Goal: Task Accomplishment & Management: Manage account settings

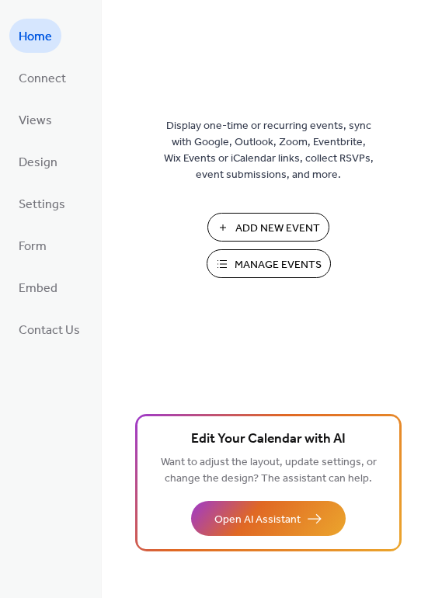
click at [261, 266] on span "Manage Events" at bounding box center [278, 265] width 87 height 16
click at [263, 253] on button "Manage Events" at bounding box center [269, 263] width 124 height 29
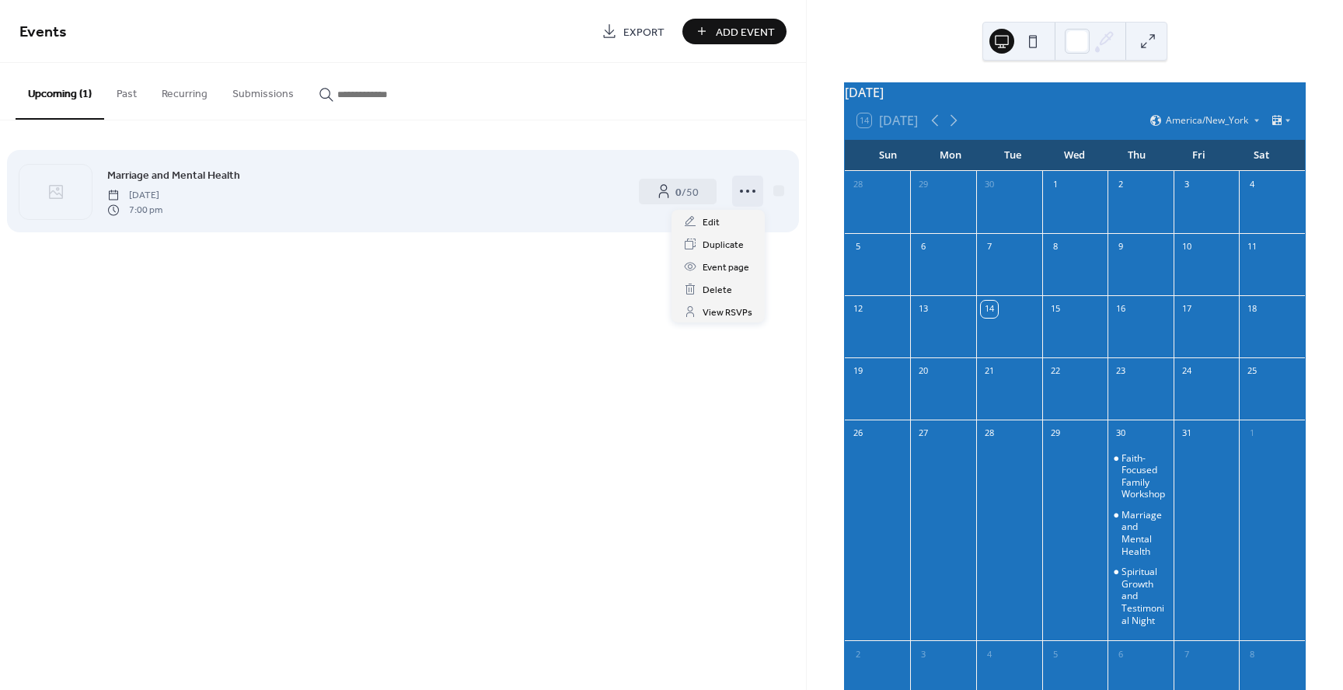
click at [752, 190] on circle at bounding box center [753, 191] width 3 height 3
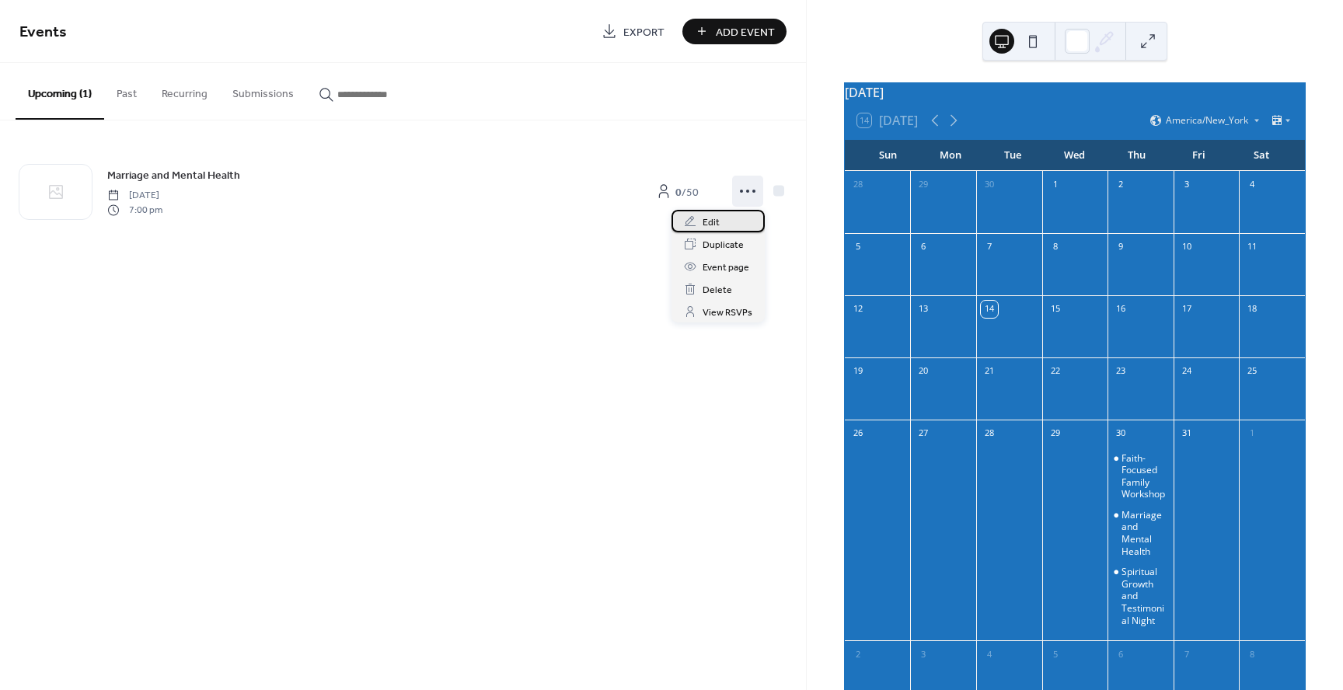
click at [716, 218] on span "Edit" at bounding box center [711, 223] width 17 height 16
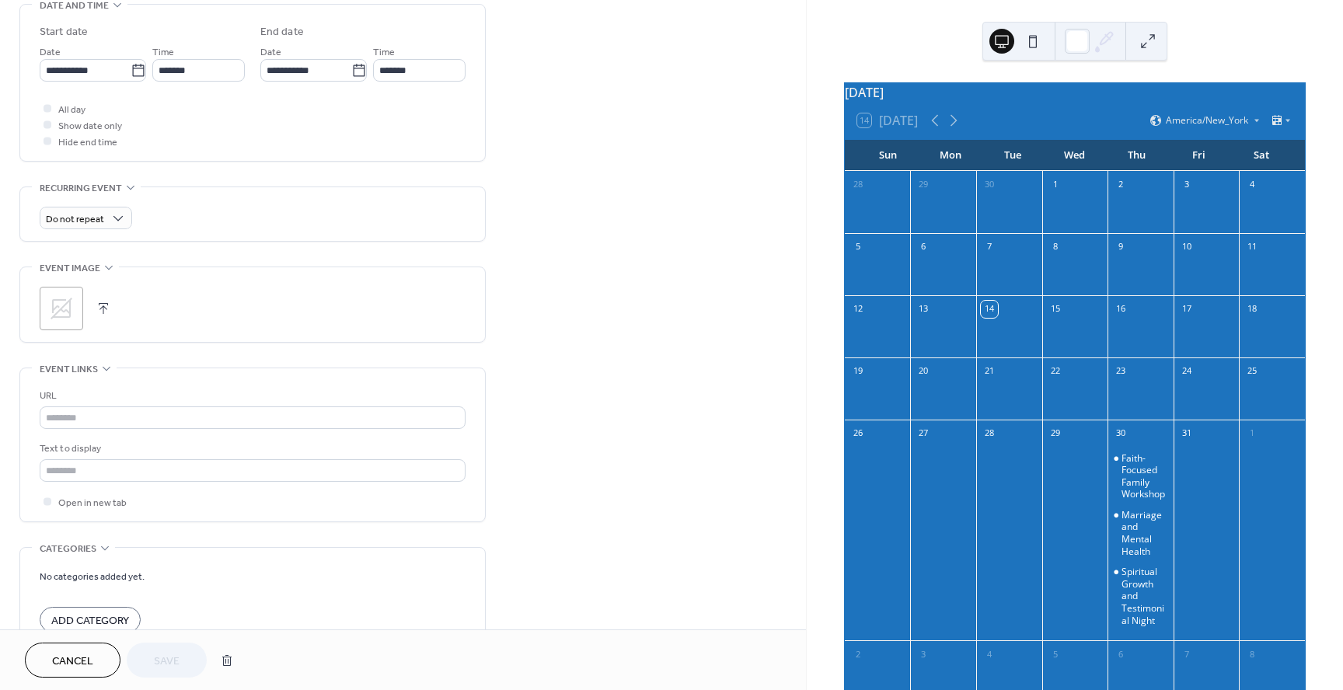
scroll to position [509, 0]
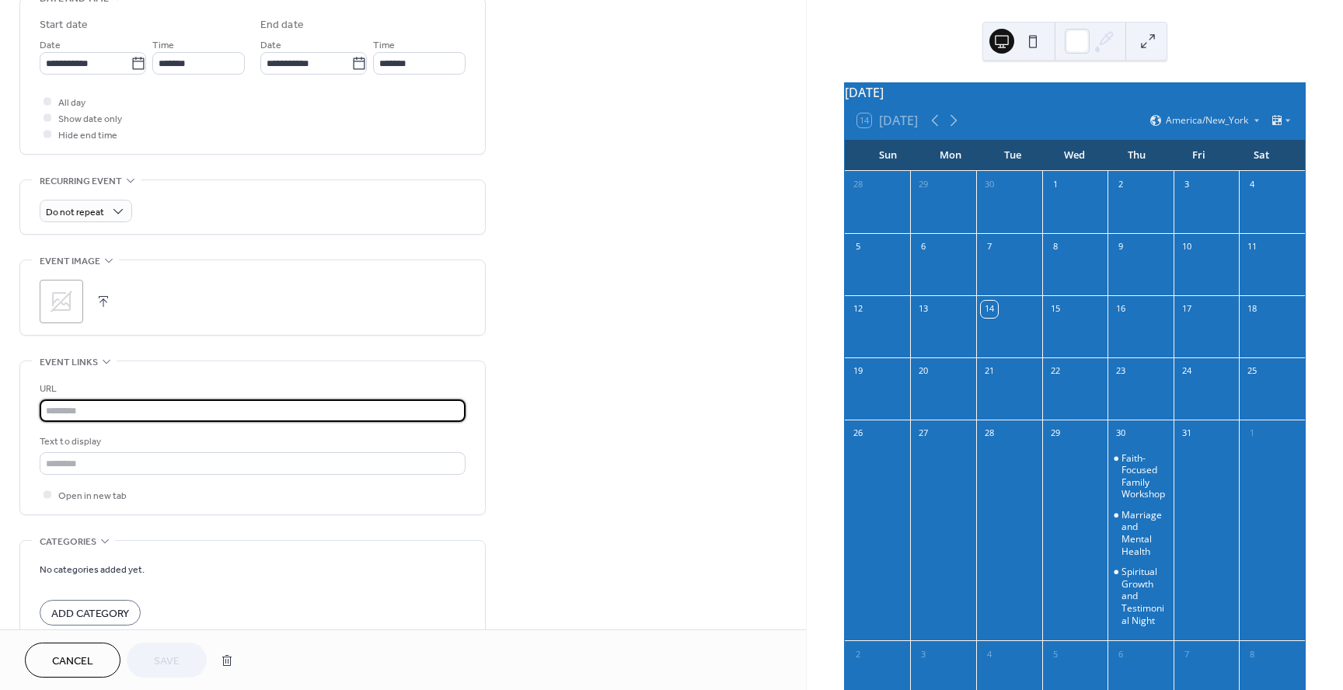
click at [305, 407] on input "text" at bounding box center [253, 410] width 426 height 23
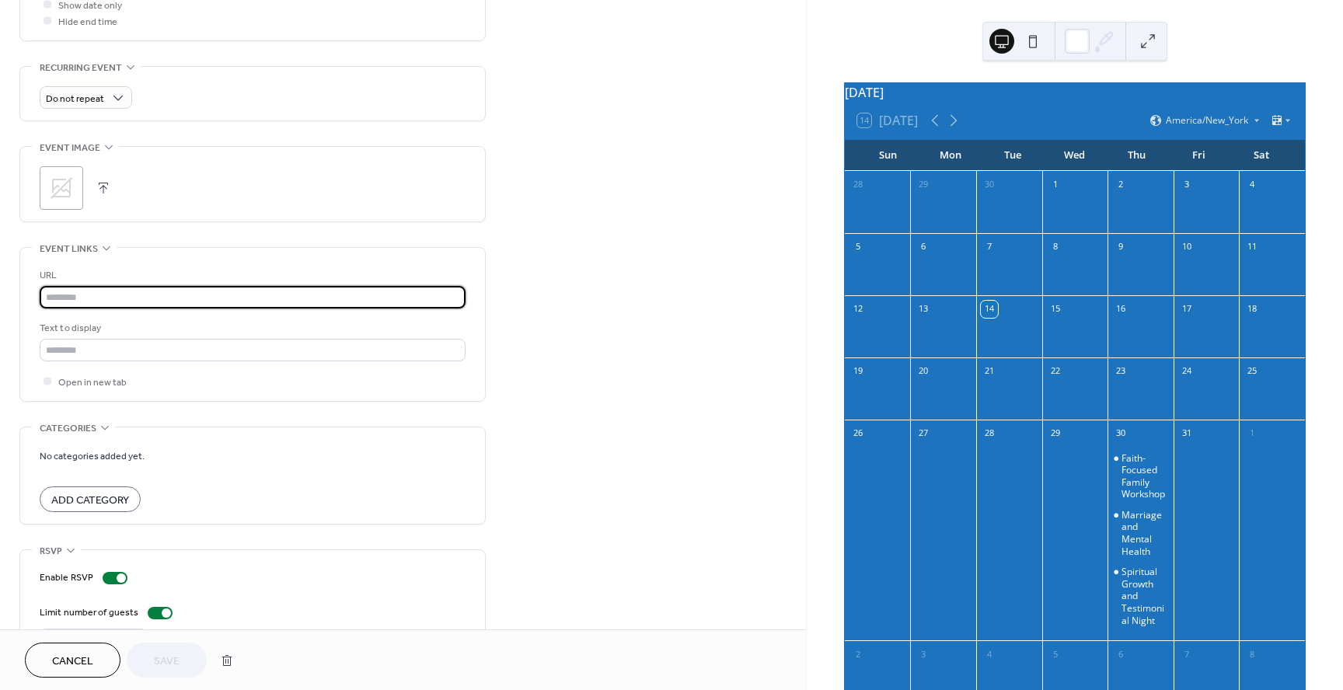
scroll to position [672, 0]
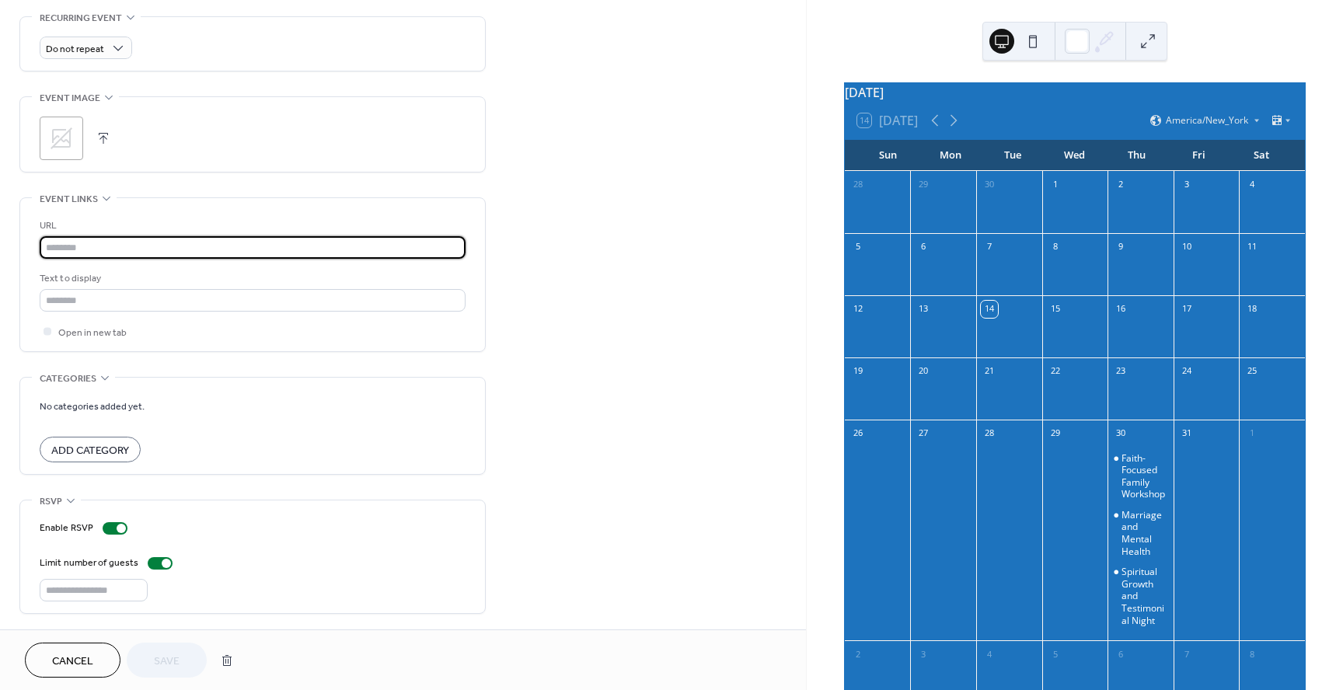
click at [246, 252] on input "text" at bounding box center [253, 247] width 426 height 23
click at [210, 300] on input "text" at bounding box center [253, 300] width 426 height 23
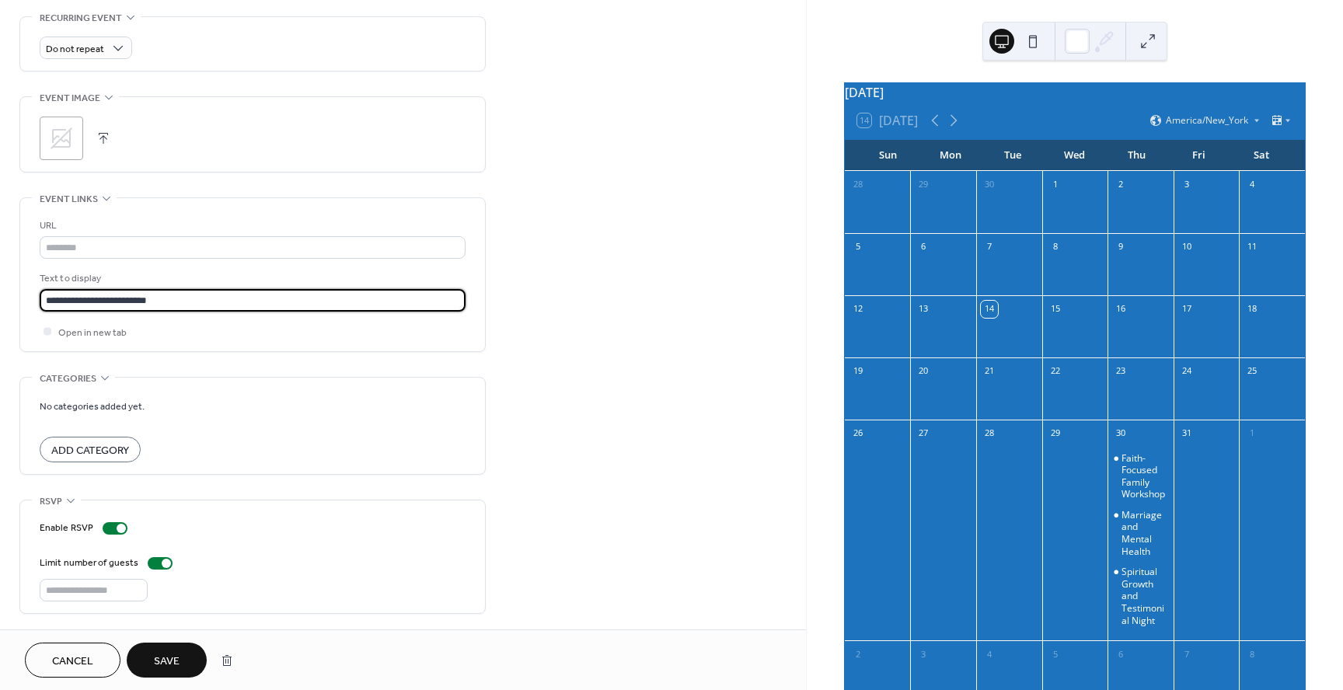
scroll to position [1, 0]
type input "**********"
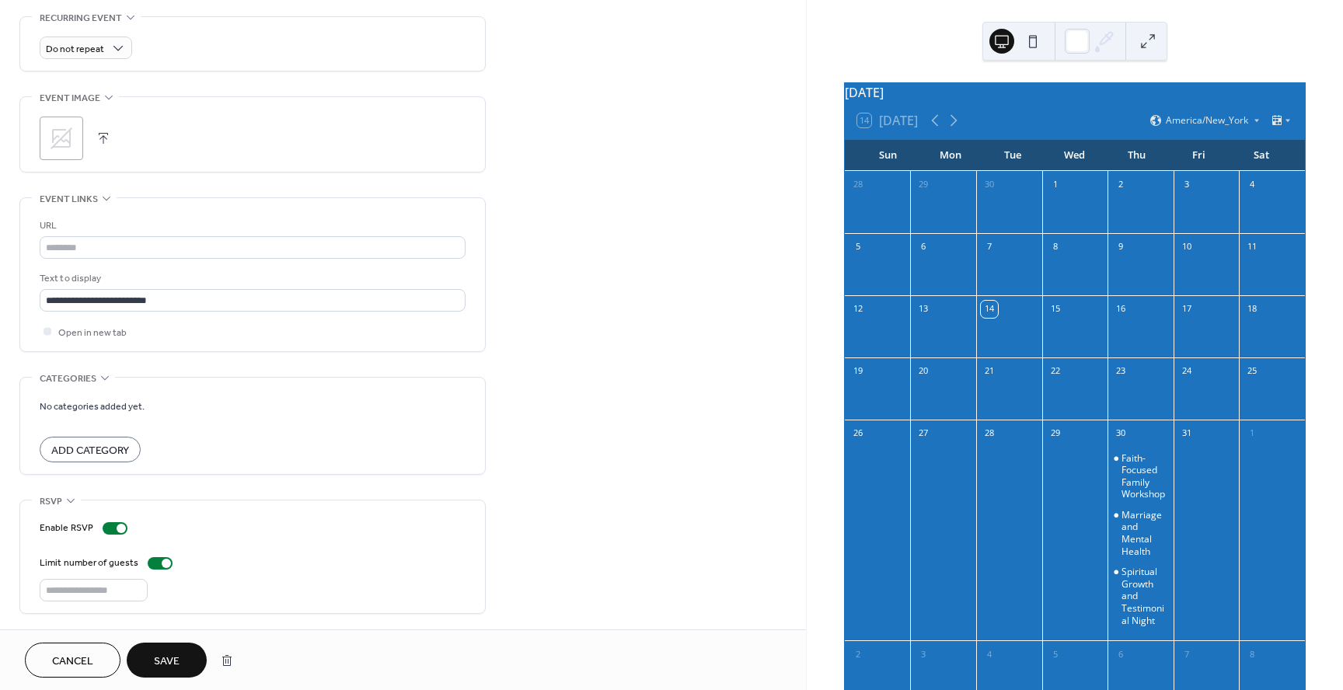
scroll to position [0, 0]
click at [167, 656] on span "Save" at bounding box center [167, 662] width 26 height 16
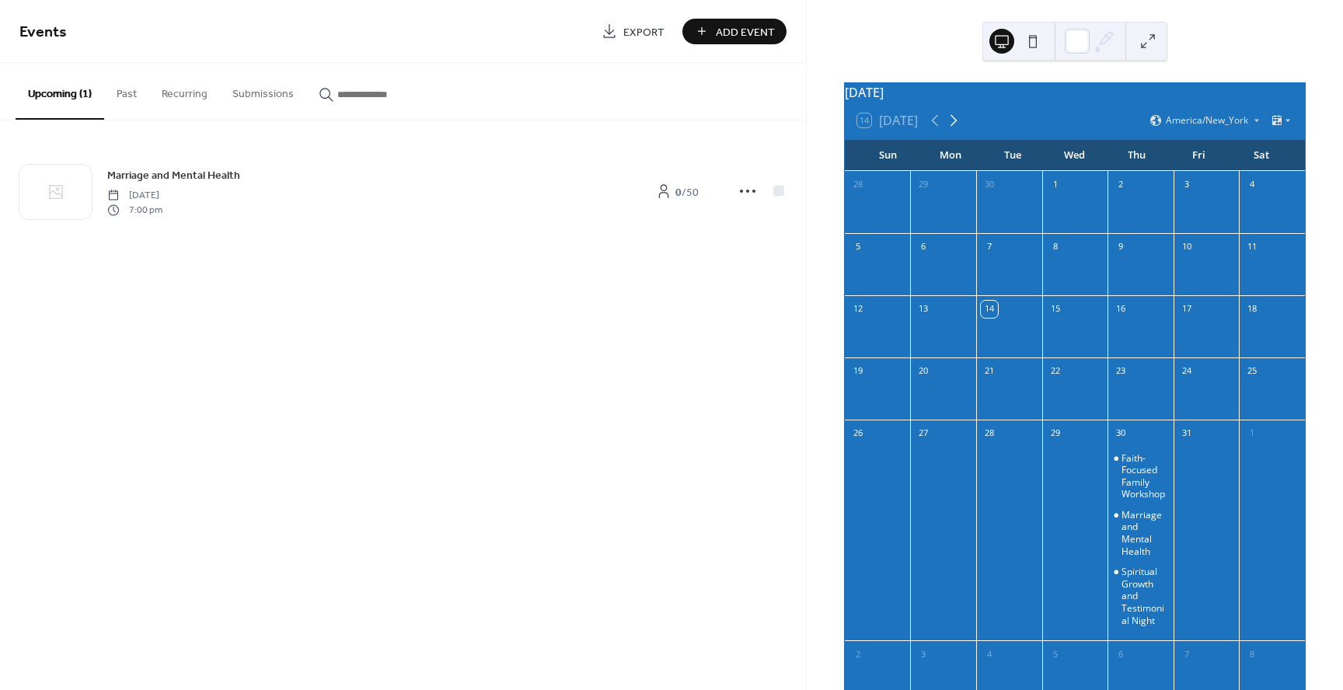
click at [957, 127] on icon at bounding box center [953, 121] width 7 height 12
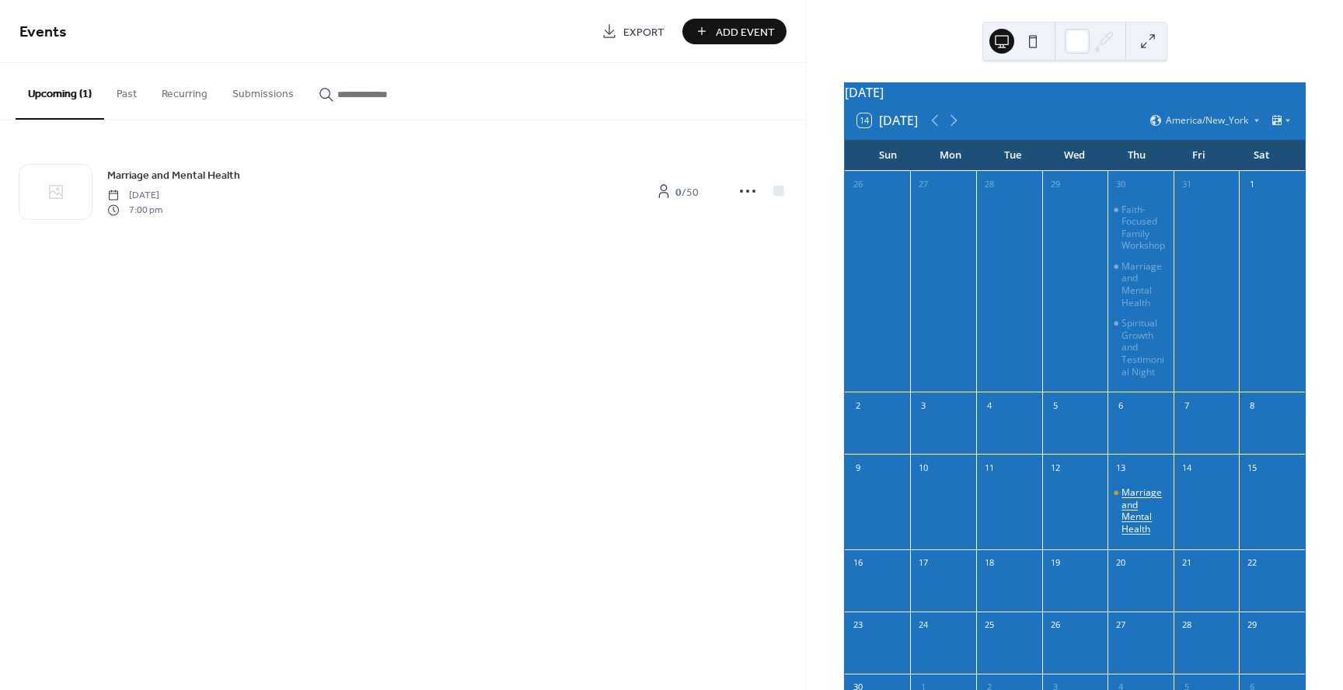
click at [1128, 518] on div "Marriage and Mental Health" at bounding box center [1144, 511] width 46 height 48
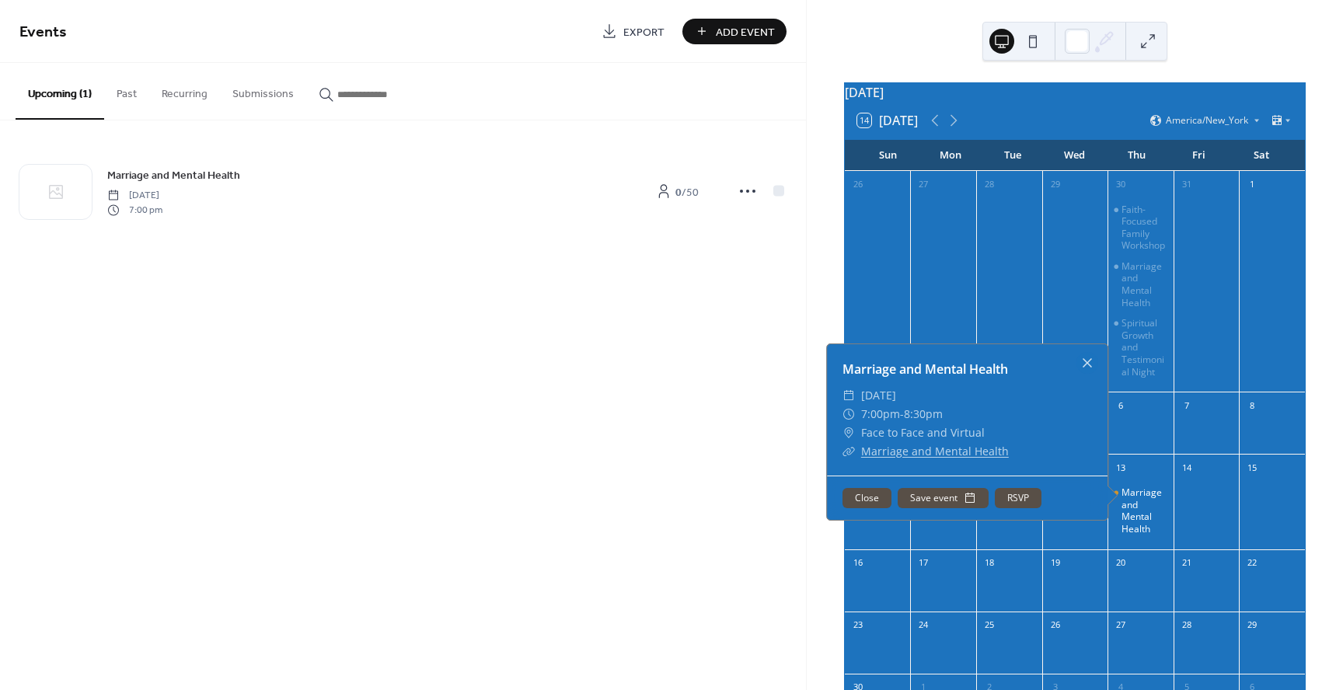
click at [956, 459] on link "Marriage and Mental Health" at bounding box center [935, 451] width 148 height 15
click at [884, 459] on link "Marriage and Mental Health" at bounding box center [935, 451] width 148 height 15
click at [923, 378] on link "Marriage and Mental Health" at bounding box center [925, 369] width 166 height 17
click at [1014, 508] on button "RSVP" at bounding box center [1018, 498] width 47 height 20
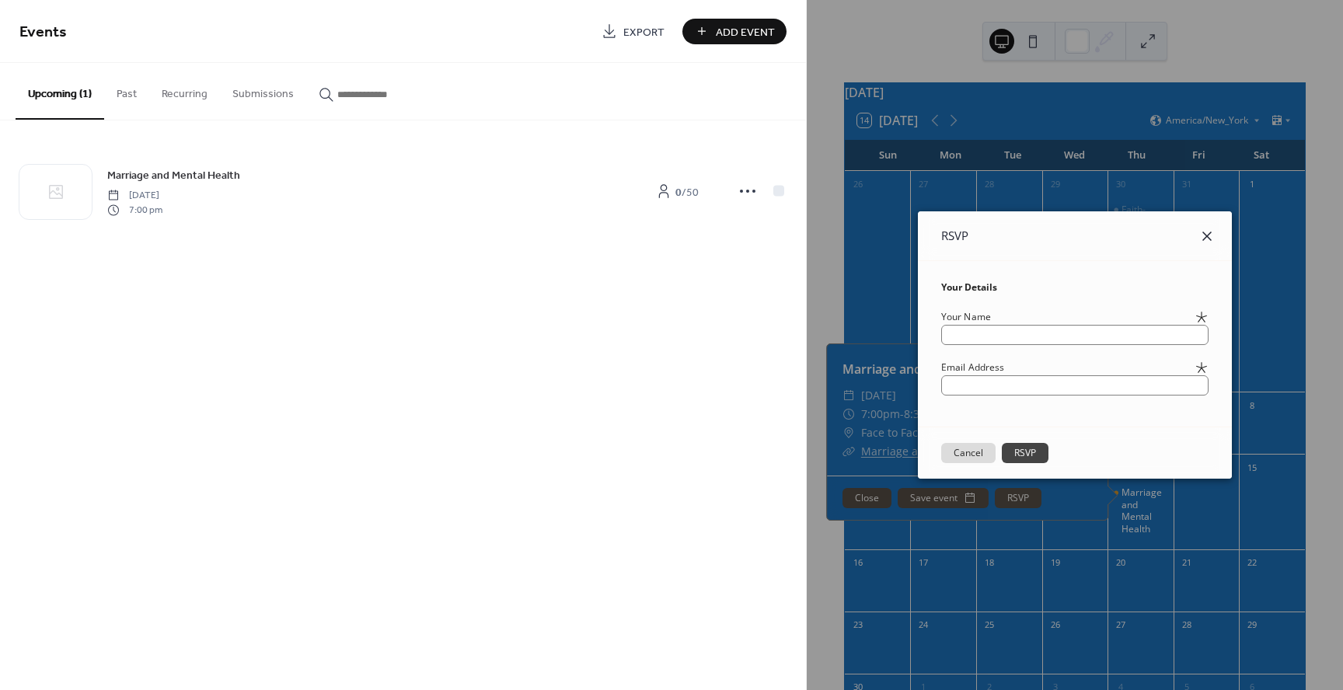
click at [1216, 236] on icon at bounding box center [1207, 236] width 19 height 19
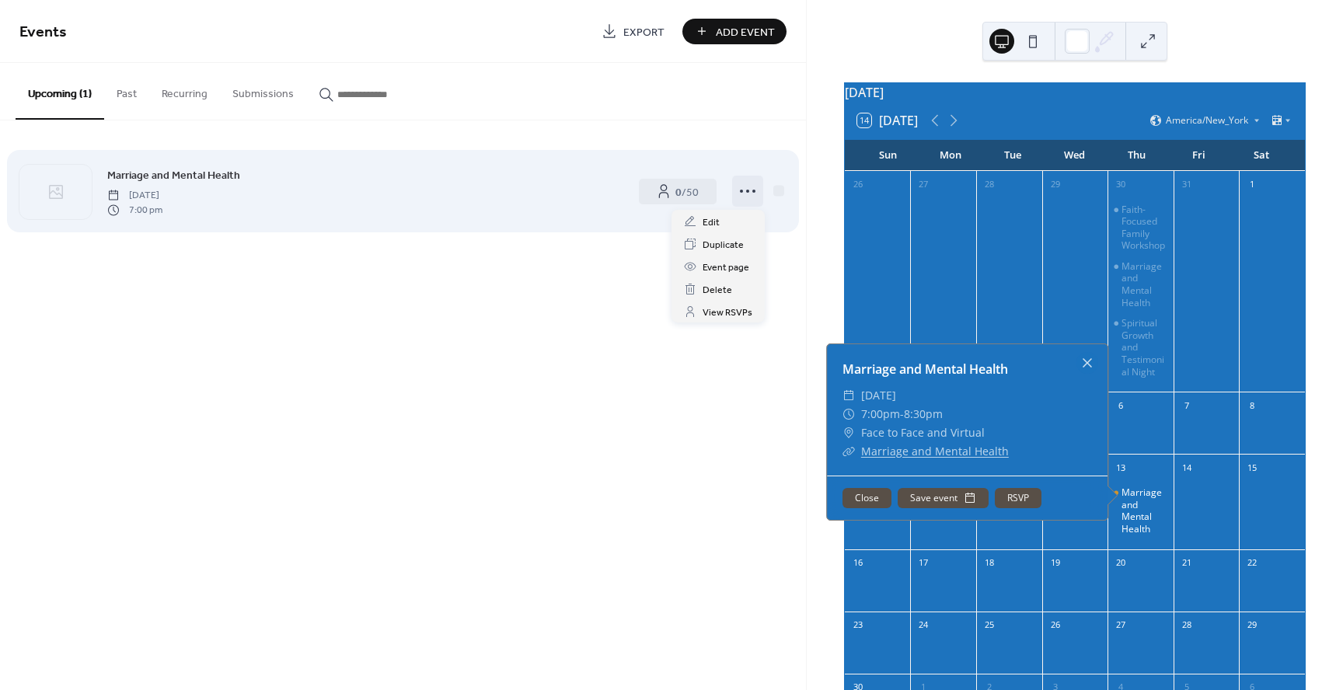
click at [742, 191] on circle at bounding box center [741, 191] width 3 height 3
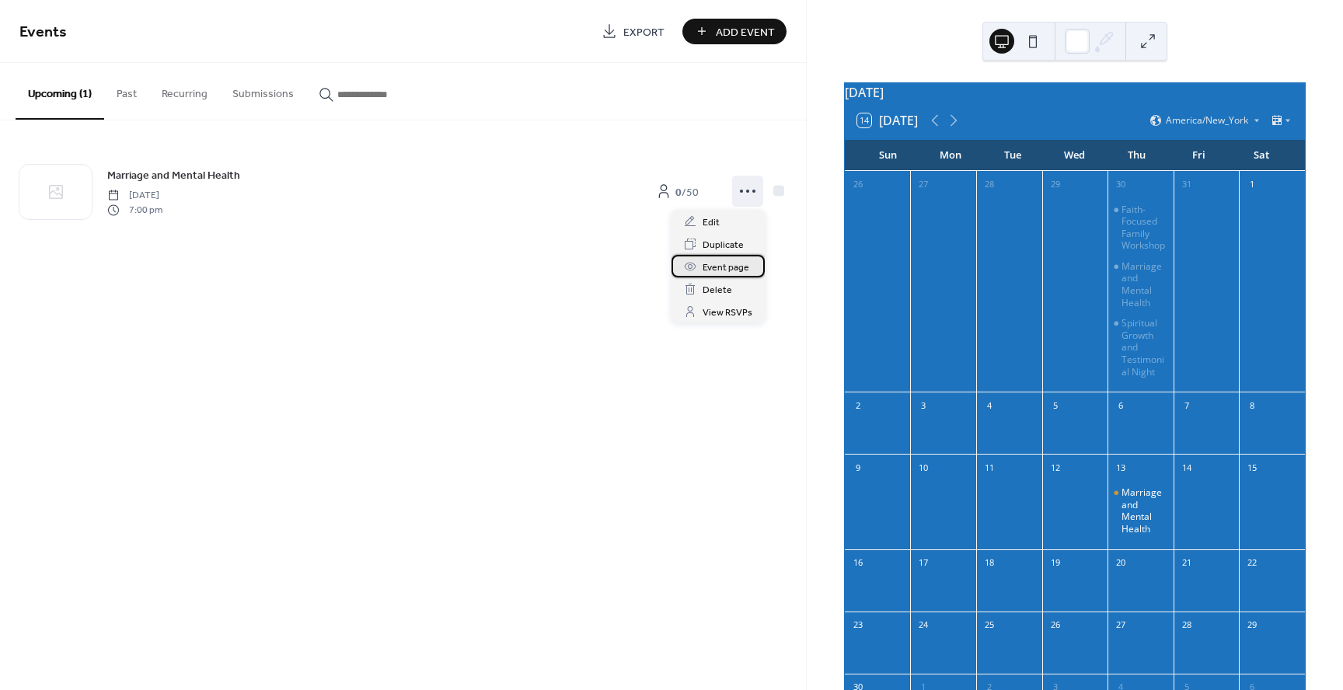
click at [729, 267] on span "Event page" at bounding box center [726, 268] width 47 height 16
click at [1143, 535] on div "Marriage and Mental Health" at bounding box center [1144, 511] width 46 height 48
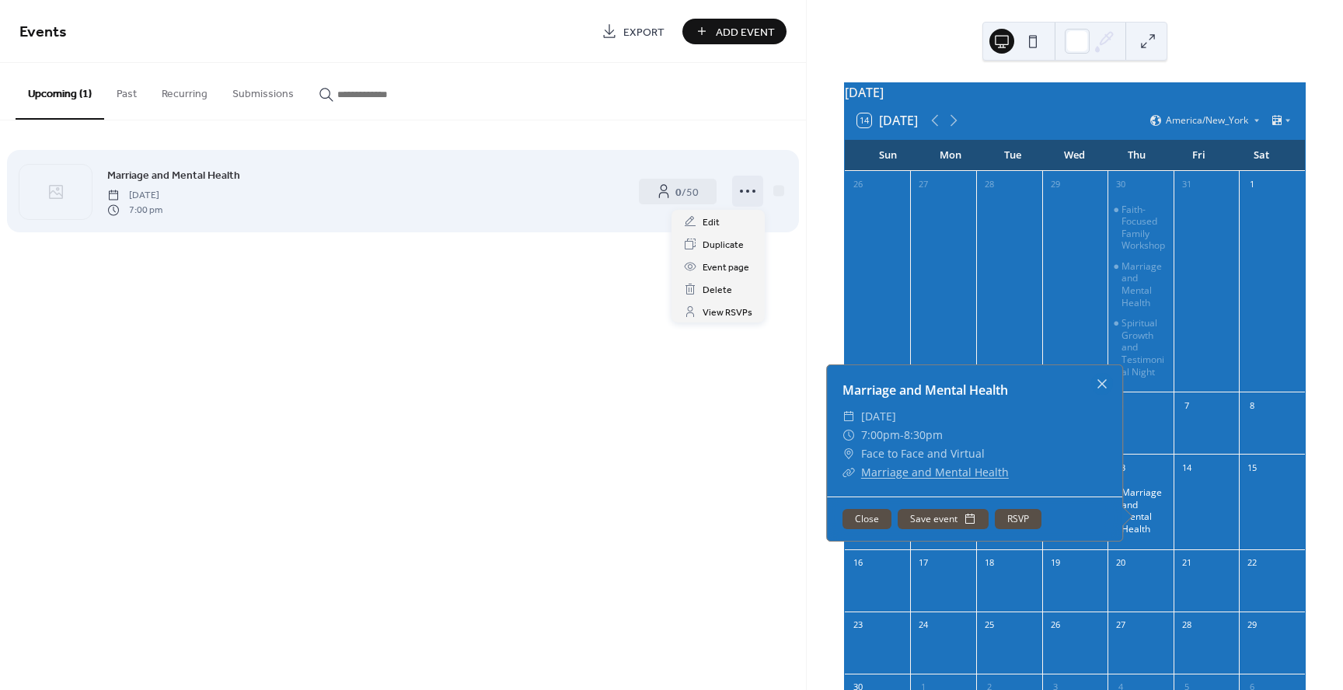
click at [743, 191] on icon at bounding box center [747, 191] width 25 height 25
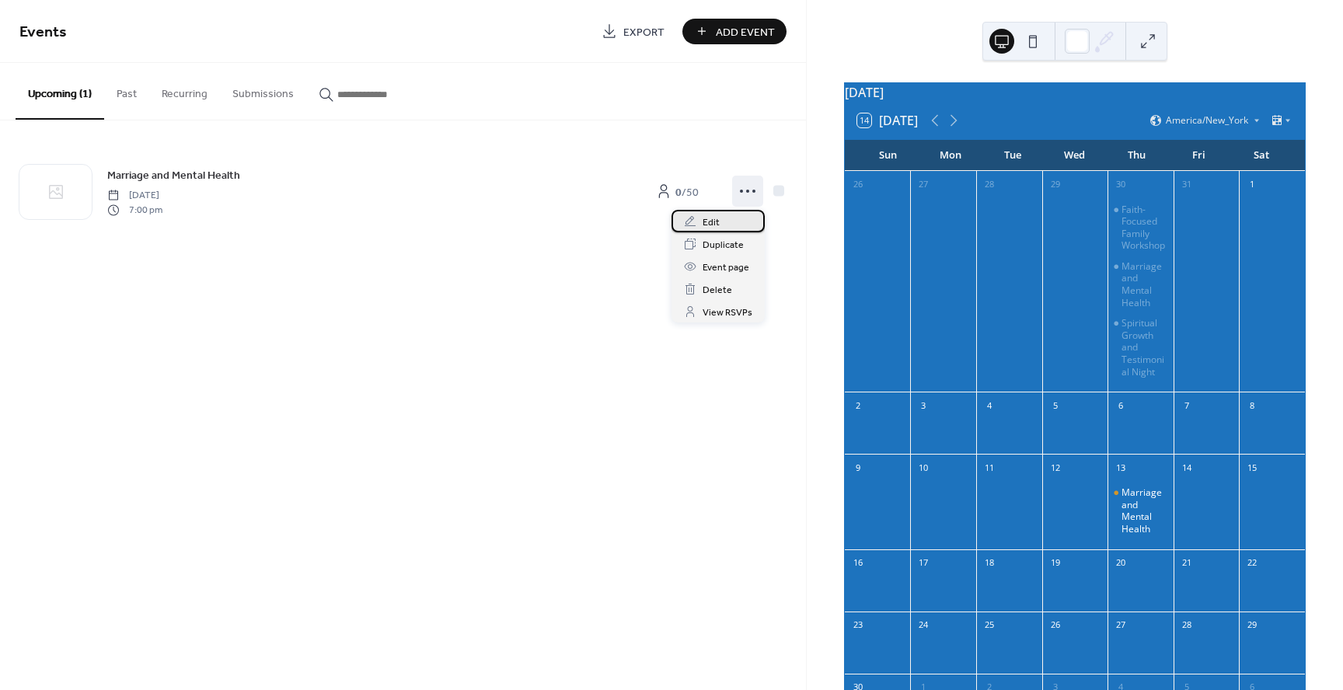
click at [714, 218] on span "Edit" at bounding box center [711, 223] width 17 height 16
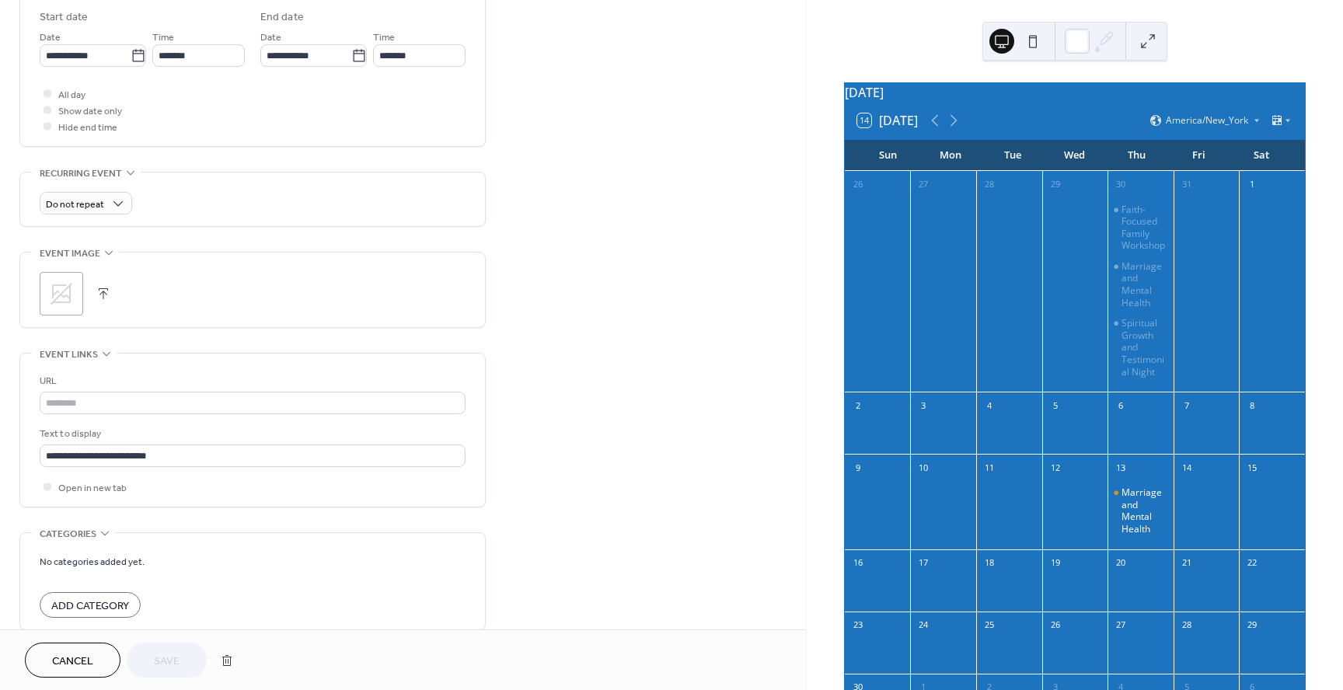
scroll to position [522, 0]
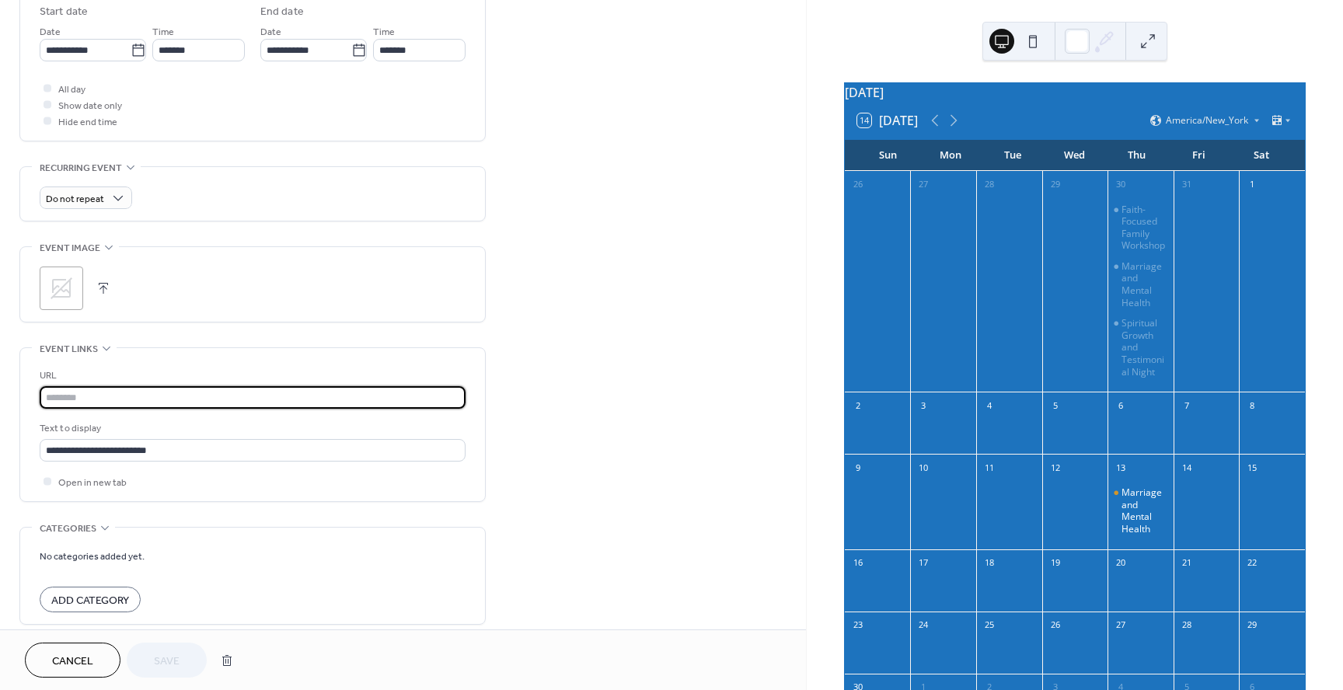
click at [194, 400] on input "text" at bounding box center [253, 397] width 426 height 23
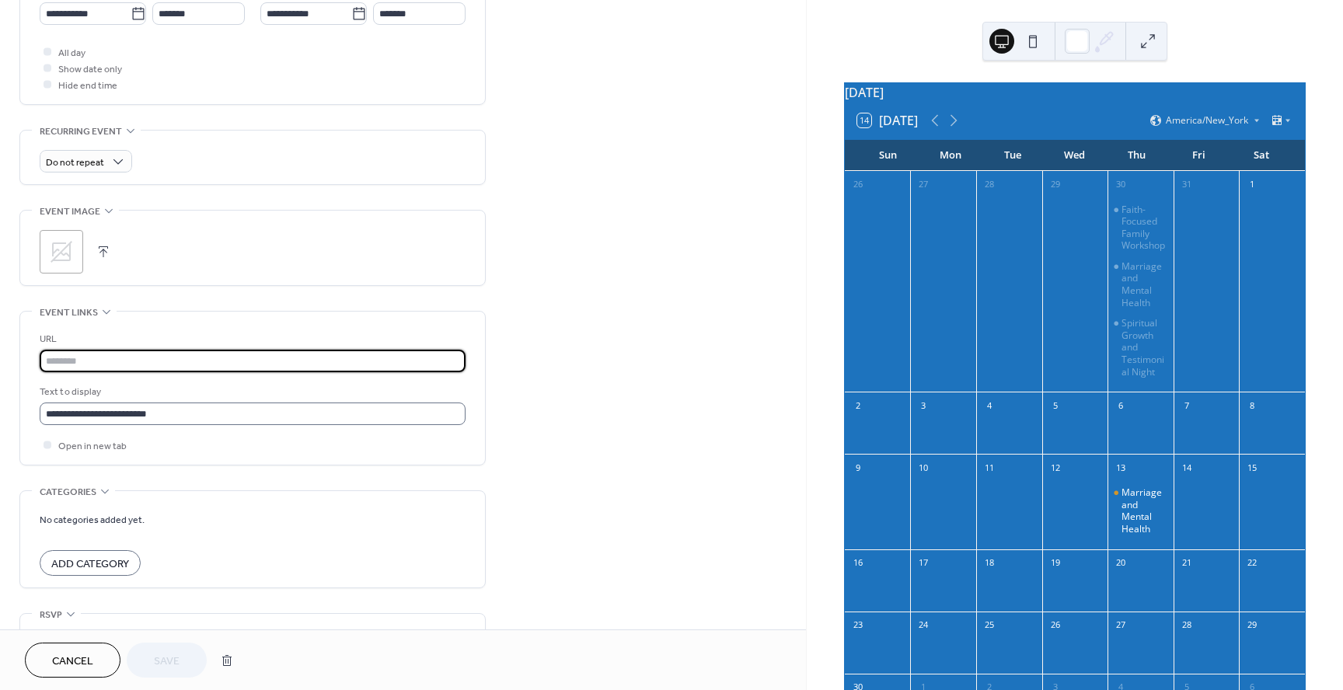
scroll to position [556, 0]
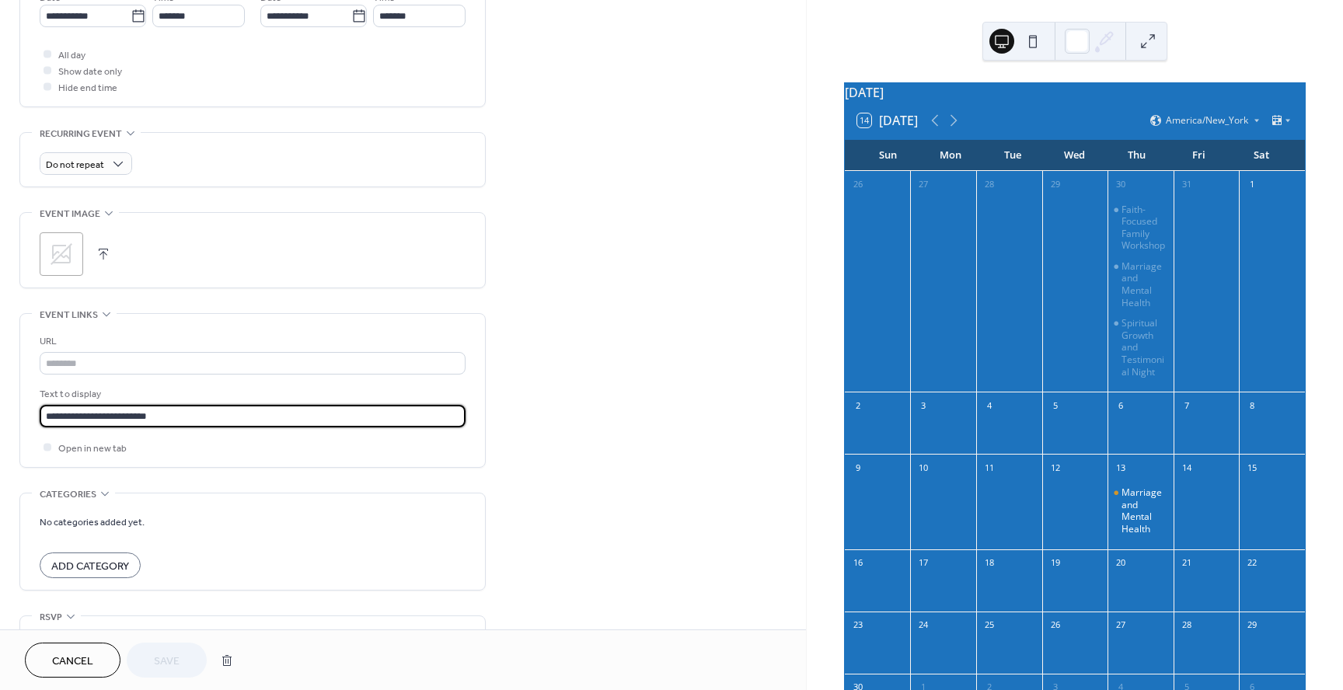
click at [183, 413] on input "**********" at bounding box center [253, 416] width 426 height 23
type input "*"
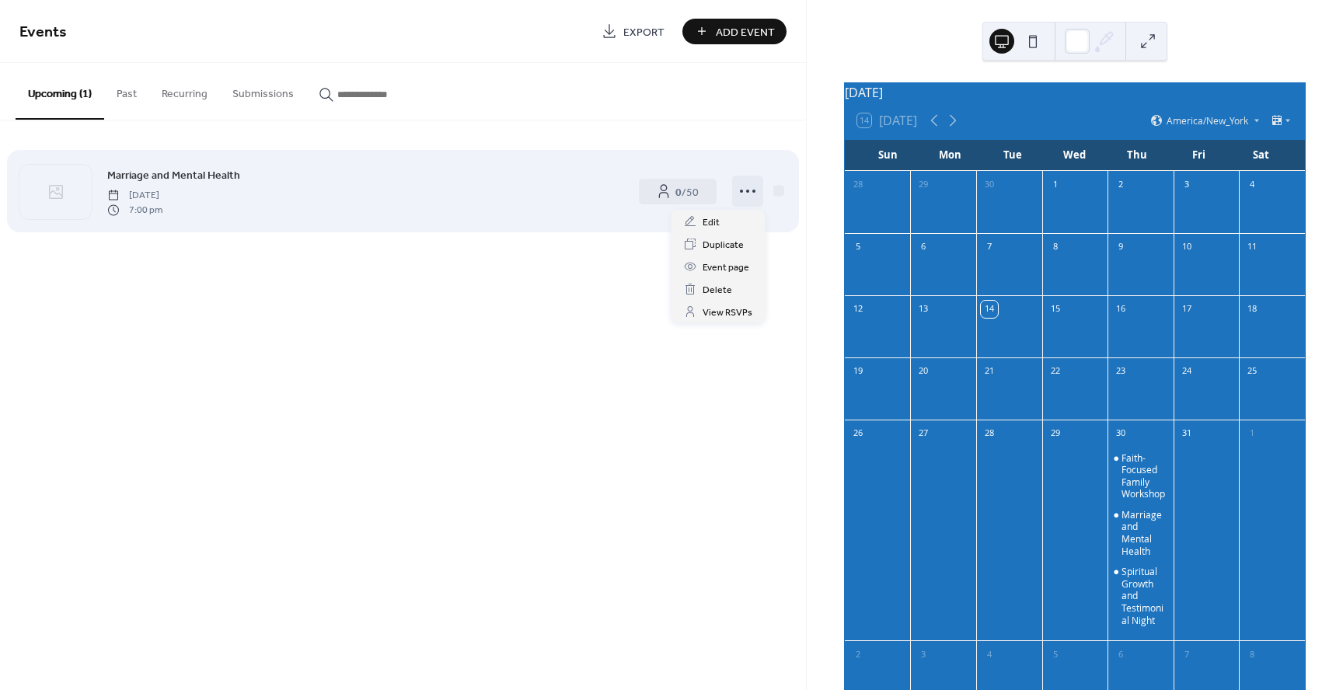
click at [744, 192] on icon at bounding box center [747, 191] width 25 height 25
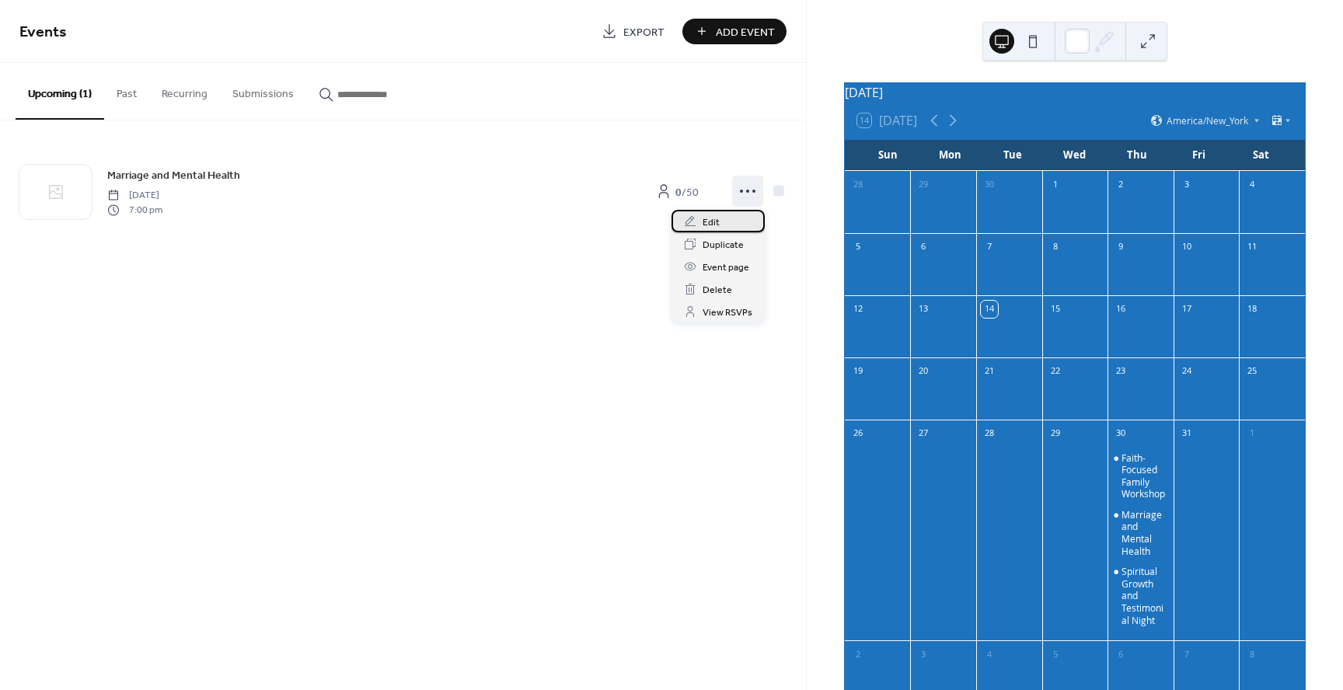
click at [712, 223] on span "Edit" at bounding box center [711, 223] width 17 height 16
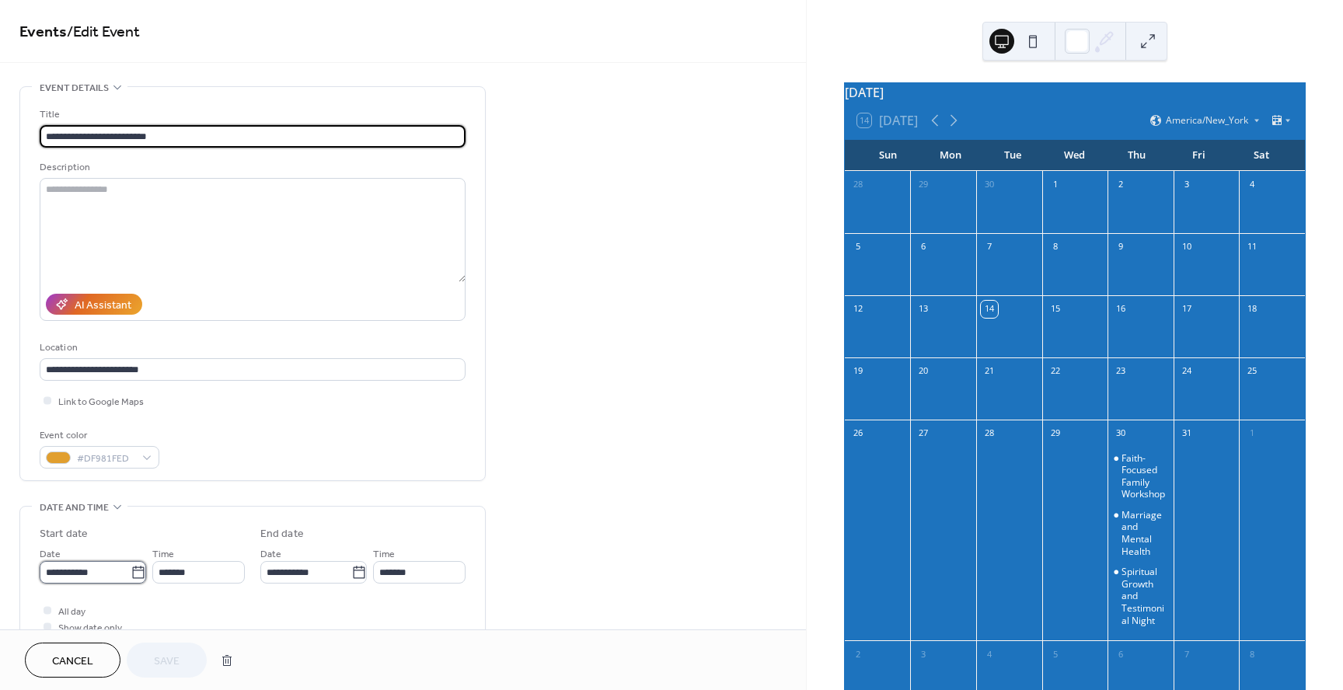
click at [80, 567] on input "**********" at bounding box center [85, 572] width 91 height 23
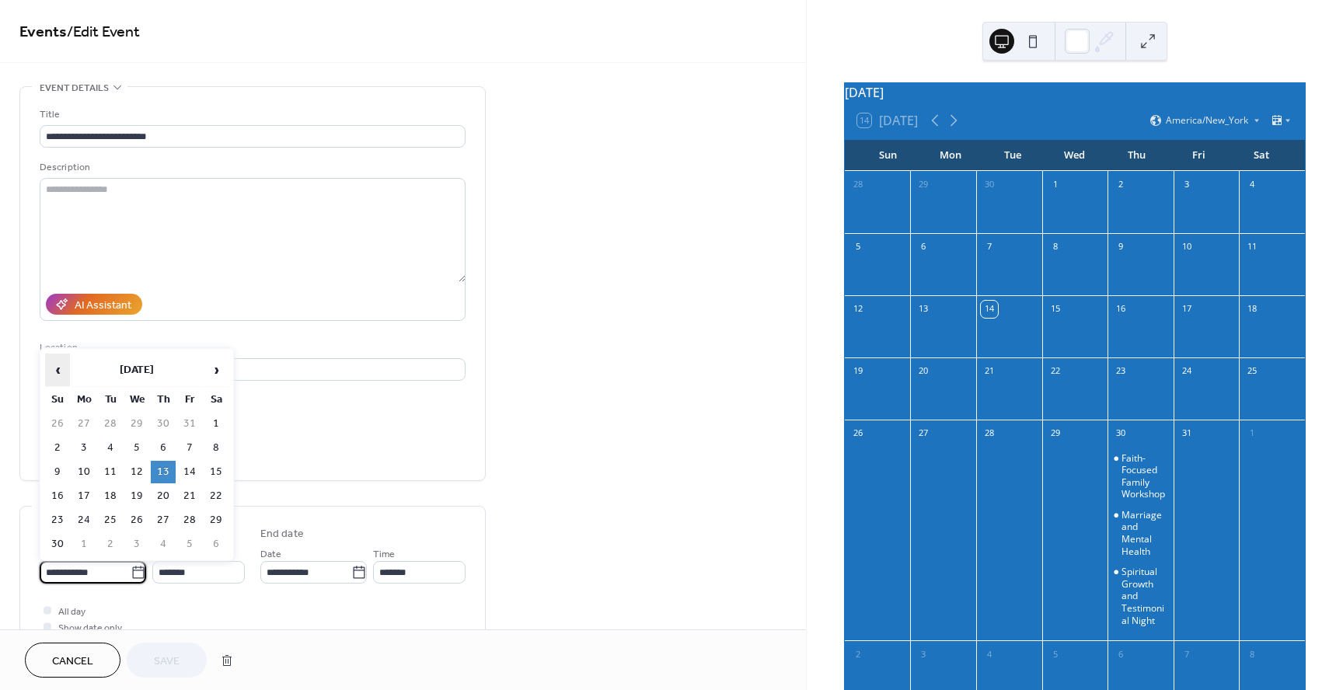
click at [54, 372] on span "‹" at bounding box center [57, 369] width 23 height 31
click at [53, 518] on td "26" at bounding box center [57, 520] width 25 height 23
type input "**********"
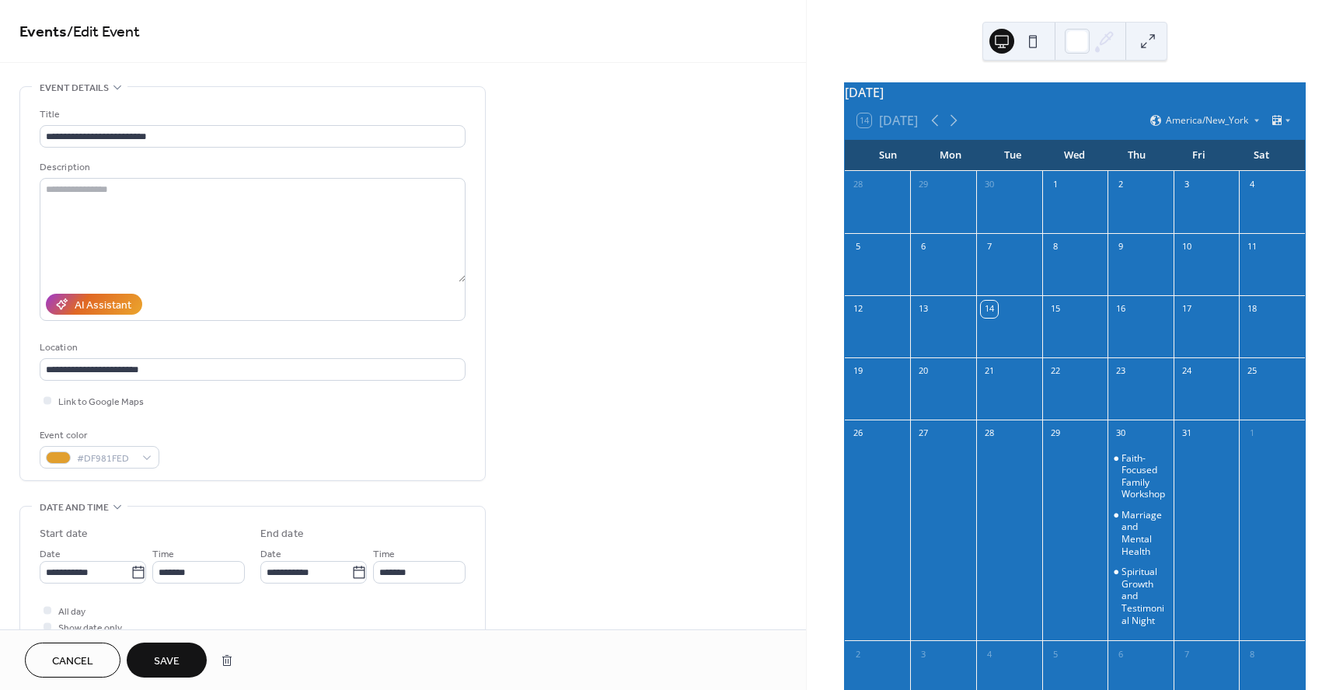
click at [151, 660] on button "Save" at bounding box center [167, 660] width 80 height 35
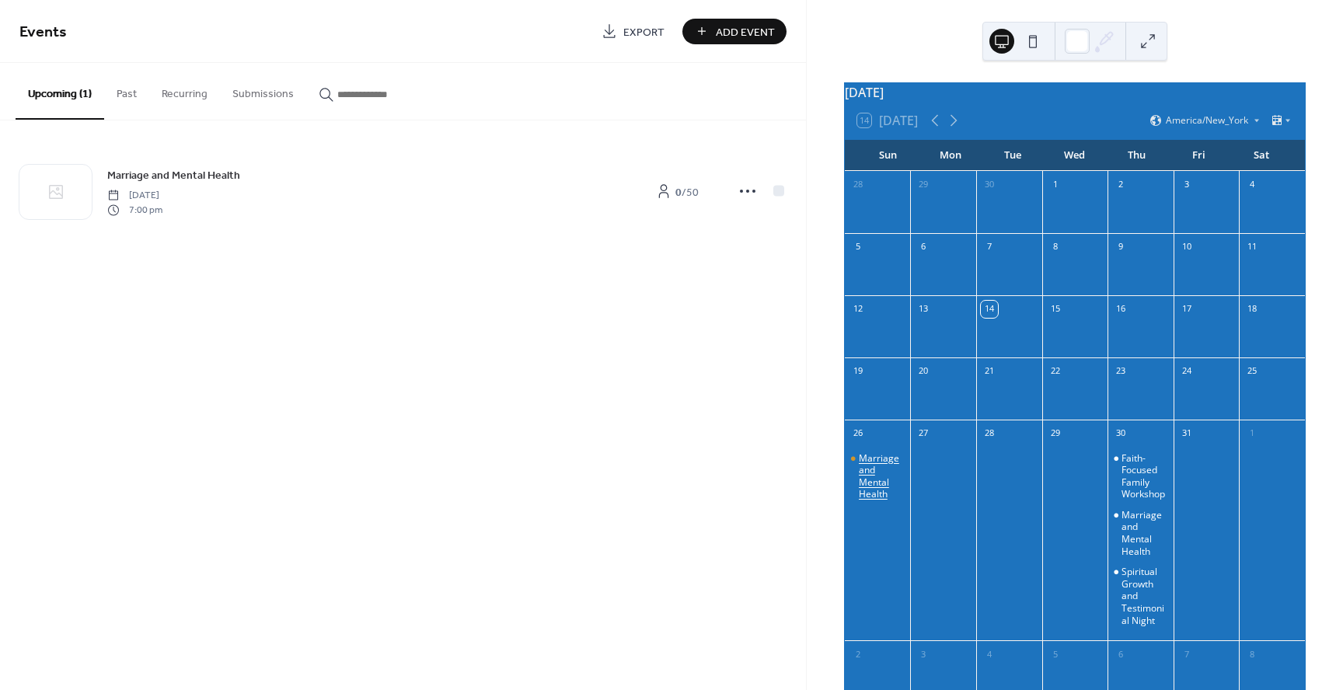
click at [900, 487] on div "Marriage and Mental Health" at bounding box center [882, 476] width 46 height 48
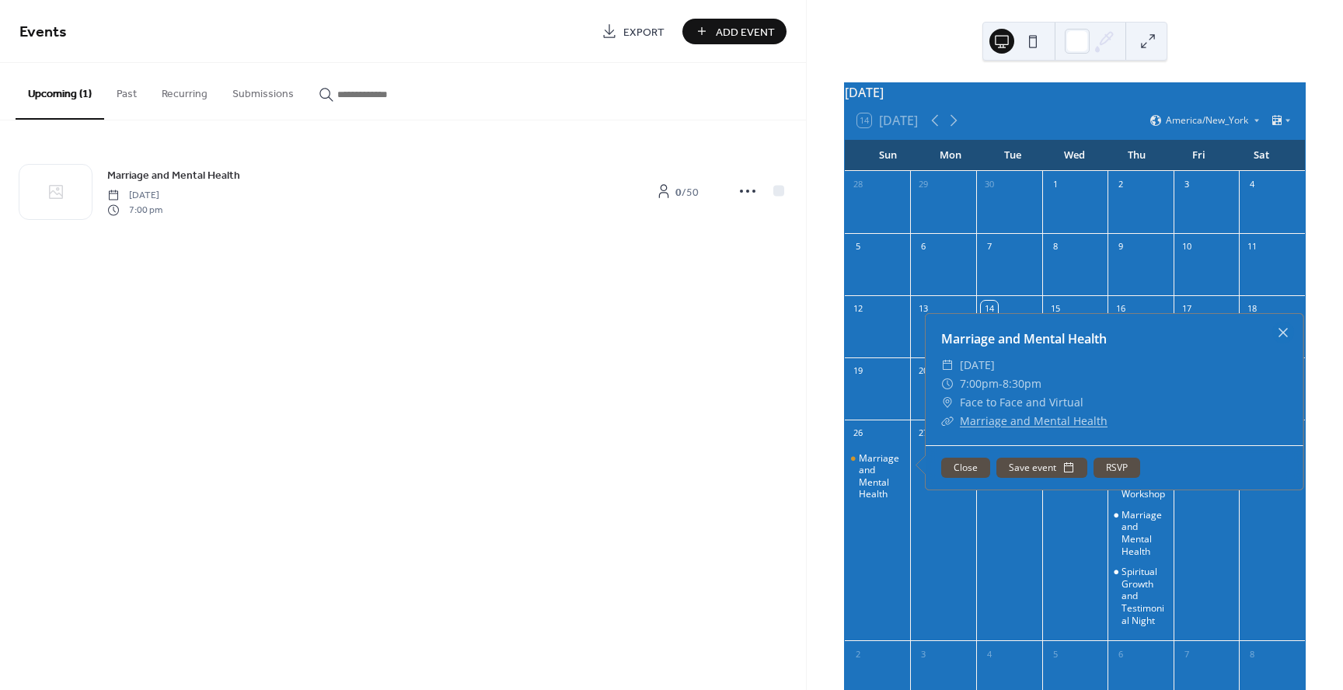
click at [1107, 478] on button "RSVP" at bounding box center [1116, 468] width 47 height 20
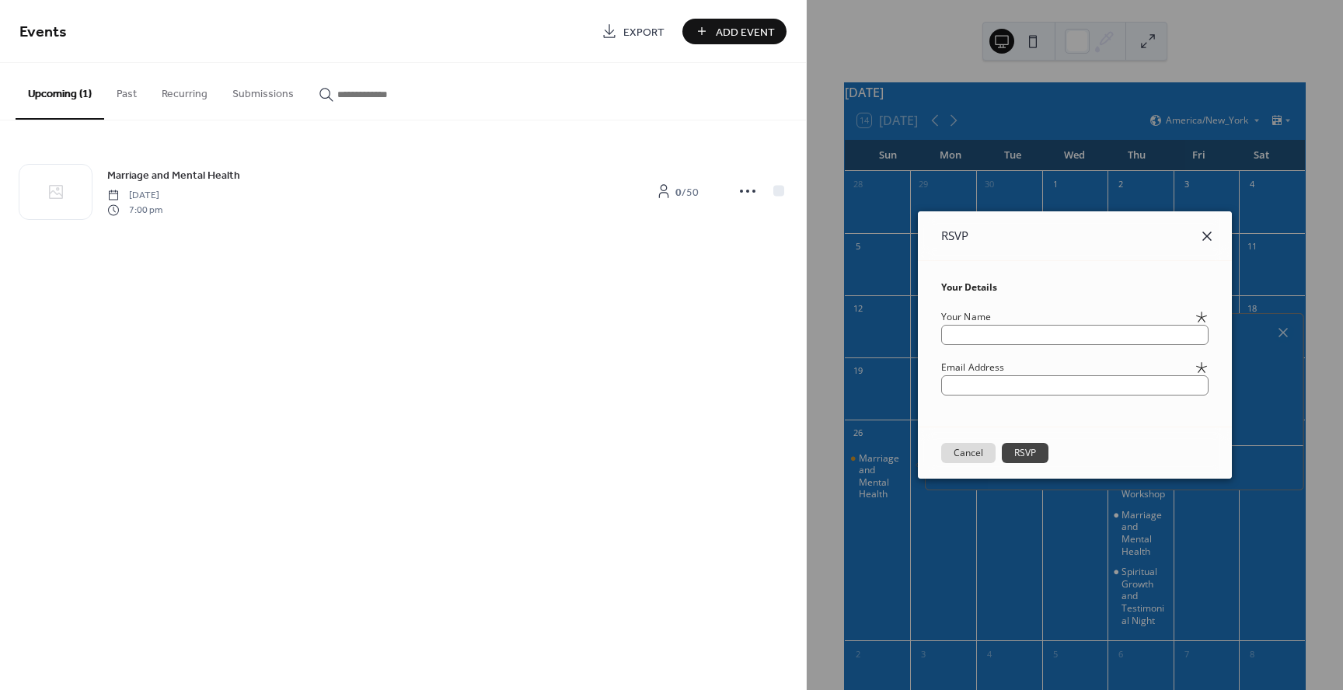
click at [1212, 237] on icon at bounding box center [1206, 236] width 9 height 9
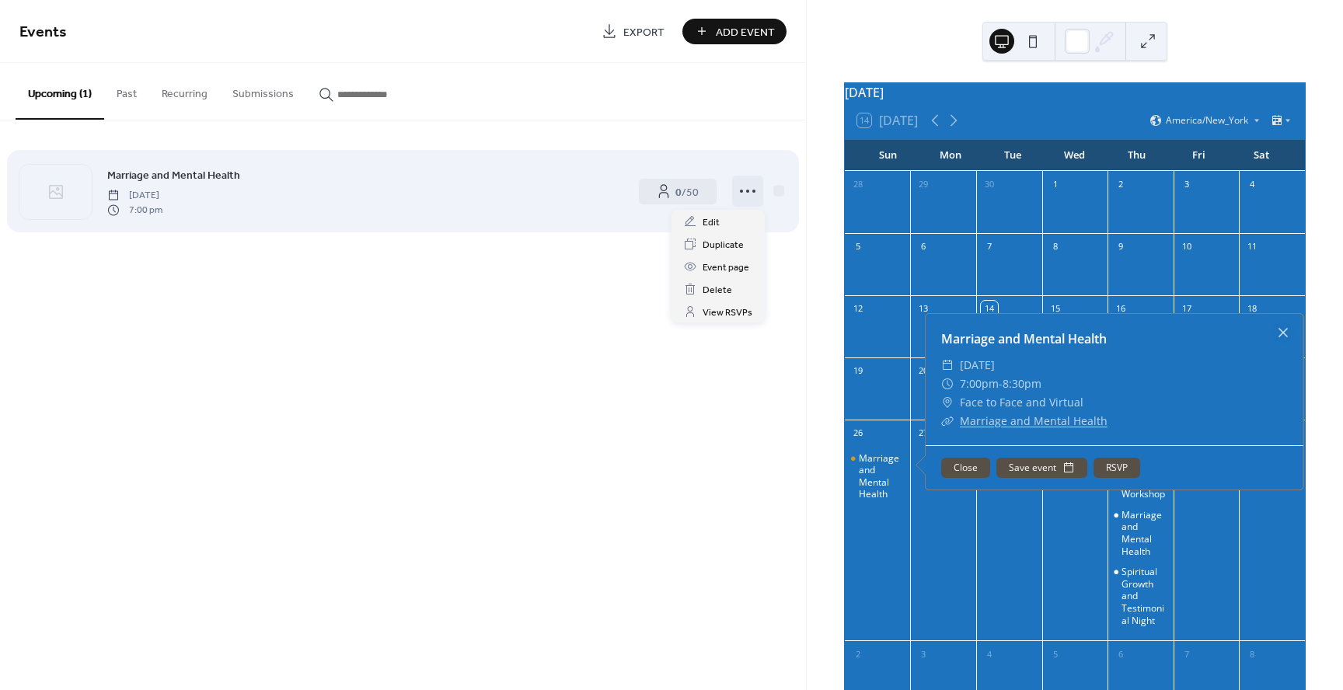
click at [755, 191] on circle at bounding box center [753, 191] width 3 height 3
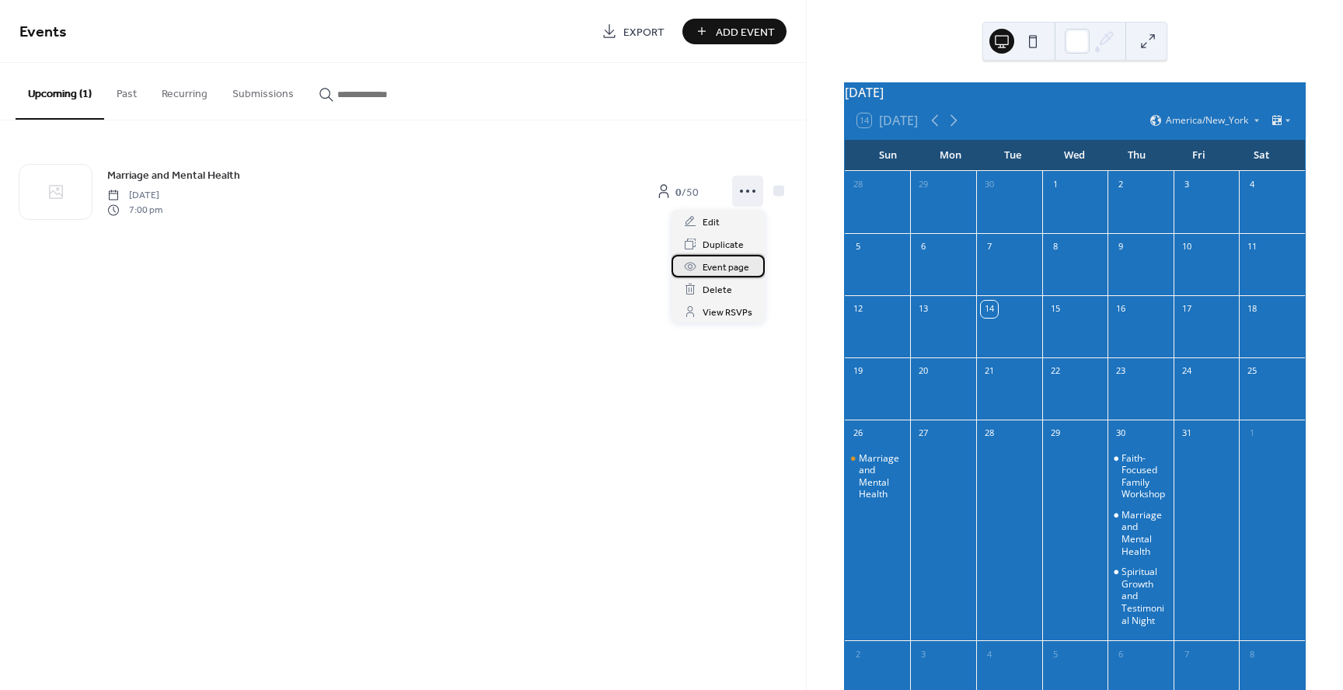
click at [724, 265] on span "Event page" at bounding box center [726, 268] width 47 height 16
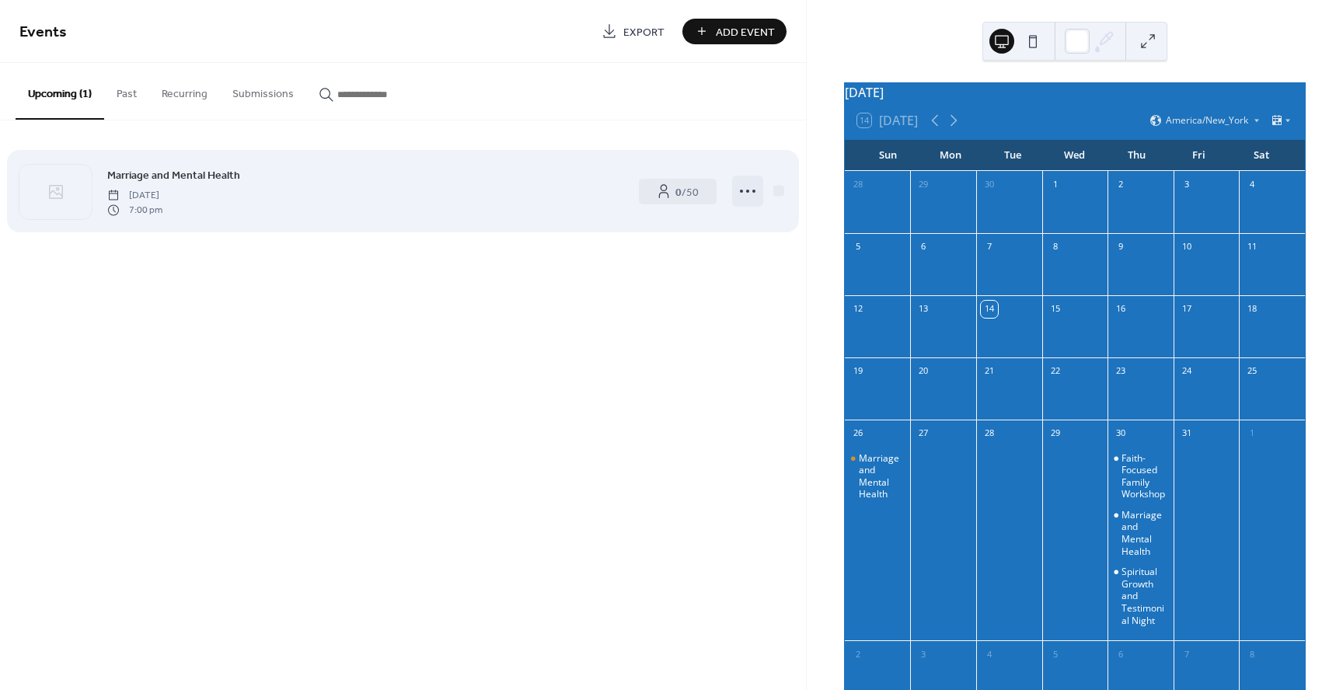
click at [745, 193] on icon at bounding box center [747, 191] width 25 height 25
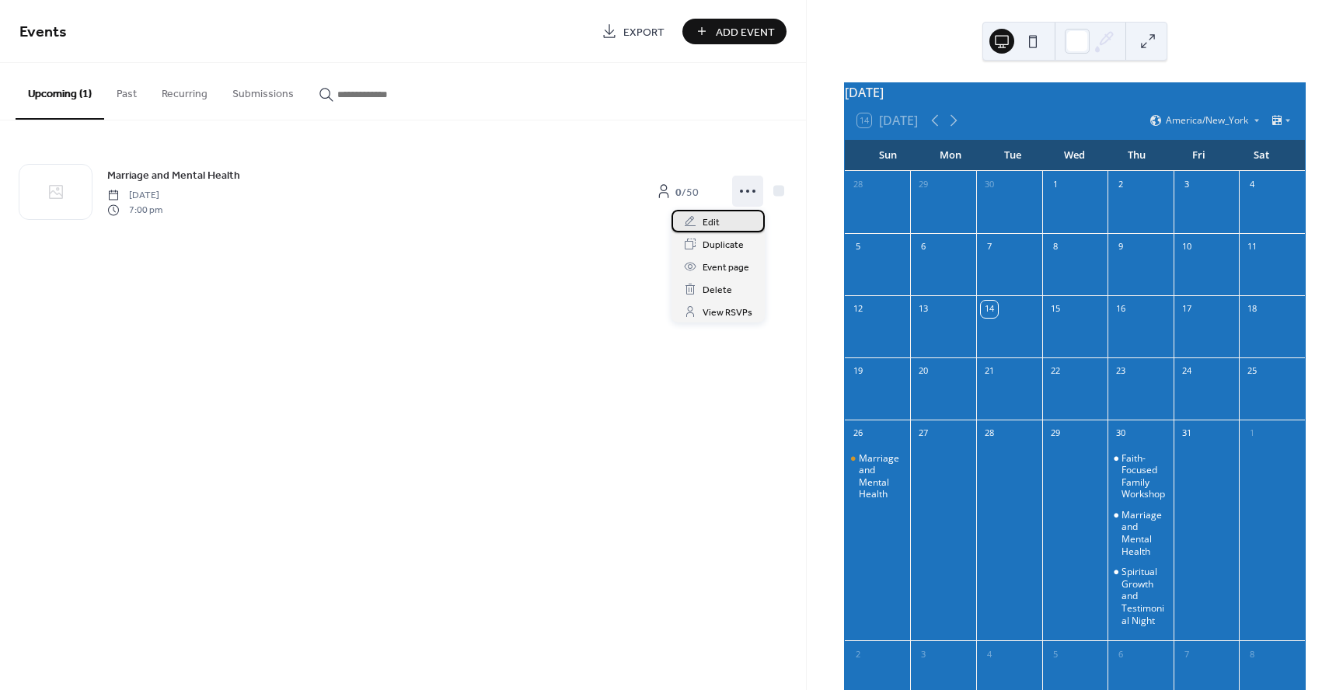
click at [734, 218] on div "Edit" at bounding box center [717, 221] width 93 height 23
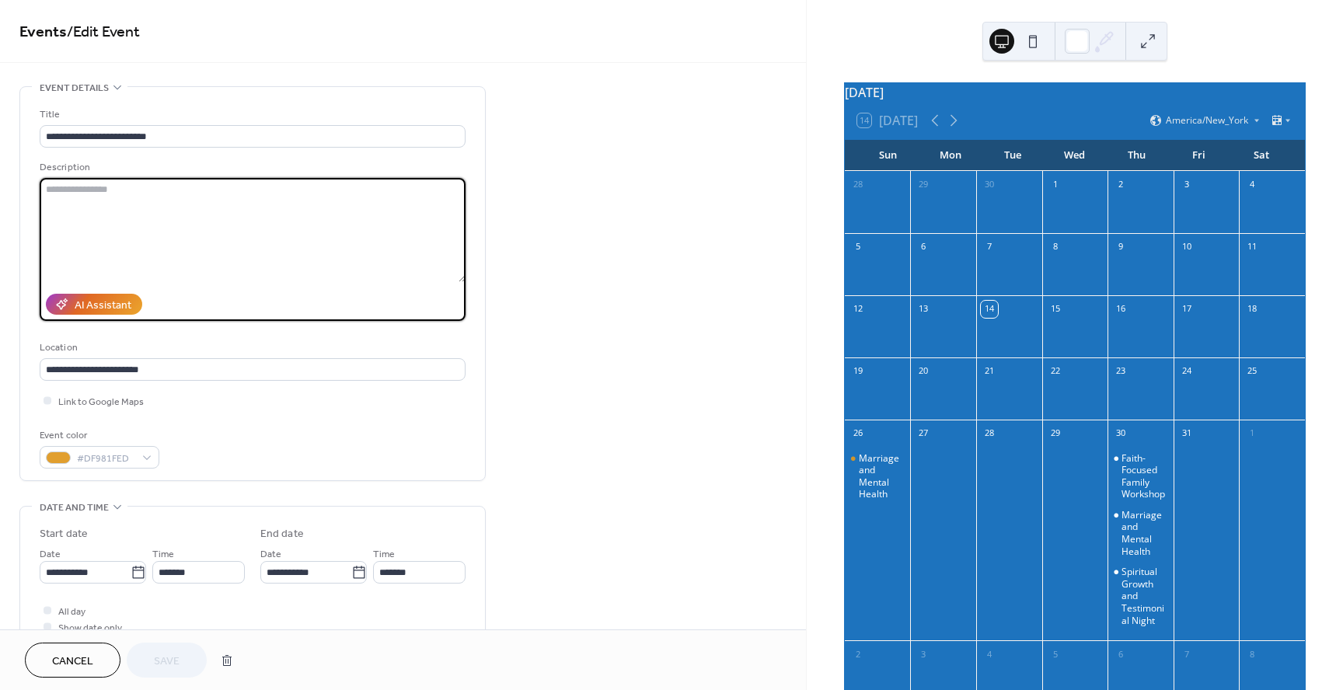
click at [281, 184] on textarea at bounding box center [253, 230] width 426 height 104
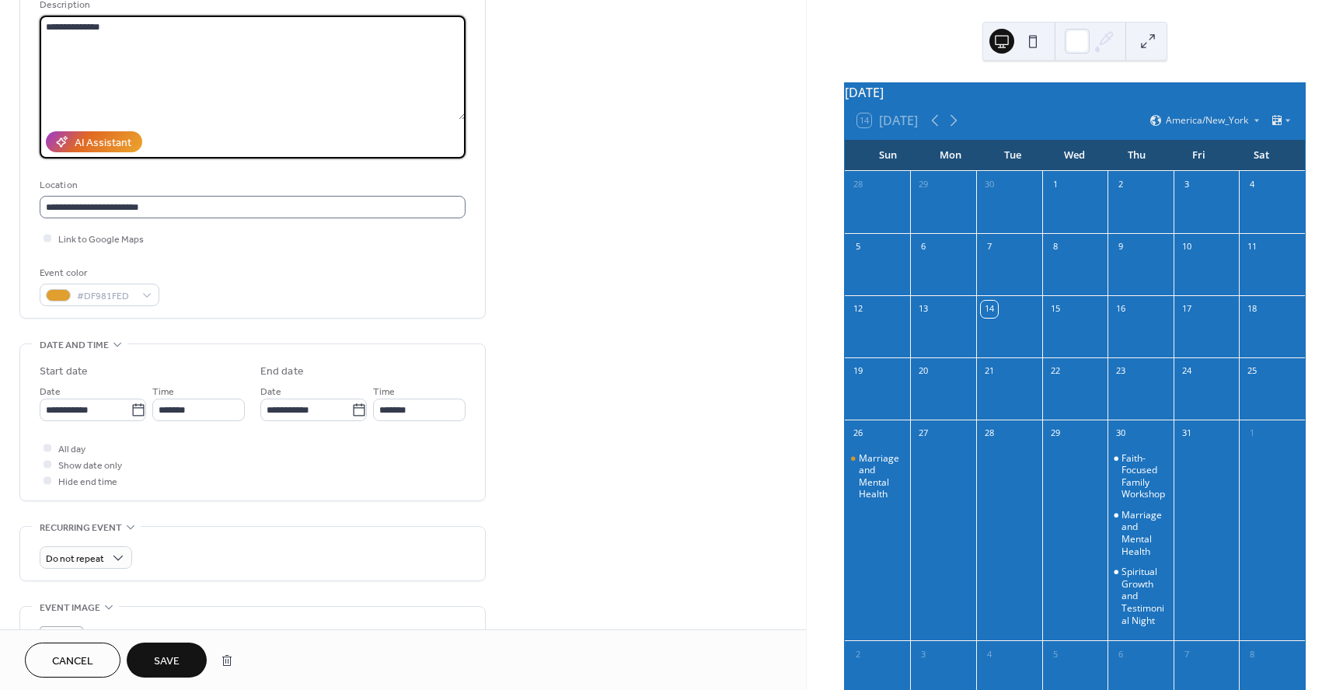
scroll to position [1, 0]
type textarea "**********"
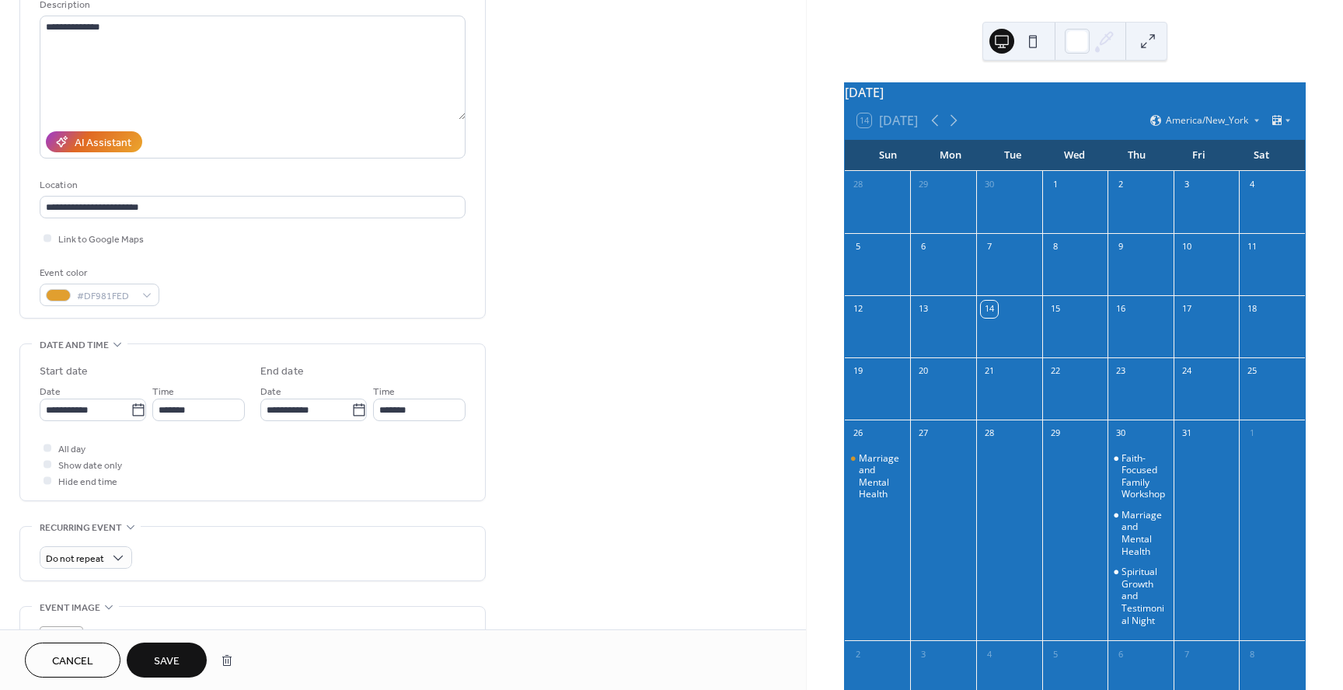
click at [186, 653] on button "Save" at bounding box center [167, 660] width 80 height 35
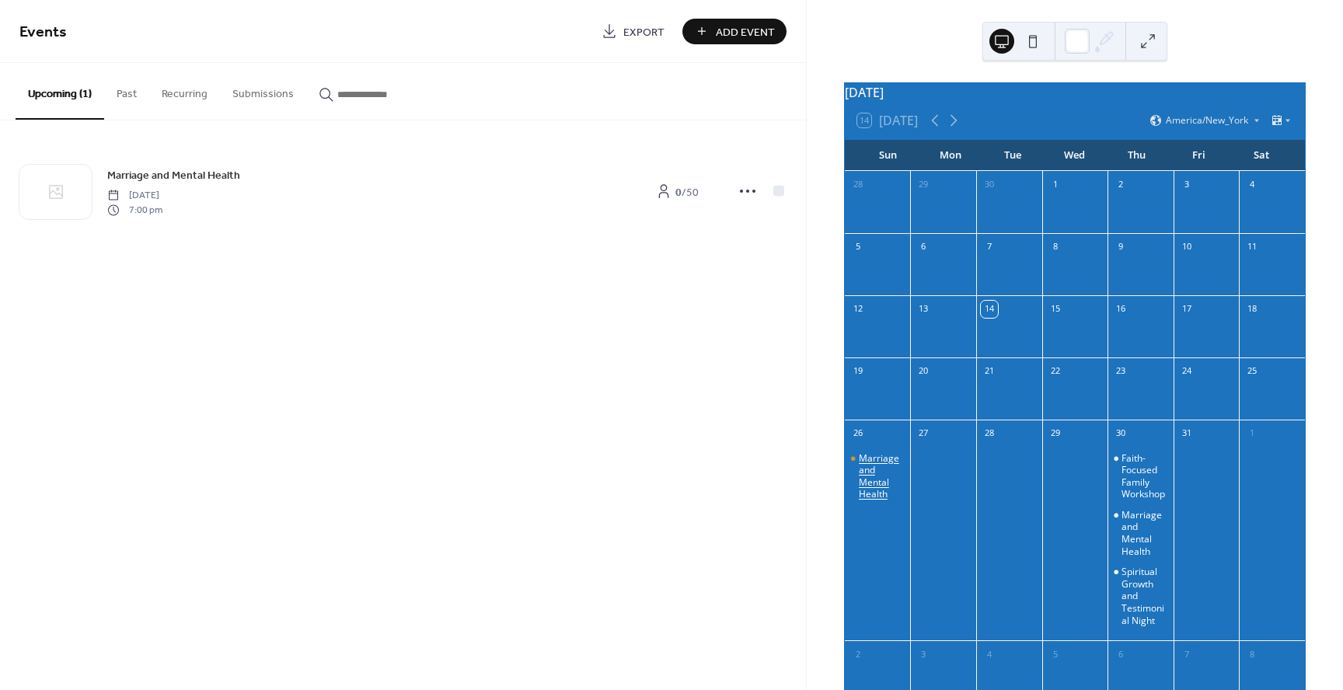
click at [891, 473] on div "Marriage and Mental Health" at bounding box center [882, 476] width 46 height 48
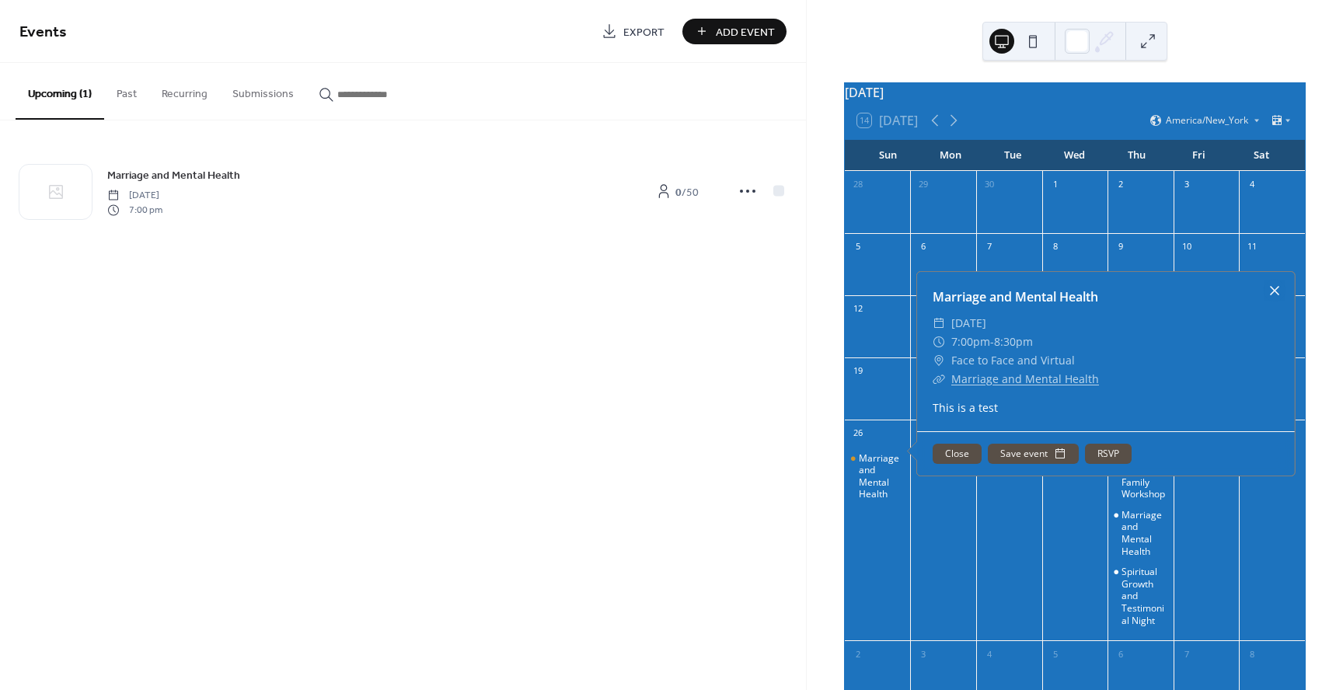
click at [1274, 302] on div at bounding box center [1275, 291] width 22 height 22
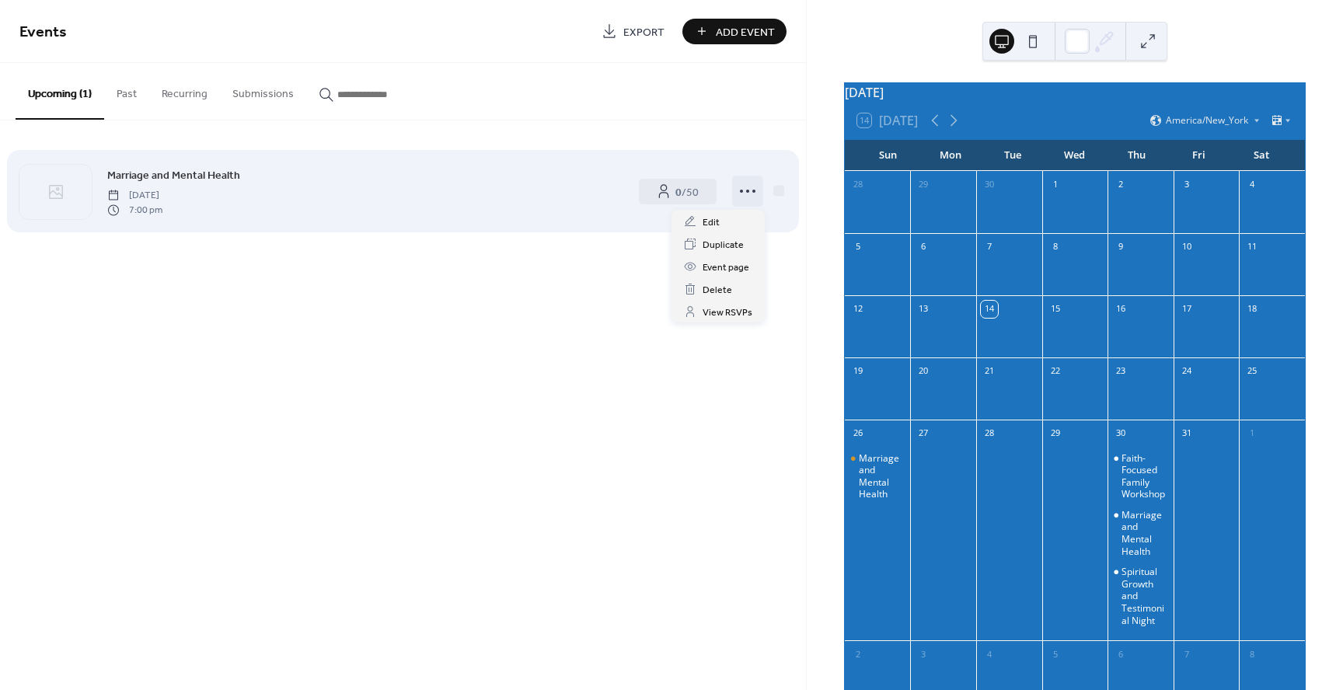
click at [748, 189] on icon at bounding box center [747, 191] width 25 height 25
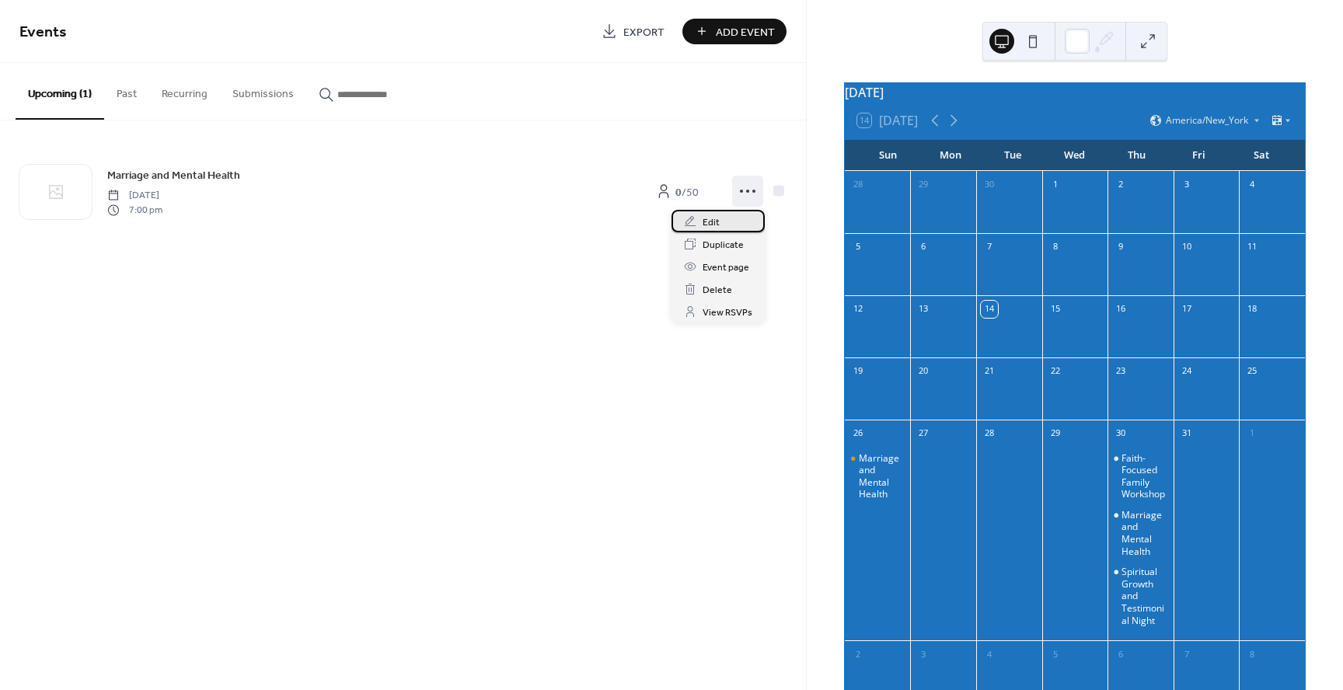
click at [730, 220] on div "Edit" at bounding box center [717, 221] width 93 height 23
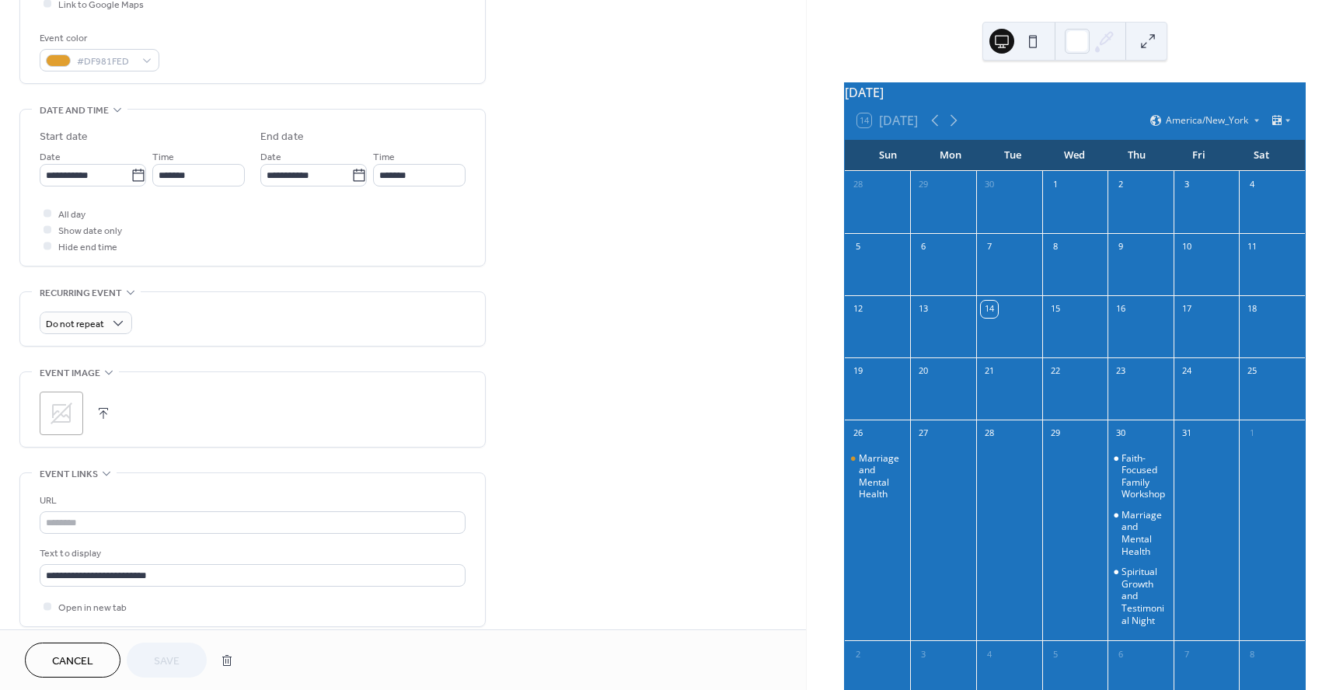
scroll to position [417, 0]
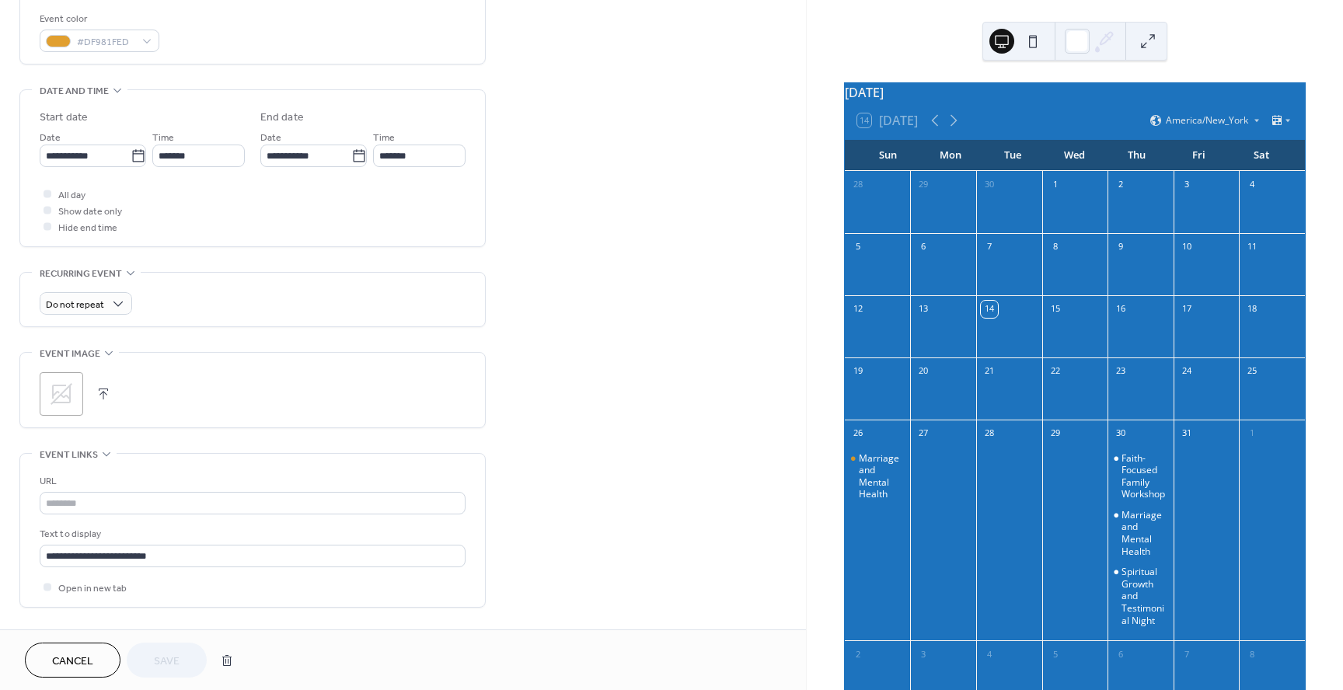
click at [63, 385] on icon at bounding box center [62, 394] width 22 height 22
click at [104, 389] on button "button" at bounding box center [103, 394] width 22 height 22
click at [184, 651] on button "Save" at bounding box center [167, 660] width 80 height 35
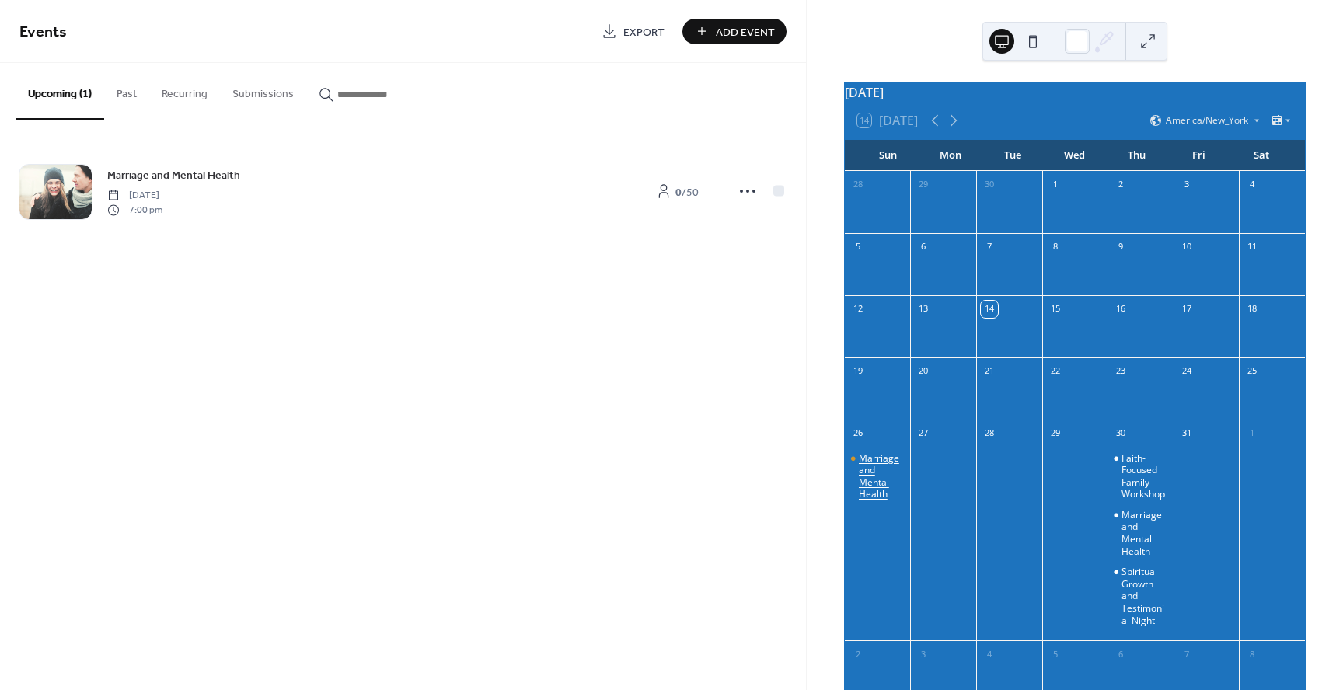
click at [889, 477] on div "Marriage and Mental Health" at bounding box center [882, 476] width 46 height 48
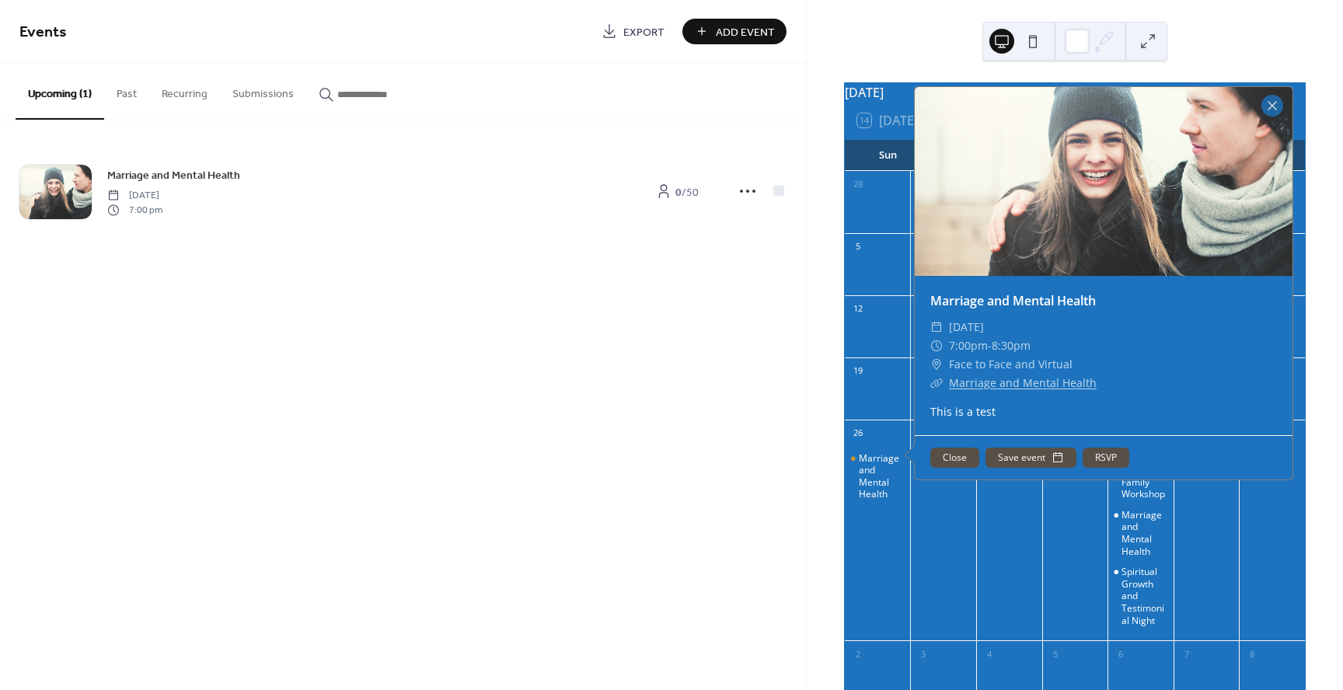
click at [966, 390] on link "Marriage and Mental Health" at bounding box center [1023, 382] width 148 height 15
click at [1113, 468] on button "RSVP" at bounding box center [1106, 458] width 47 height 20
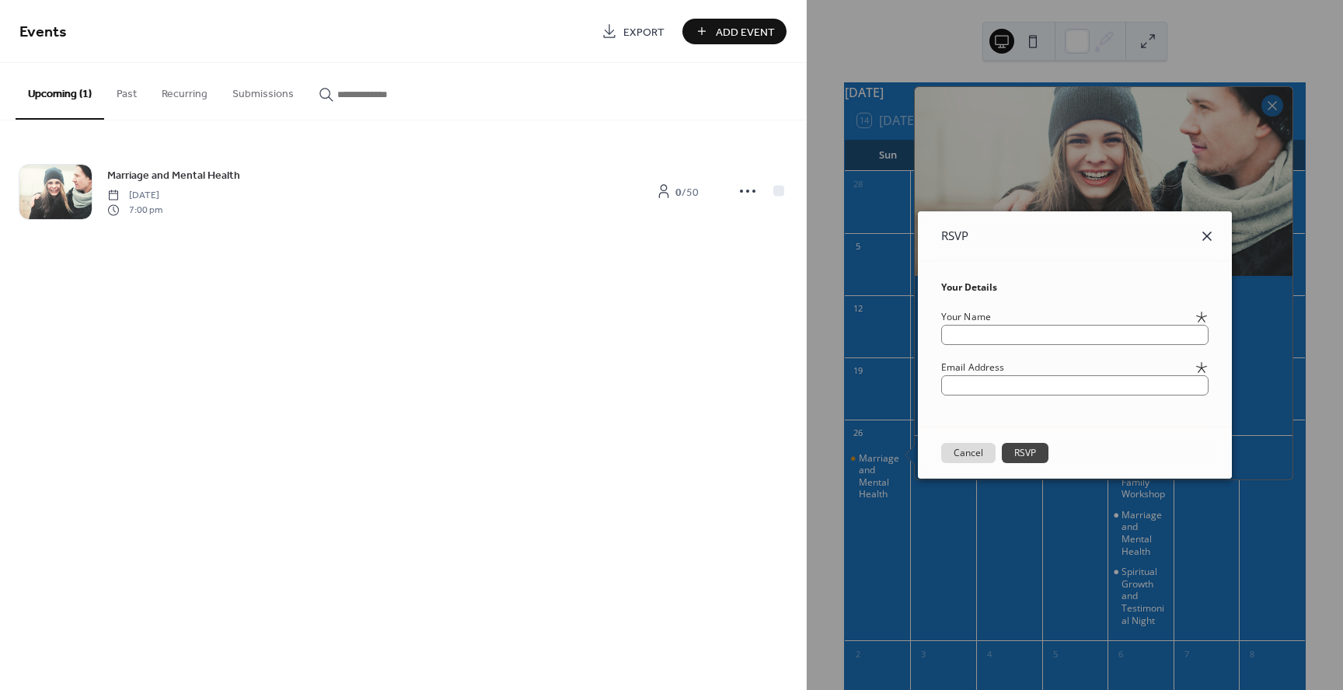
click at [1212, 235] on icon at bounding box center [1206, 236] width 9 height 9
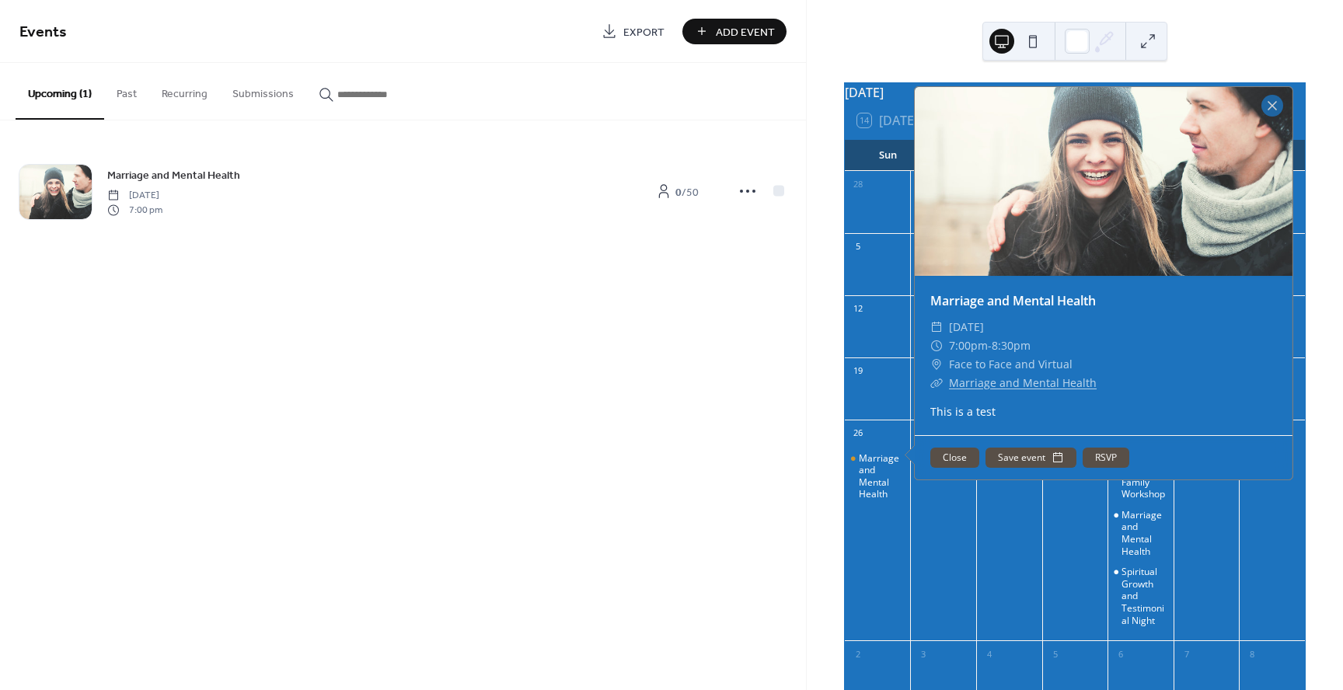
click at [953, 468] on button "Close" at bounding box center [954, 458] width 49 height 20
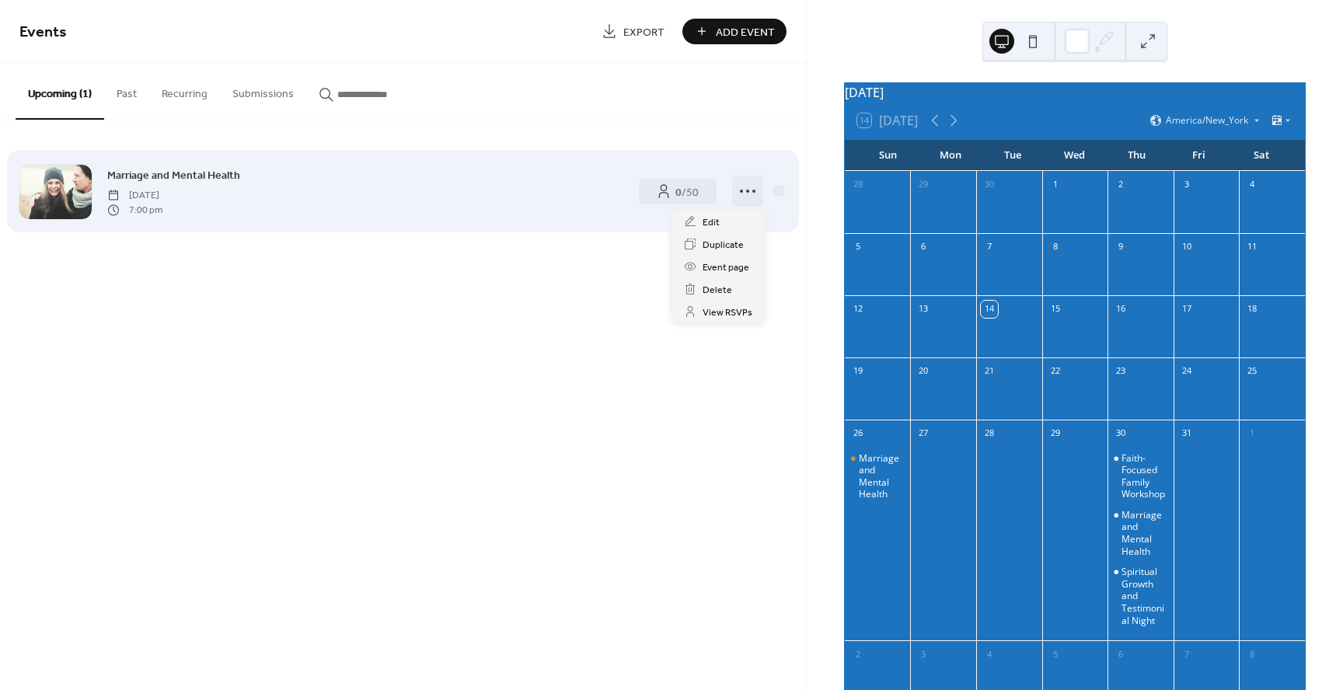
click at [752, 196] on icon at bounding box center [747, 191] width 25 height 25
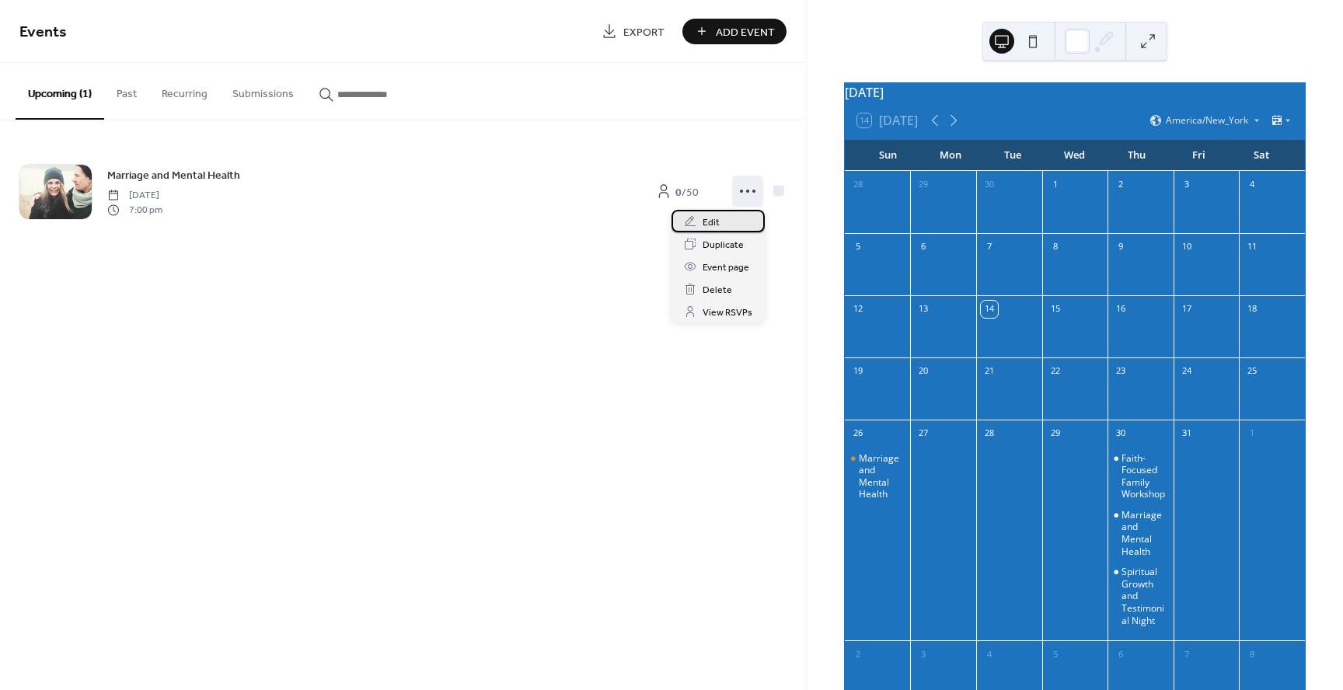
click at [715, 228] on span "Edit" at bounding box center [711, 223] width 17 height 16
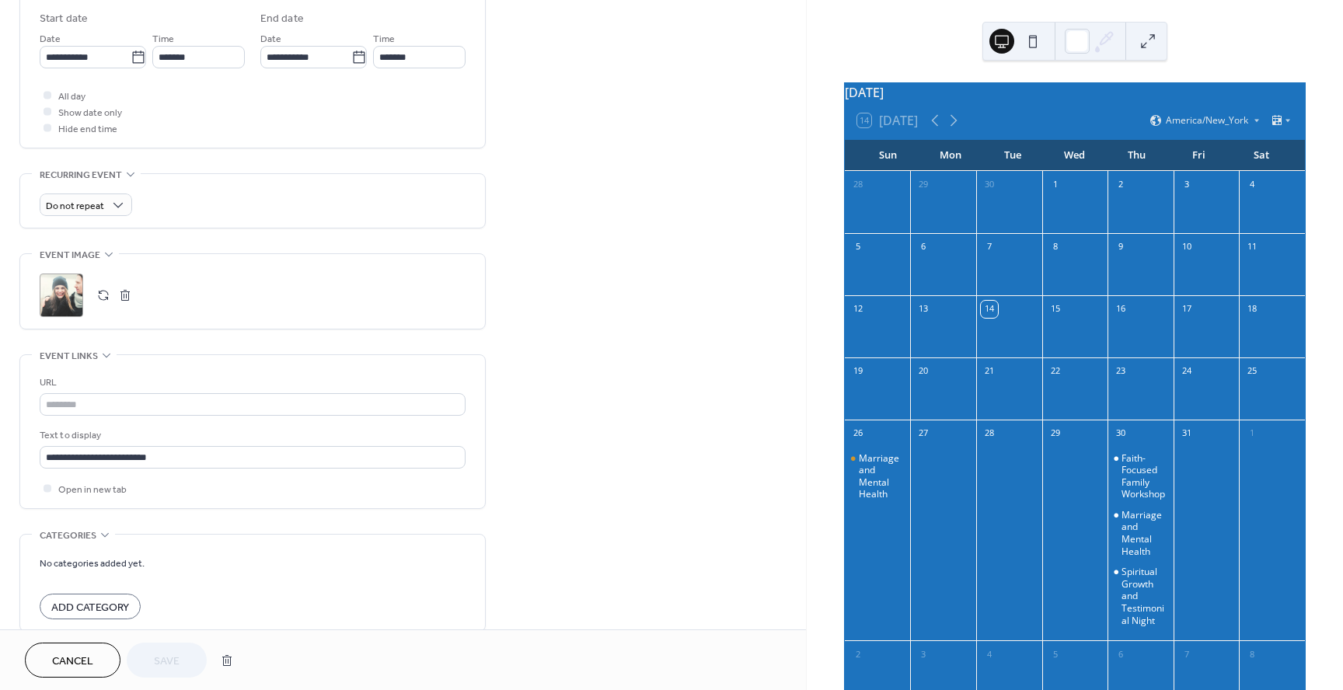
scroll to position [518, 0]
click at [305, 450] on input "**********" at bounding box center [253, 455] width 426 height 23
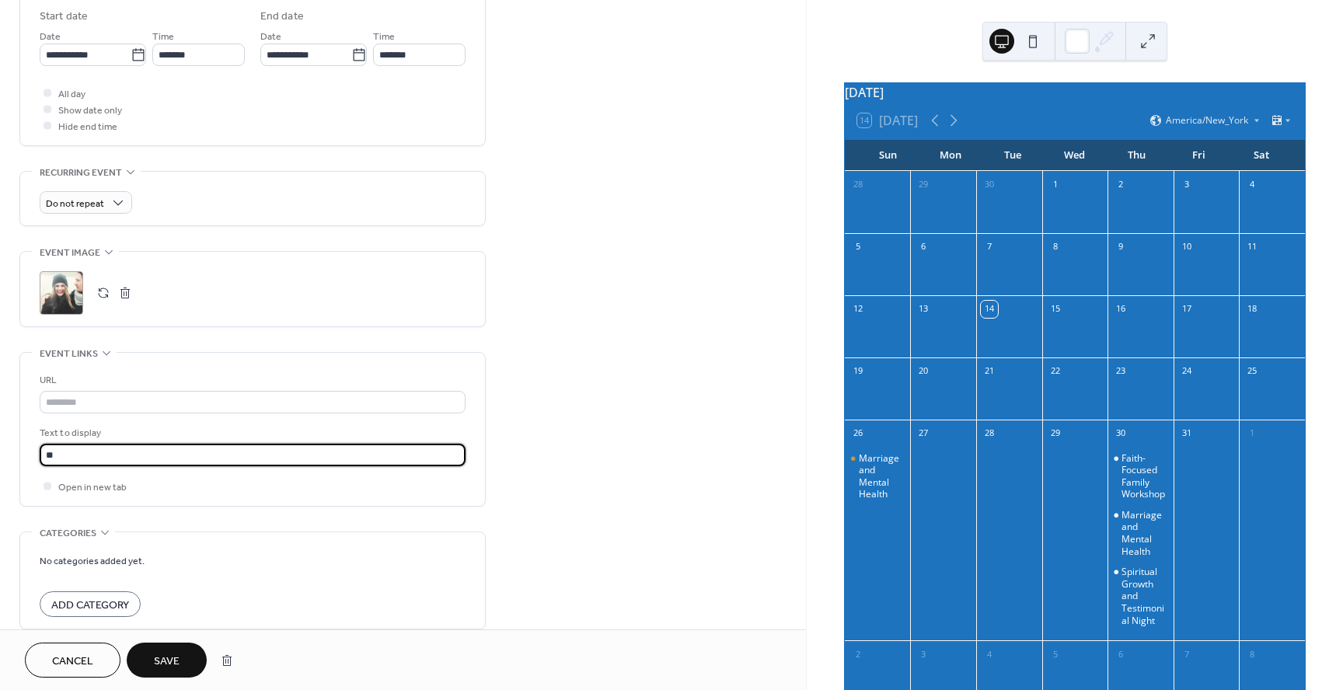
type input "*"
click at [178, 657] on span "Save" at bounding box center [167, 662] width 26 height 16
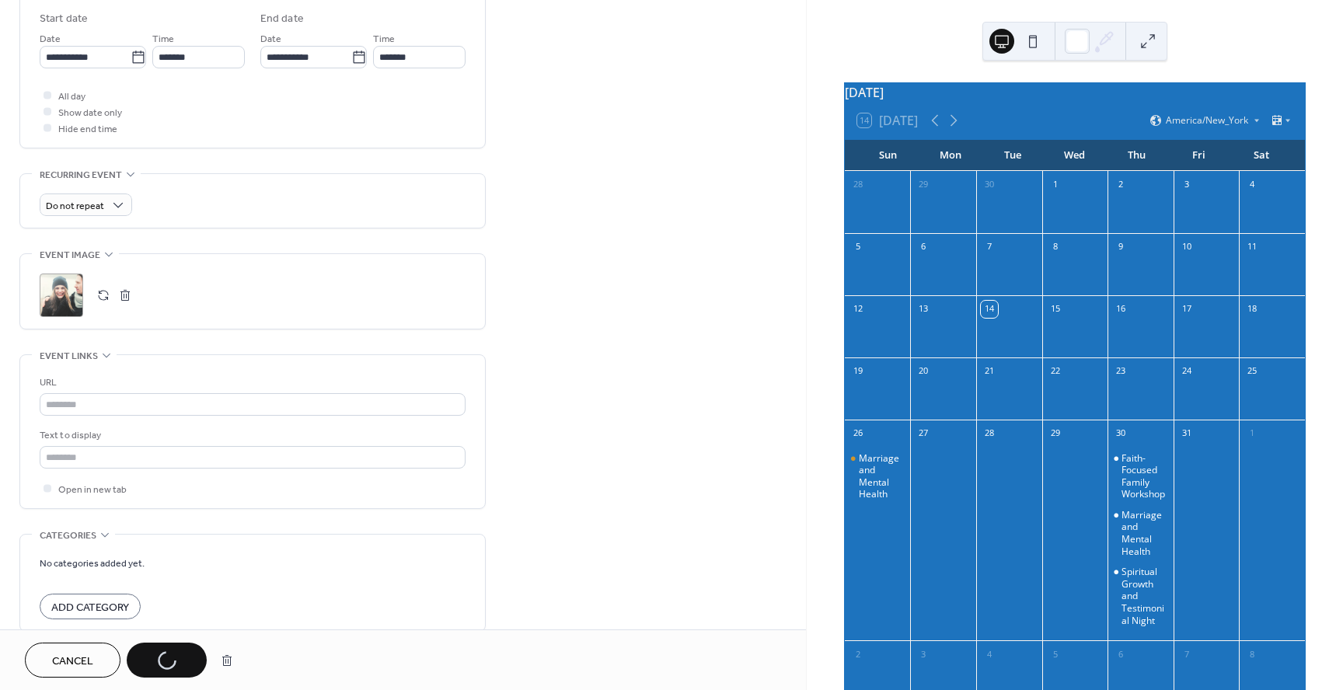
scroll to position [517, 0]
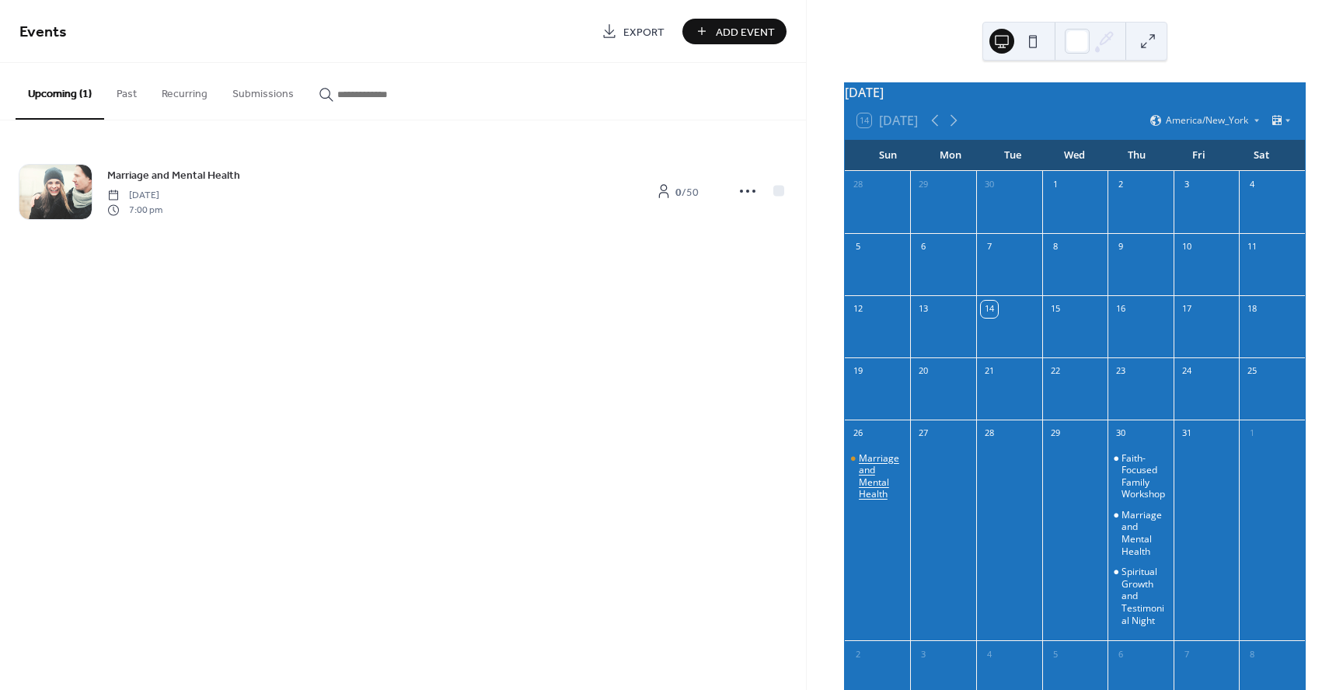
click at [898, 471] on div "Marriage and Mental Health" at bounding box center [882, 476] width 46 height 48
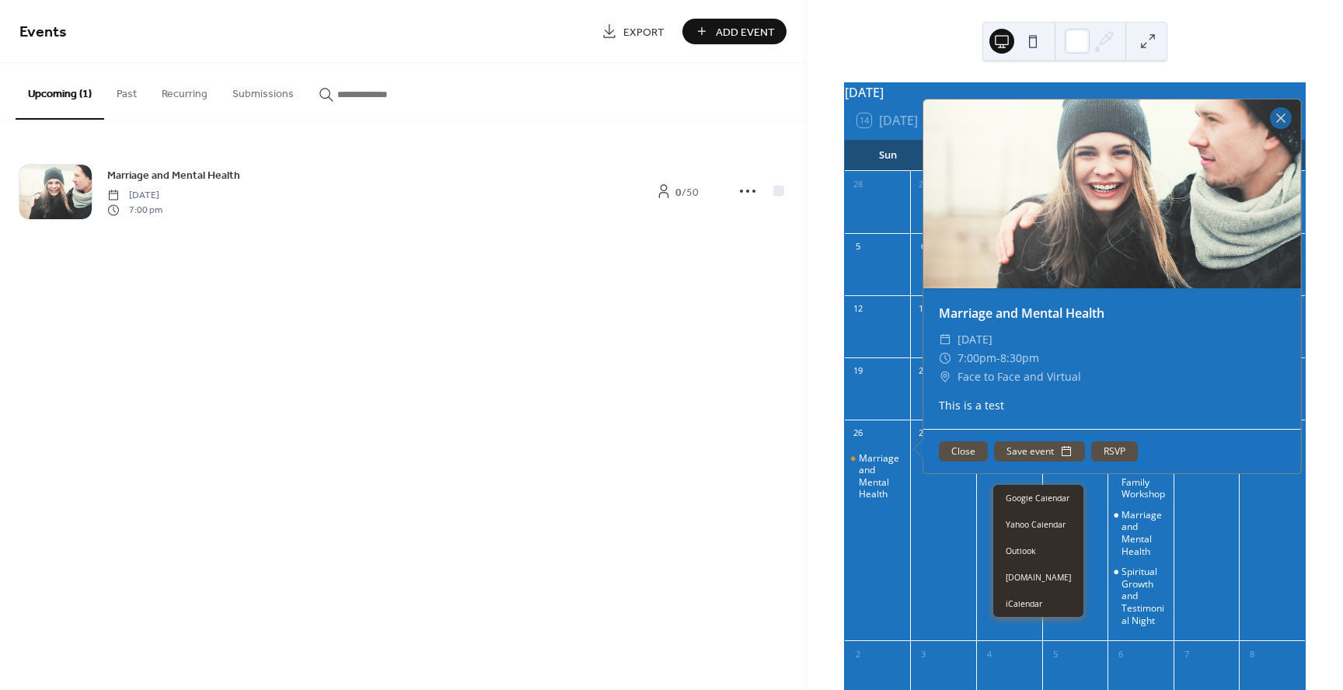
click at [1033, 462] on button "Save event" at bounding box center [1039, 451] width 91 height 20
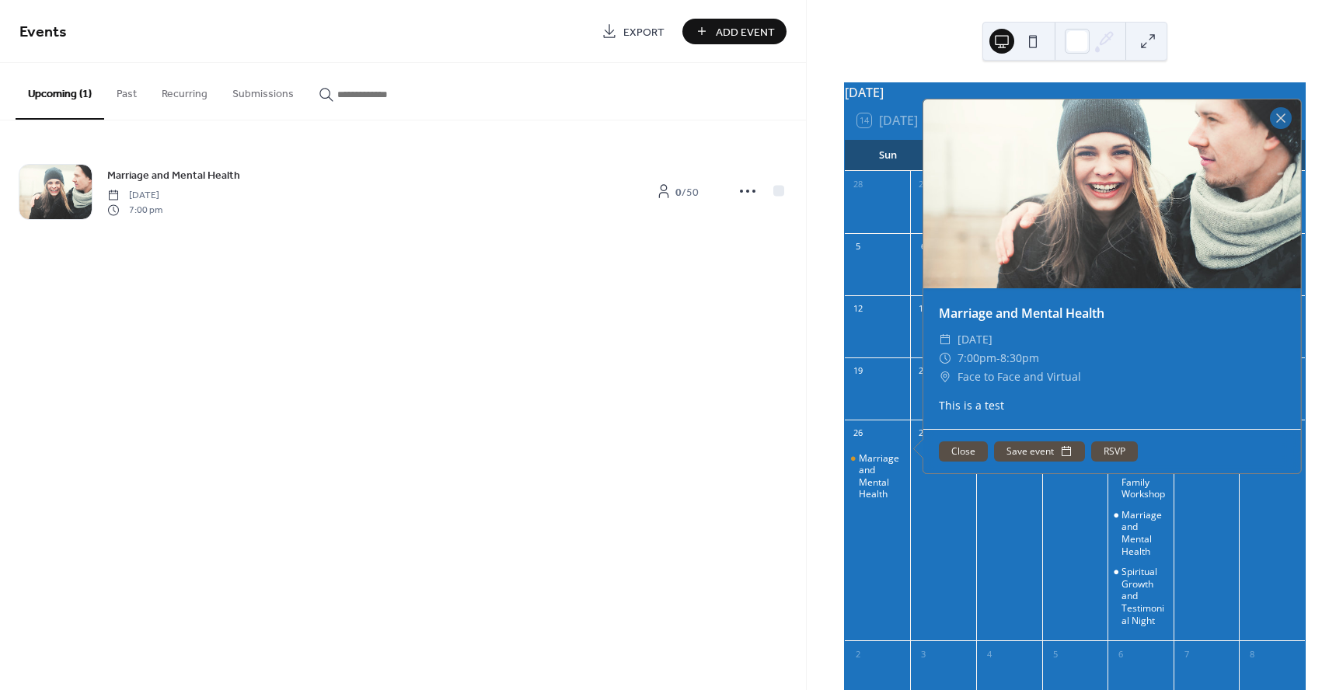
click at [1106, 462] on button "RSVP" at bounding box center [1114, 451] width 47 height 20
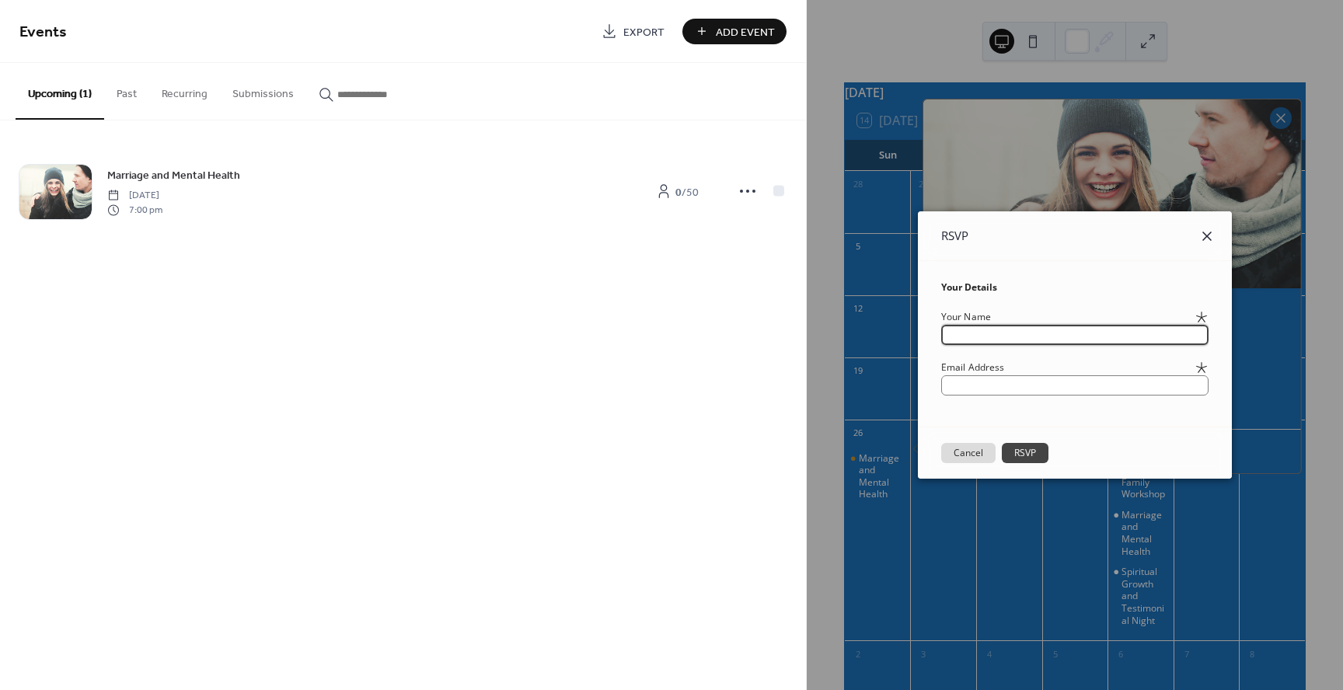
click at [1216, 234] on icon at bounding box center [1207, 236] width 19 height 19
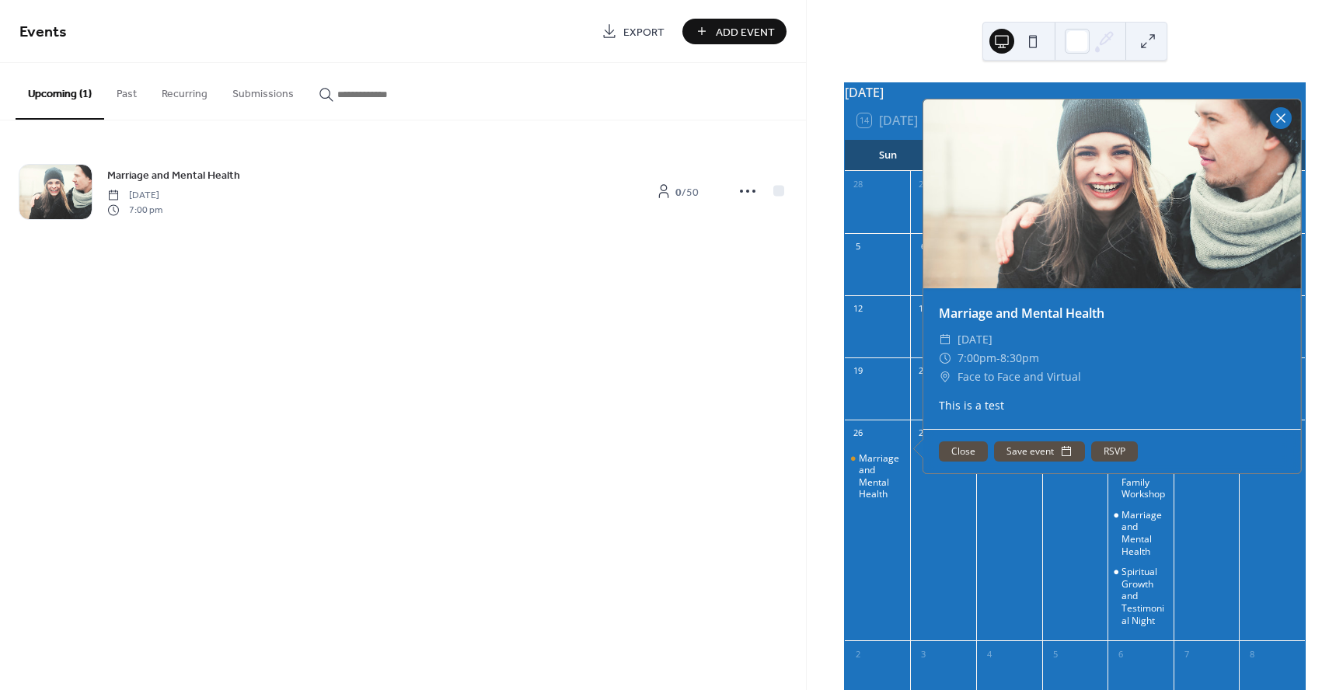
click at [1287, 129] on div at bounding box center [1281, 118] width 22 height 22
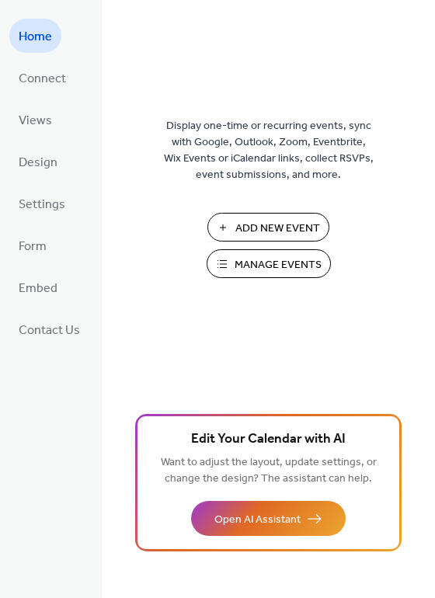
click at [315, 266] on span "Manage Events" at bounding box center [278, 265] width 87 height 16
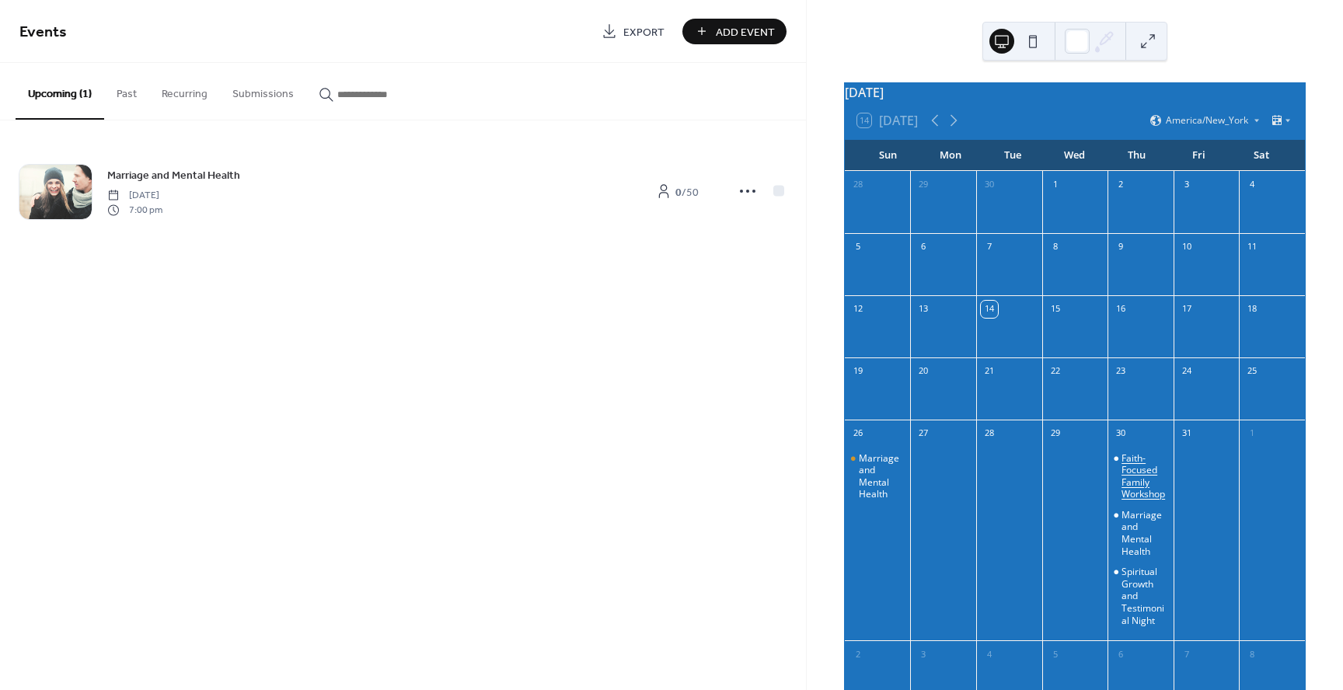
click at [1128, 475] on div "Faith-Focused Family Workshop" at bounding box center [1144, 476] width 46 height 48
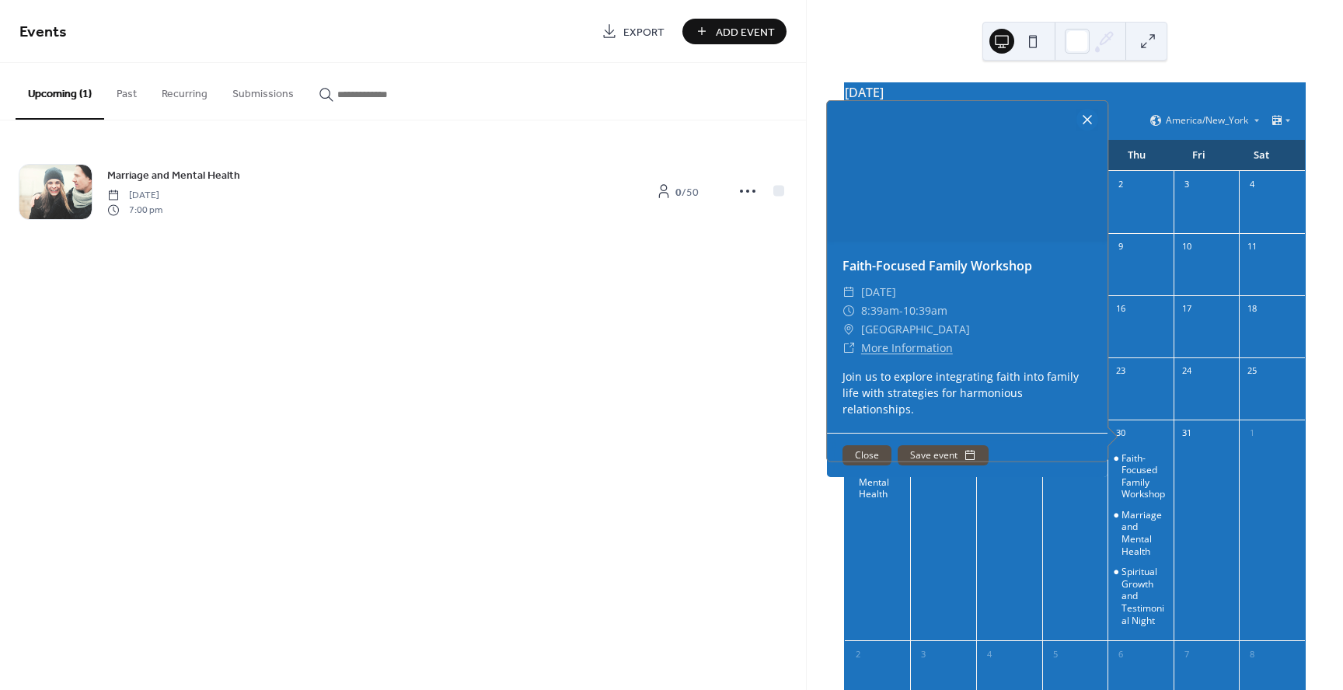
click at [1081, 131] on div at bounding box center [1087, 120] width 22 height 22
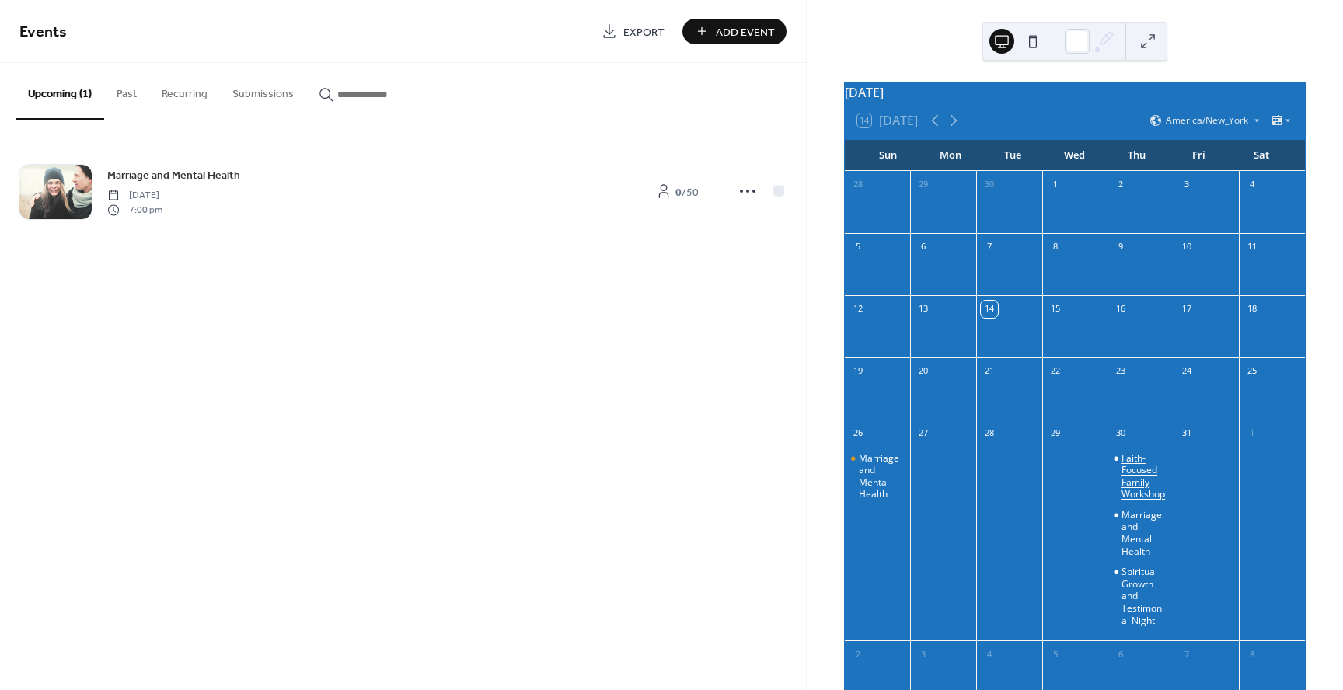
click at [1129, 476] on div "Faith-Focused Family Workshop" at bounding box center [1144, 476] width 46 height 48
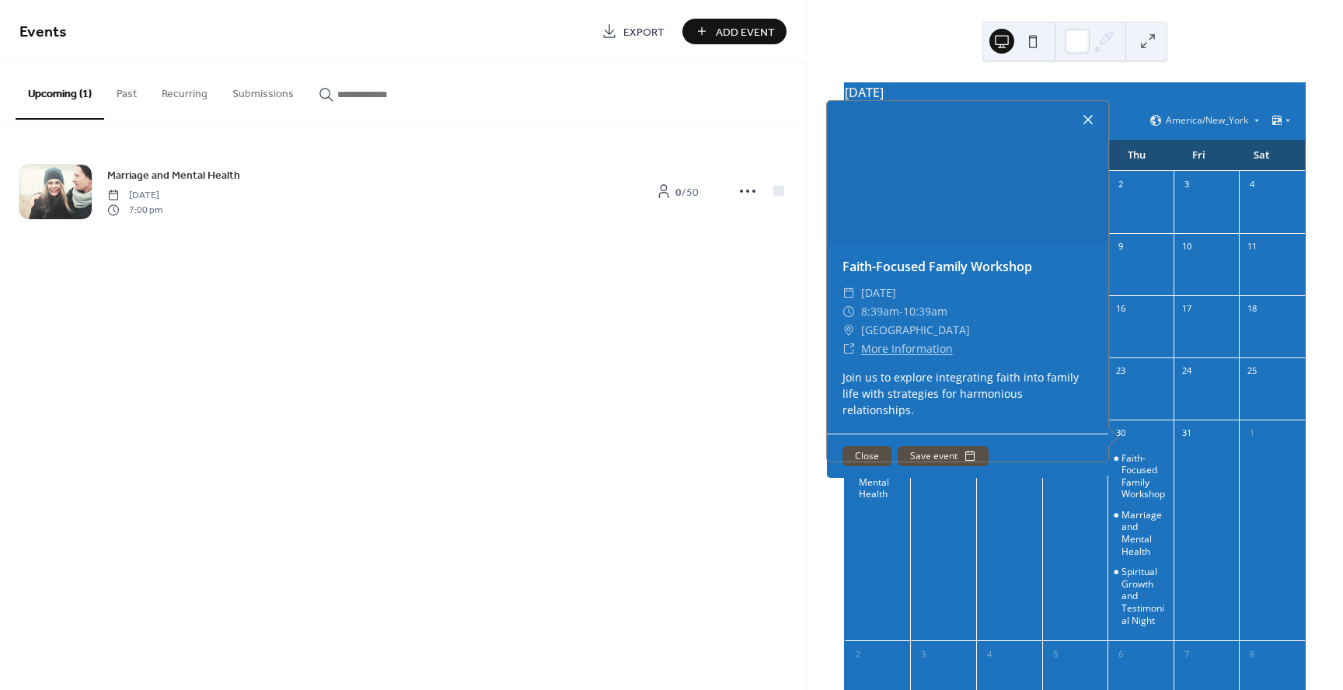
click at [1081, 131] on div at bounding box center [1088, 120] width 22 height 22
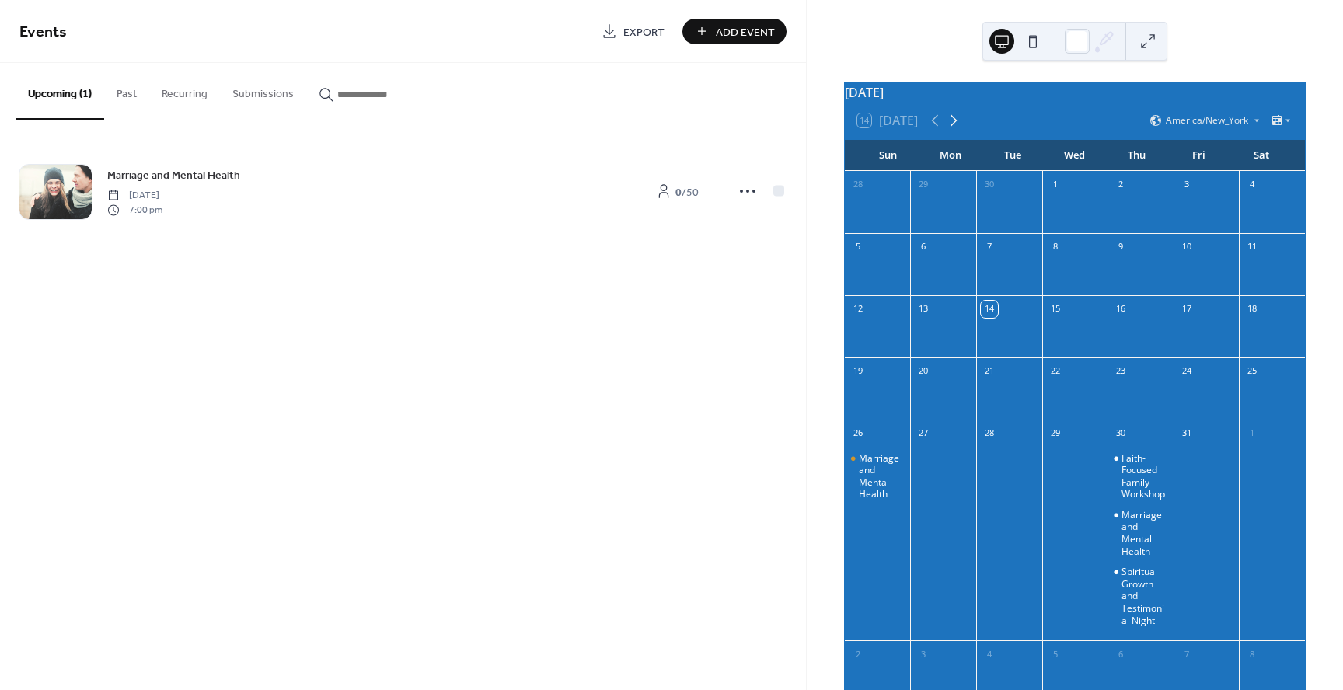
click at [956, 130] on icon at bounding box center [953, 120] width 19 height 19
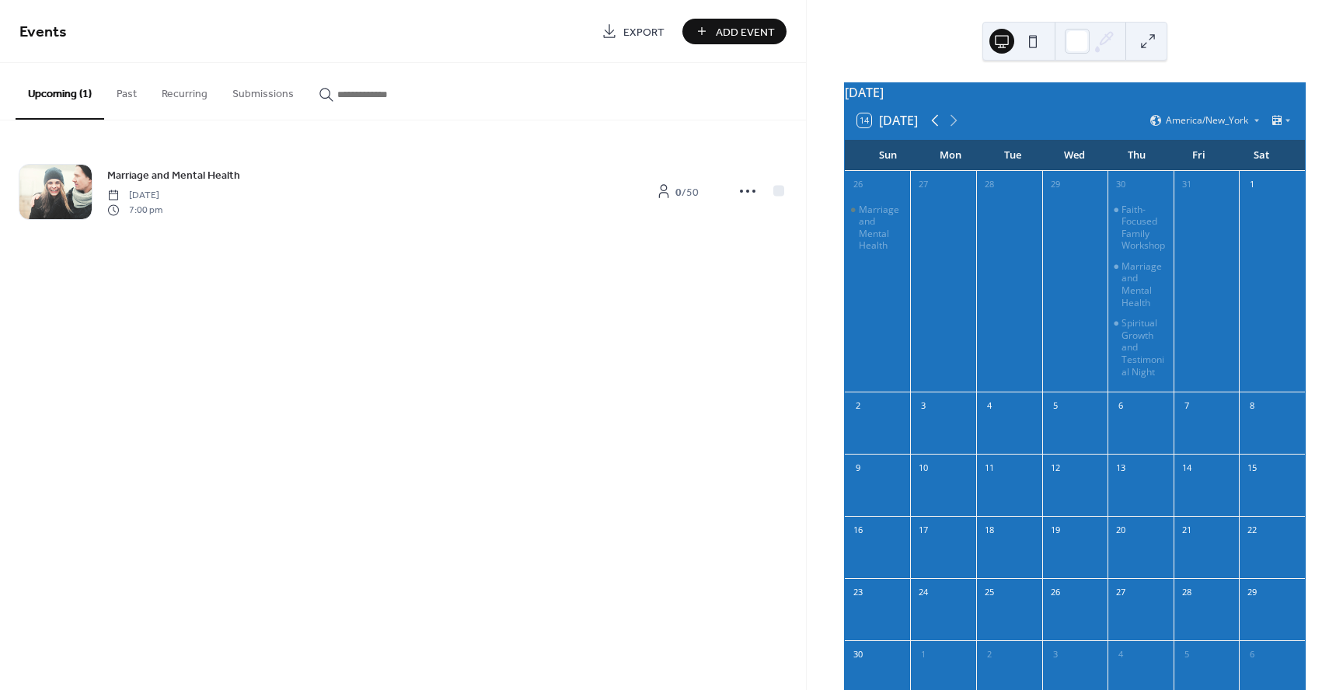
click at [935, 130] on icon at bounding box center [935, 120] width 19 height 19
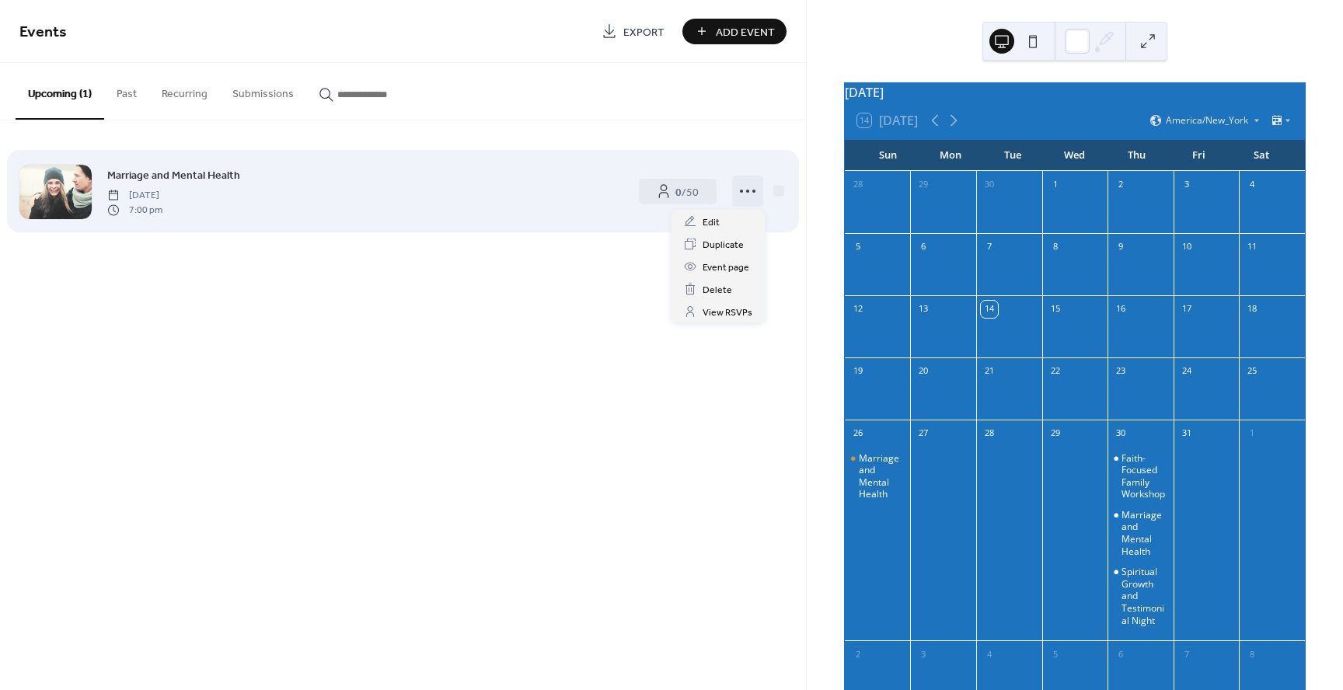
click at [745, 195] on icon at bounding box center [747, 191] width 25 height 25
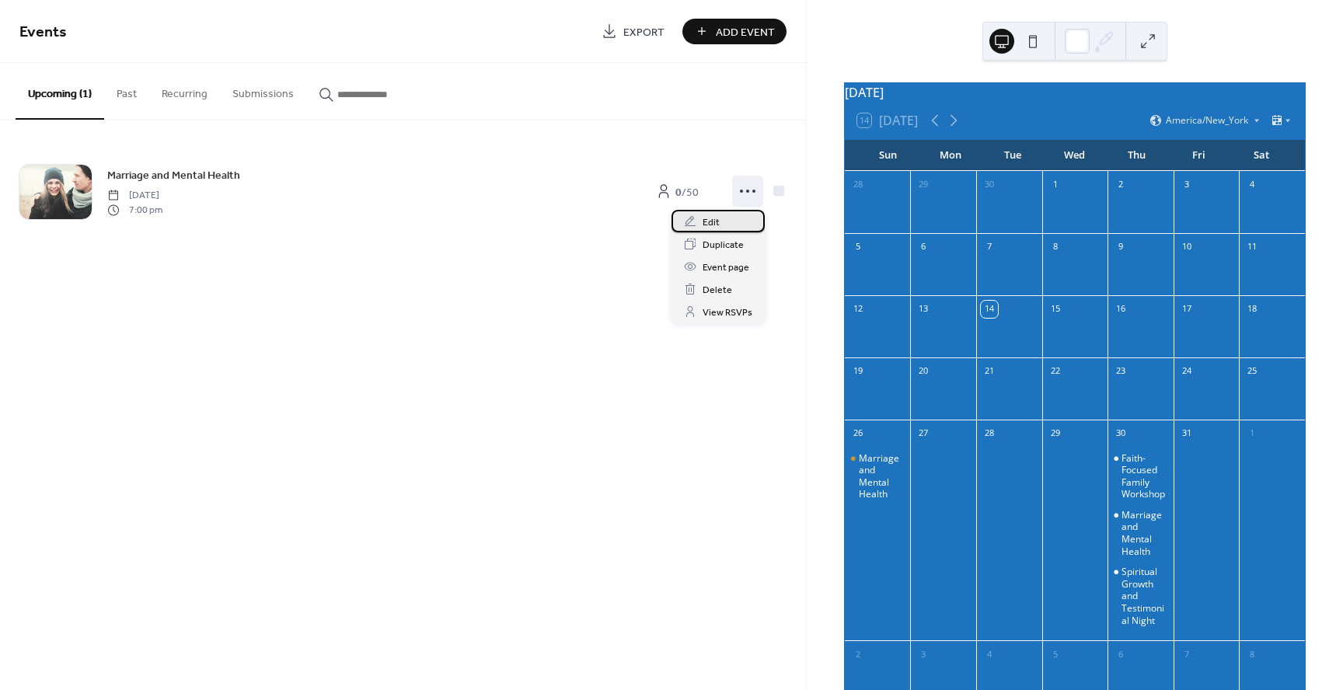
click at [707, 218] on span "Edit" at bounding box center [711, 223] width 17 height 16
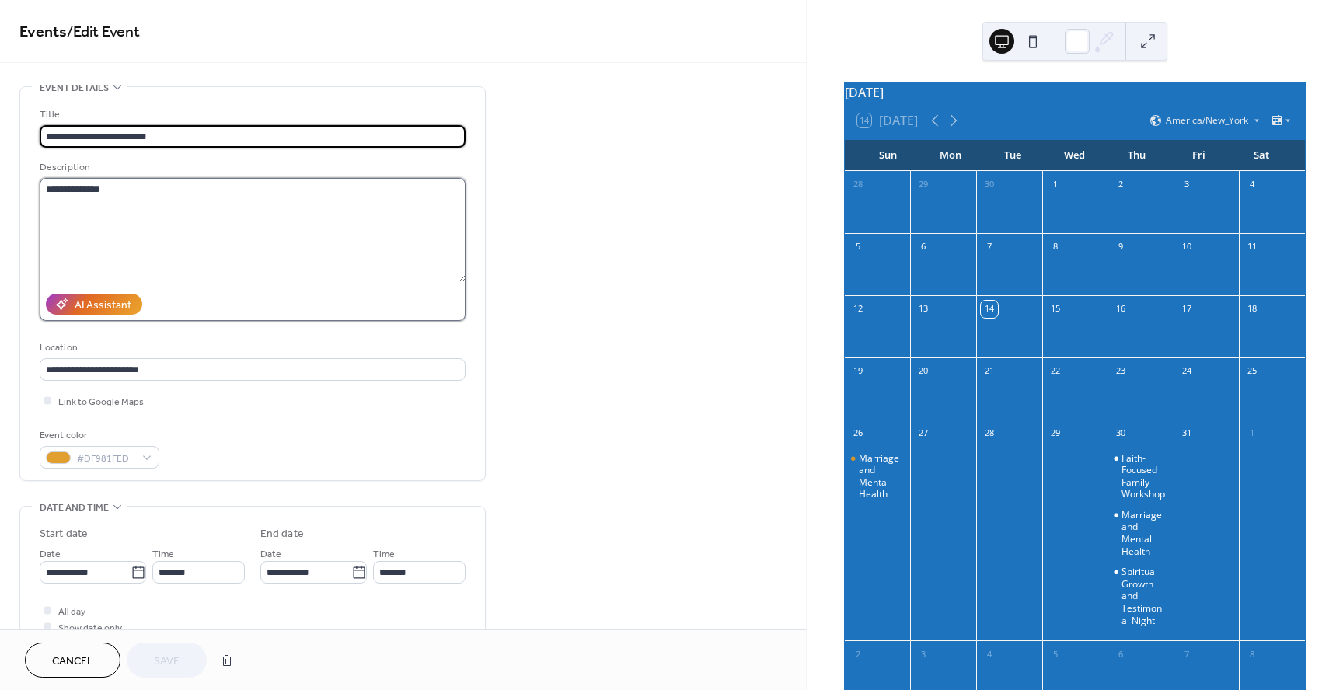
click at [244, 199] on textarea "**********" at bounding box center [253, 230] width 426 height 104
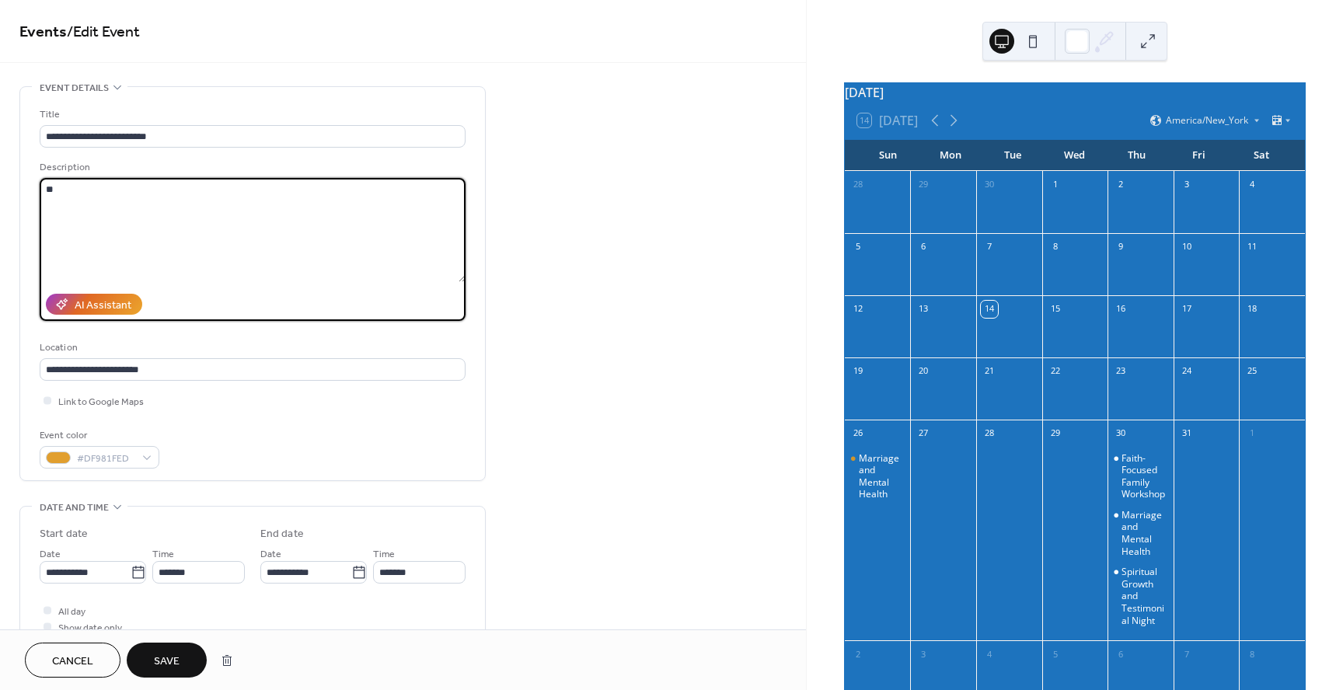
type textarea "*"
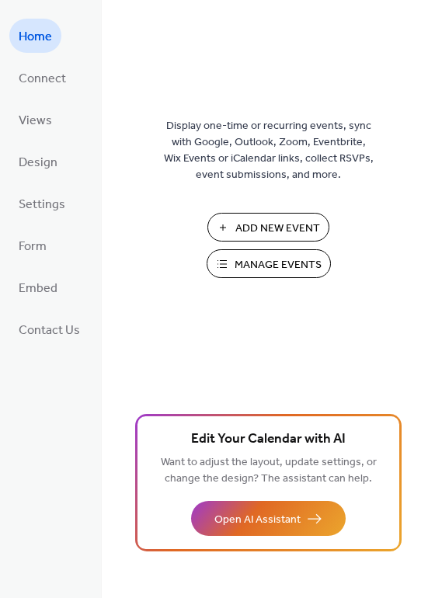
click at [246, 260] on span "Manage Events" at bounding box center [278, 265] width 87 height 16
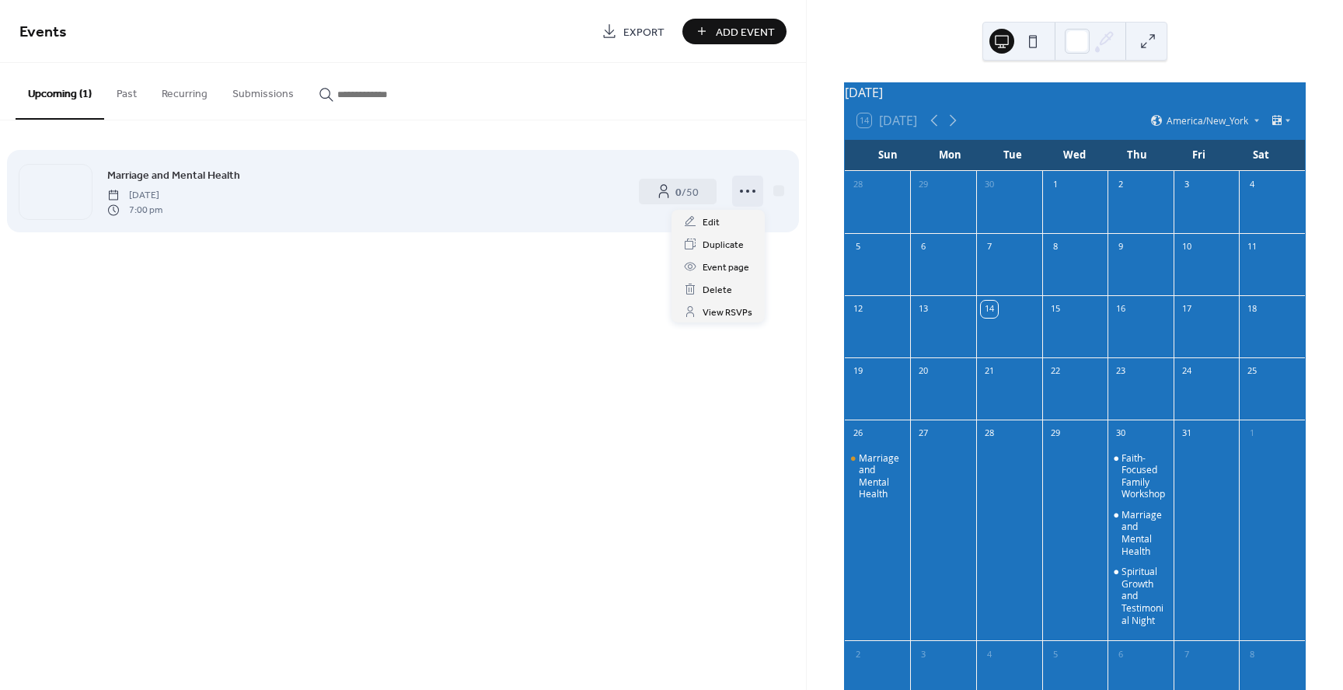
click at [742, 191] on icon at bounding box center [747, 191] width 25 height 25
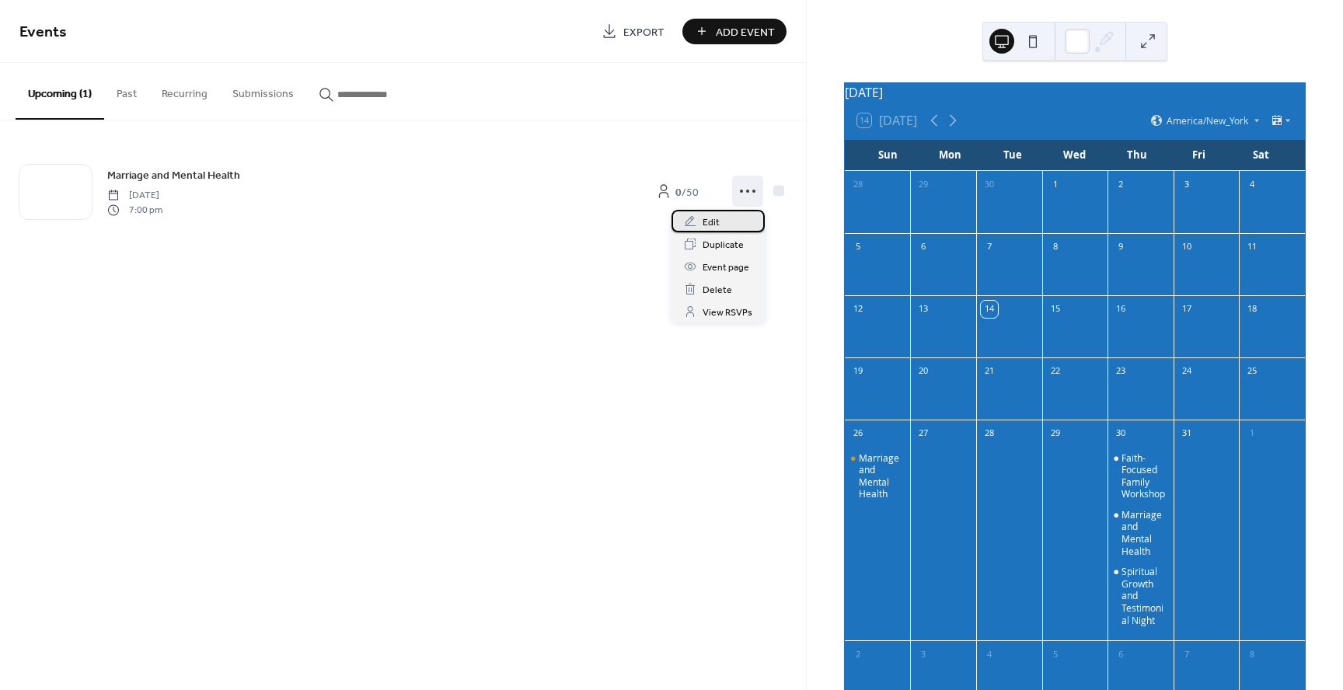
click at [724, 216] on div "Edit" at bounding box center [717, 221] width 93 height 23
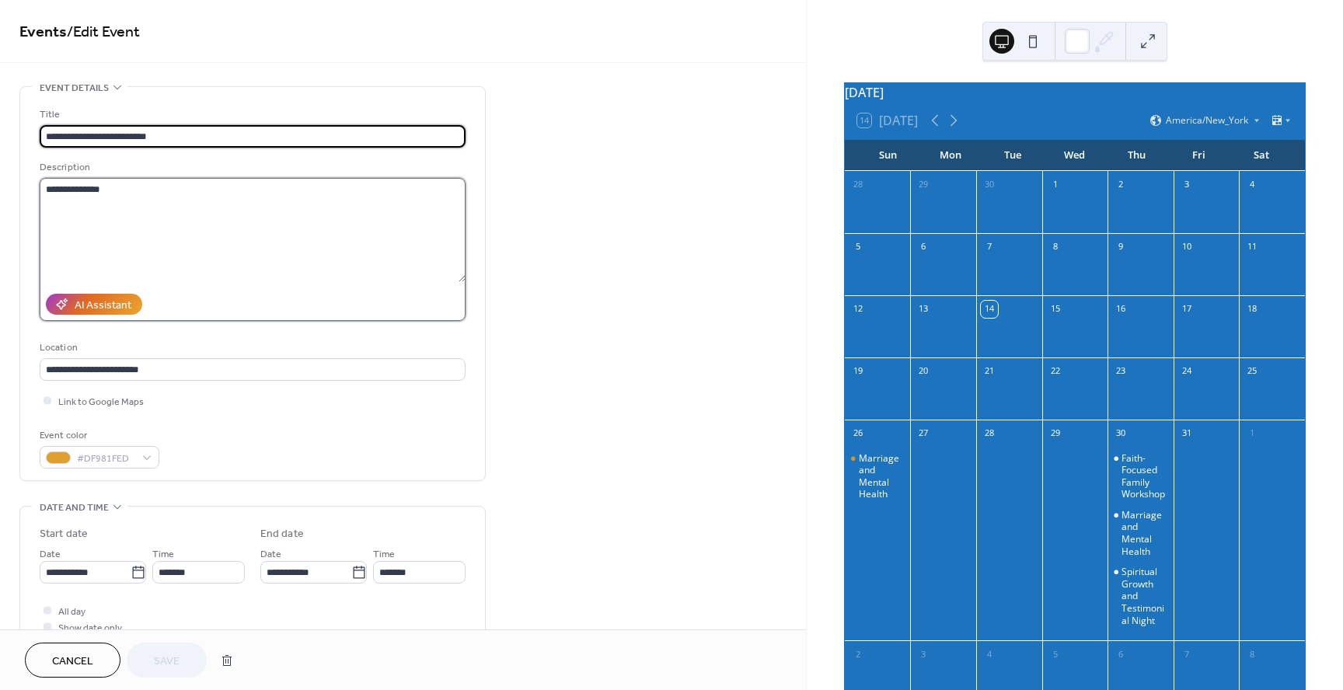
click at [172, 199] on textarea "**********" at bounding box center [253, 230] width 426 height 104
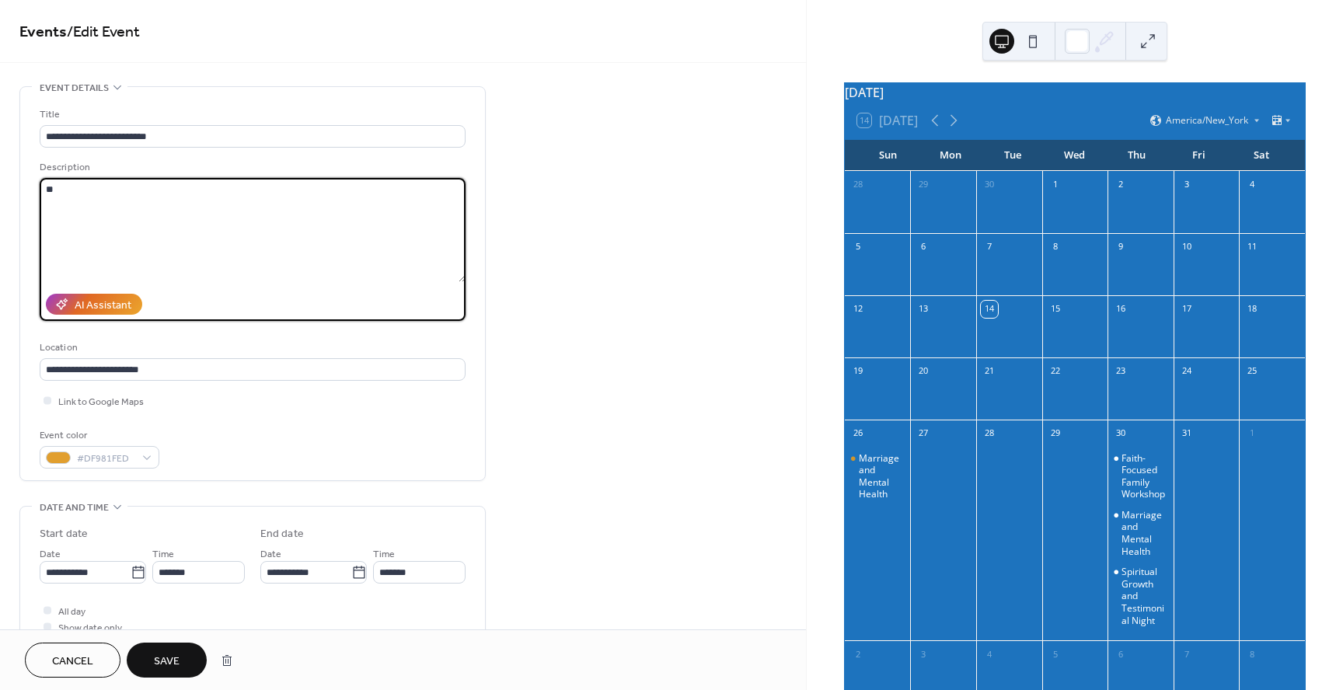
type textarea "*"
paste textarea "**********"
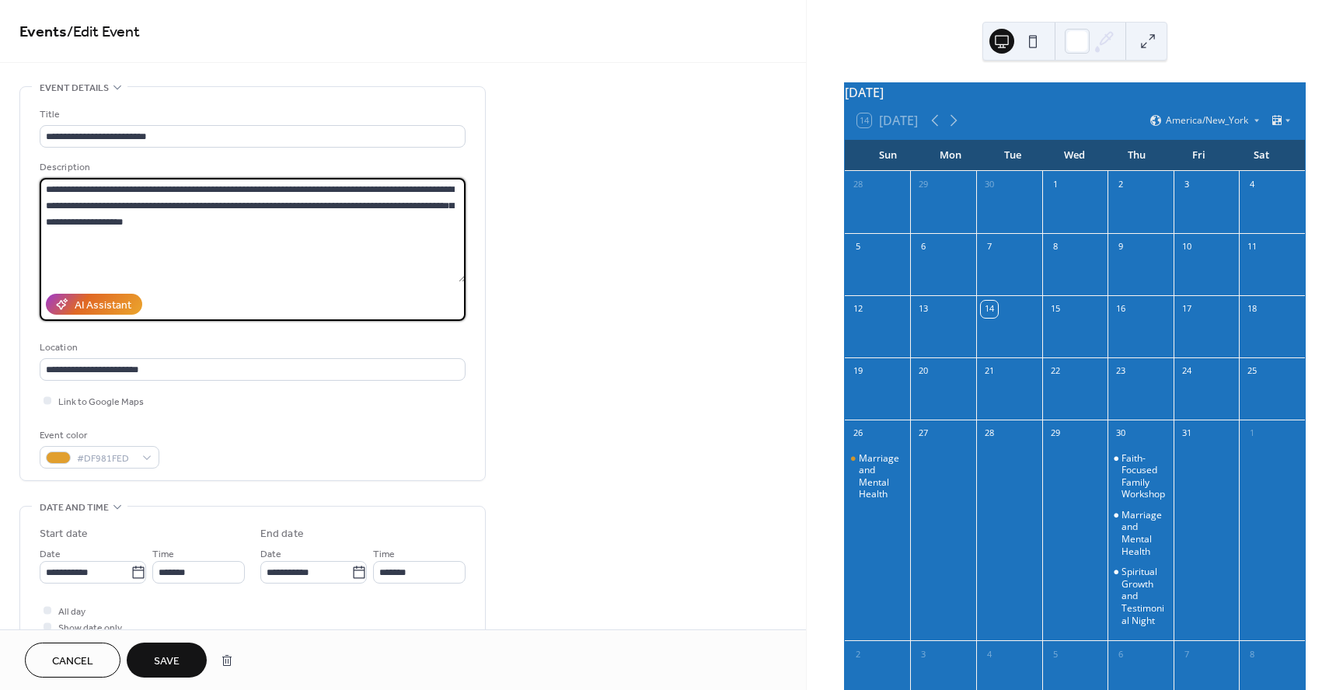
click at [47, 188] on textarea "**********" at bounding box center [253, 230] width 426 height 104
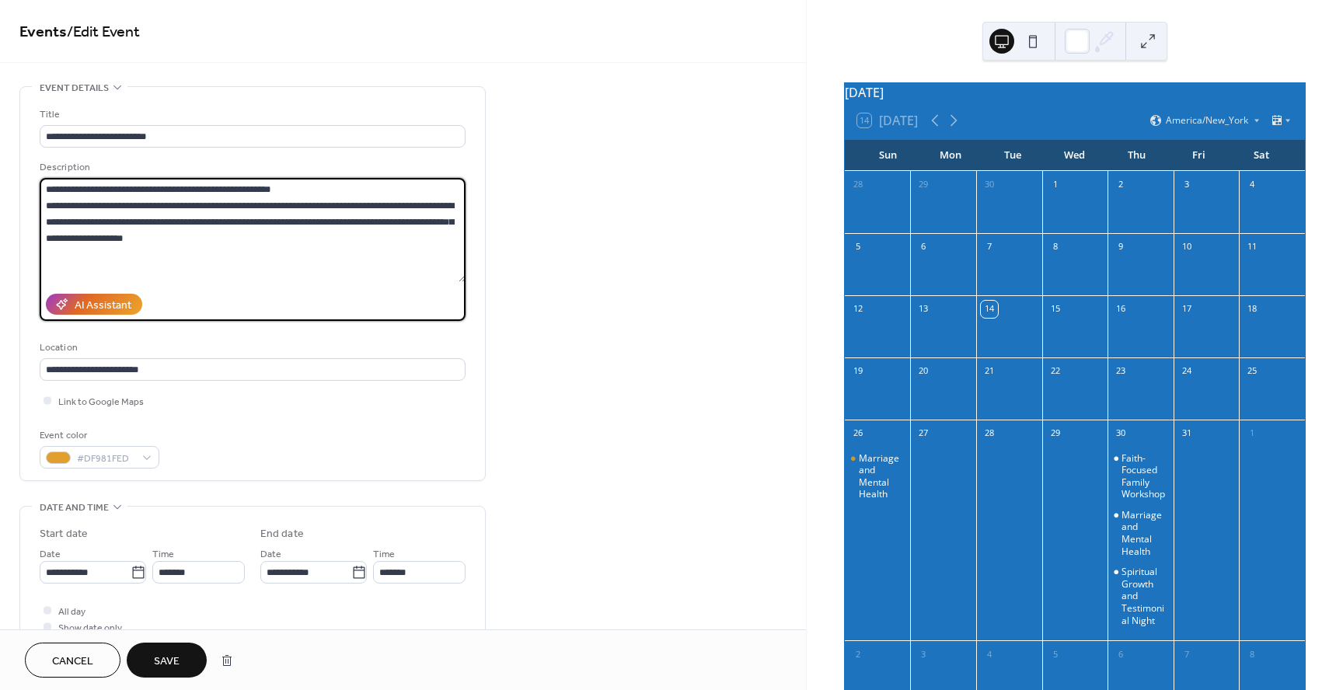
drag, startPoint x: 47, startPoint y: 194, endPoint x: 188, endPoint y: 244, distance: 150.2
click at [188, 244] on textarea "**********" at bounding box center [253, 230] width 426 height 104
type textarea "**********"
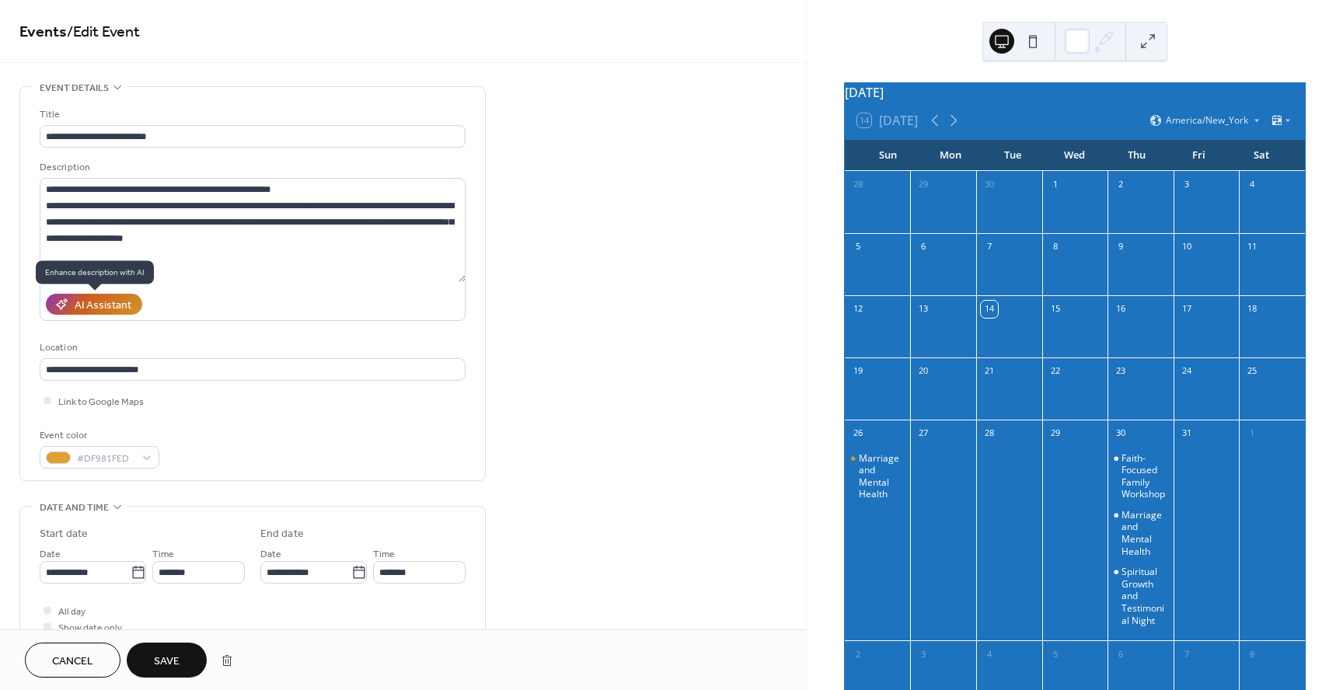
click at [116, 307] on div "AI Assistant" at bounding box center [103, 306] width 57 height 16
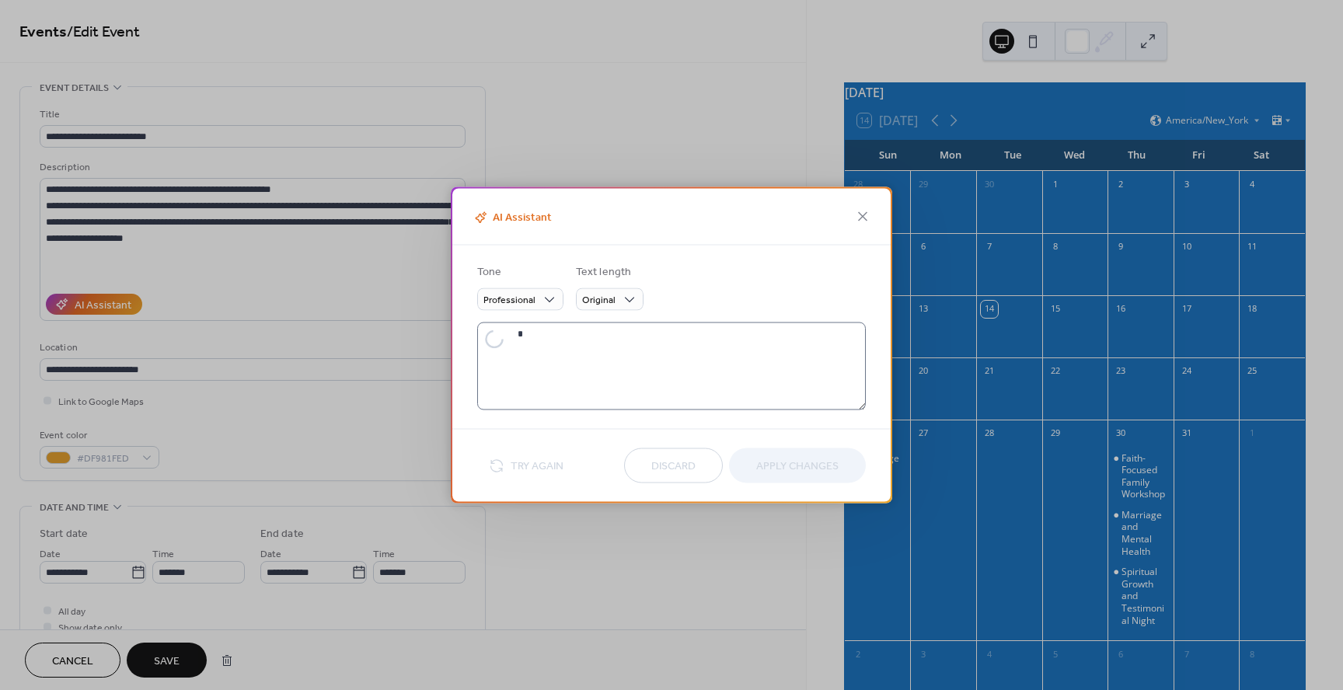
type textarea "**********"
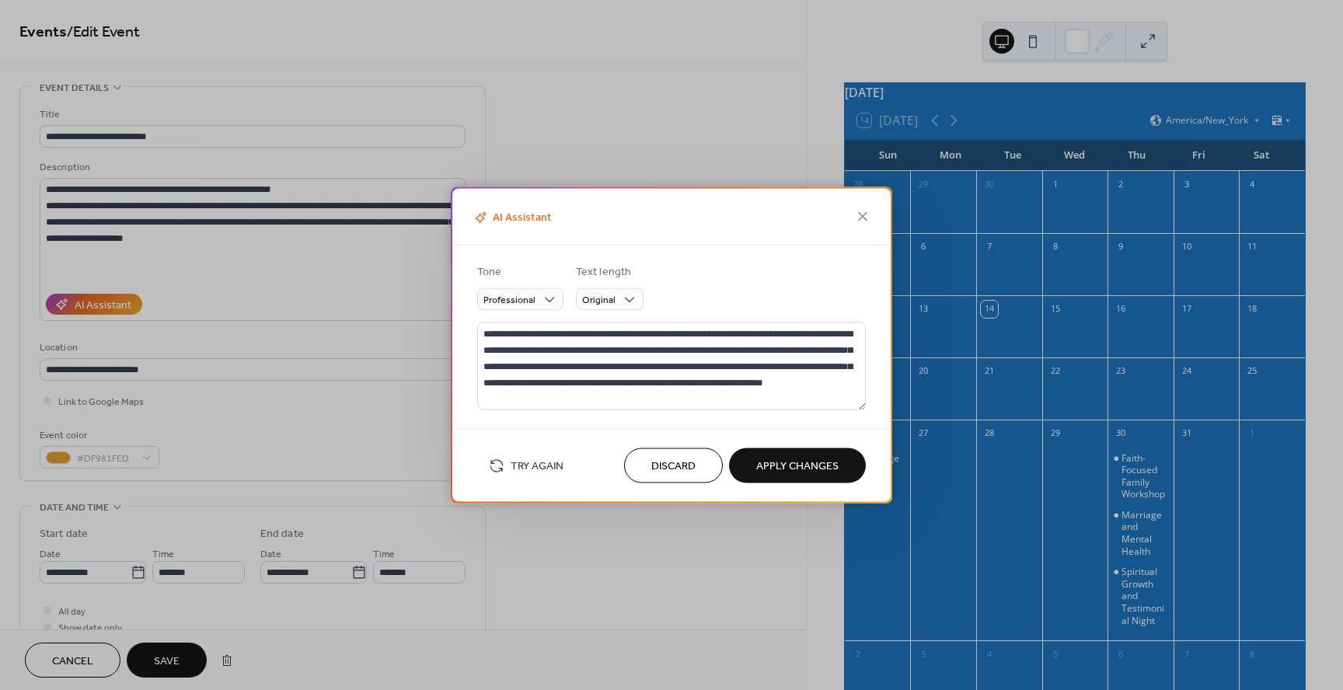
click at [783, 459] on span "Apply Changes" at bounding box center [797, 467] width 82 height 16
type textarea "**********"
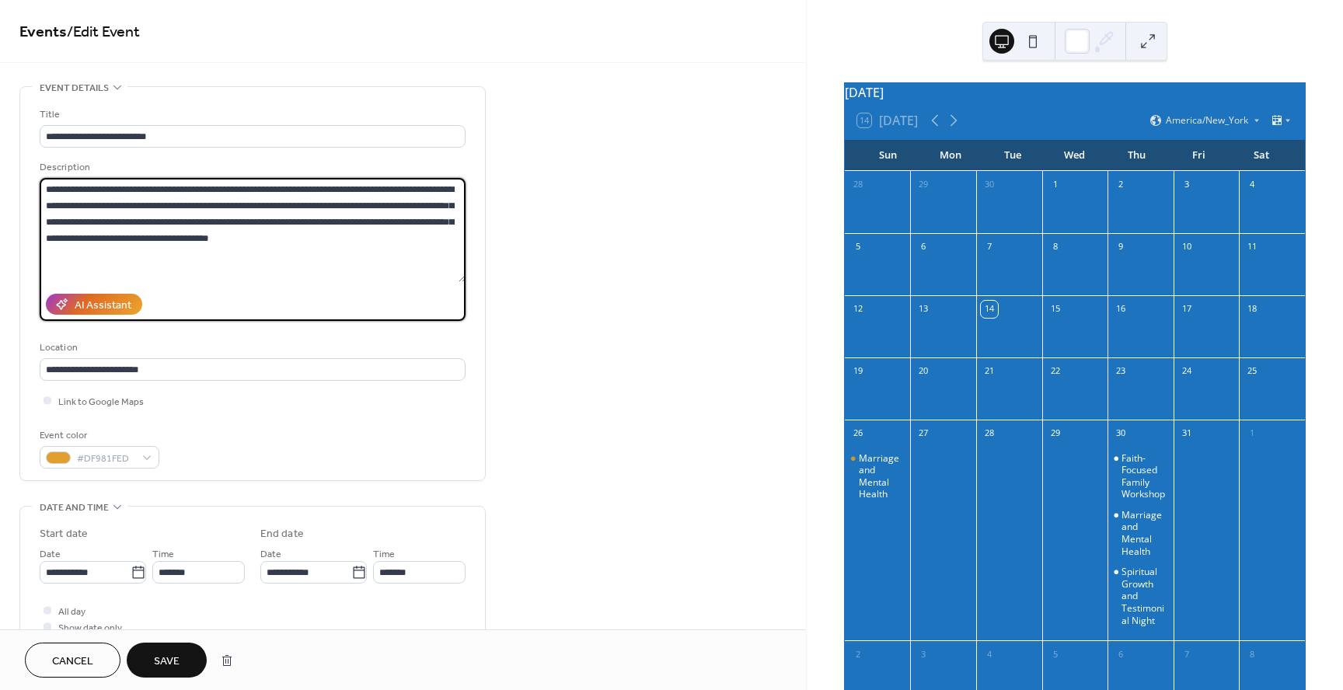
drag, startPoint x: 51, startPoint y: 191, endPoint x: 316, endPoint y: 240, distance: 269.5
click at [316, 240] on textarea "**********" at bounding box center [253, 230] width 426 height 104
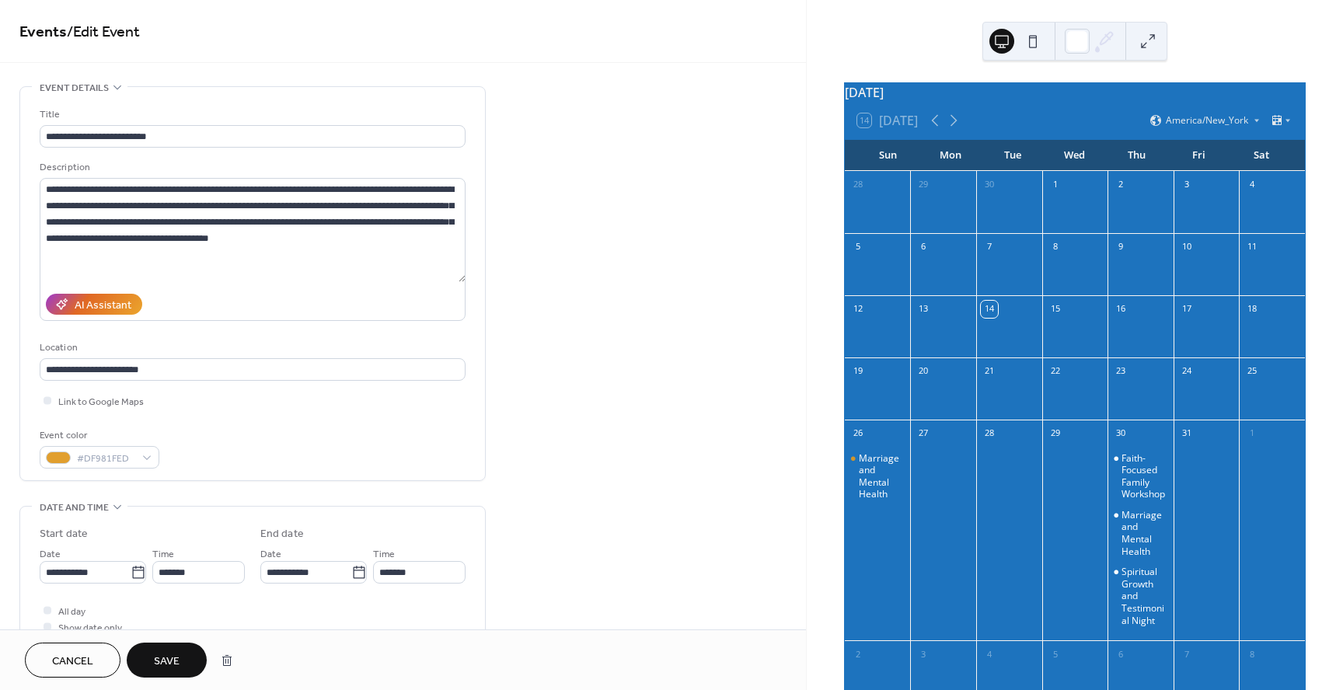
click at [180, 647] on button "Save" at bounding box center [167, 660] width 80 height 35
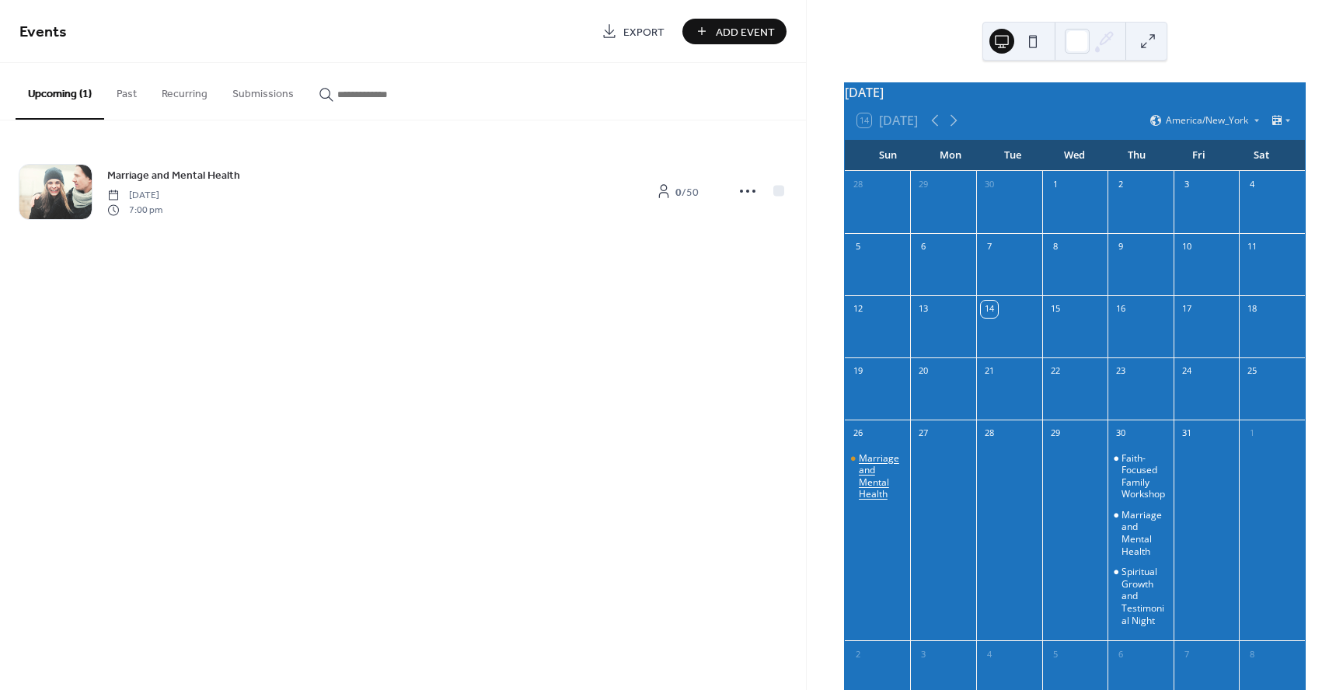
click at [885, 481] on div "Marriage and Mental Health" at bounding box center [882, 476] width 46 height 48
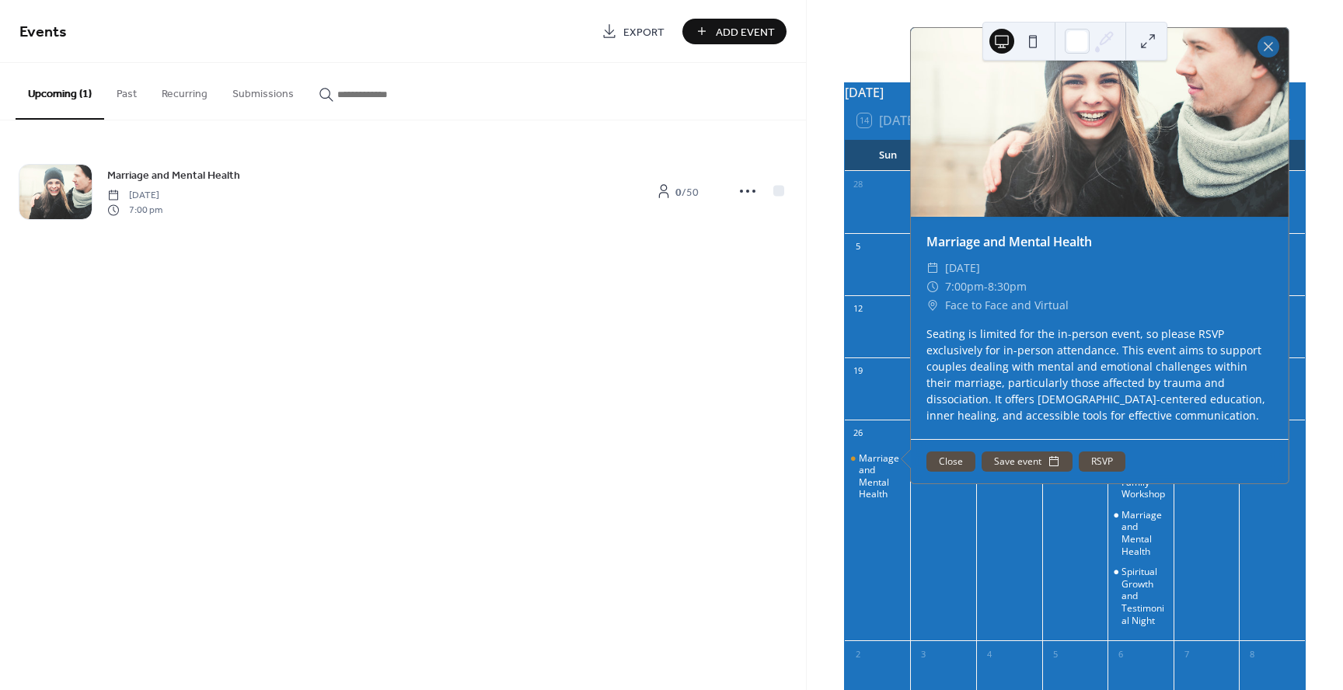
click at [1100, 472] on button "RSVP" at bounding box center [1102, 462] width 47 height 20
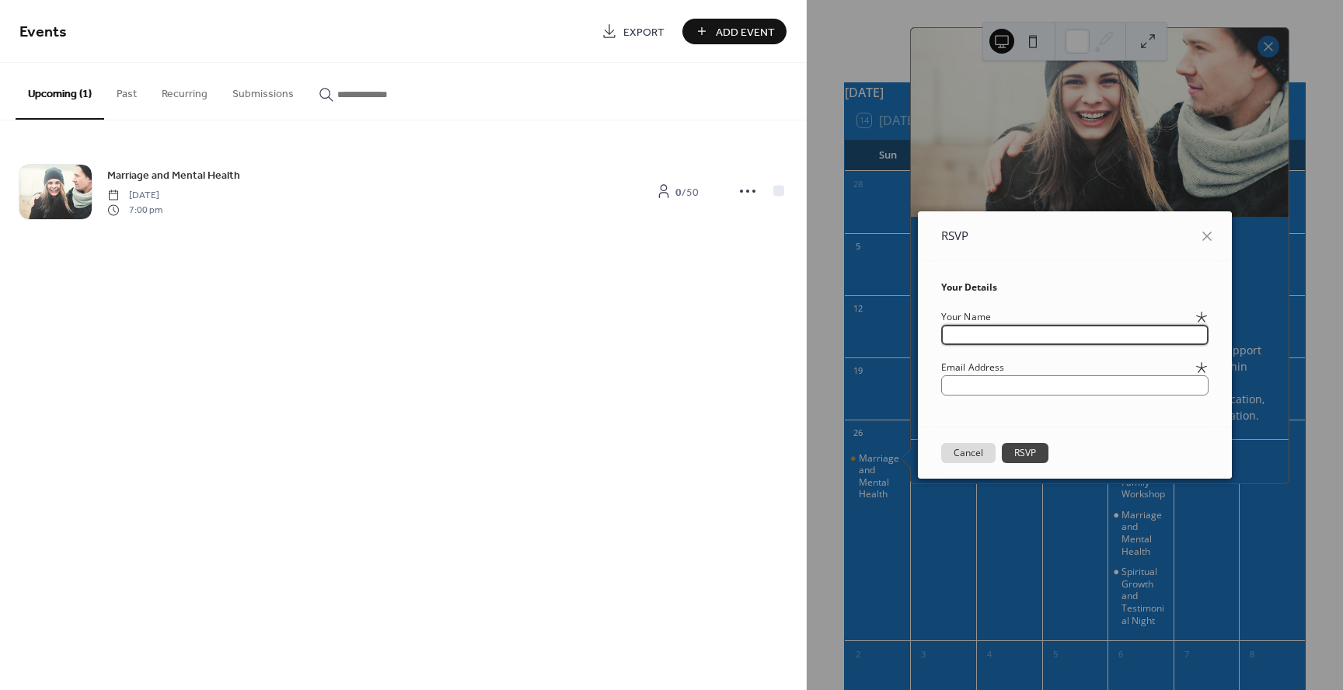
click at [948, 450] on button "Cancel" at bounding box center [968, 453] width 54 height 20
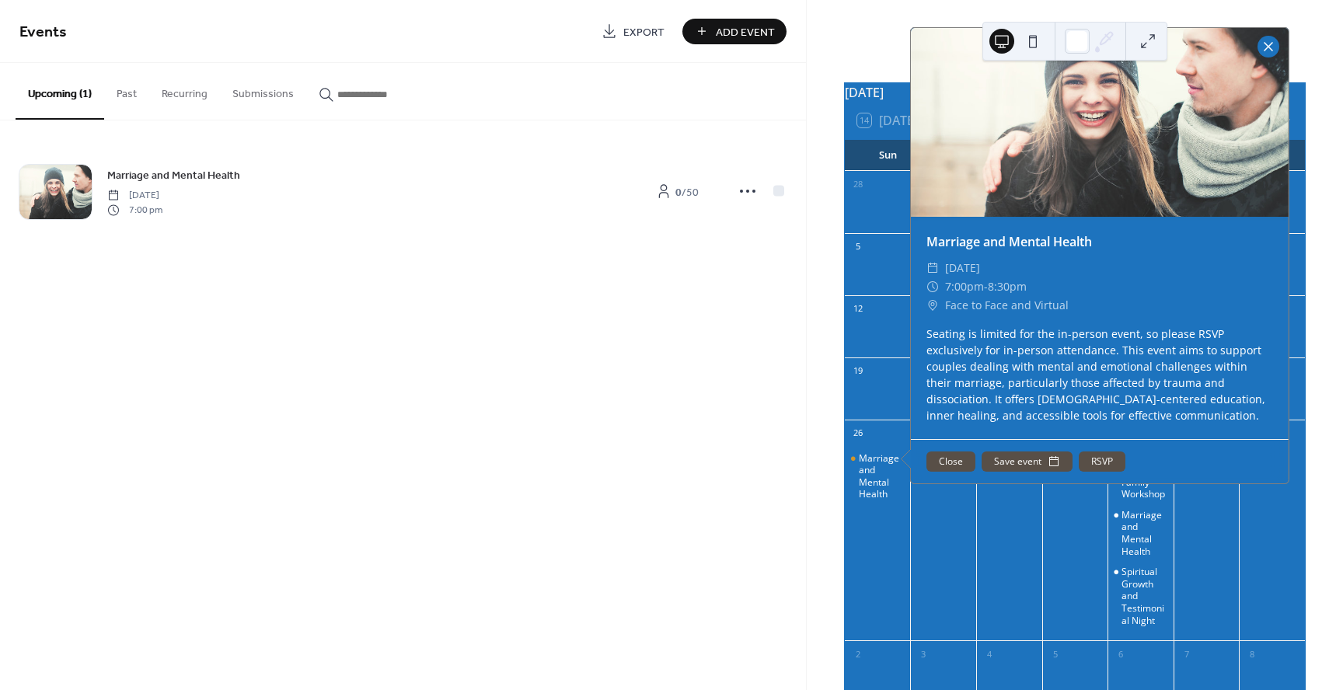
click at [1272, 58] on div at bounding box center [1268, 47] width 22 height 22
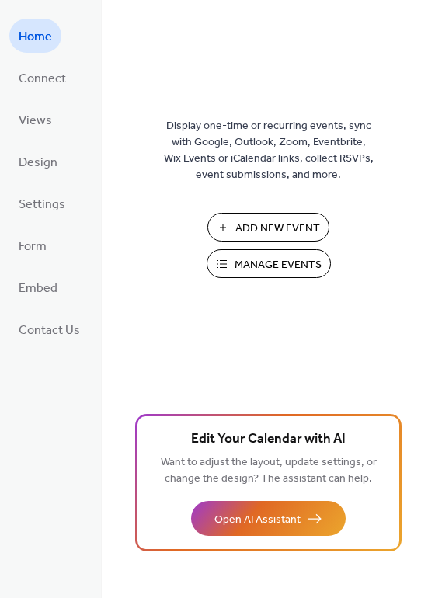
click at [230, 256] on button "Manage Events" at bounding box center [269, 263] width 124 height 29
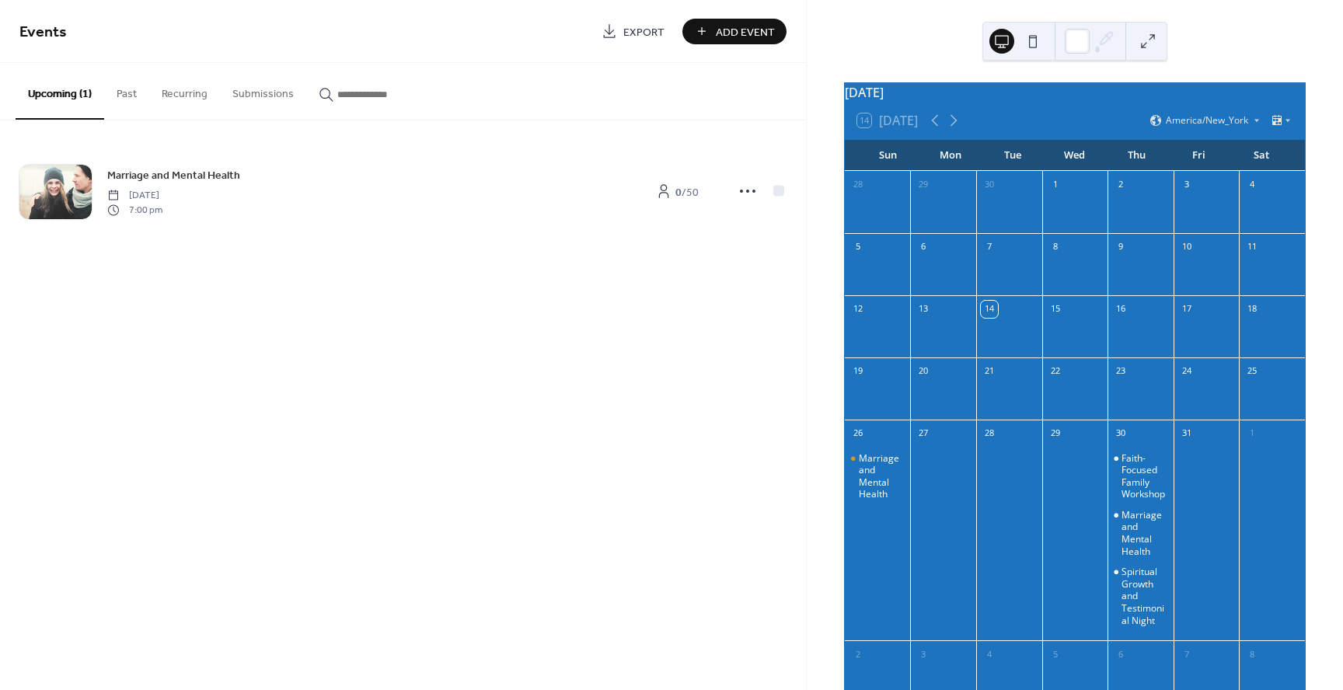
click at [130, 95] on button "Past" at bounding box center [126, 90] width 45 height 55
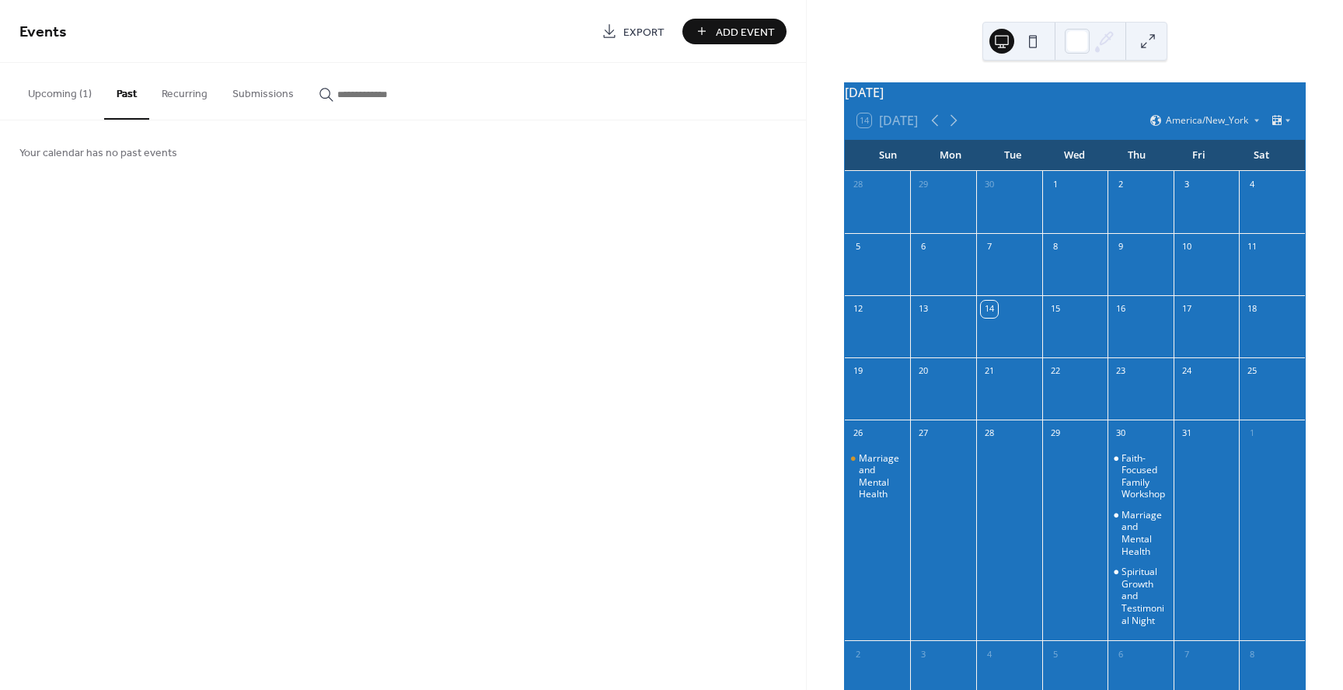
click at [178, 91] on button "Recurring" at bounding box center [184, 90] width 71 height 55
click at [249, 95] on button "Submissions" at bounding box center [263, 90] width 86 height 55
click at [341, 97] on input "button" at bounding box center [383, 94] width 93 height 16
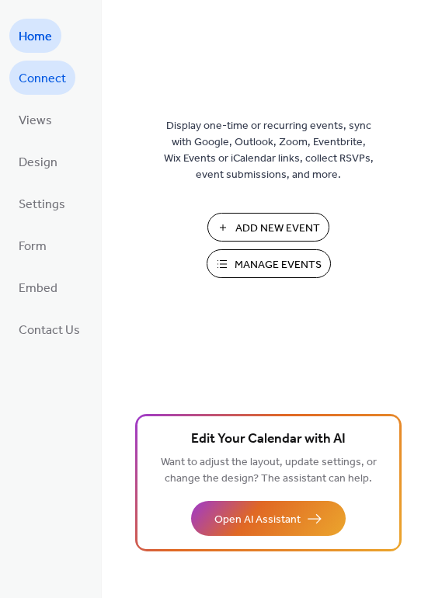
click at [48, 86] on span "Connect" at bounding box center [42, 79] width 47 height 25
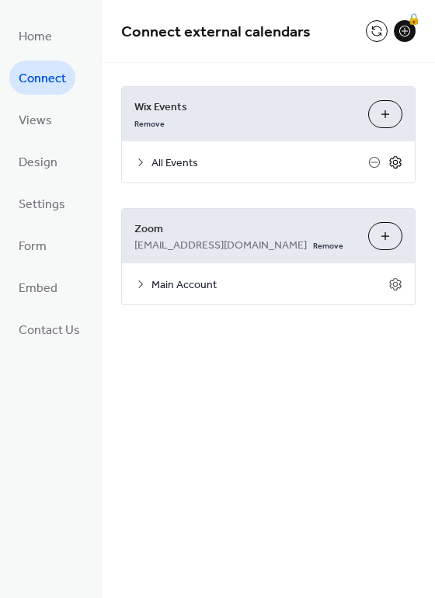
click at [395, 159] on icon at bounding box center [396, 162] width 14 height 14
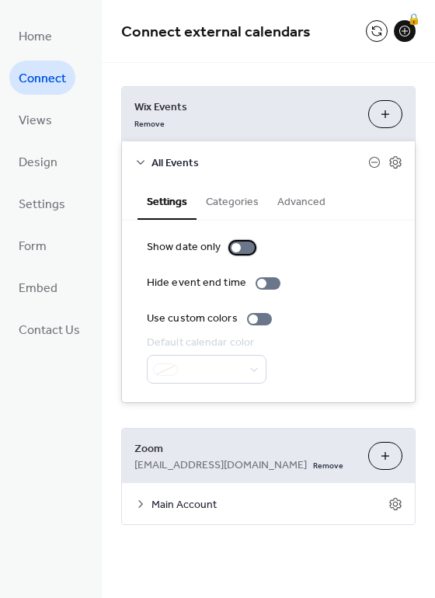
click at [235, 247] on div at bounding box center [236, 247] width 9 height 9
click at [249, 319] on div at bounding box center [253, 319] width 9 height 9
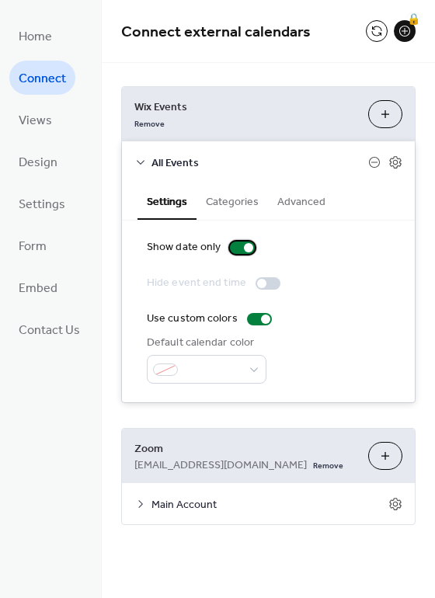
click at [244, 246] on div at bounding box center [248, 247] width 9 height 9
click at [261, 318] on div at bounding box center [265, 319] width 9 height 9
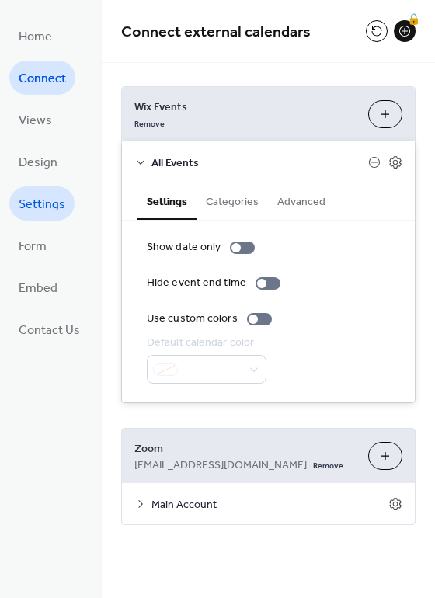
click at [51, 203] on span "Settings" at bounding box center [42, 205] width 47 height 25
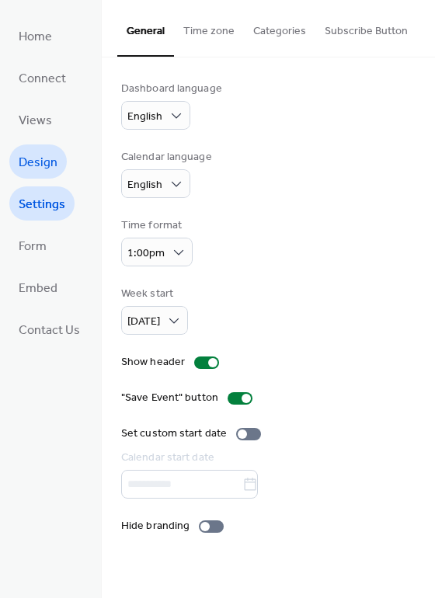
click at [49, 166] on span "Design" at bounding box center [38, 163] width 39 height 25
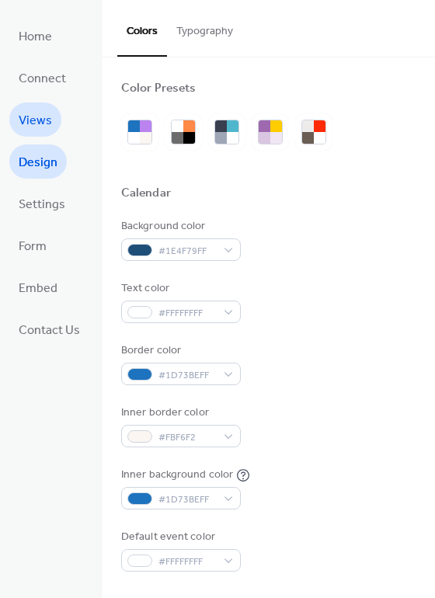
click at [47, 122] on span "Views" at bounding box center [35, 121] width 33 height 25
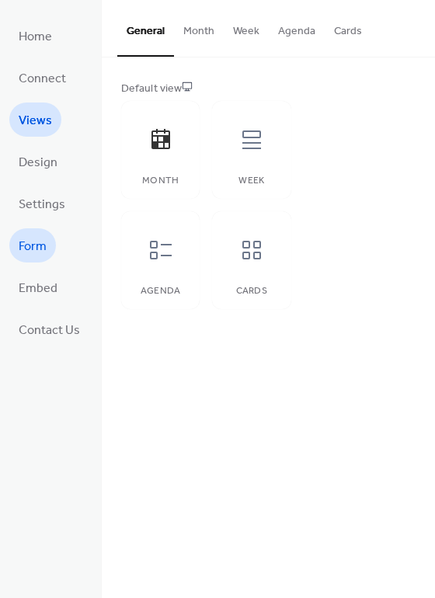
click at [40, 239] on span "Form" at bounding box center [33, 247] width 28 height 25
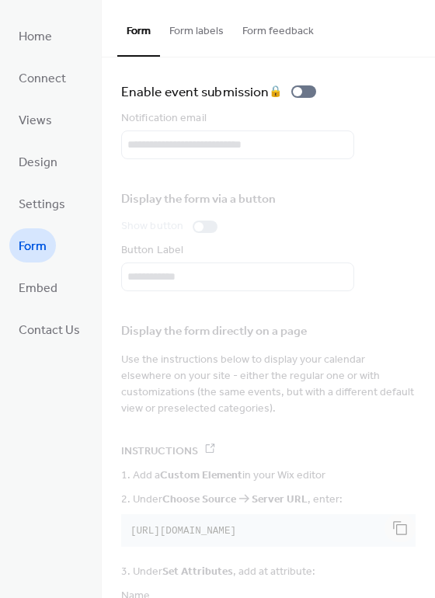
click at [185, 31] on button "Form labels" at bounding box center [196, 27] width 73 height 55
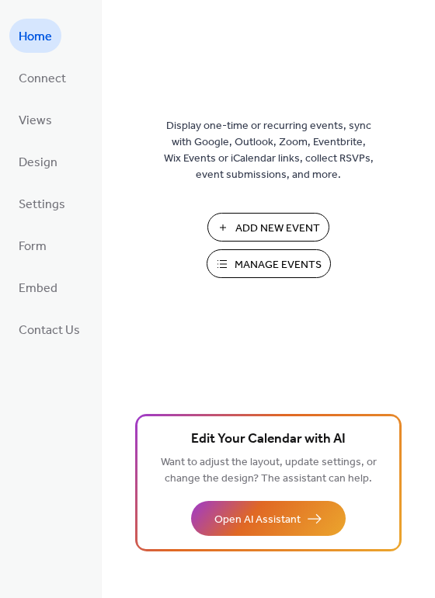
click at [281, 268] on span "Manage Events" at bounding box center [278, 265] width 87 height 16
click at [35, 82] on span "Connect" at bounding box center [42, 79] width 47 height 25
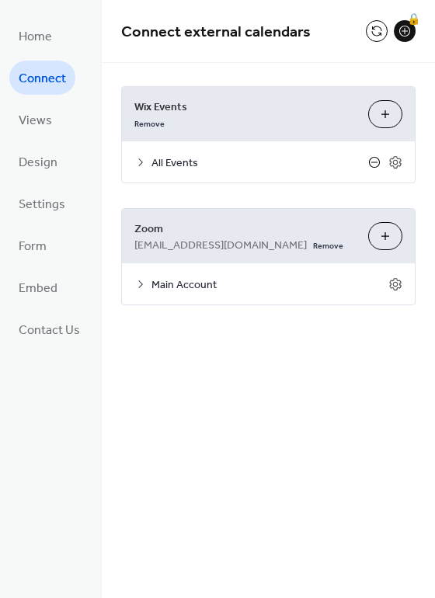
click at [371, 162] on icon at bounding box center [374, 162] width 12 height 12
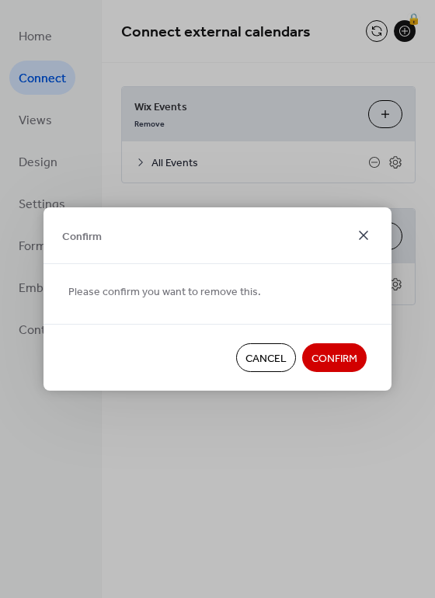
click at [363, 231] on icon at bounding box center [363, 235] width 19 height 19
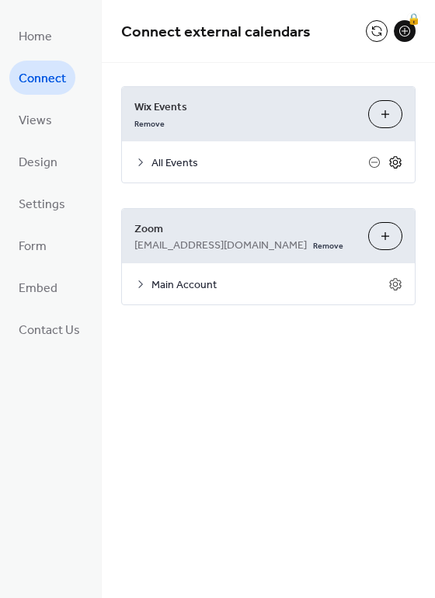
click at [396, 166] on icon at bounding box center [396, 162] width 14 height 14
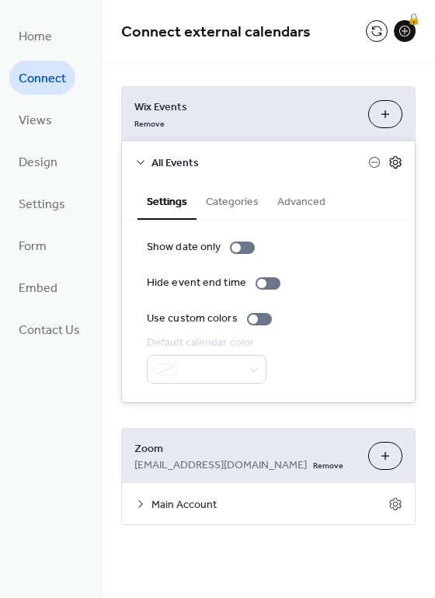
click at [396, 166] on icon at bounding box center [396, 162] width 14 height 14
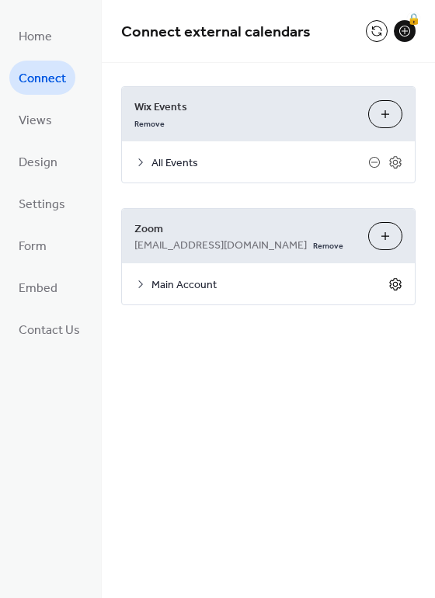
click at [398, 284] on icon at bounding box center [396, 284] width 14 height 14
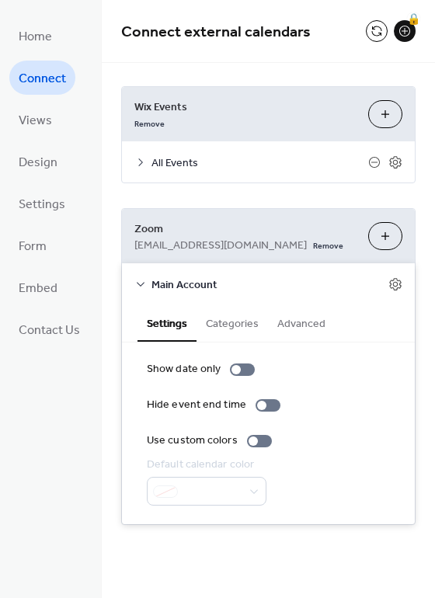
click at [382, 232] on button "Customize" at bounding box center [385, 236] width 34 height 28
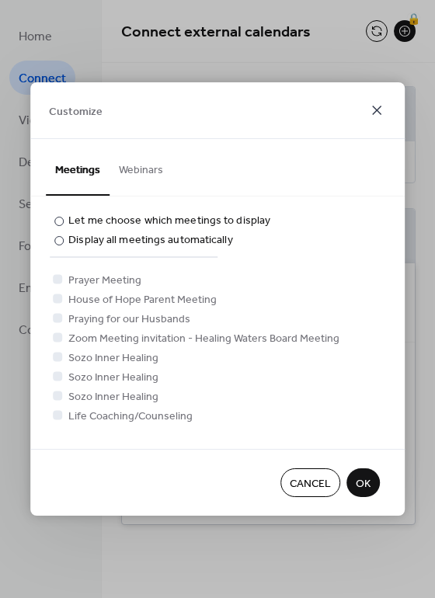
click at [375, 106] on icon at bounding box center [377, 110] width 19 height 19
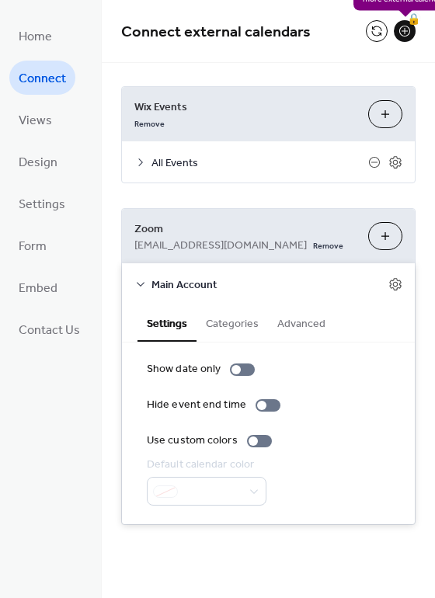
click at [403, 33] on div "🔒" at bounding box center [405, 31] width 22 height 22
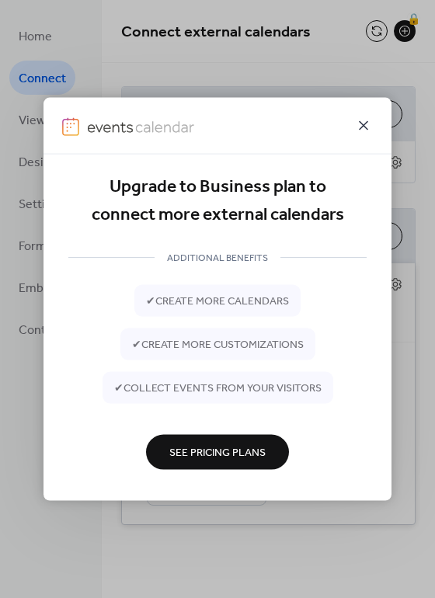
click at [364, 123] on icon at bounding box center [363, 125] width 9 height 9
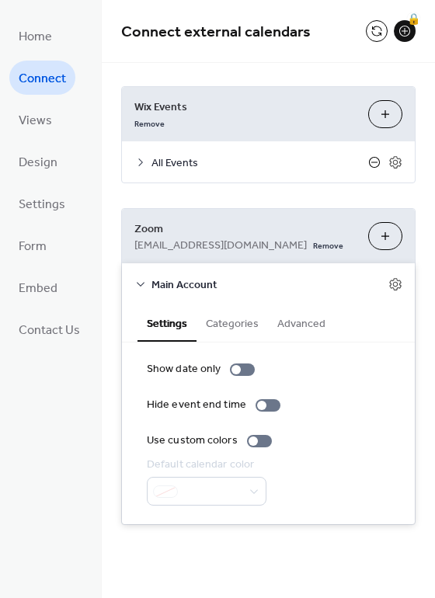
click at [375, 162] on icon at bounding box center [374, 162] width 6 height 1
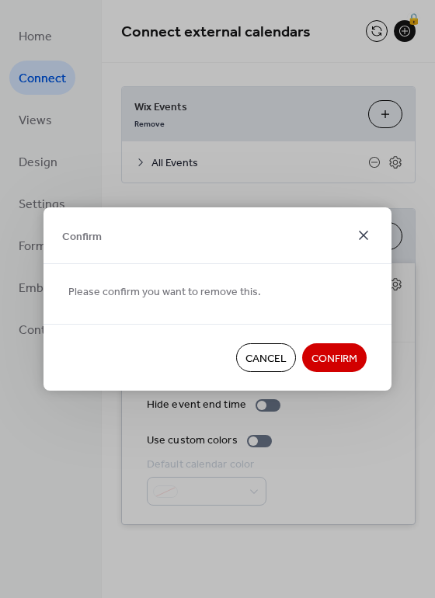
click at [363, 238] on icon at bounding box center [363, 235] width 19 height 19
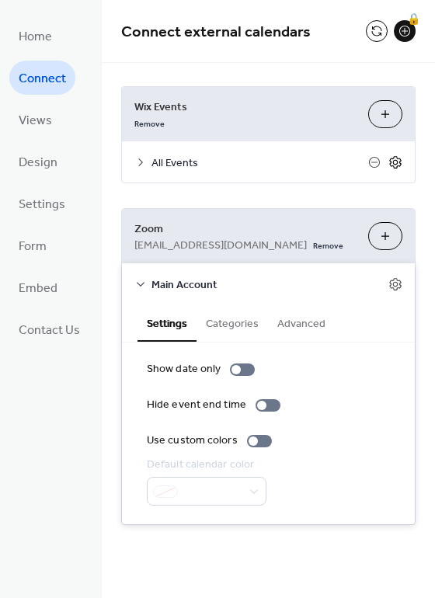
click at [396, 159] on icon at bounding box center [396, 162] width 14 height 14
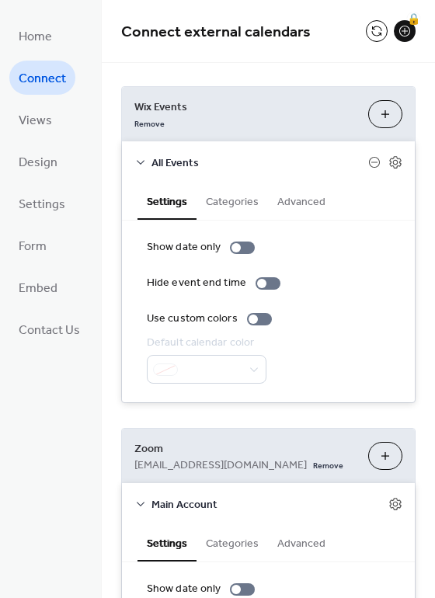
click at [244, 201] on button "Categories" at bounding box center [233, 201] width 72 height 36
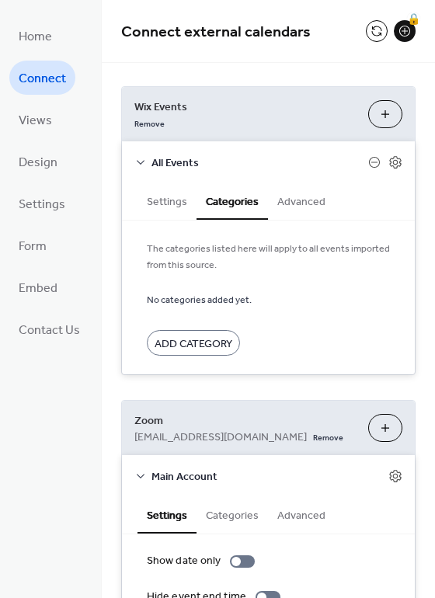
click at [289, 201] on button "Advanced" at bounding box center [301, 201] width 67 height 36
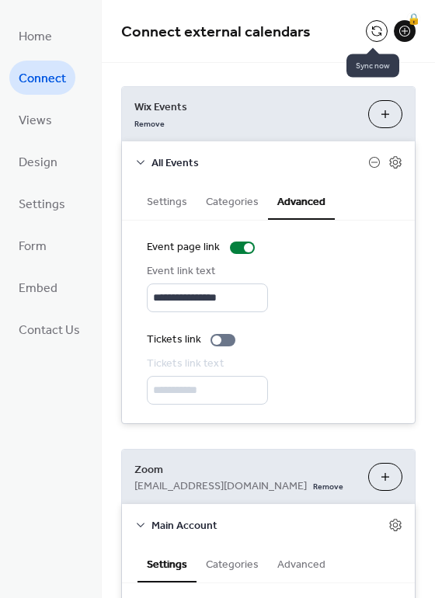
click at [378, 27] on button at bounding box center [377, 31] width 22 height 22
click at [30, 113] on span "Views" at bounding box center [35, 121] width 33 height 25
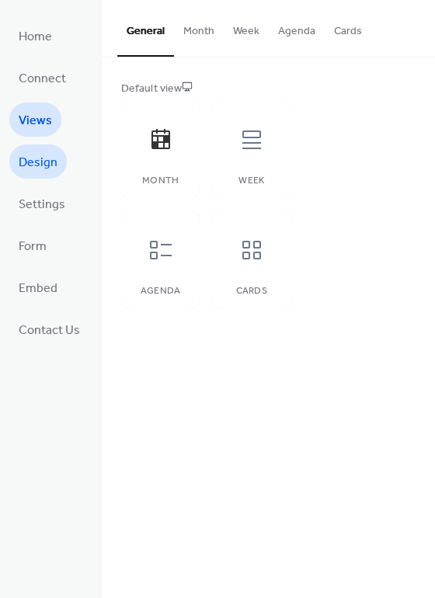
click at [28, 154] on span "Design" at bounding box center [38, 163] width 39 height 25
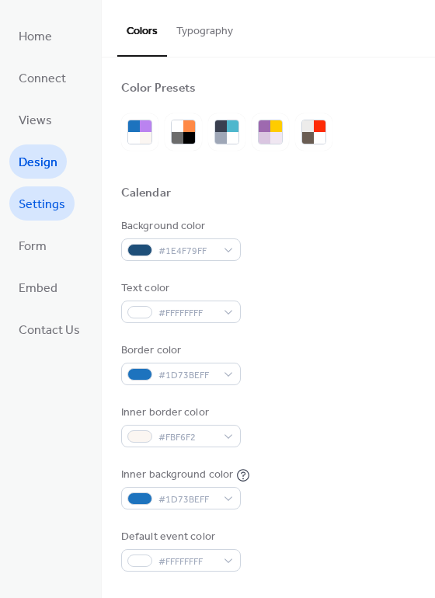
click at [30, 201] on span "Settings" at bounding box center [42, 205] width 47 height 25
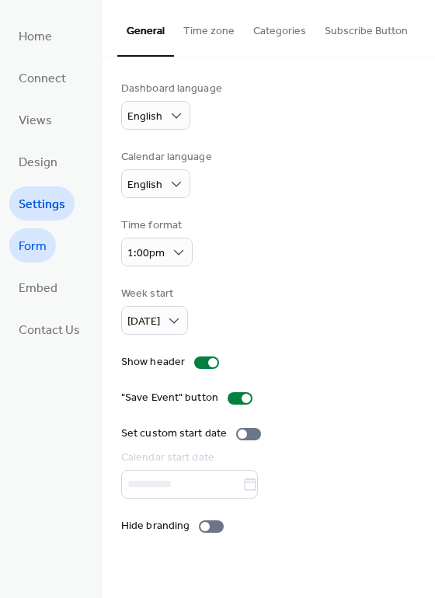
click at [30, 241] on span "Form" at bounding box center [33, 247] width 28 height 25
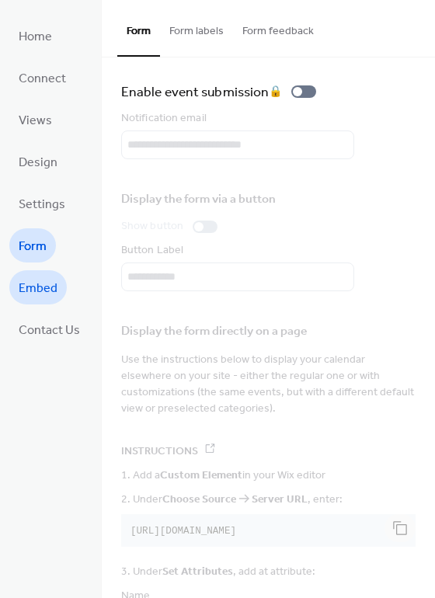
click at [31, 284] on span "Embed" at bounding box center [38, 289] width 39 height 25
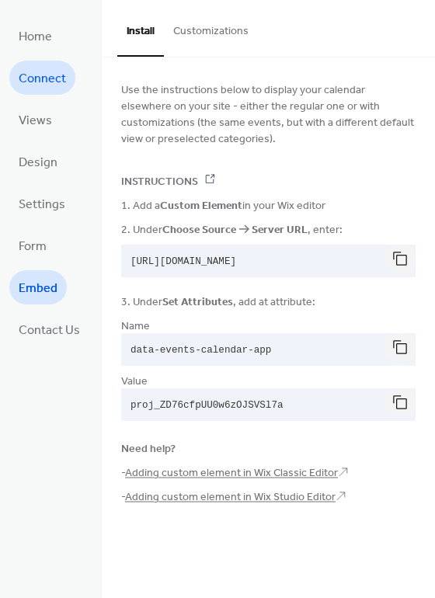
click at [37, 72] on span "Connect" at bounding box center [42, 79] width 47 height 25
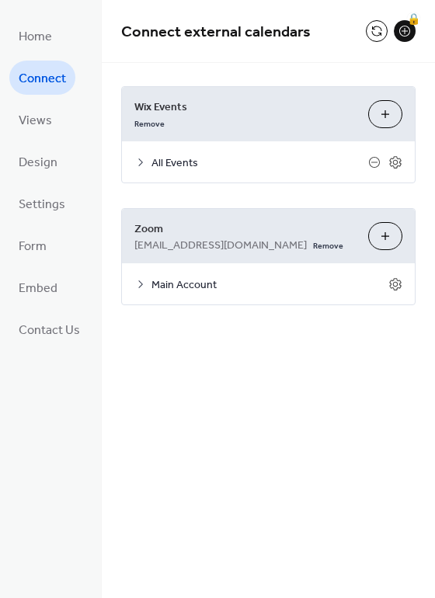
click at [142, 161] on icon at bounding box center [140, 162] width 12 height 12
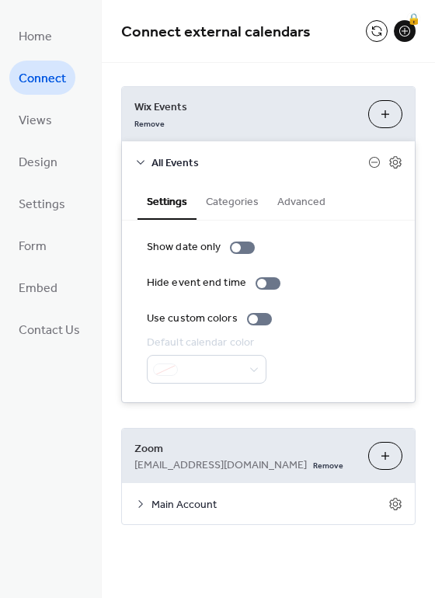
click at [142, 161] on icon at bounding box center [141, 162] width 8 height 5
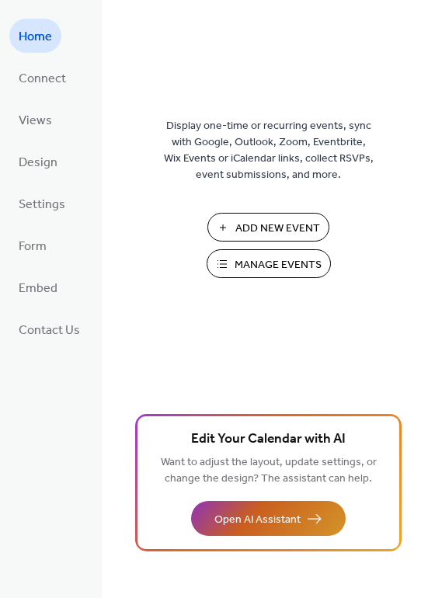
click at [243, 525] on span "Open AI Assistant" at bounding box center [258, 520] width 86 height 16
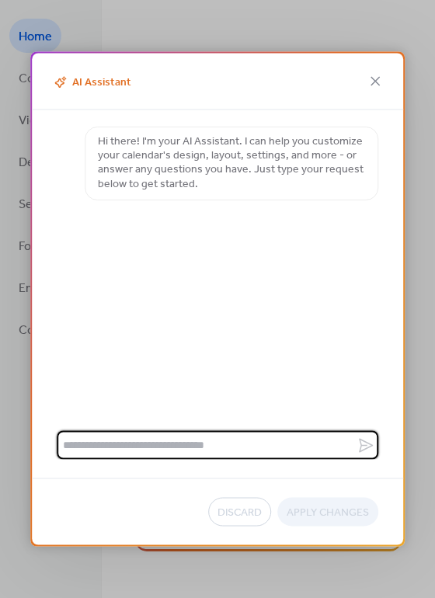
click at [198, 450] on textarea at bounding box center [207, 445] width 300 height 29
type textarea "**********"
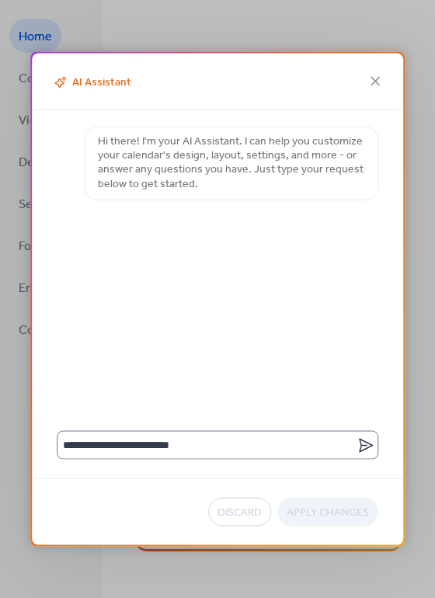
click at [368, 442] on icon at bounding box center [366, 445] width 19 height 19
click at [357, 442] on textarea "**********" at bounding box center [207, 445] width 300 height 29
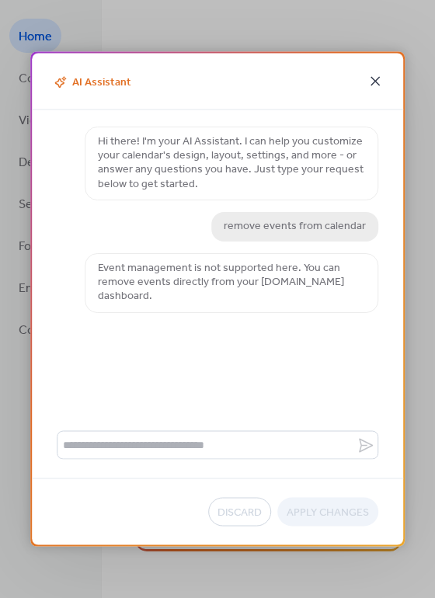
click at [376, 84] on icon at bounding box center [375, 81] width 19 height 19
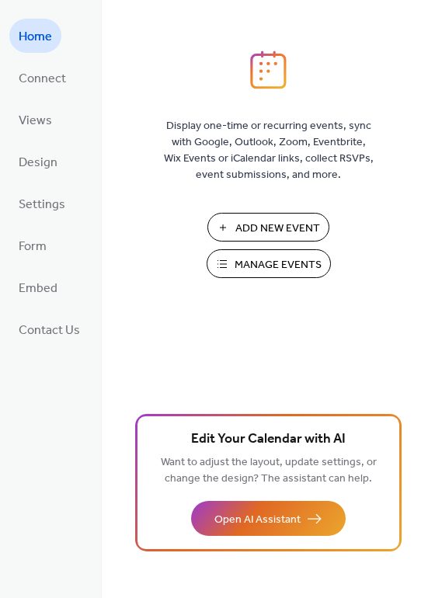
click at [33, 35] on span "Home" at bounding box center [35, 37] width 33 height 25
click at [40, 78] on span "Connect" at bounding box center [42, 79] width 47 height 25
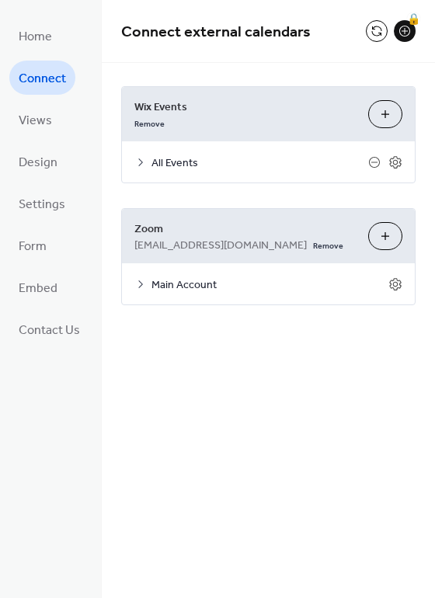
click at [391, 114] on button "Customize" at bounding box center [385, 114] width 34 height 28
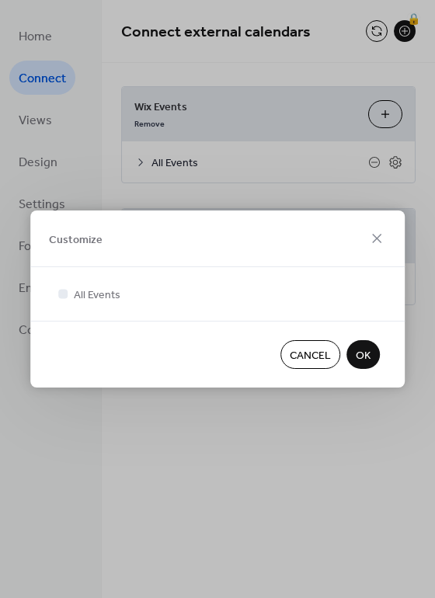
click at [360, 359] on span "OK" at bounding box center [363, 356] width 15 height 16
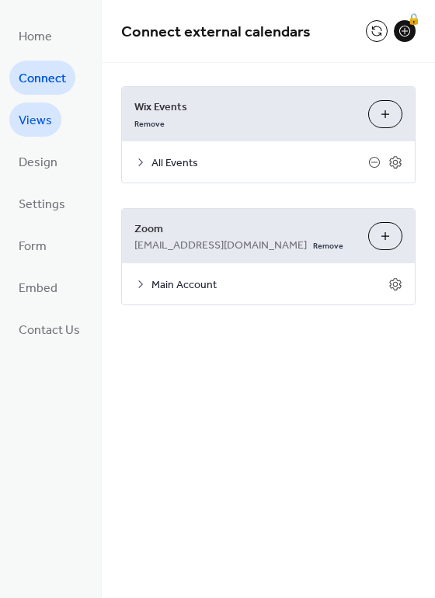
click at [26, 128] on span "Views" at bounding box center [35, 121] width 33 height 25
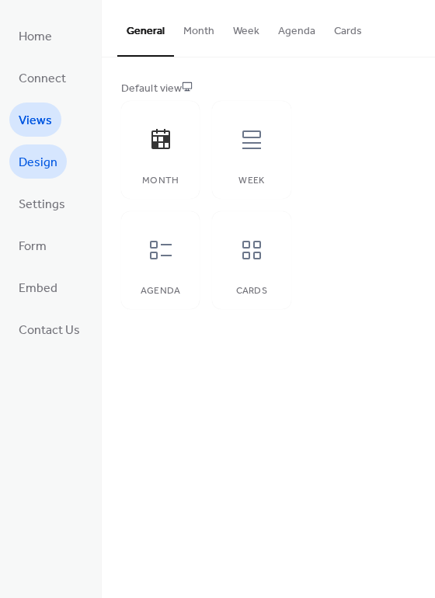
click at [25, 160] on span "Design" at bounding box center [38, 163] width 39 height 25
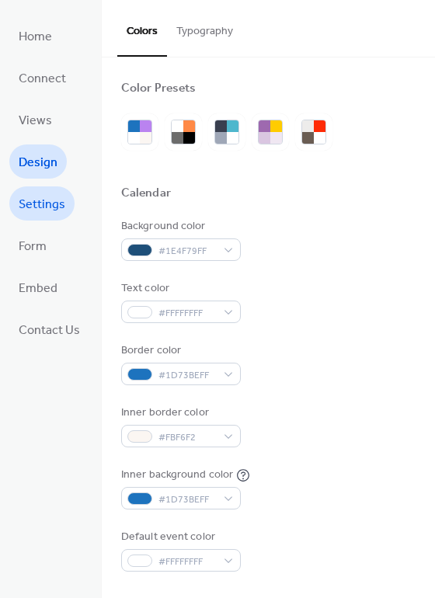
click at [26, 201] on span "Settings" at bounding box center [42, 205] width 47 height 25
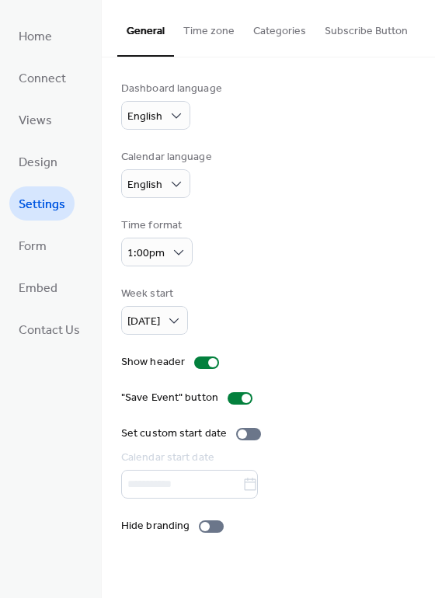
click at [355, 38] on button "Subscribe Button" at bounding box center [367, 27] width 102 height 55
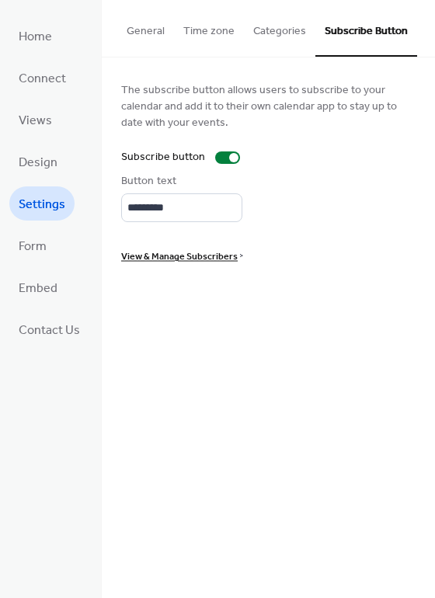
click at [208, 255] on span "View & Manage Subscribers" at bounding box center [179, 257] width 117 height 16
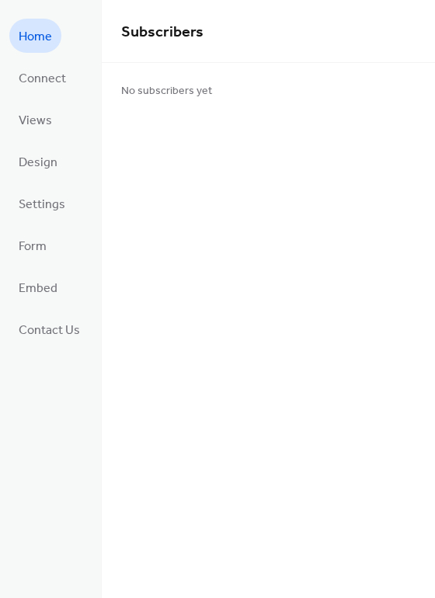
click at [38, 33] on span "Home" at bounding box center [35, 37] width 33 height 25
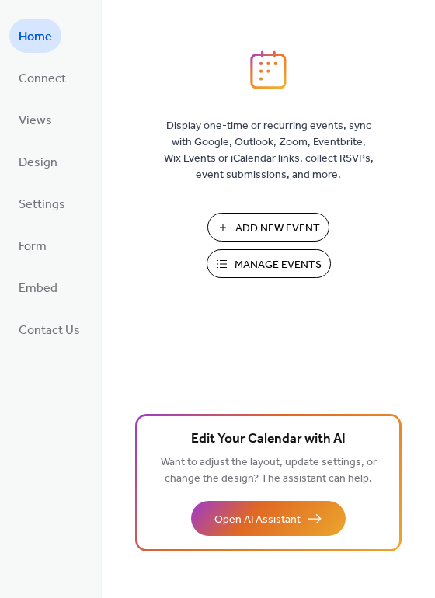
click at [241, 225] on span "Add New Event" at bounding box center [277, 229] width 85 height 16
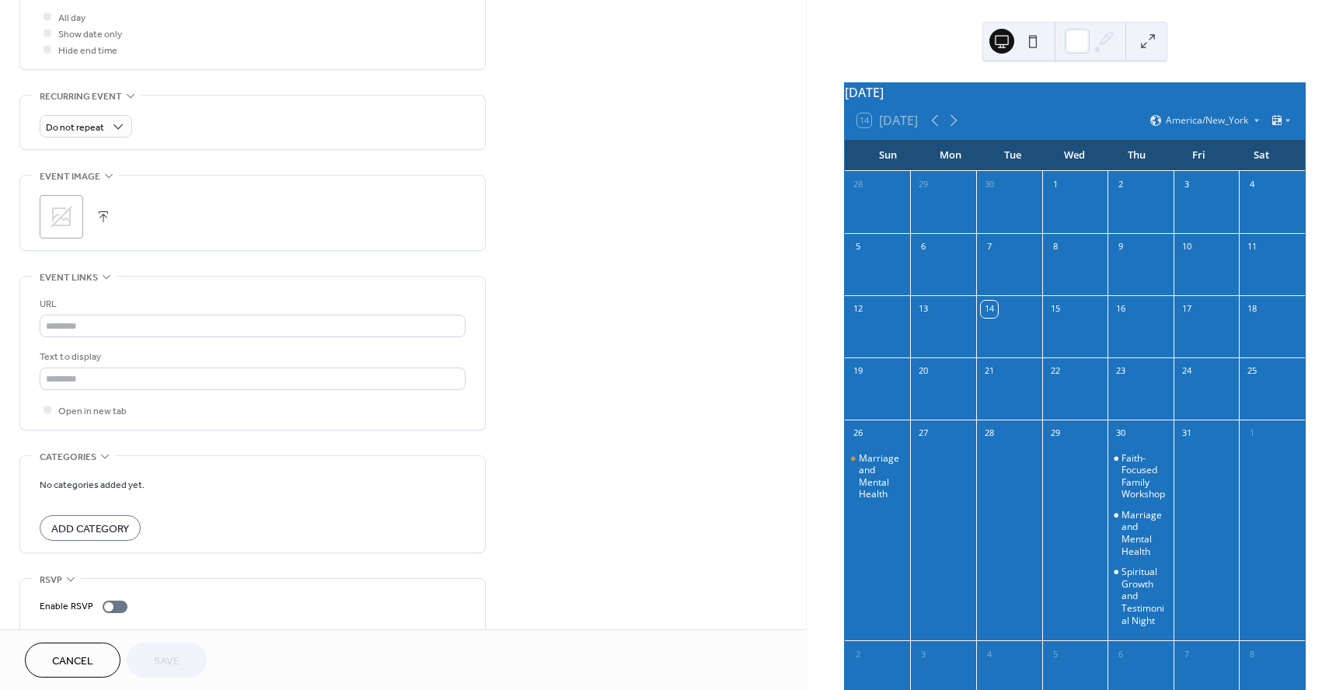
scroll to position [642, 0]
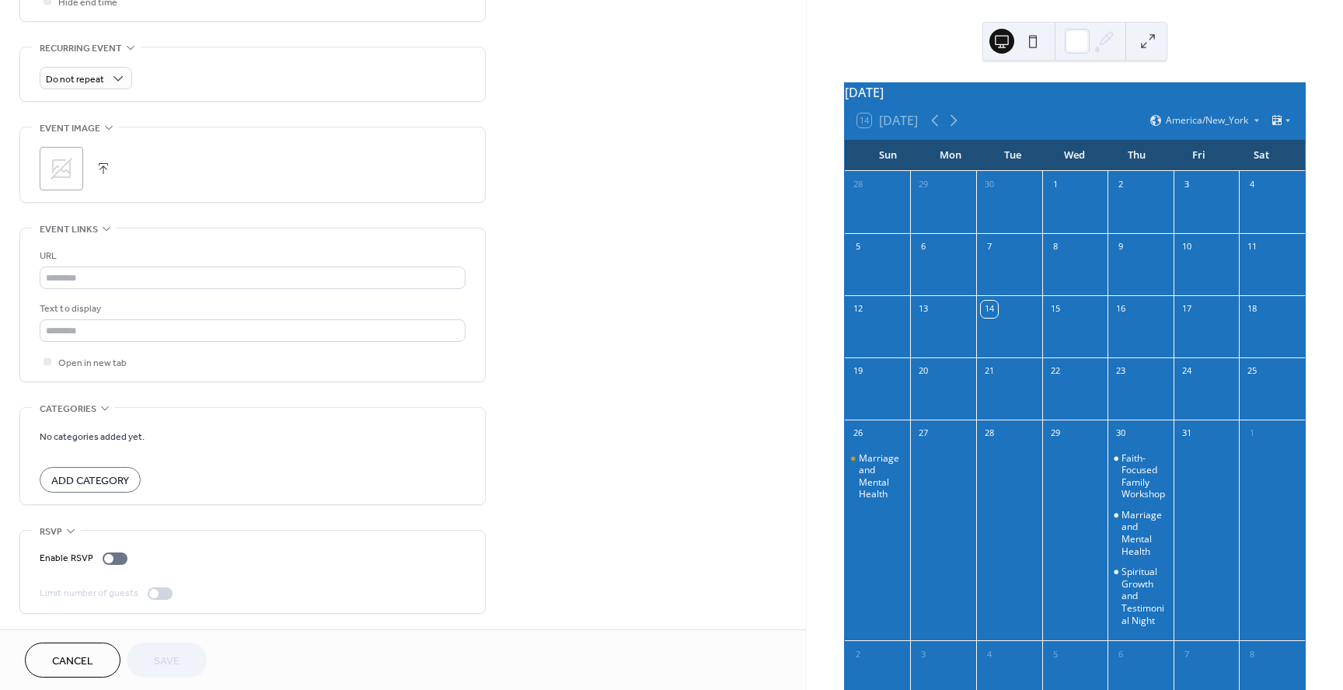
click at [1150, 45] on button at bounding box center [1147, 41] width 25 height 25
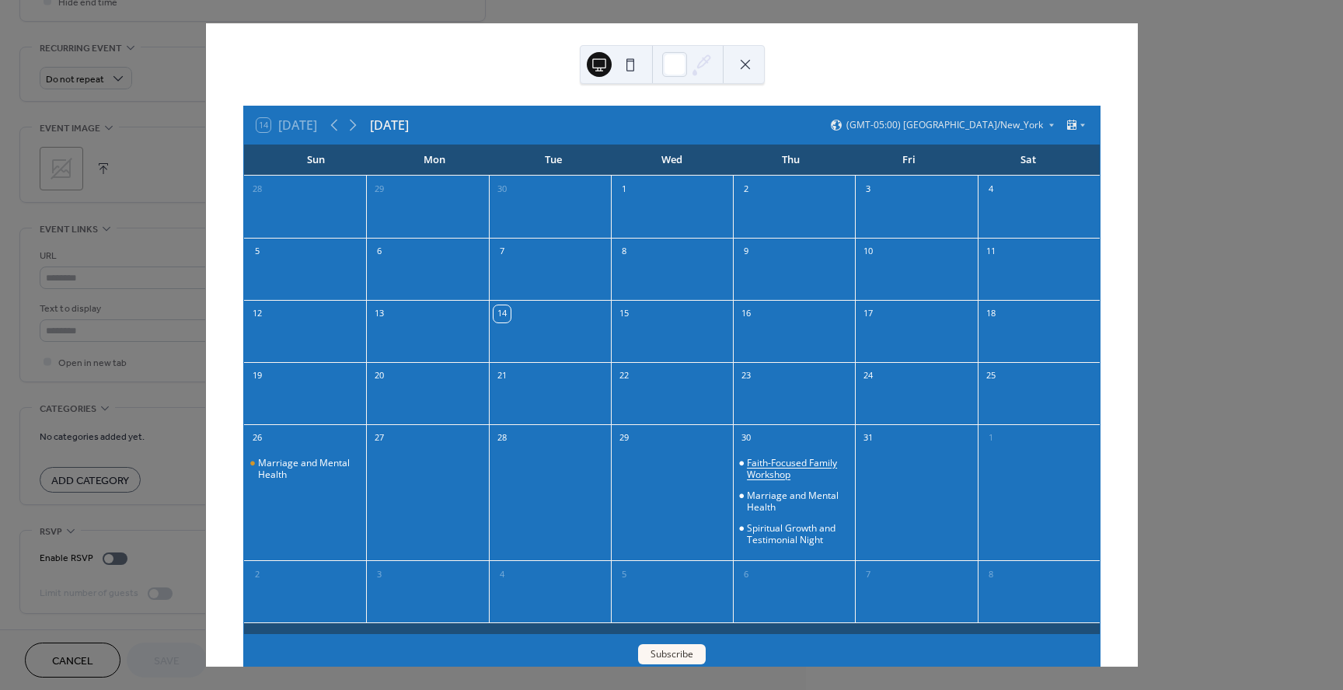
click at [761, 462] on div "Faith-Focused Family Workshop" at bounding box center [798, 469] width 102 height 24
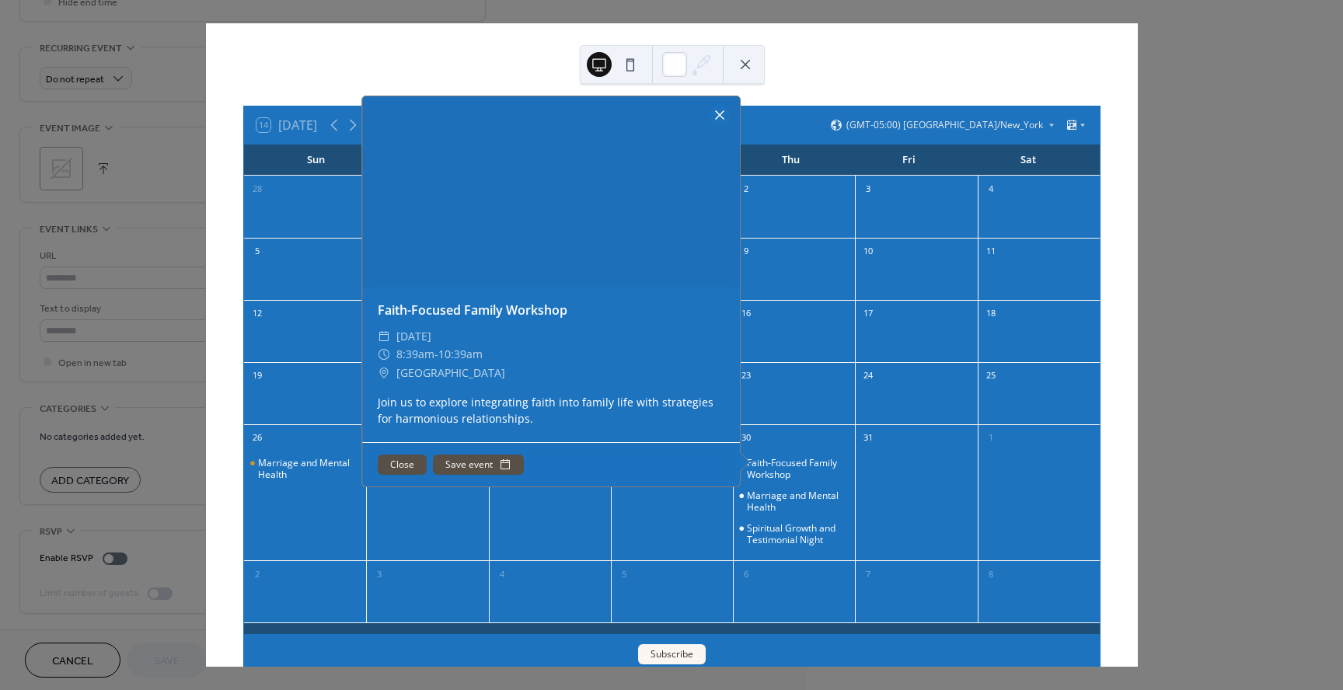
click at [718, 113] on div at bounding box center [720, 115] width 22 height 22
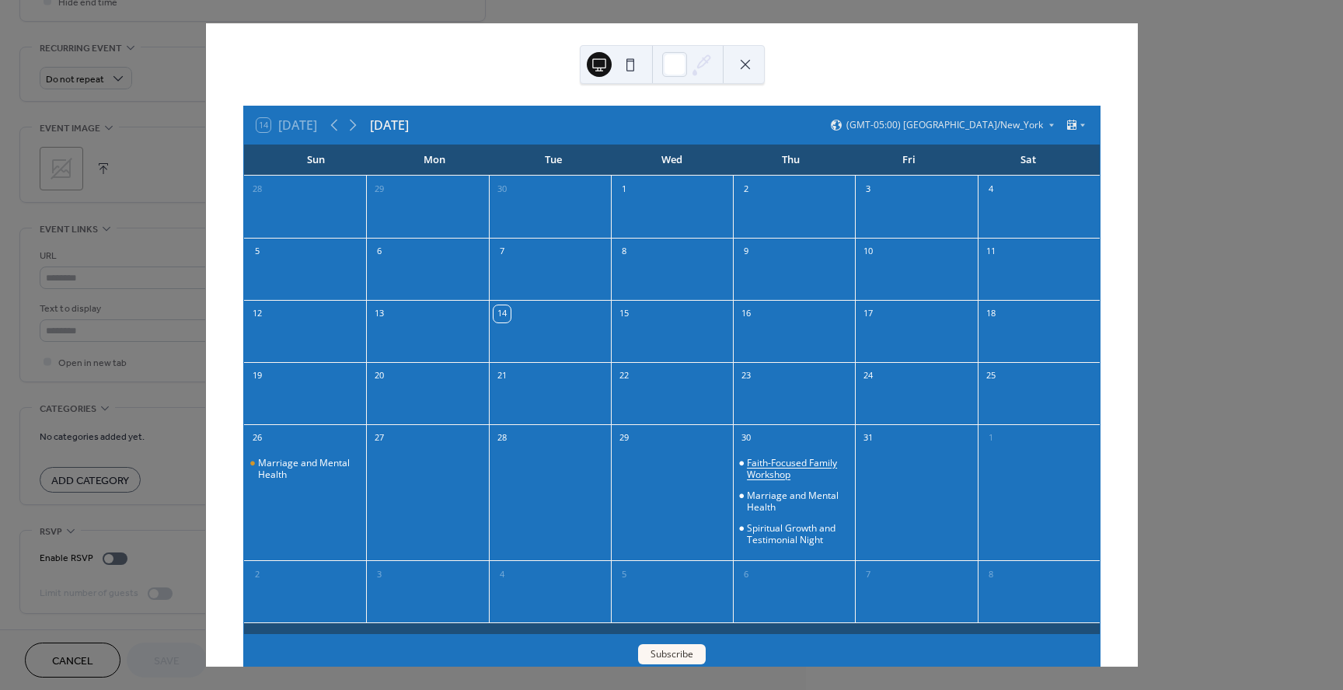
click at [788, 465] on div "Faith-Focused Family Workshop" at bounding box center [798, 469] width 102 height 24
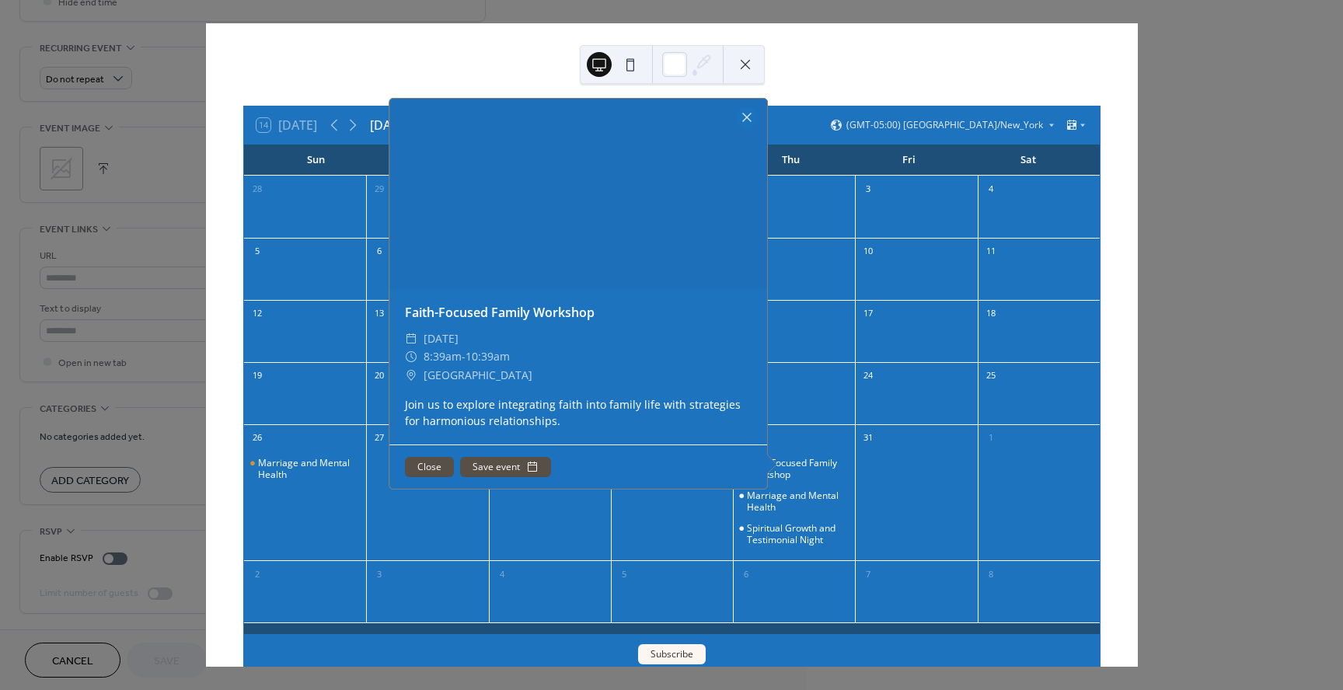
drag, startPoint x: 739, startPoint y: 119, endPoint x: 735, endPoint y: 132, distance: 13.8
click at [738, 120] on div at bounding box center [747, 117] width 22 height 22
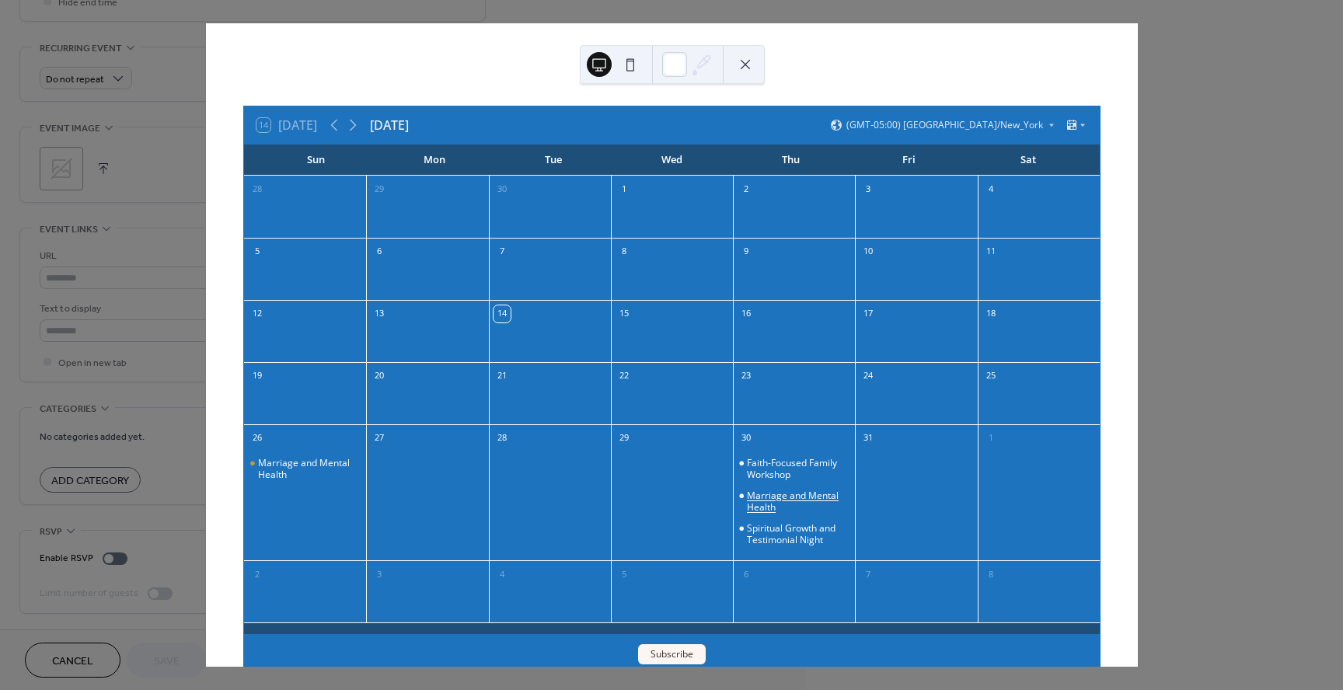
click at [748, 504] on div "Marriage and Mental Health" at bounding box center [798, 502] width 102 height 24
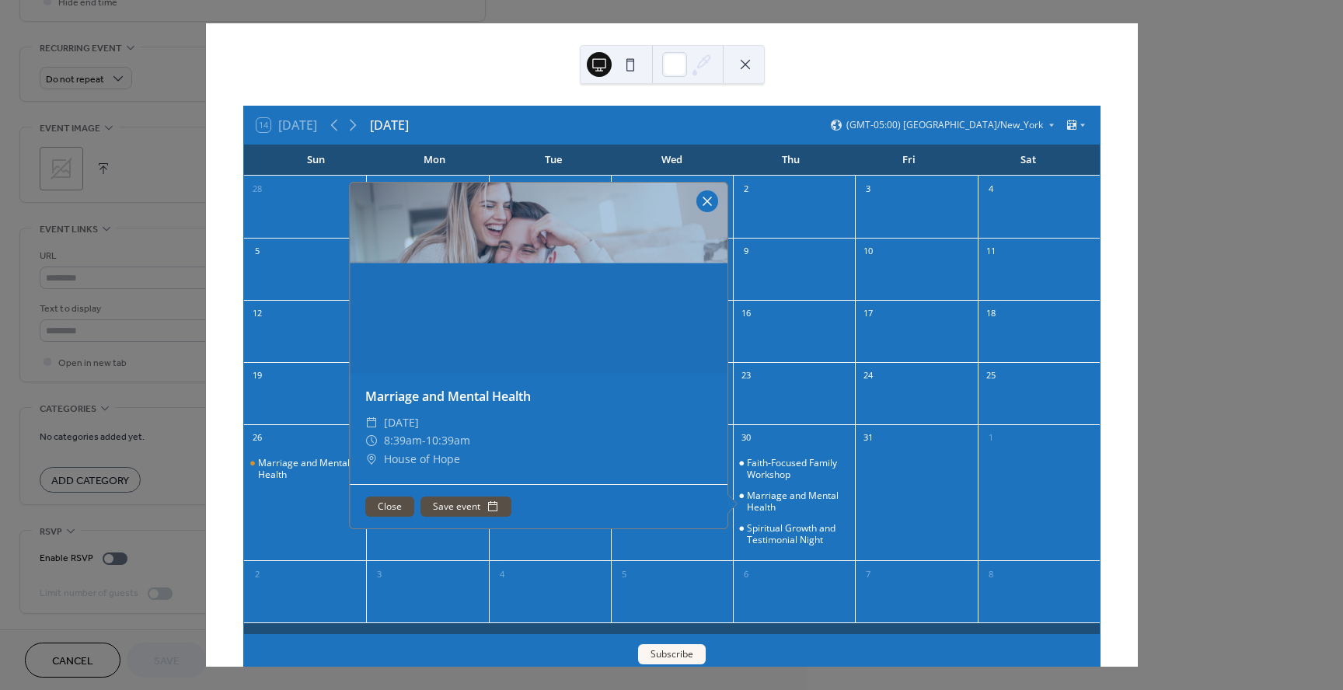
click at [700, 198] on div at bounding box center [707, 201] width 22 height 22
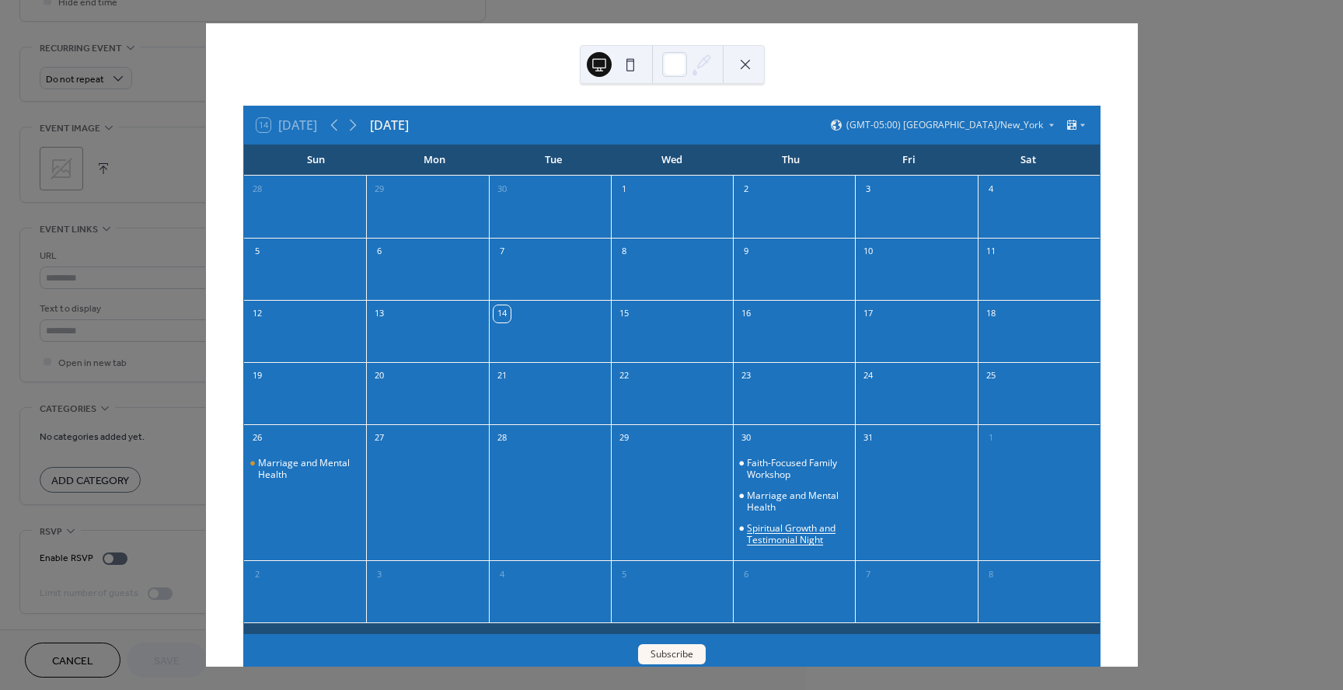
click at [786, 534] on div "Spiritual Growth and Testimonial Night" at bounding box center [798, 534] width 102 height 24
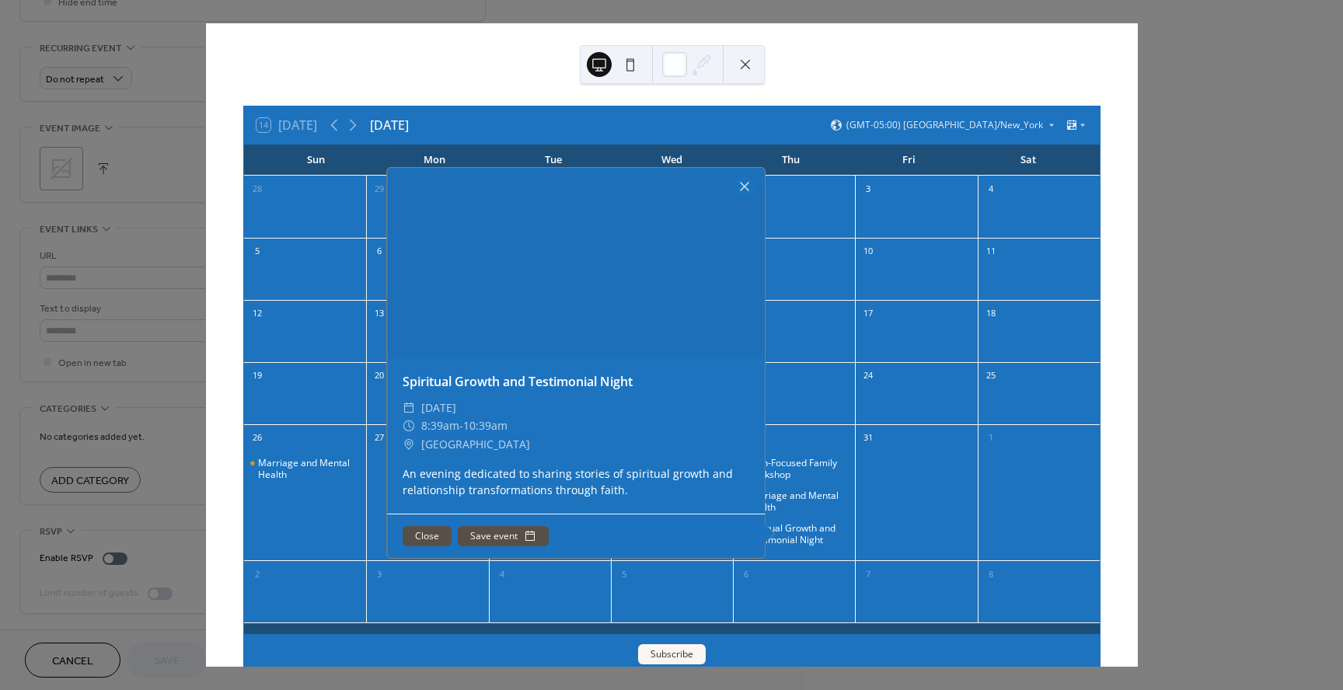
scroll to position [26, 0]
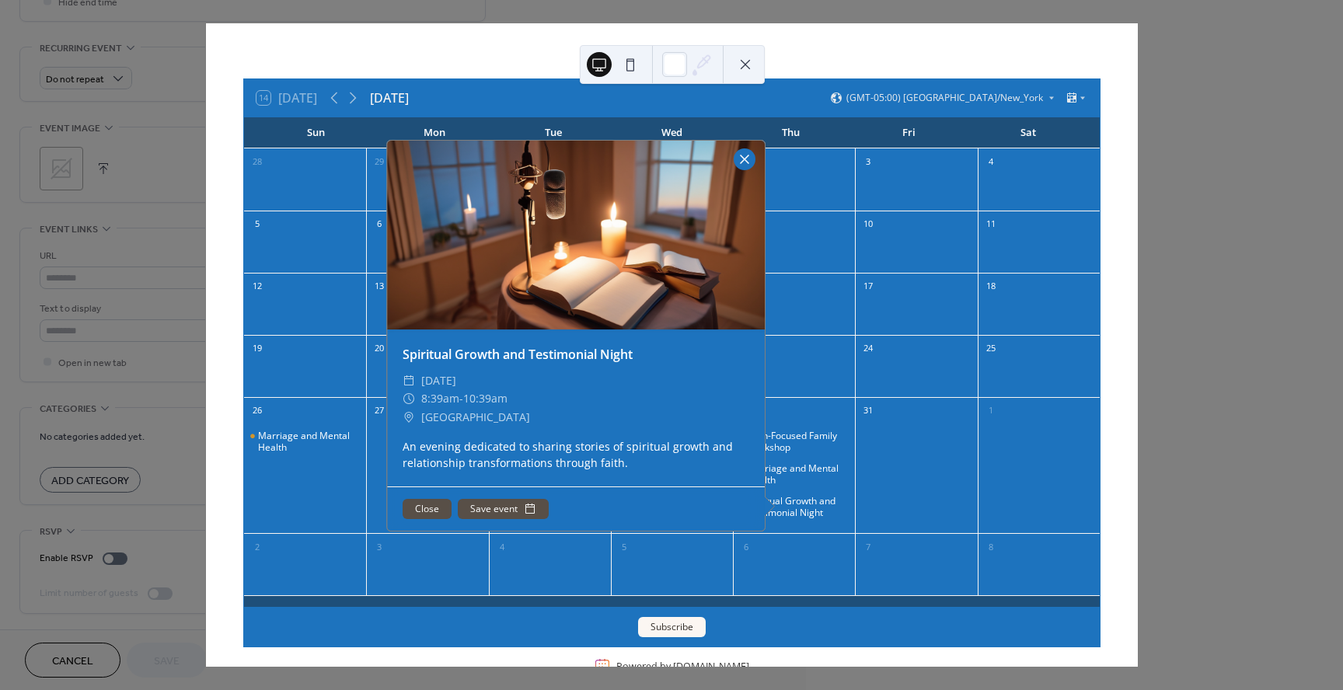
click at [736, 169] on div at bounding box center [745, 159] width 22 height 22
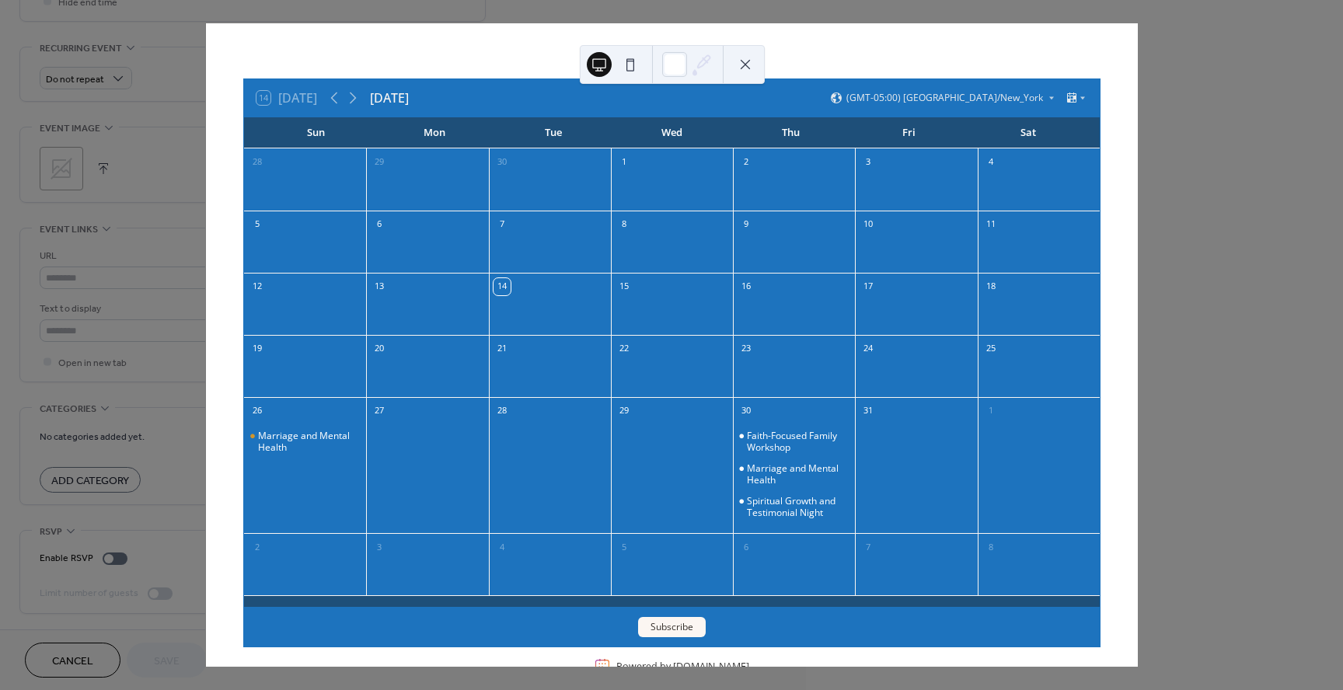
scroll to position [25, 0]
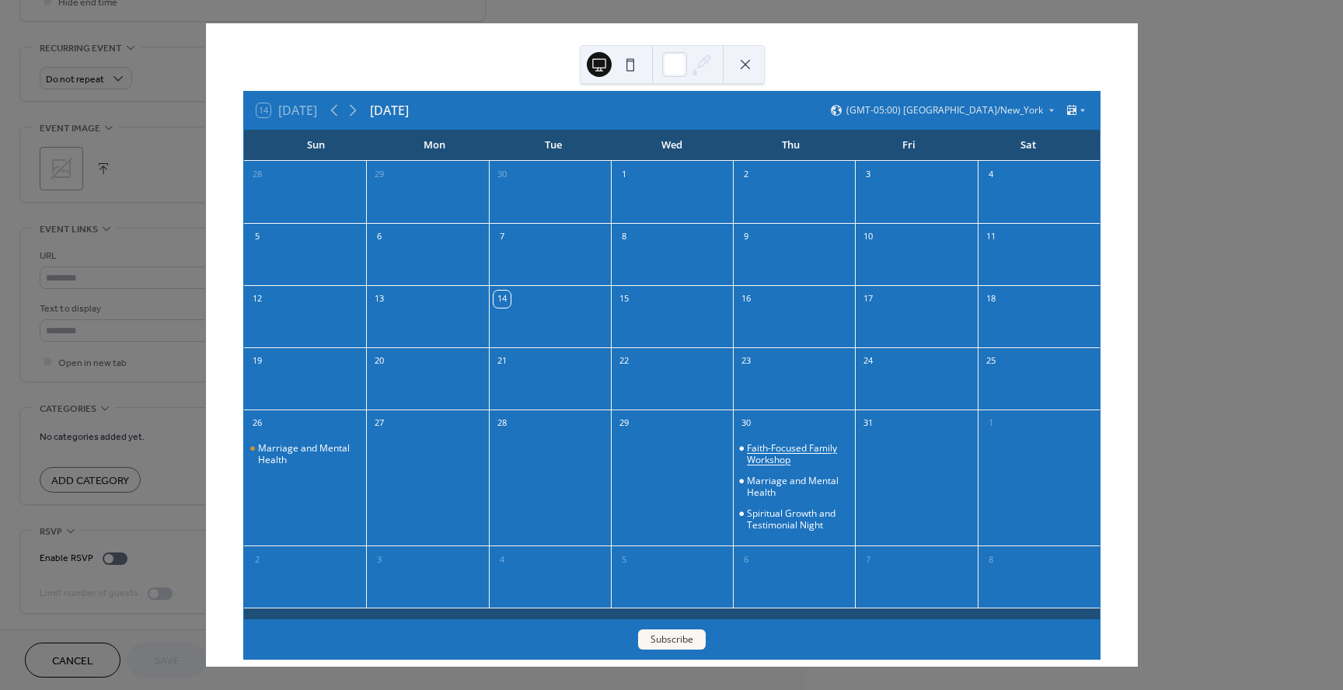
click at [800, 439] on div "Faith-Focused Family Workshop Marriage and Mental Health Spiritual Growth and T…" at bounding box center [794, 487] width 122 height 106
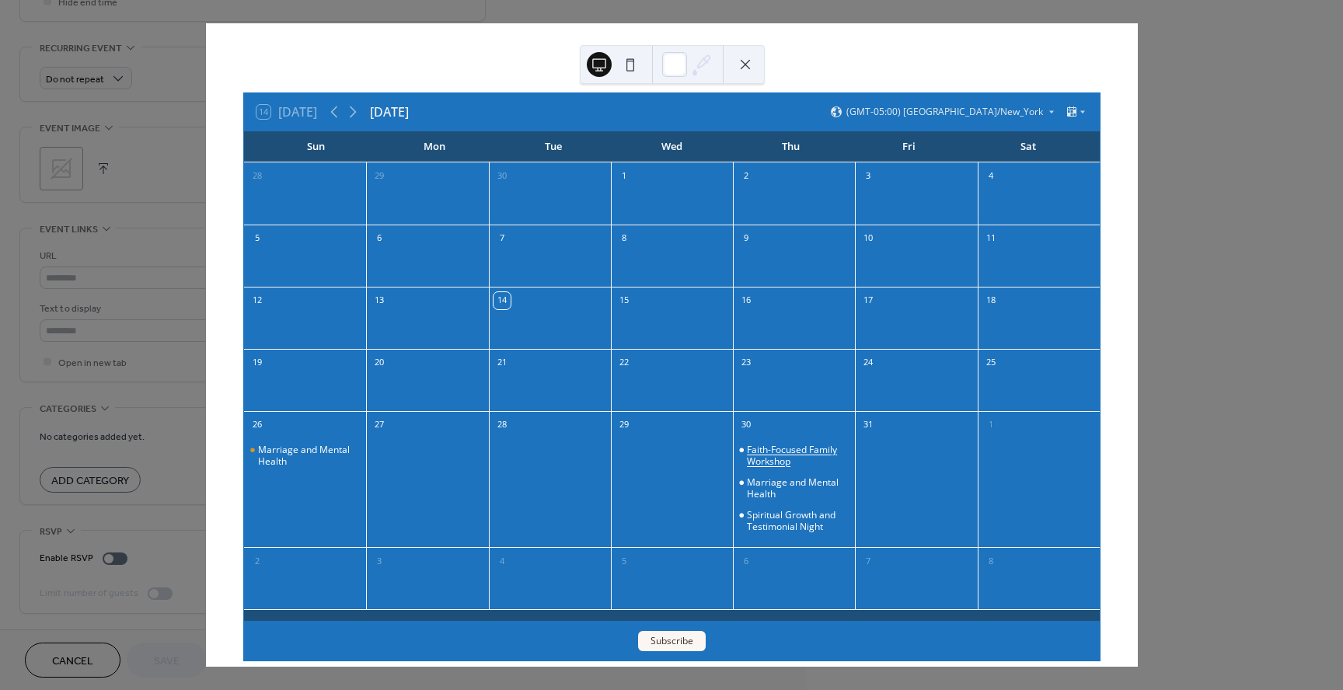
scroll to position [5, 0]
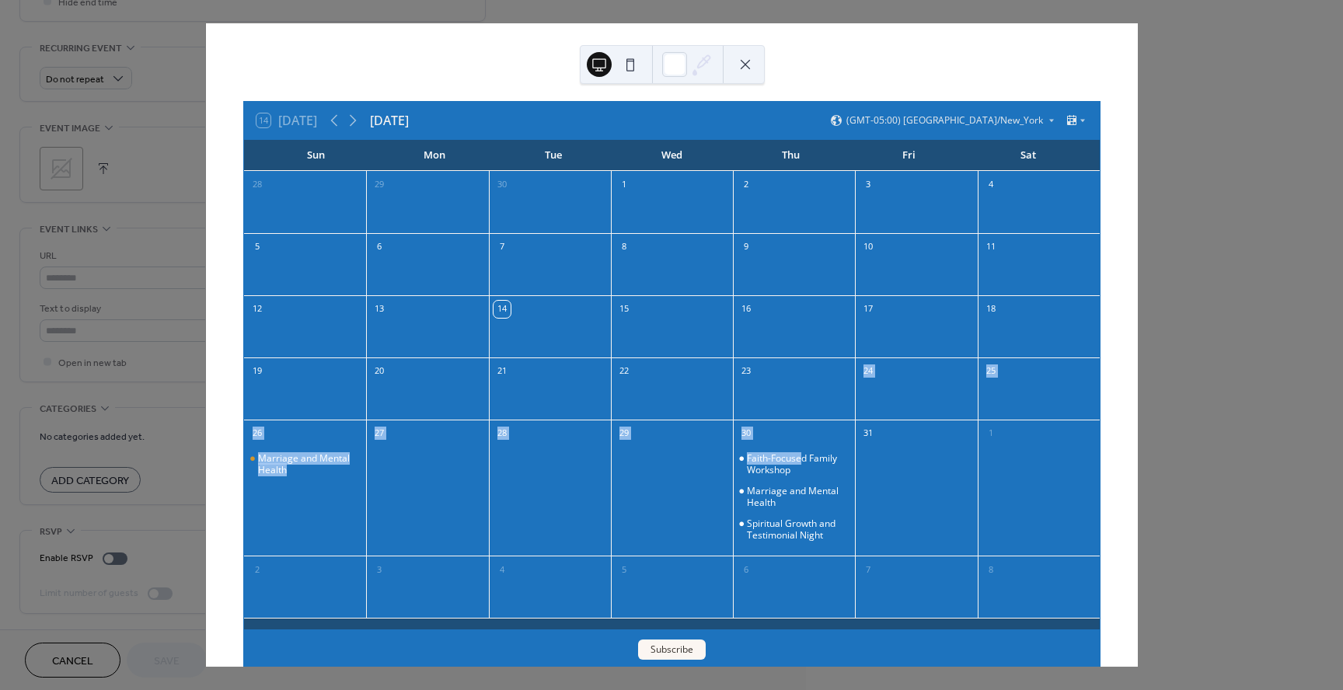
drag, startPoint x: 798, startPoint y: 460, endPoint x: 805, endPoint y: 403, distance: 57.9
click at [805, 403] on div "28 29 30 1 2 3 4 5 6 7 8 9 10 11 12 13 14 15 16 17 18 19 20 21 22 23 24 25 26 M…" at bounding box center [672, 400] width 856 height 459
click at [800, 462] on div "Faith-Focused Family Workshop" at bounding box center [798, 464] width 102 height 24
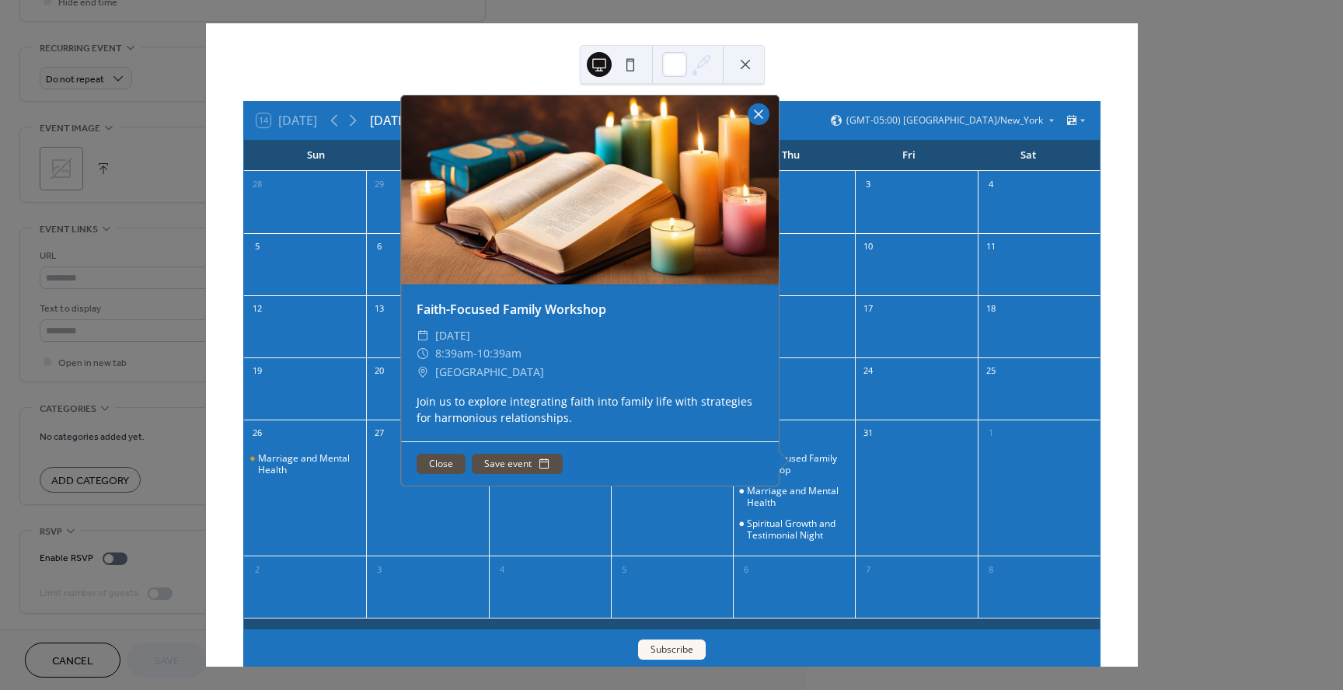
click at [759, 118] on div at bounding box center [759, 114] width 22 height 22
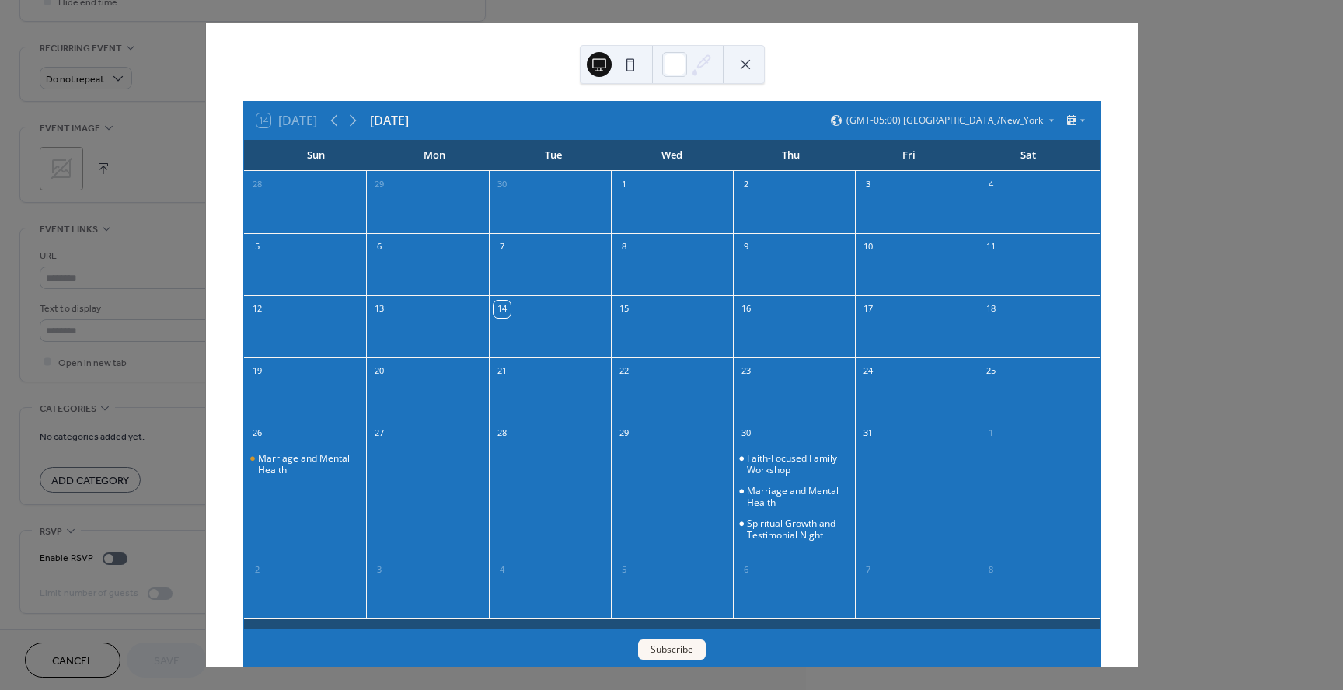
click at [750, 64] on button at bounding box center [745, 64] width 25 height 25
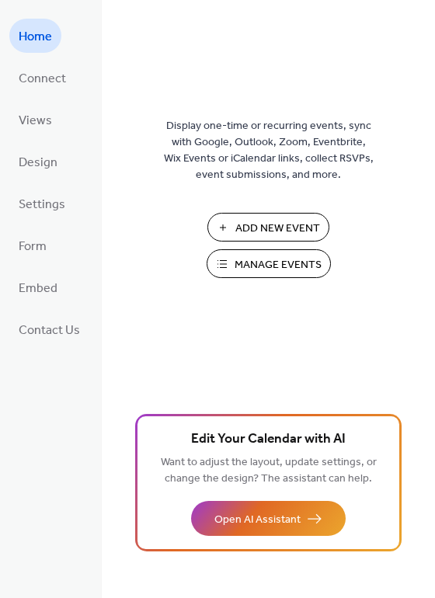
click at [302, 263] on span "Manage Events" at bounding box center [278, 265] width 87 height 16
click at [34, 87] on span "Connect" at bounding box center [42, 79] width 47 height 25
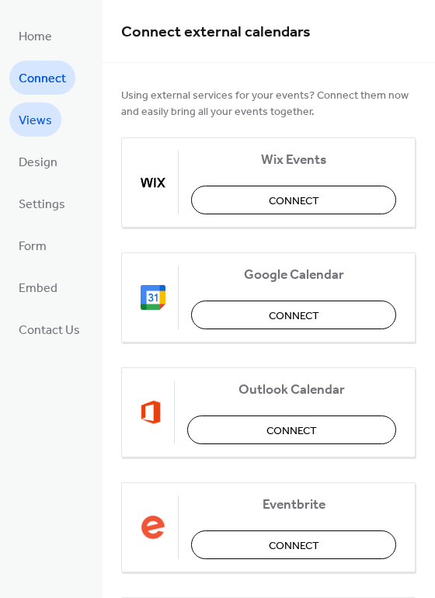
click at [37, 124] on span "Views" at bounding box center [35, 121] width 33 height 25
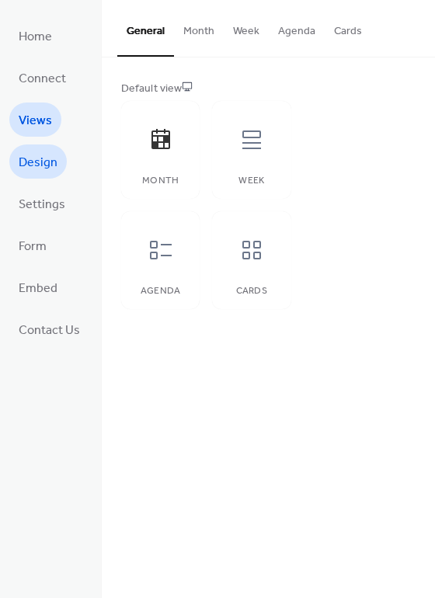
click at [37, 165] on span "Design" at bounding box center [38, 163] width 39 height 25
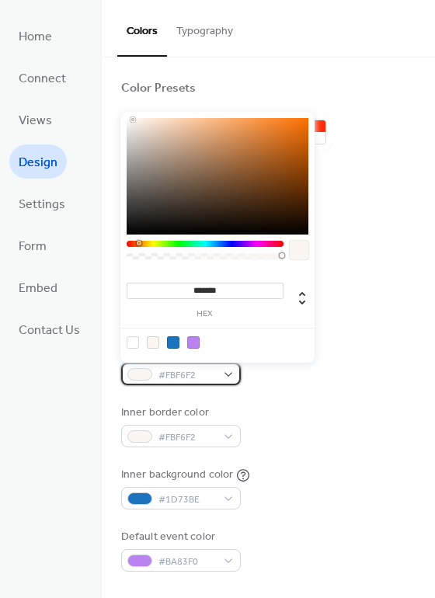
click at [222, 374] on div "#FBF6F2" at bounding box center [181, 374] width 120 height 23
click at [174, 344] on div at bounding box center [173, 343] width 12 height 12
type input "*******"
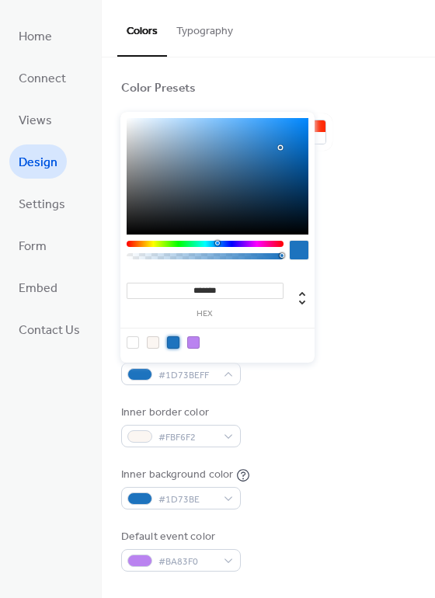
click at [174, 344] on div at bounding box center [173, 343] width 12 height 12
click at [226, 434] on div "#FBF6F2" at bounding box center [181, 436] width 120 height 23
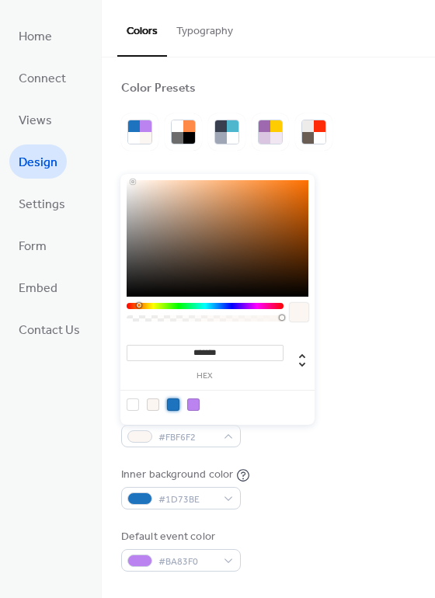
click at [172, 405] on div at bounding box center [173, 405] width 12 height 12
type input "*******"
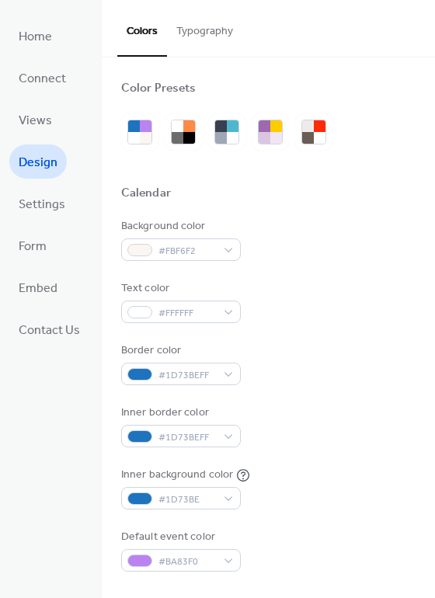
click at [335, 213] on div at bounding box center [268, 212] width 295 height 12
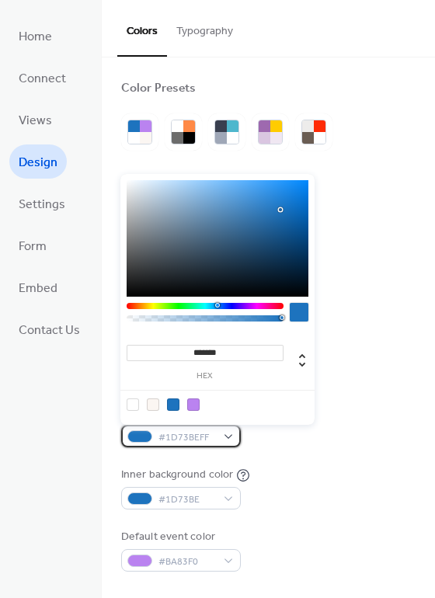
click at [141, 435] on div at bounding box center [139, 437] width 25 height 12
click at [135, 403] on div at bounding box center [133, 405] width 12 height 12
type input "*******"
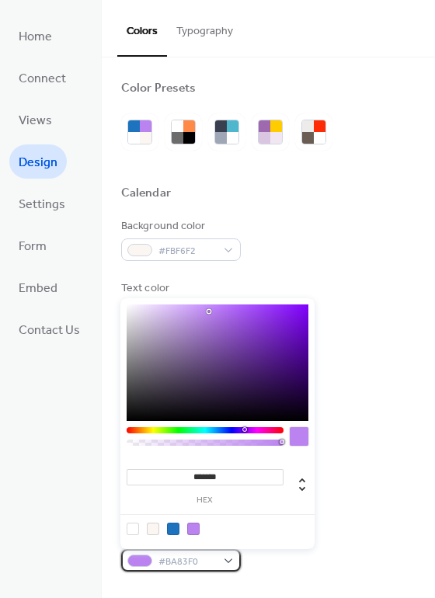
click at [138, 561] on div at bounding box center [139, 561] width 25 height 12
click at [153, 530] on div at bounding box center [153, 529] width 12 height 12
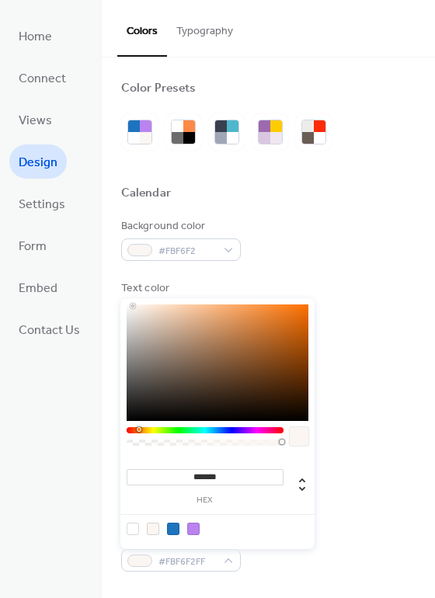
click at [135, 529] on div at bounding box center [133, 529] width 12 height 12
type input "*******"
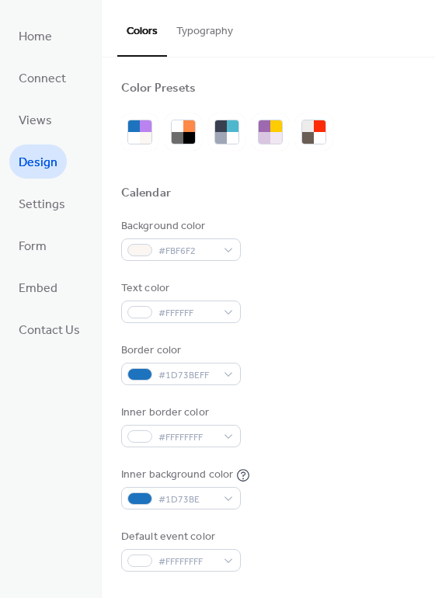
click at [361, 302] on div "Text color #FFFFFF" at bounding box center [268, 302] width 295 height 43
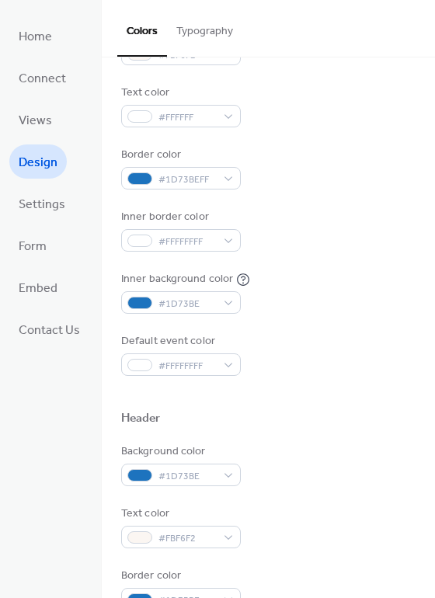
scroll to position [201, 0]
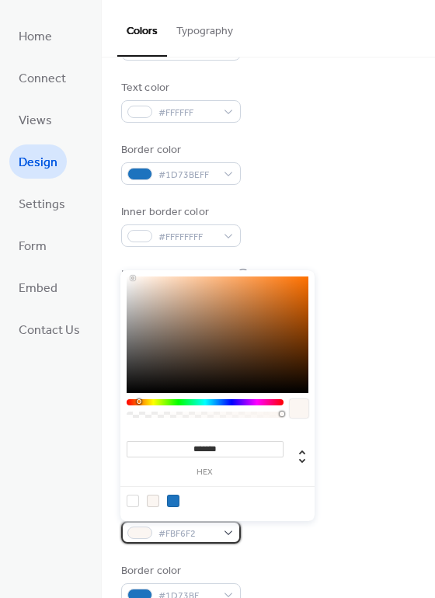
click at [224, 534] on div "#FBF6F2" at bounding box center [181, 532] width 120 height 23
click at [175, 504] on div at bounding box center [173, 501] width 12 height 12
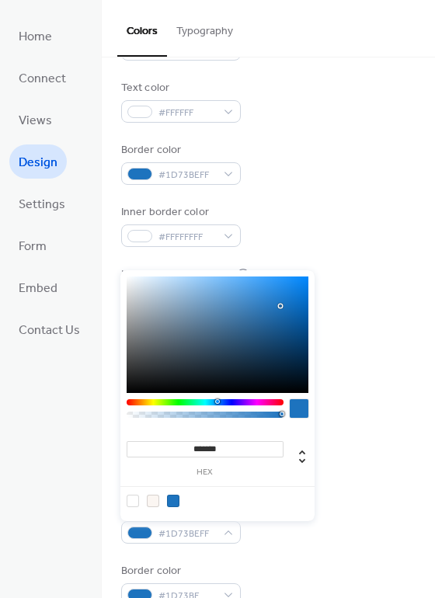
click at [128, 501] on div at bounding box center [133, 501] width 12 height 12
type input "*******"
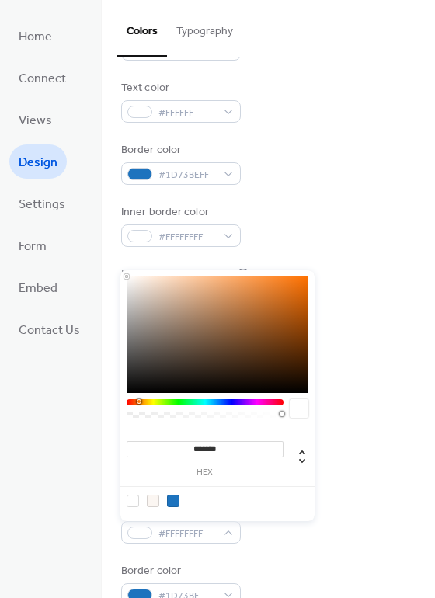
click at [132, 501] on div at bounding box center [133, 501] width 12 height 12
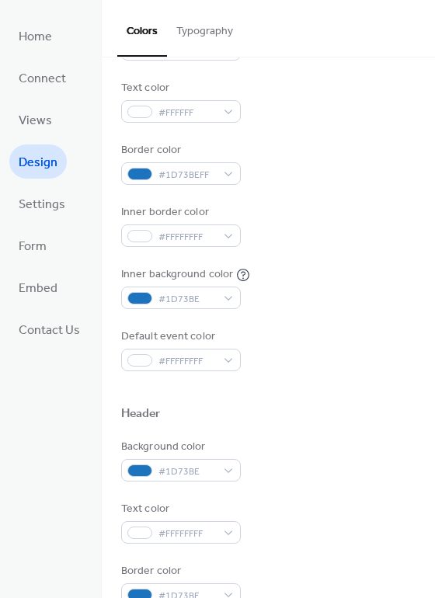
click at [389, 333] on div "Default event color #FFFFFFFF" at bounding box center [268, 350] width 295 height 43
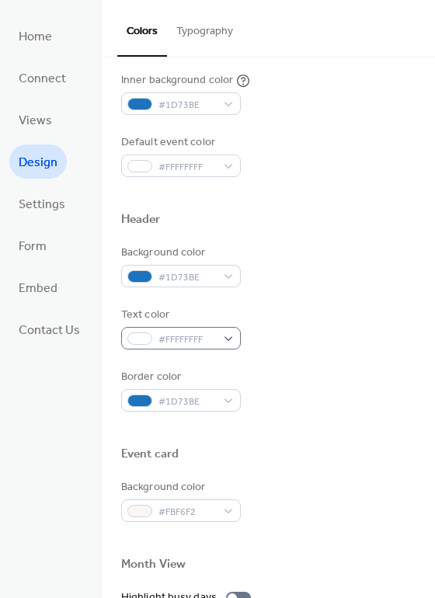
scroll to position [398, 0]
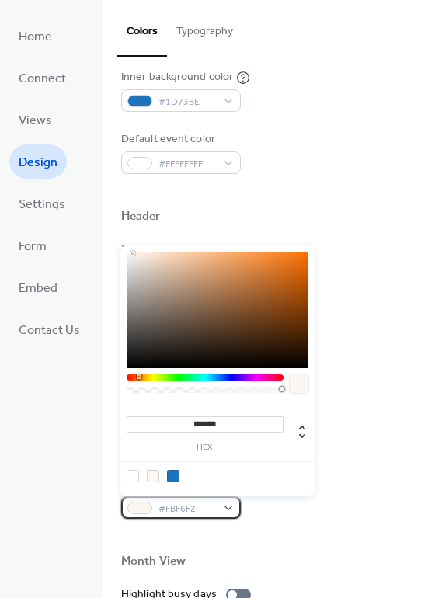
click at [142, 510] on div at bounding box center [139, 508] width 25 height 12
click at [176, 476] on div at bounding box center [173, 476] width 12 height 12
type input "*******"
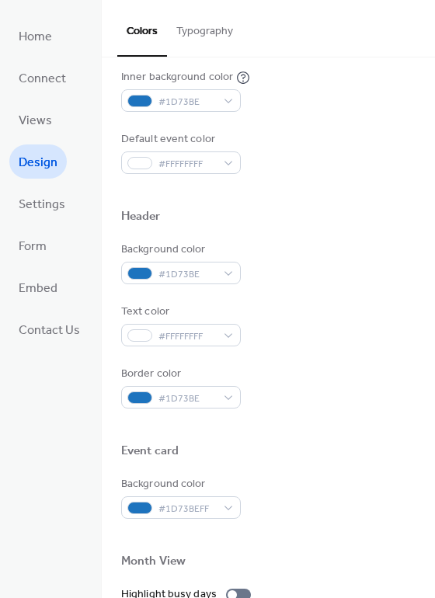
click at [351, 299] on div "Background color #1D73BE Text color #FFFFFFFF Border color #1D73BE" at bounding box center [268, 325] width 295 height 167
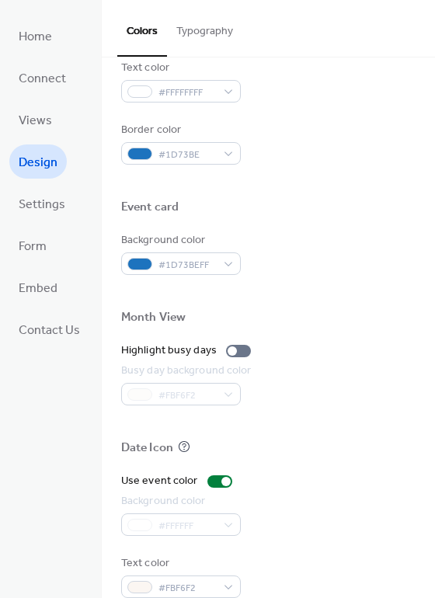
scroll to position [665, 0]
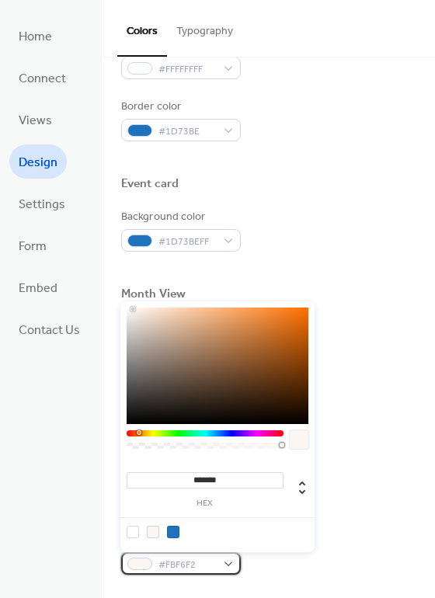
click at [138, 563] on div at bounding box center [139, 564] width 25 height 12
click at [177, 534] on div at bounding box center [173, 532] width 12 height 12
type input "*******"
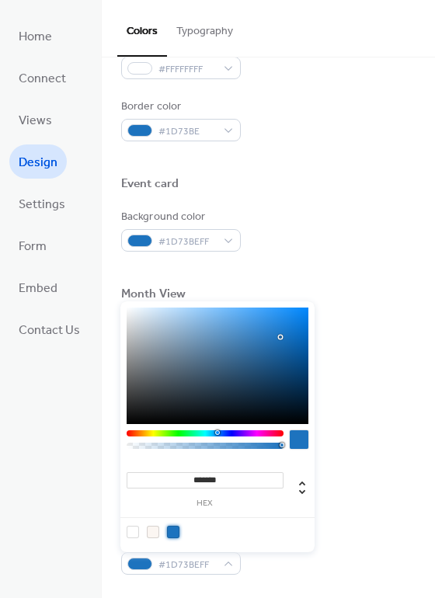
click at [177, 534] on div at bounding box center [173, 532] width 12 height 12
click at [383, 373] on div "Busy day background color #FBF6F2" at bounding box center [268, 361] width 295 height 43
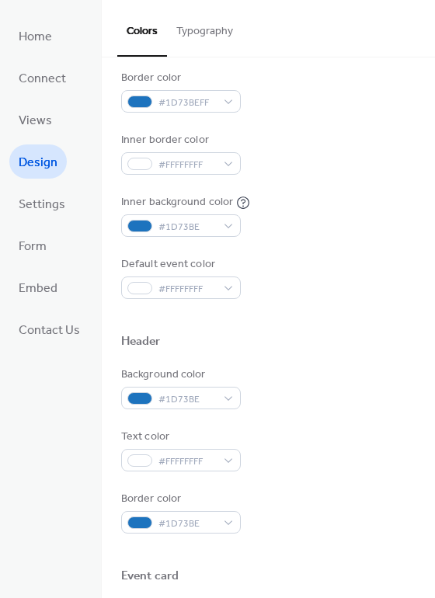
scroll to position [220, 0]
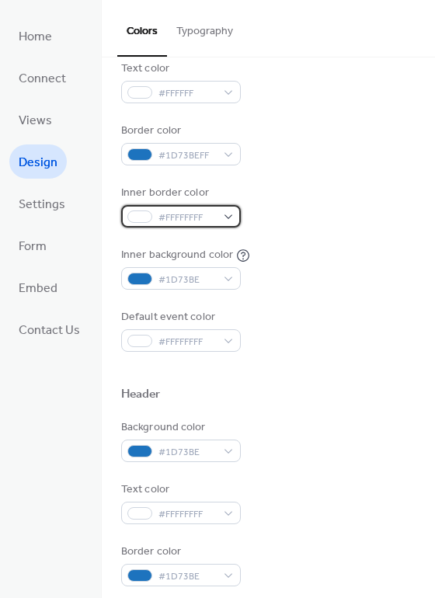
click at [142, 220] on div at bounding box center [139, 217] width 25 height 12
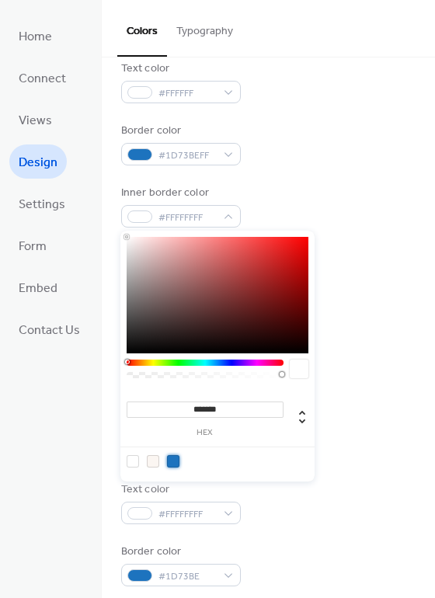
click at [172, 462] on div at bounding box center [173, 461] width 12 height 12
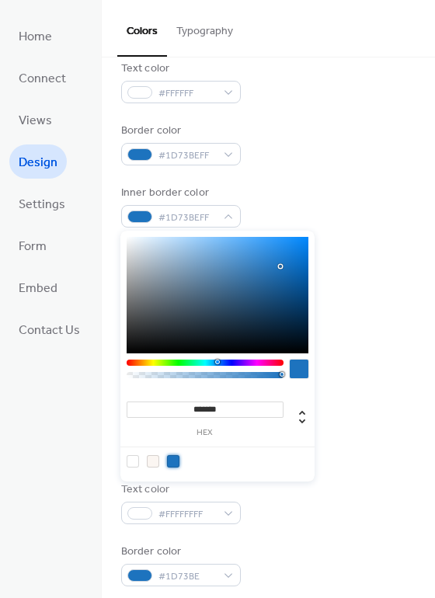
click at [172, 462] on div at bounding box center [173, 461] width 12 height 12
click at [131, 462] on div at bounding box center [133, 461] width 12 height 12
type input "*******"
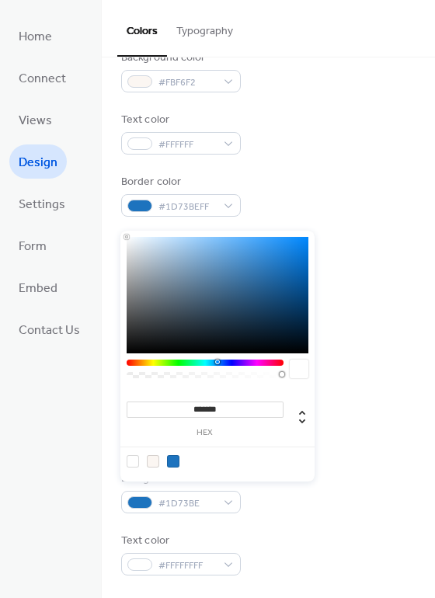
scroll to position [171, 0]
click at [354, 254] on div "Inner border color #FFFFFFFF" at bounding box center [268, 255] width 295 height 43
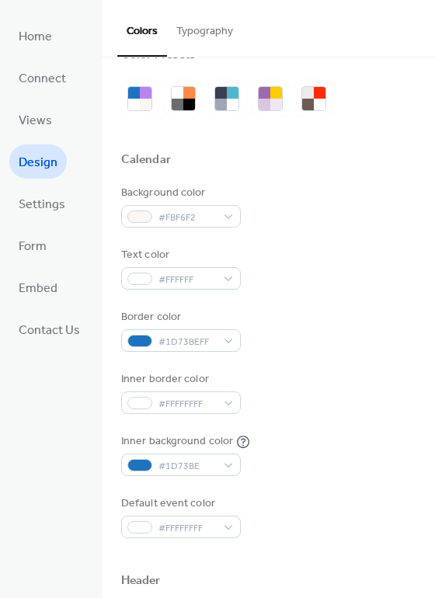
scroll to position [31, 0]
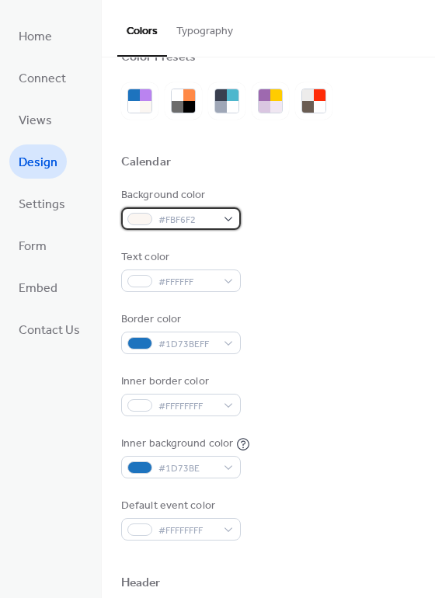
click at [225, 221] on div "#FBF6F2" at bounding box center [181, 219] width 120 height 23
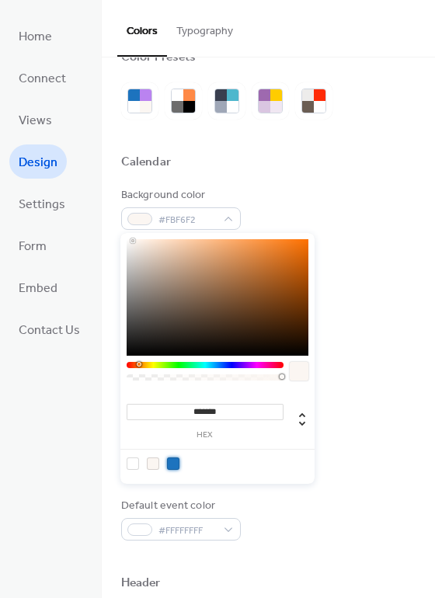
click at [176, 459] on div at bounding box center [173, 464] width 12 height 12
type input "*******"
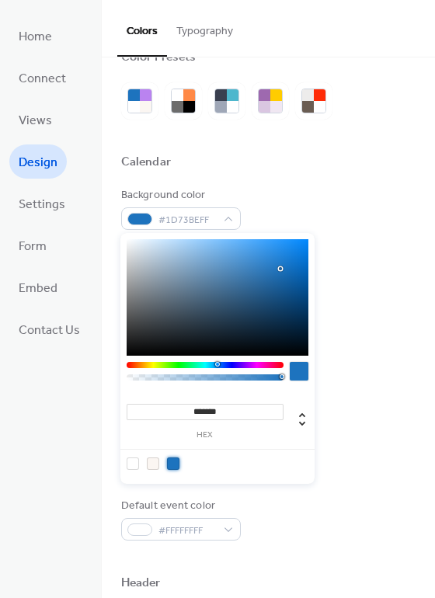
click at [176, 459] on div at bounding box center [173, 464] width 12 height 12
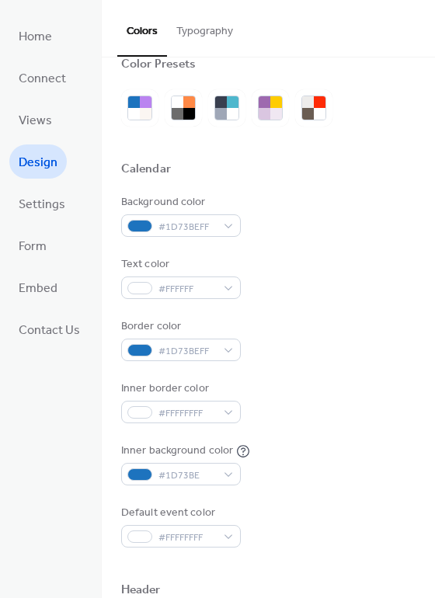
click at [343, 247] on div "Background color #1D73BEFF Text color #FFFFFF Border color #1D73BEFF Inner bord…" at bounding box center [268, 371] width 295 height 354
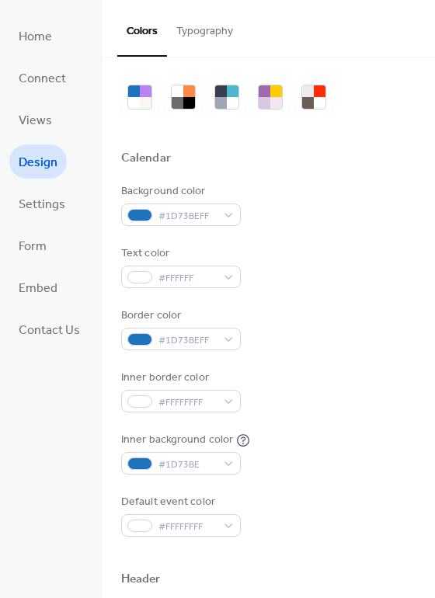
scroll to position [37, 0]
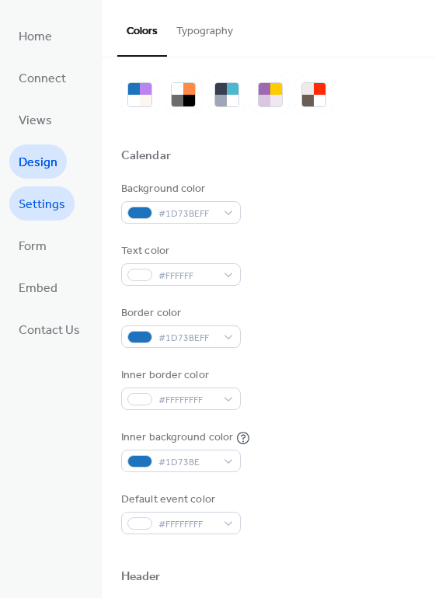
click at [55, 201] on span "Settings" at bounding box center [42, 205] width 47 height 25
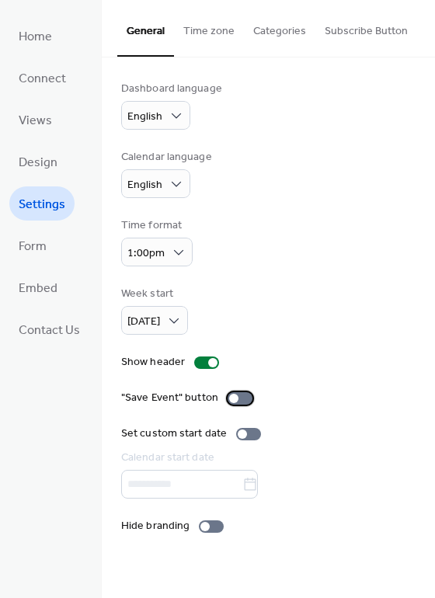
click at [229, 397] on div at bounding box center [233, 398] width 9 height 9
click at [239, 435] on div at bounding box center [242, 434] width 9 height 9
click at [250, 434] on div at bounding box center [254, 434] width 9 height 9
click at [39, 252] on span "Form" at bounding box center [33, 247] width 28 height 25
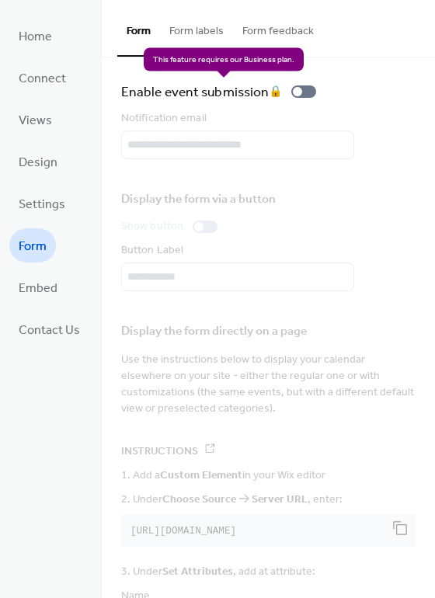
click at [299, 89] on div "Enable event submission 🔒" at bounding box center [221, 92] width 201 height 22
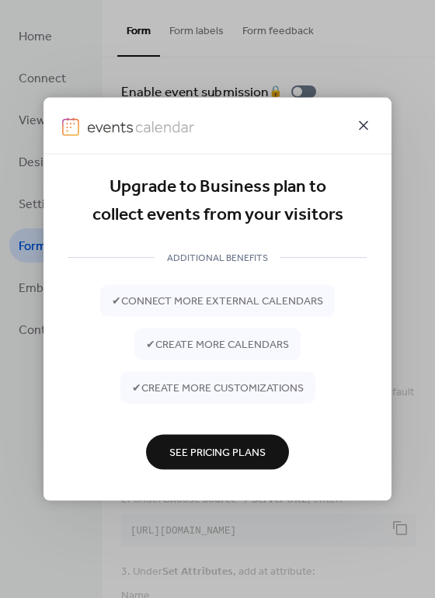
click at [362, 127] on icon at bounding box center [363, 125] width 9 height 9
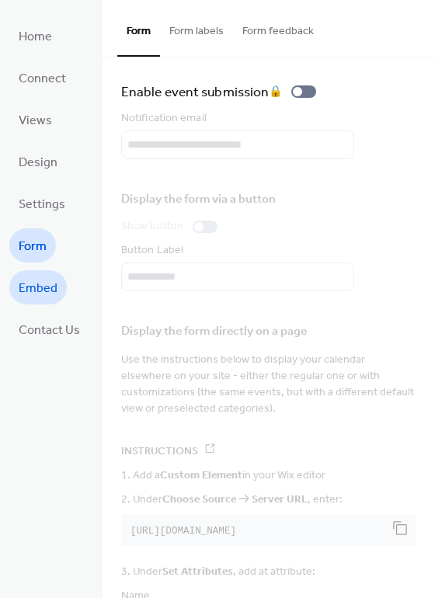
click at [40, 282] on span "Embed" at bounding box center [38, 289] width 39 height 25
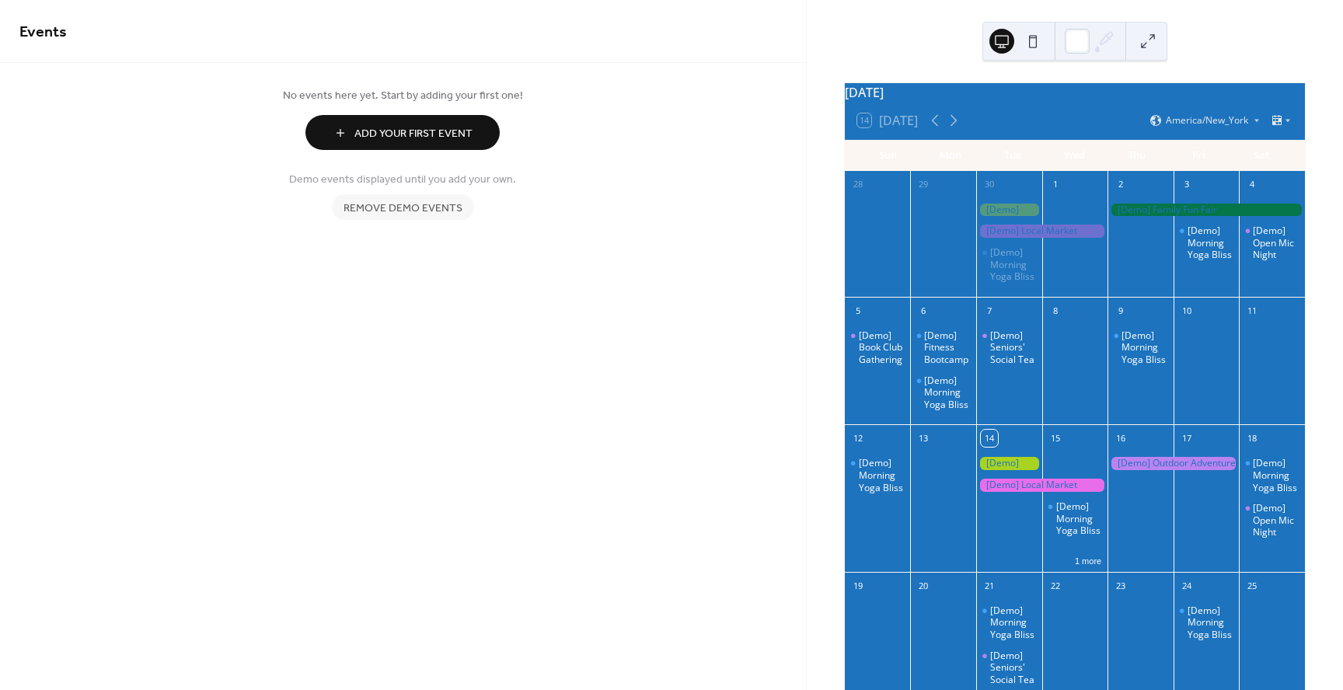
click at [396, 201] on span "Remove demo events" at bounding box center [403, 209] width 119 height 16
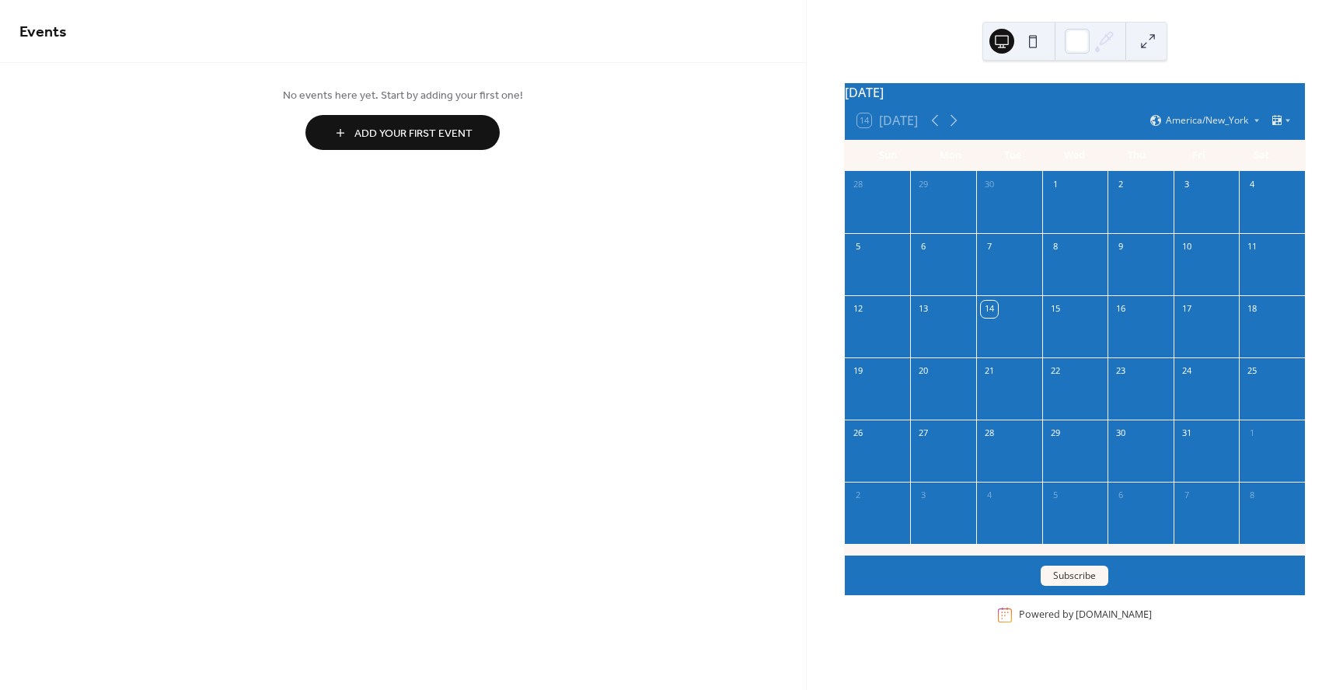
click at [458, 131] on span "Add Your First Event" at bounding box center [413, 134] width 118 height 16
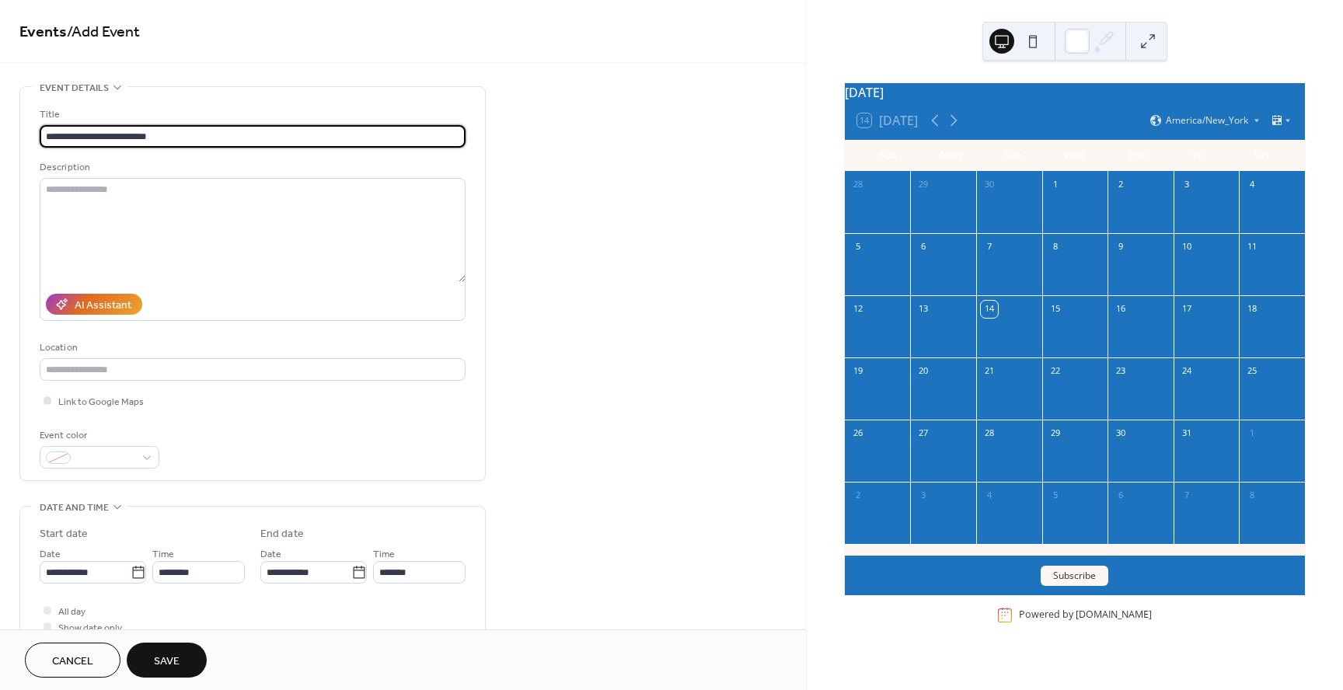
type input "**********"
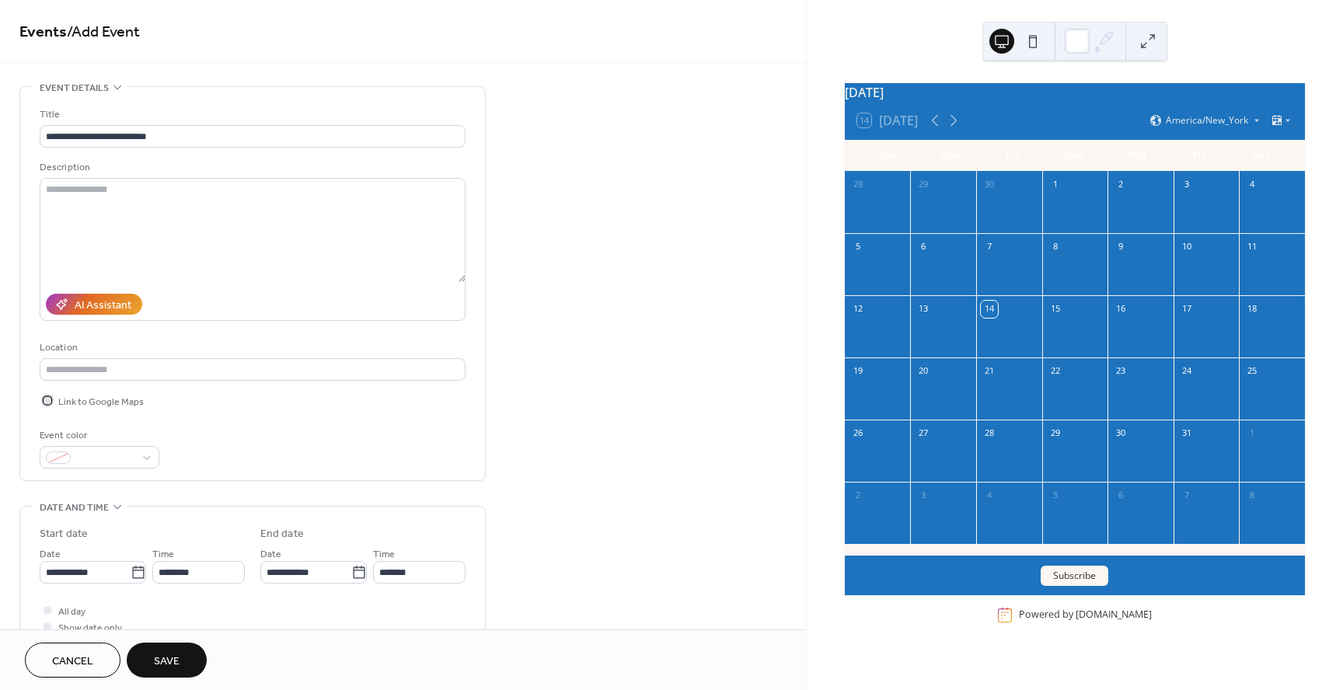
click at [50, 399] on div at bounding box center [48, 400] width 8 height 8
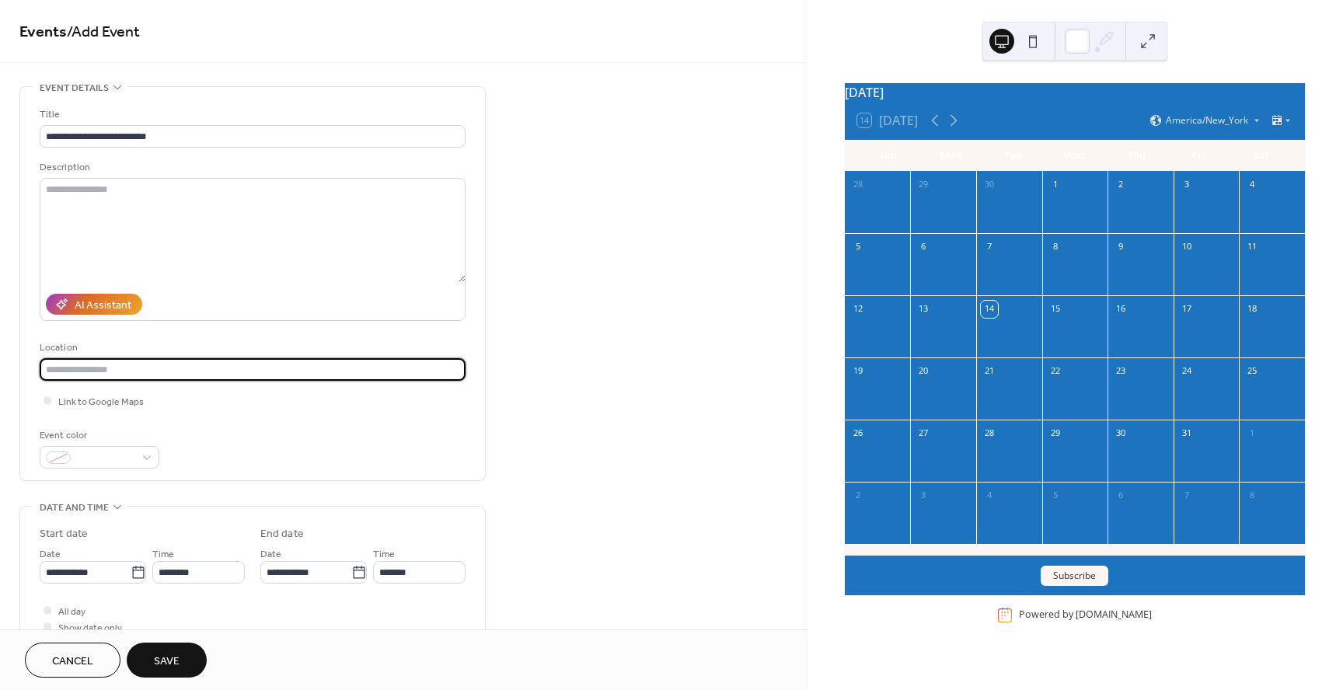
click at [101, 370] on input "text" at bounding box center [253, 369] width 426 height 23
type input "*"
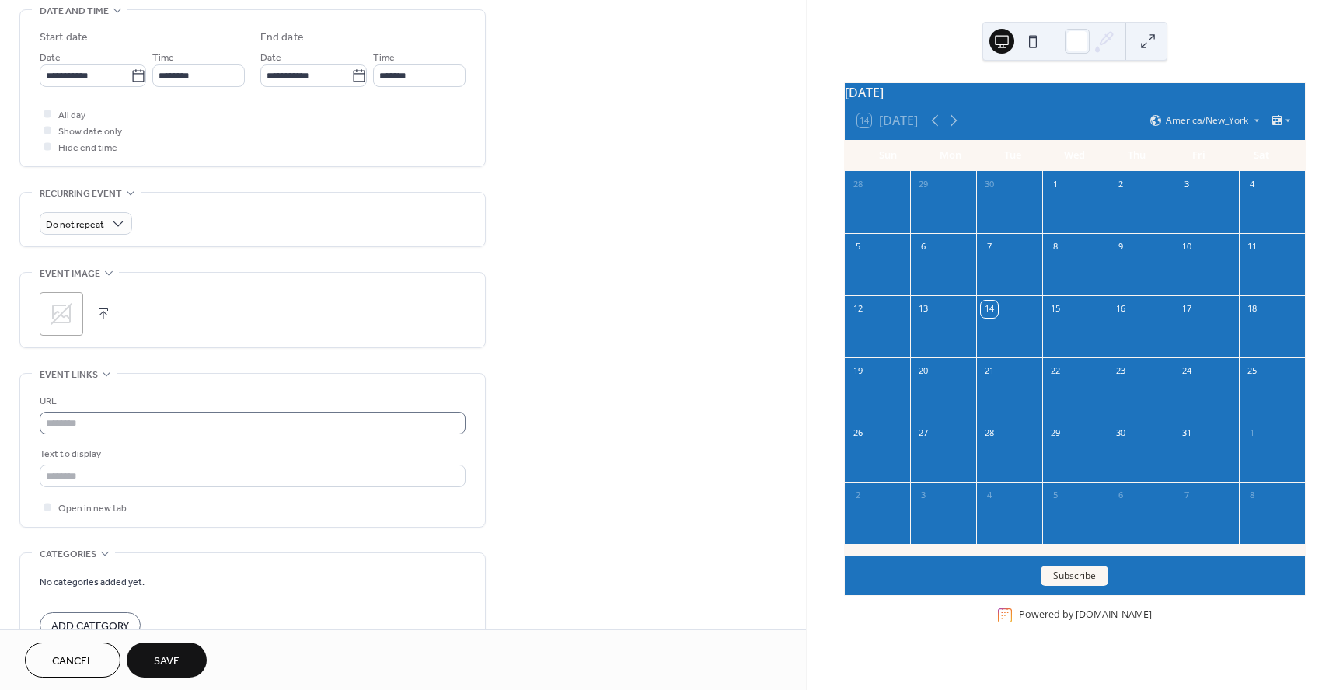
scroll to position [500, 0]
type input "**********"
click at [76, 305] on div ";" at bounding box center [62, 311] width 44 height 44
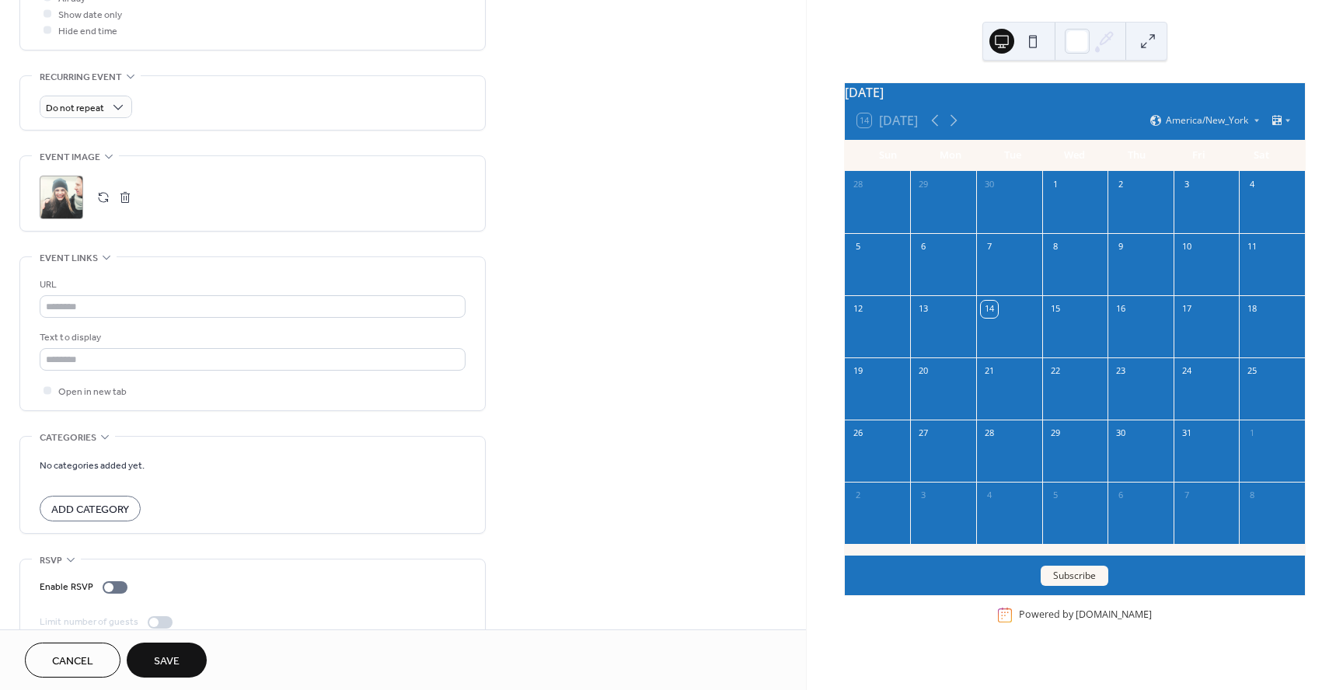
scroll to position [642, 0]
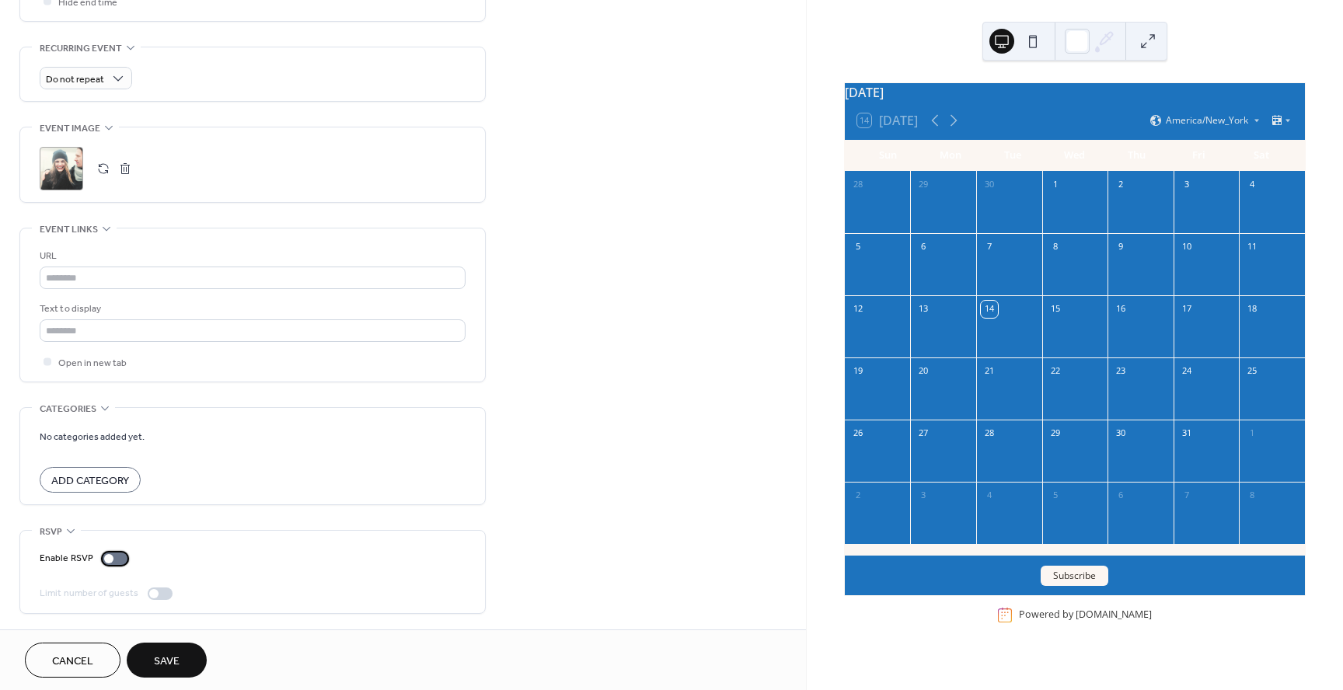
click at [108, 557] on div at bounding box center [108, 558] width 9 height 9
click at [152, 592] on div at bounding box center [153, 593] width 9 height 9
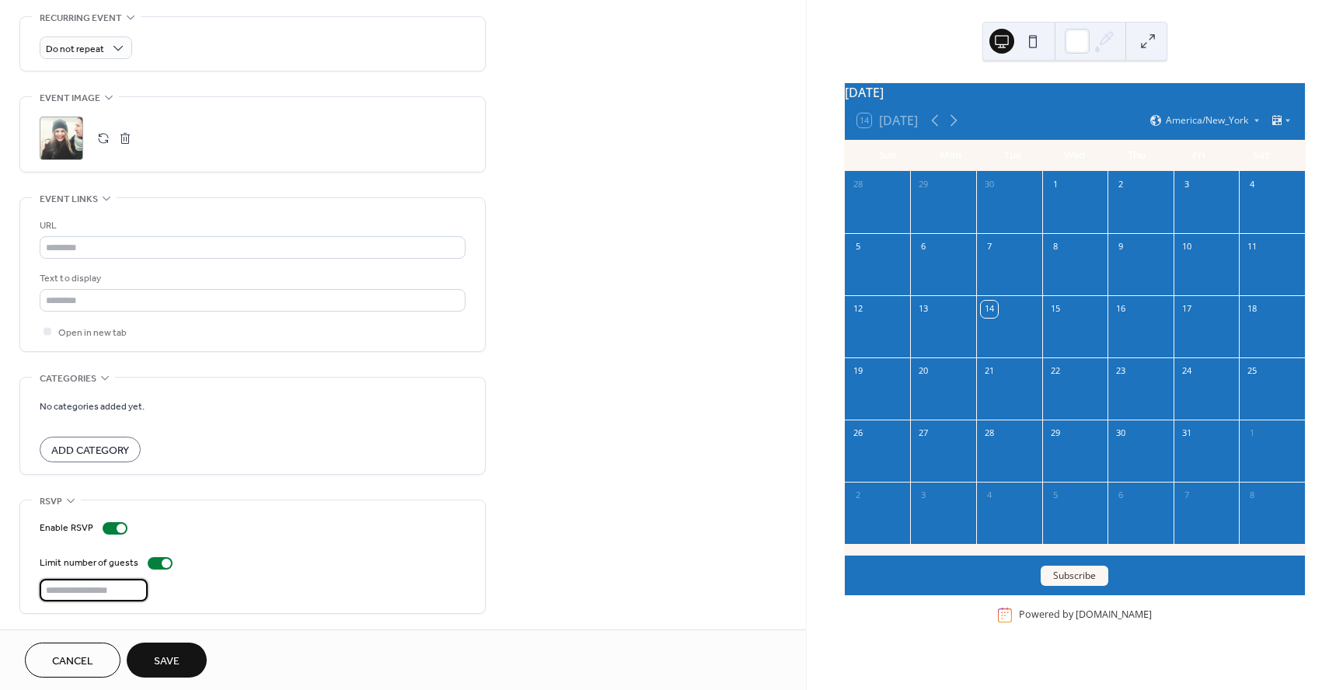
click at [112, 589] on input "**" at bounding box center [94, 590] width 108 height 23
click at [142, 588] on input "**" at bounding box center [94, 590] width 108 height 23
click at [119, 588] on input "**" at bounding box center [94, 590] width 108 height 23
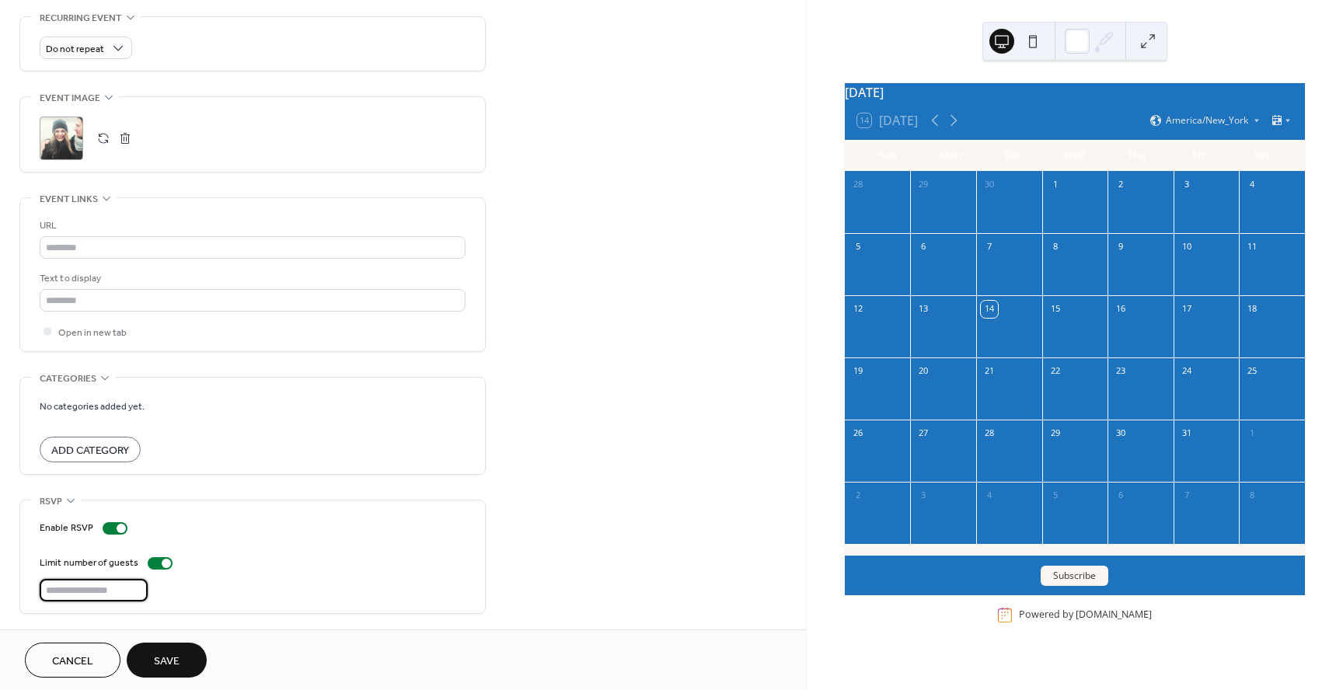
type input "*"
type input "***"
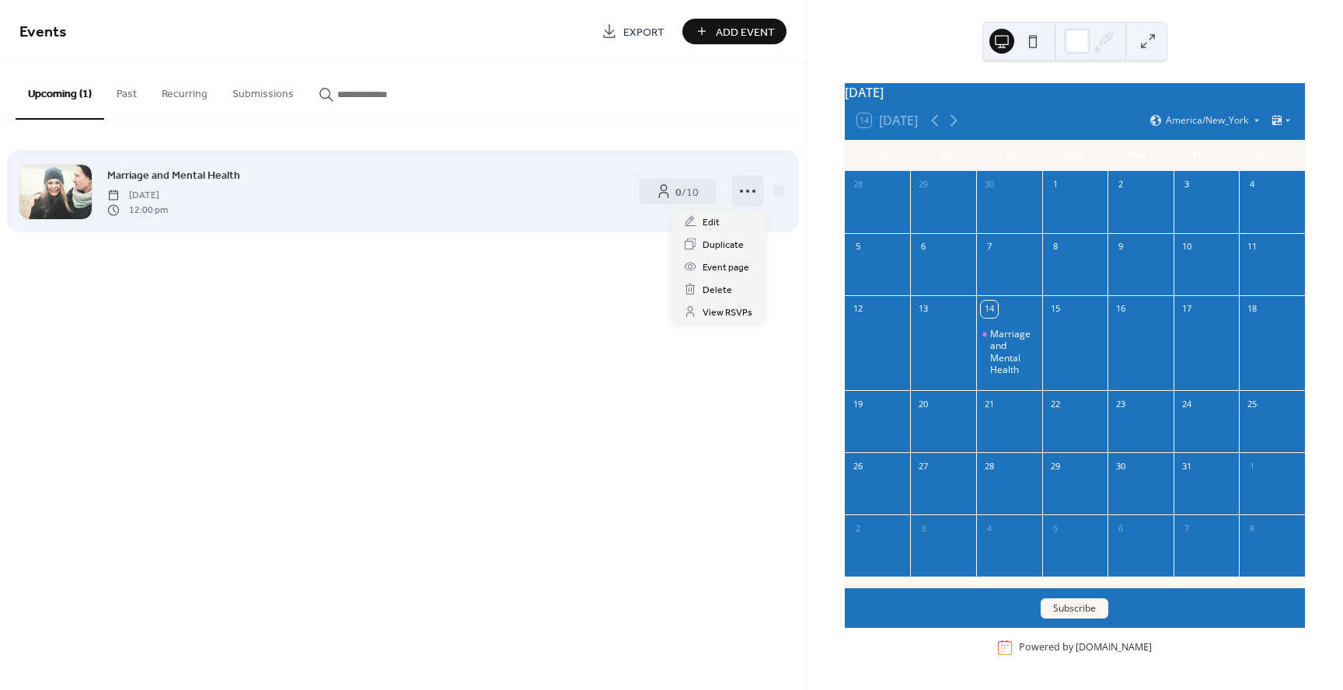
click at [745, 187] on icon at bounding box center [747, 191] width 25 height 25
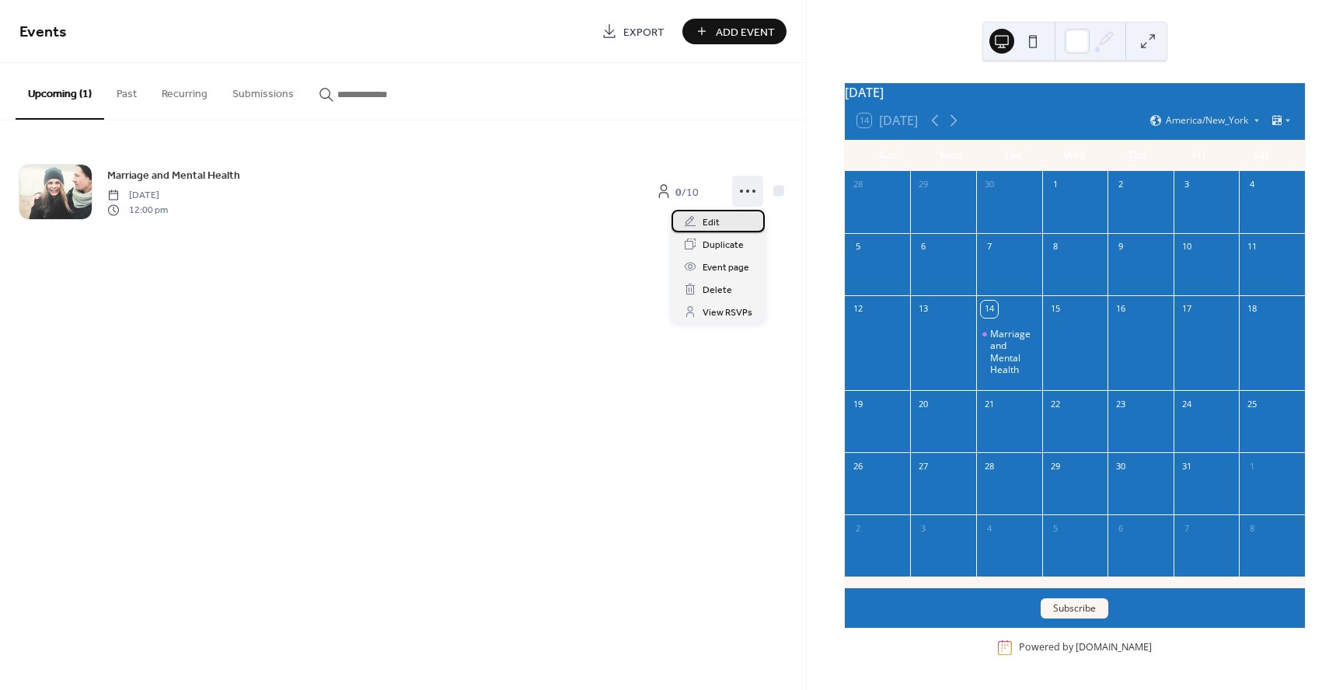
click at [717, 219] on span "Edit" at bounding box center [711, 223] width 17 height 16
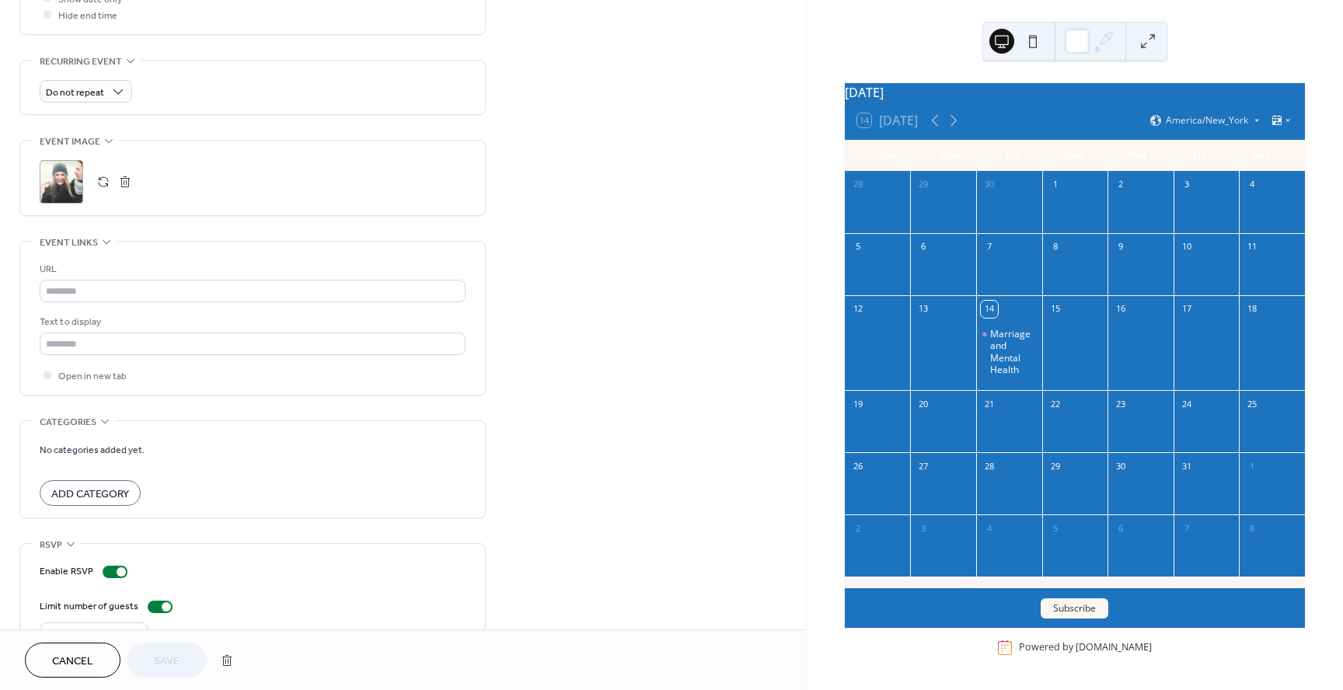
scroll to position [672, 0]
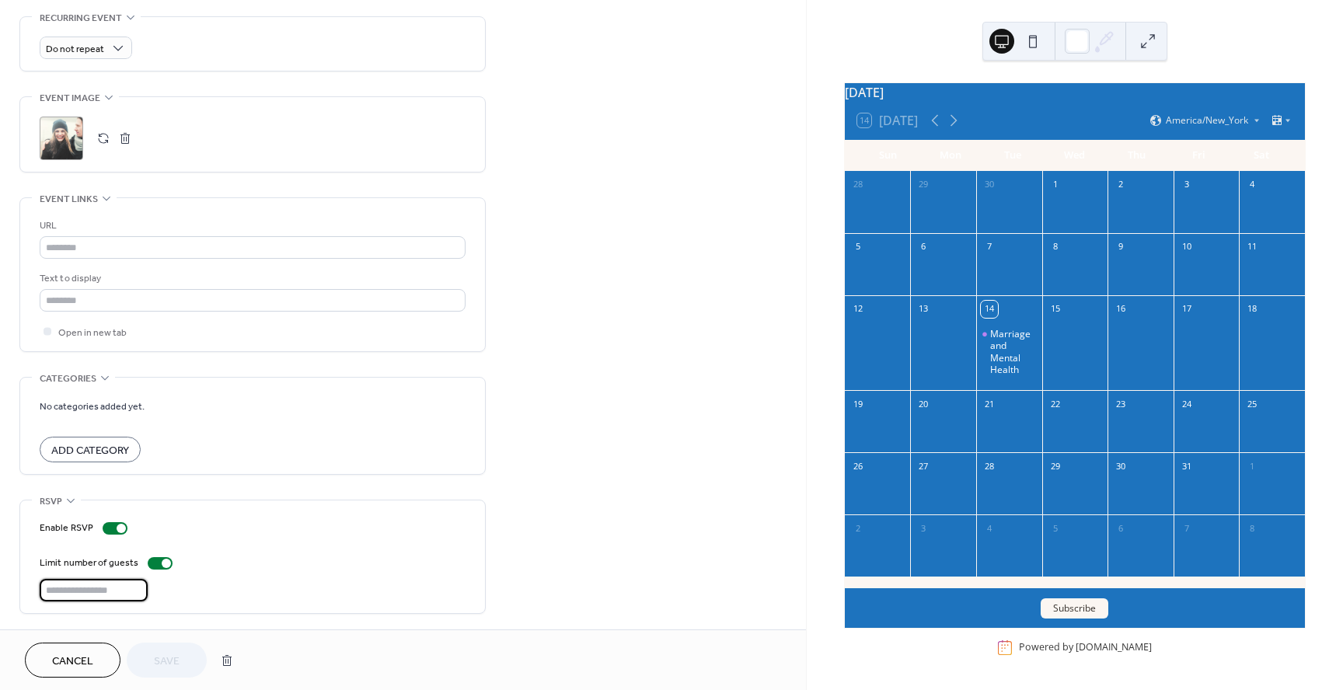
click at [84, 588] on input "**" at bounding box center [94, 590] width 108 height 23
type input "*"
type input "**"
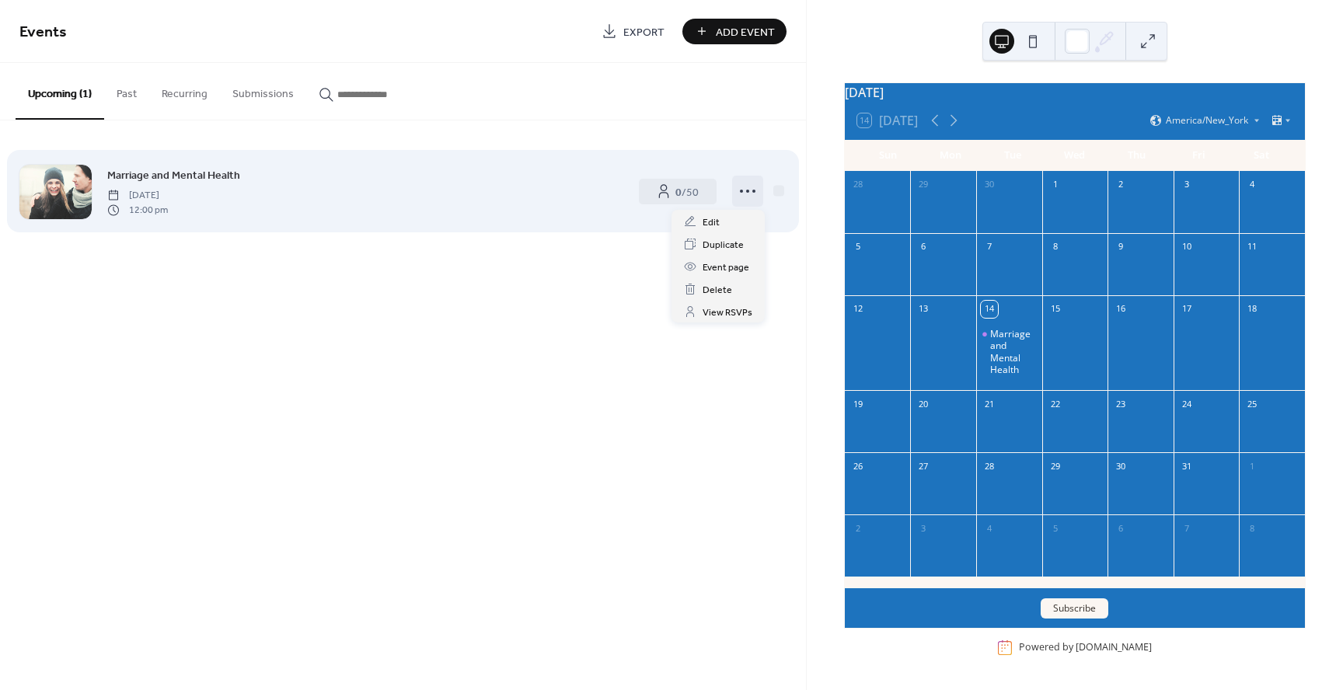
click at [743, 192] on icon at bounding box center [747, 191] width 25 height 25
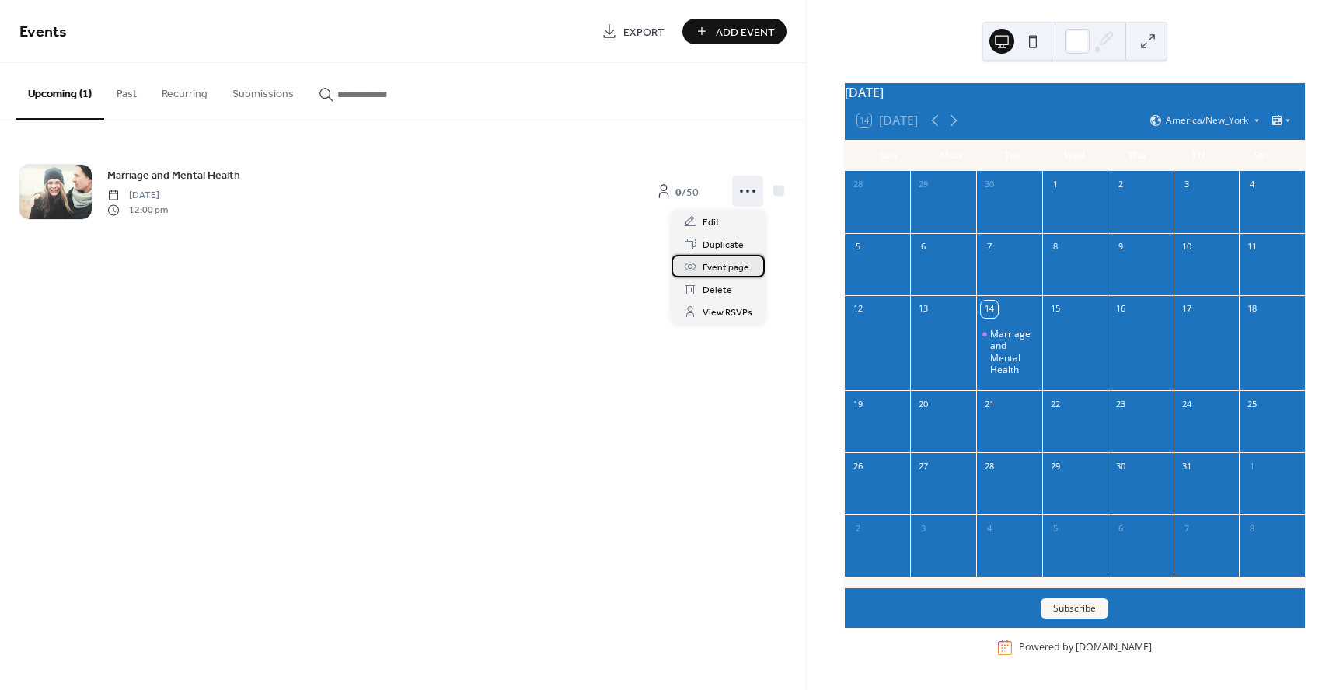
click at [738, 264] on span "Event page" at bounding box center [726, 268] width 47 height 16
click at [1006, 351] on div "Marriage and Mental Health" at bounding box center [1013, 352] width 46 height 48
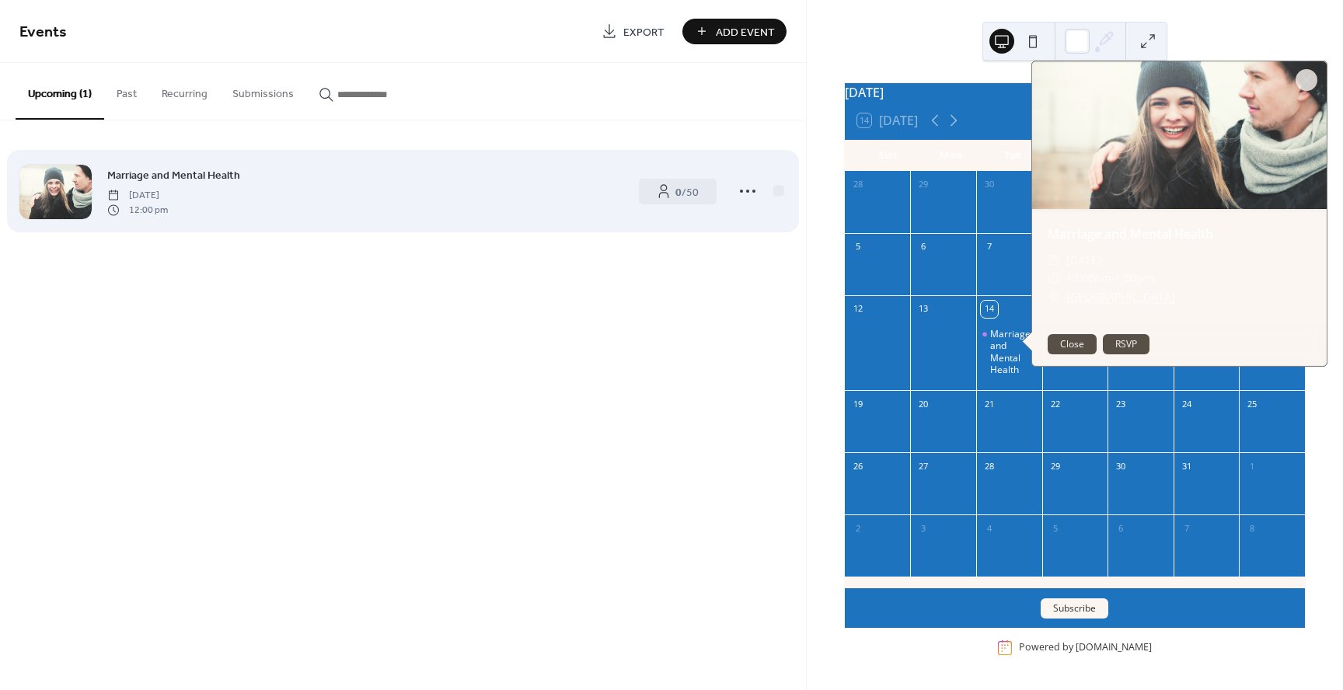
click at [111, 174] on span "Marriage and Mental Health" at bounding box center [173, 176] width 133 height 16
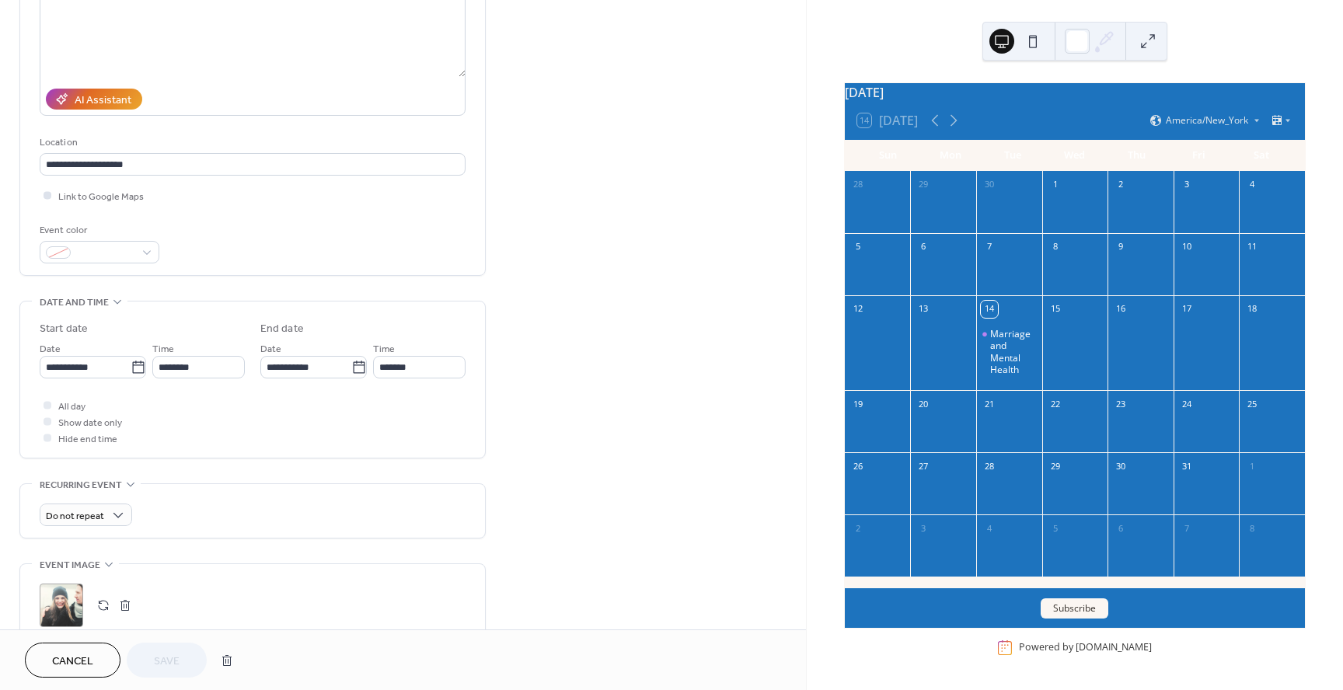
scroll to position [198, 0]
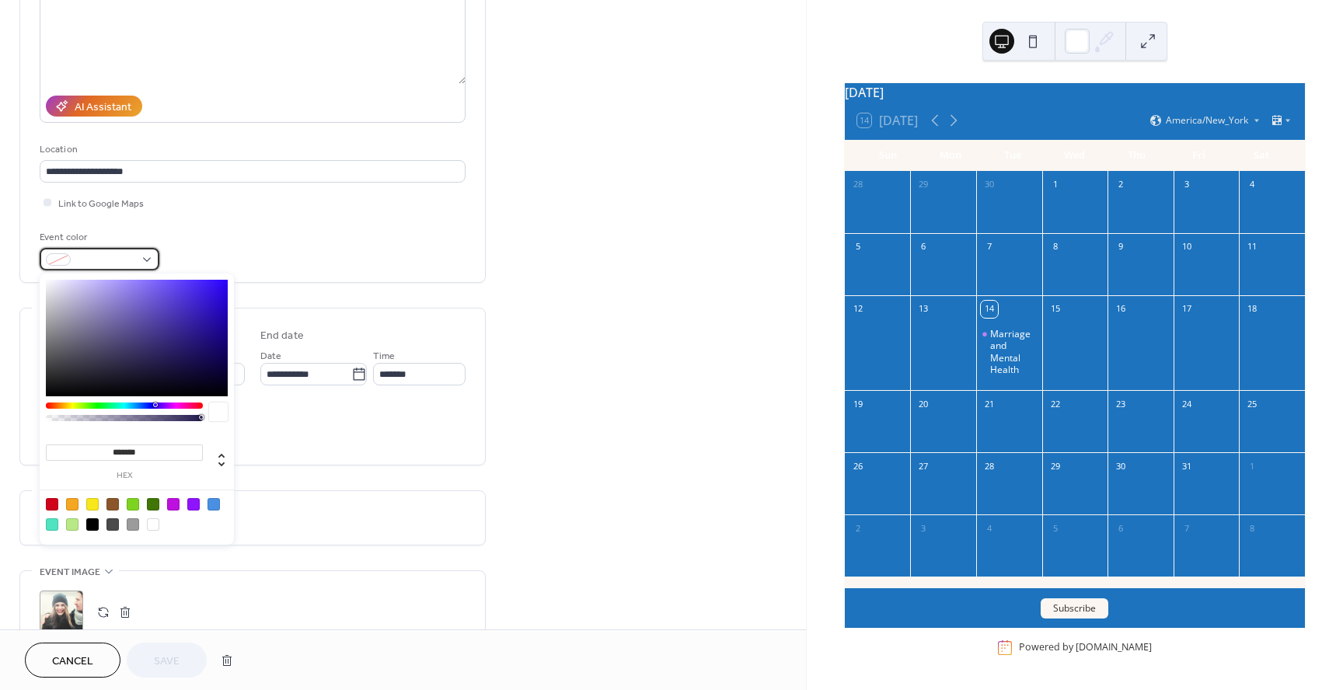
click at [148, 255] on div at bounding box center [100, 259] width 120 height 23
click at [71, 502] on div at bounding box center [72, 504] width 12 height 12
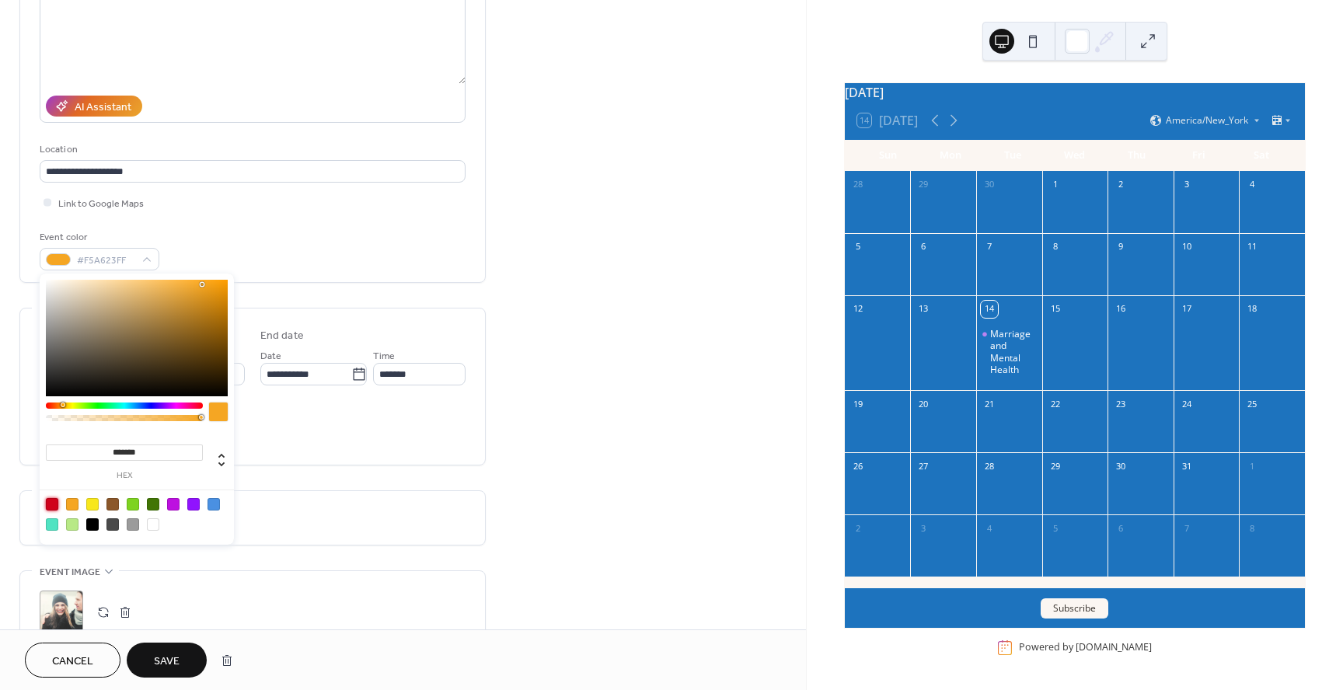
click at [55, 506] on div at bounding box center [52, 504] width 12 height 12
type input "*******"
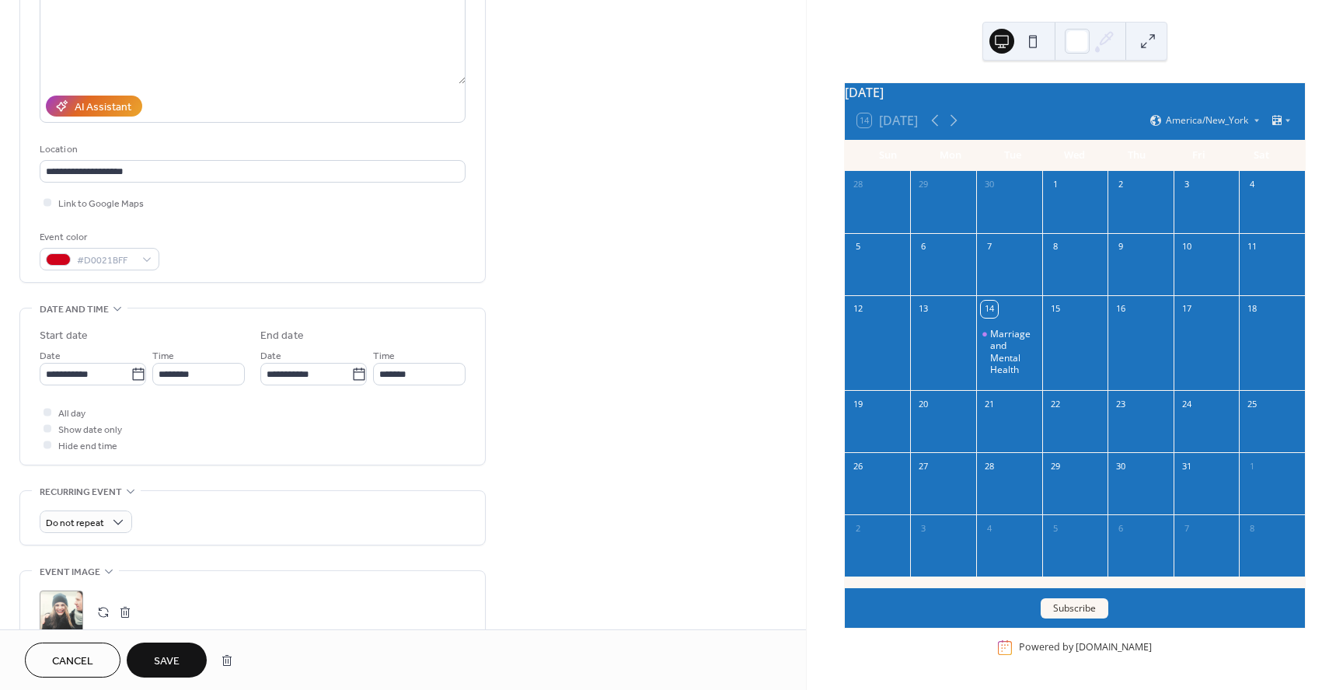
click at [647, 282] on div "**********" at bounding box center [403, 496] width 806 height 1216
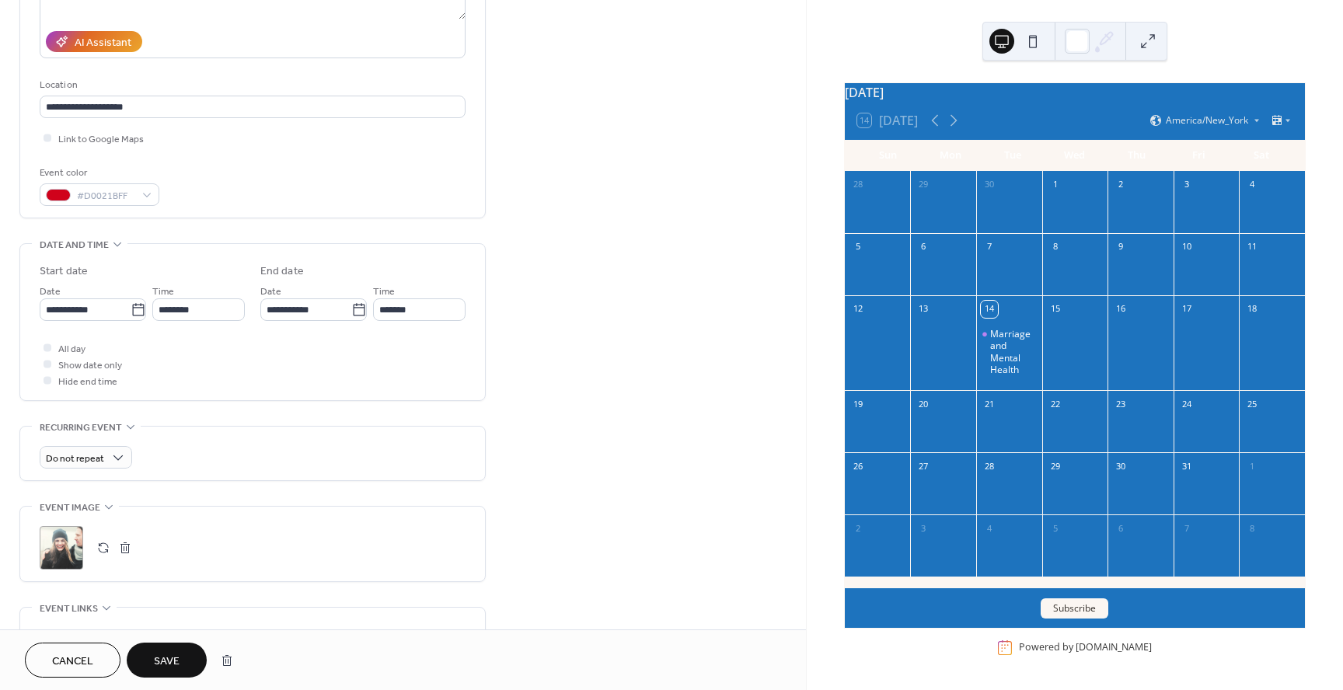
scroll to position [265, 0]
click at [47, 361] on div at bounding box center [48, 362] width 8 height 8
click at [49, 362] on icon at bounding box center [47, 361] width 5 height 5
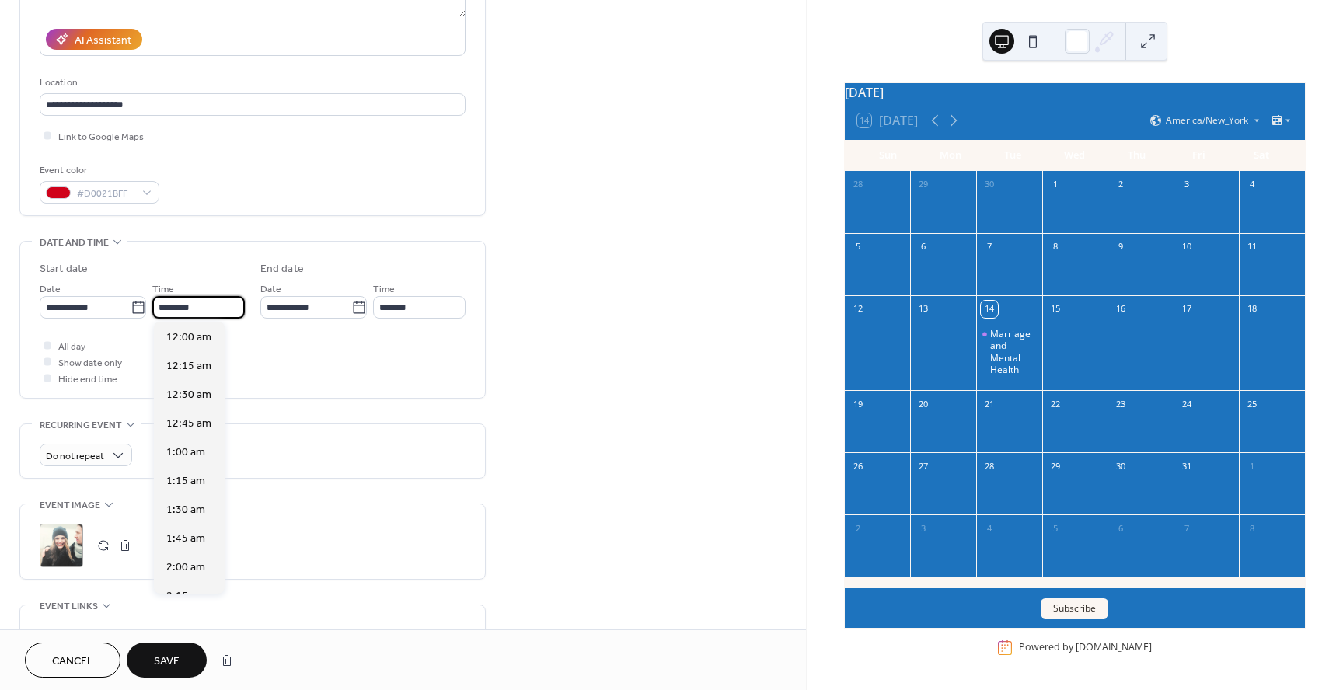
click at [212, 308] on input "********" at bounding box center [198, 307] width 92 height 23
click at [182, 439] on span "7:00 pm" at bounding box center [186, 439] width 40 height 16
type input "*******"
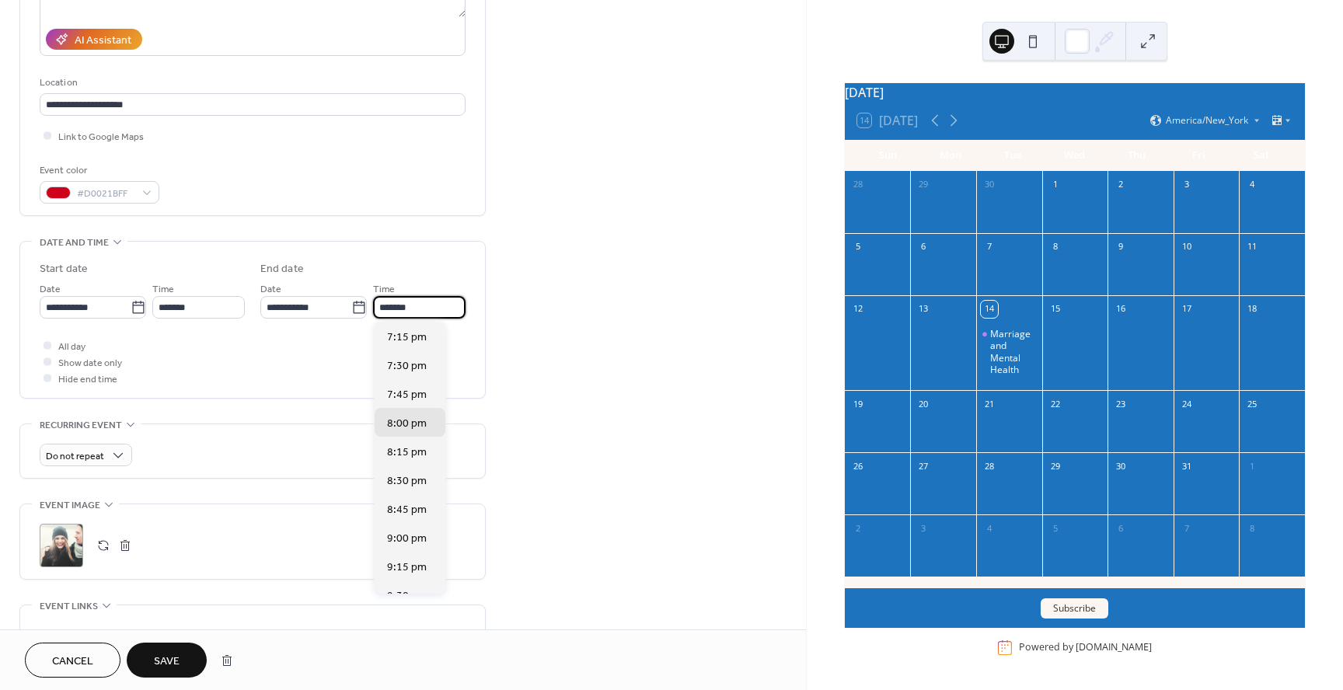
click at [419, 309] on input "*******" at bounding box center [419, 307] width 92 height 23
click at [413, 479] on span "8:30 pm" at bounding box center [407, 481] width 40 height 16
type input "*******"
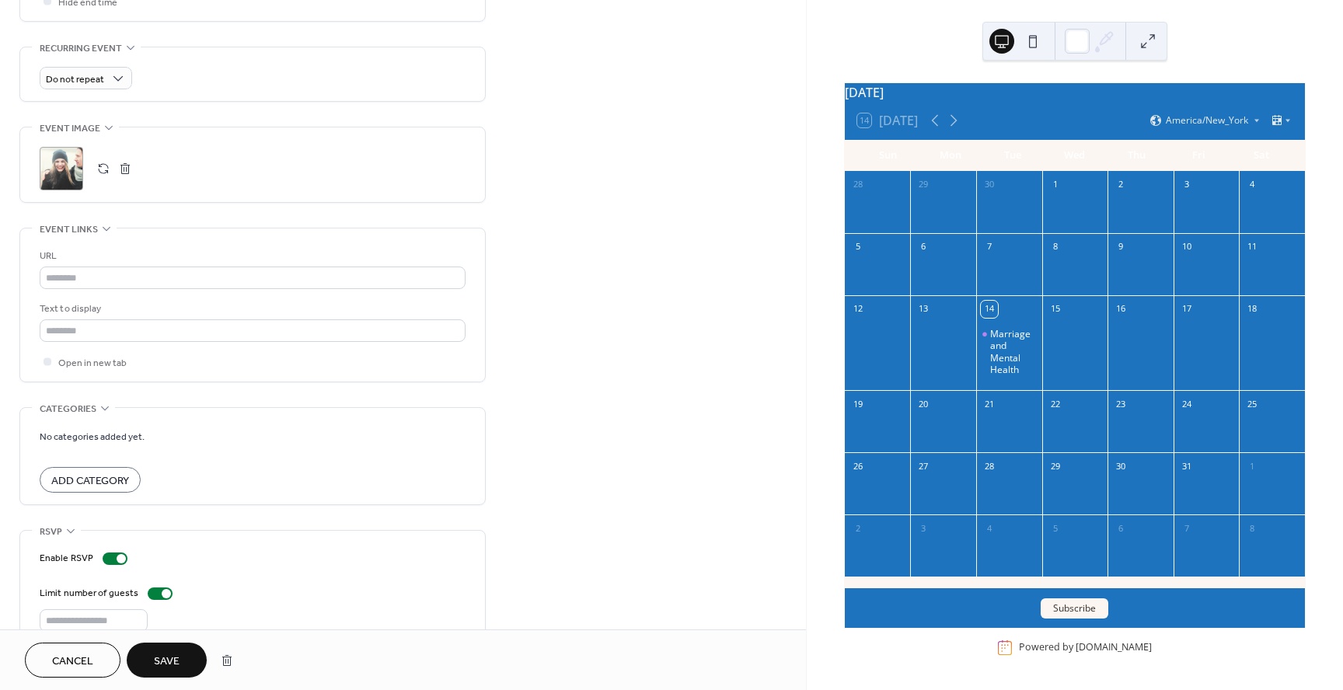
scroll to position [672, 0]
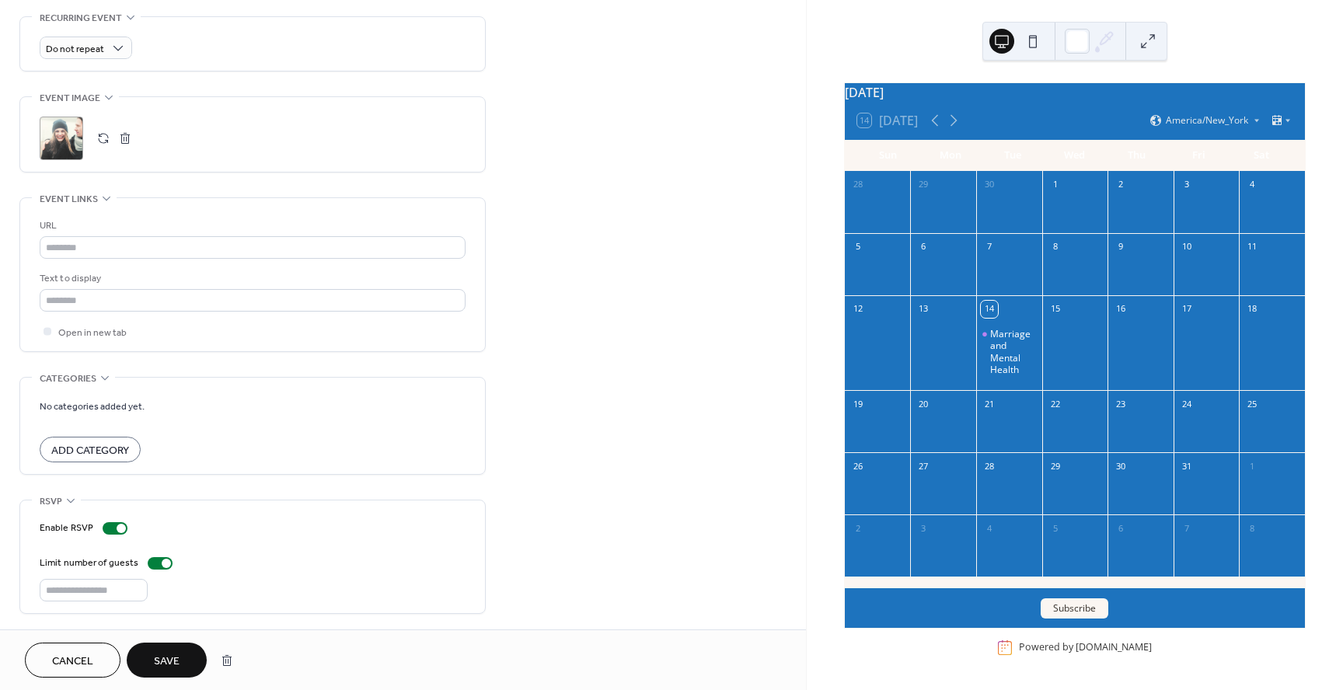
click at [111, 447] on span "Add Category" at bounding box center [90, 451] width 78 height 16
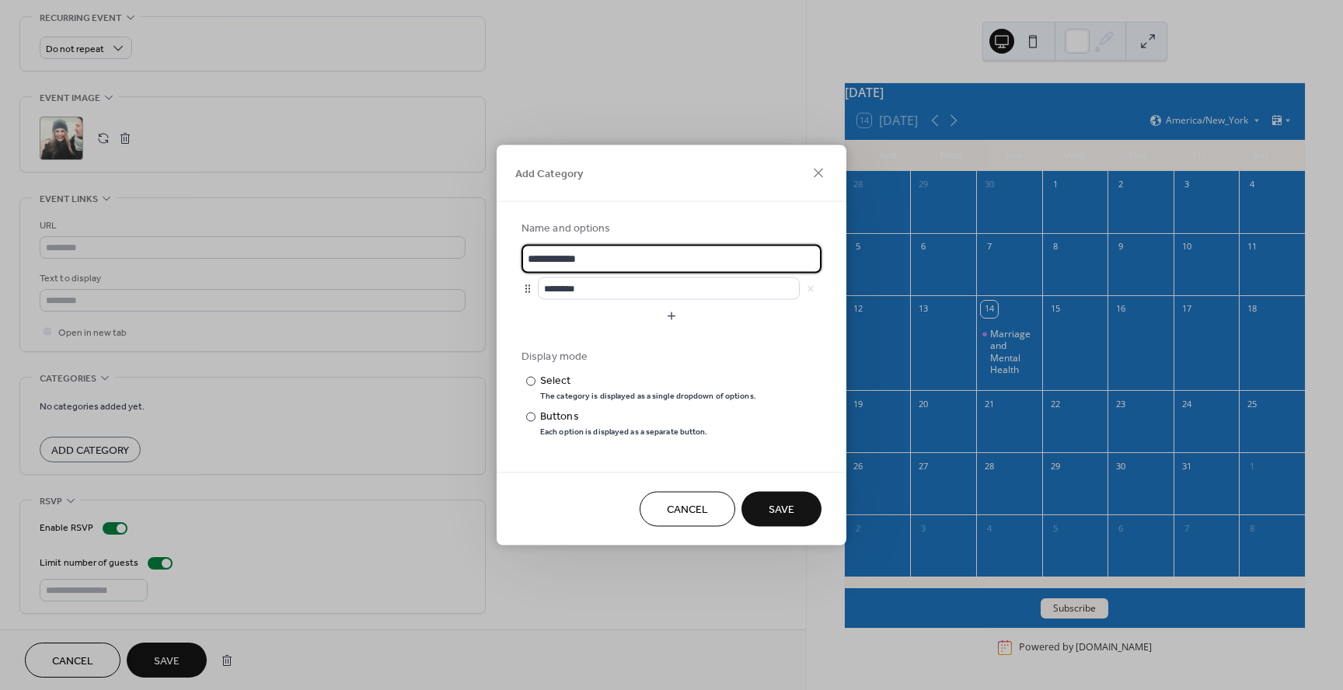
click at [776, 504] on span "Save" at bounding box center [782, 510] width 26 height 16
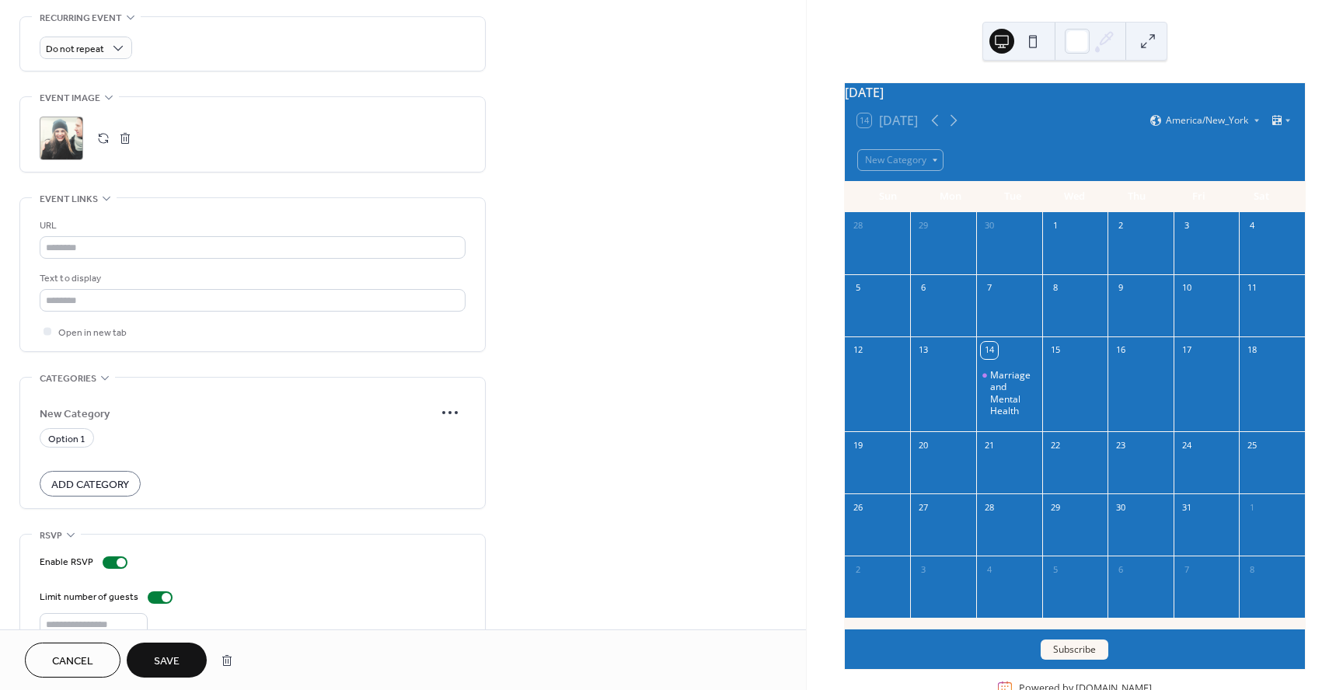
click at [159, 662] on span "Save" at bounding box center [167, 662] width 26 height 16
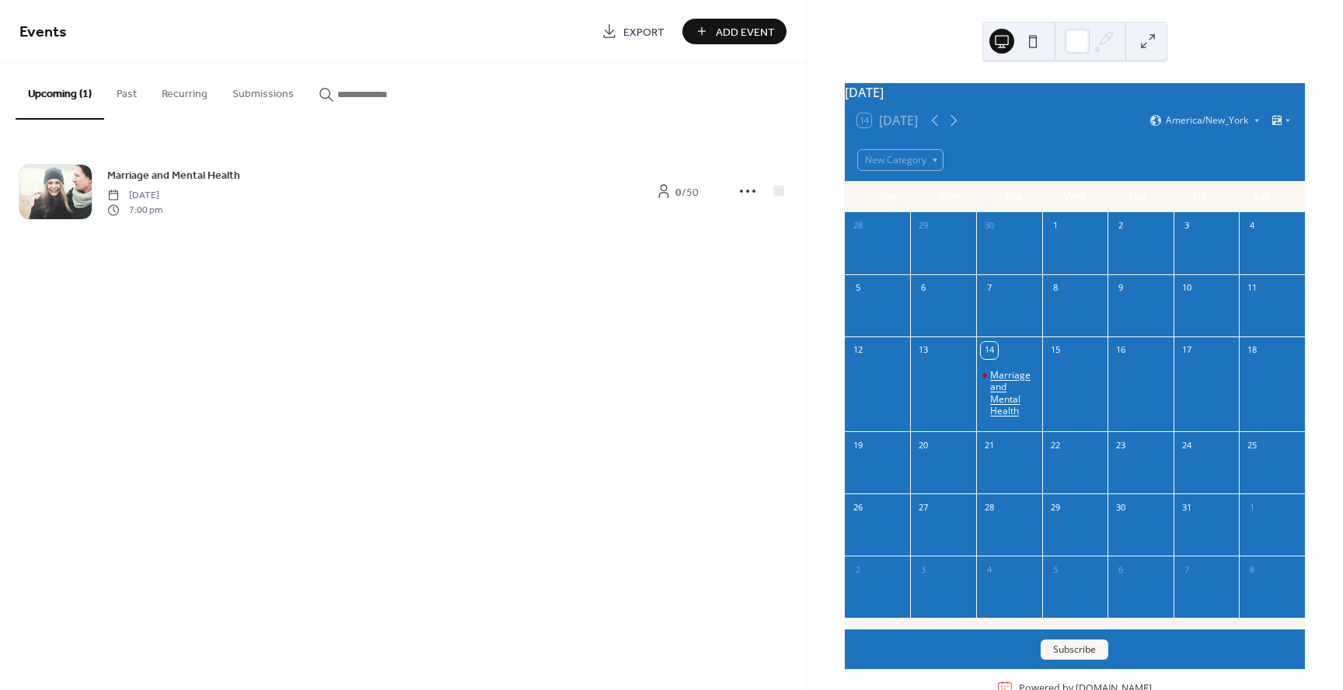
click at [1006, 415] on div "Marriage and Mental Health" at bounding box center [1013, 393] width 46 height 48
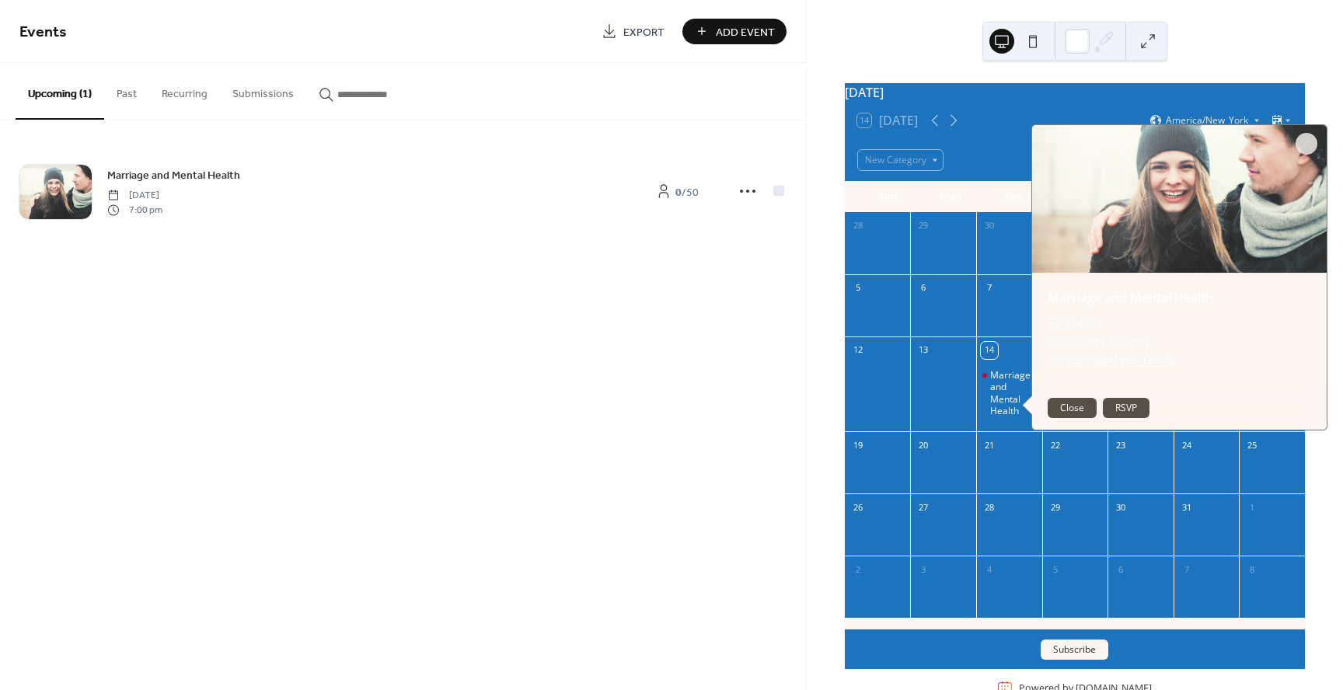
click at [1144, 418] on button "RSVP" at bounding box center [1126, 408] width 47 height 20
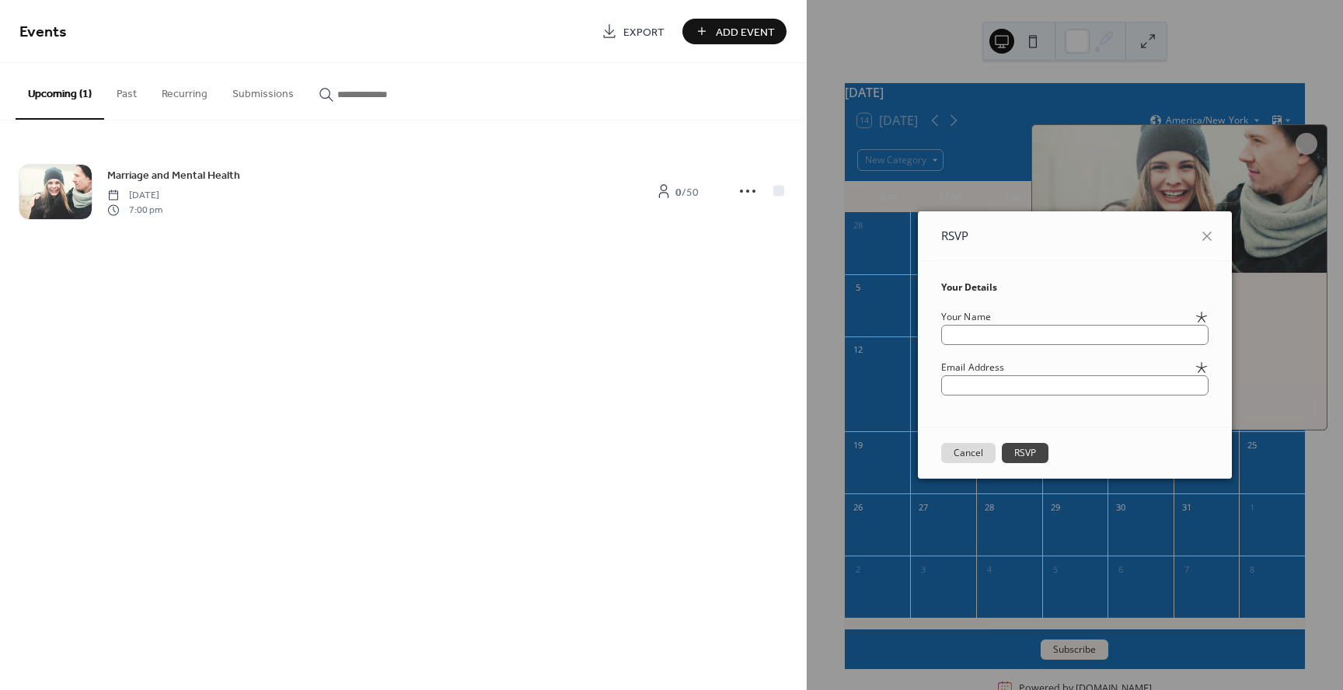
click at [968, 453] on button "Cancel" at bounding box center [968, 453] width 54 height 20
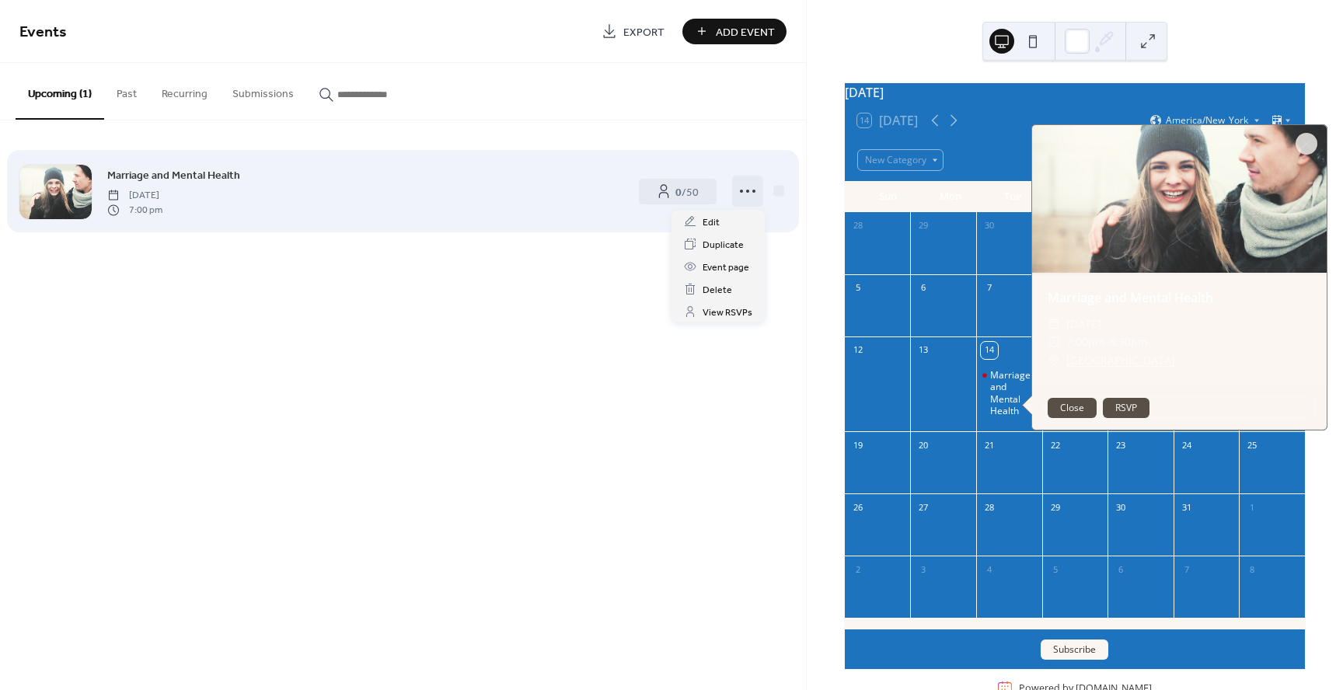
click at [744, 195] on icon at bounding box center [747, 191] width 25 height 25
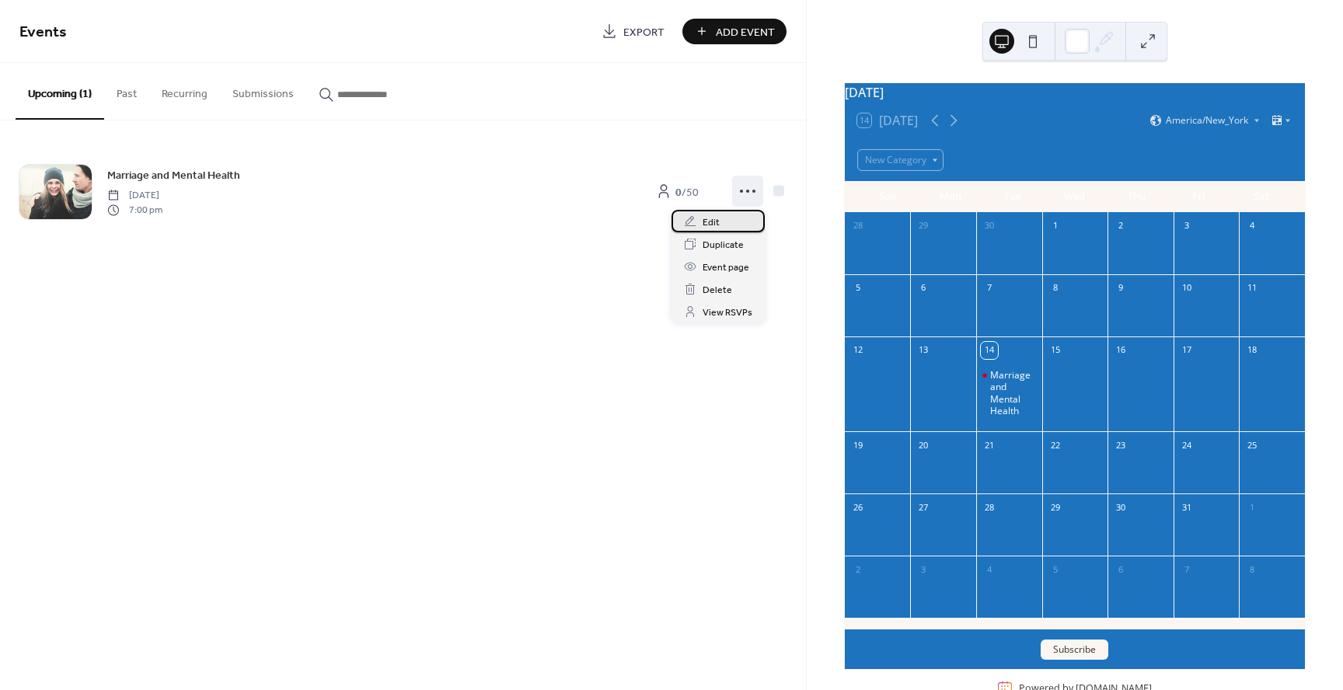
click at [724, 221] on div "Edit" at bounding box center [717, 221] width 93 height 23
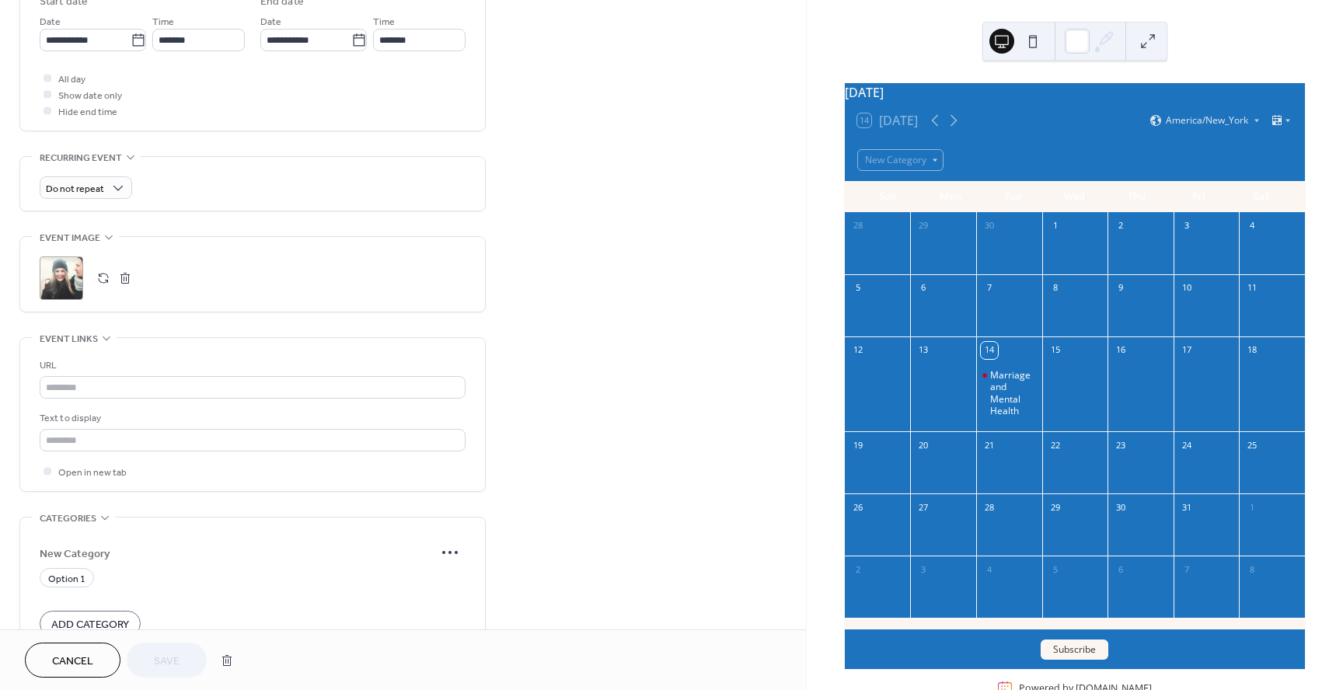
scroll to position [538, 0]
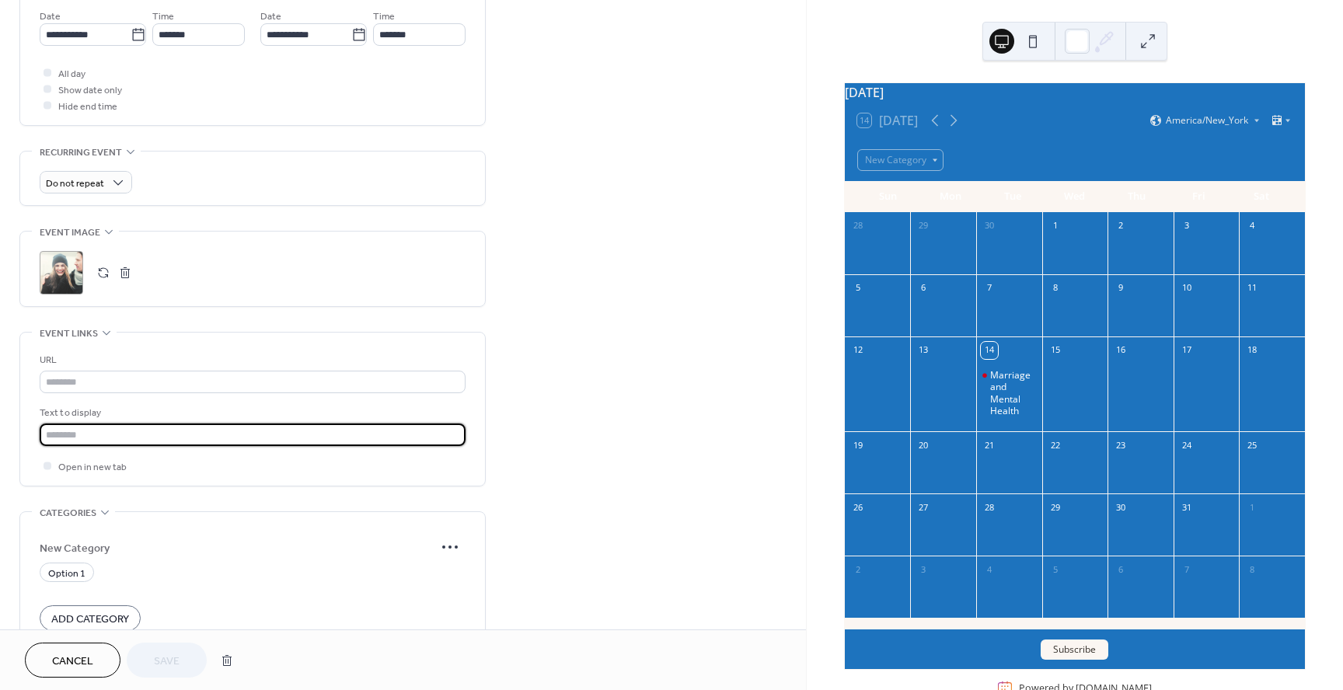
click at [120, 441] on input "text" at bounding box center [253, 435] width 426 height 23
type input "**********"
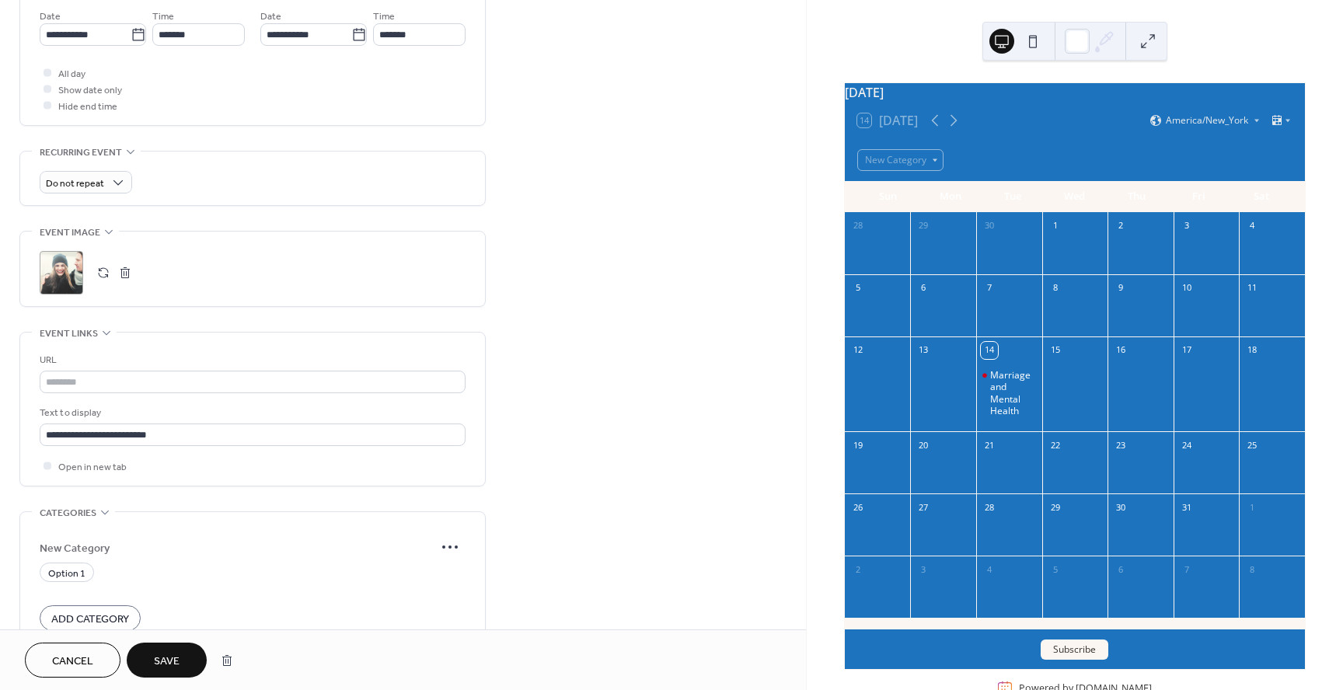
click at [159, 661] on span "Save" at bounding box center [167, 662] width 26 height 16
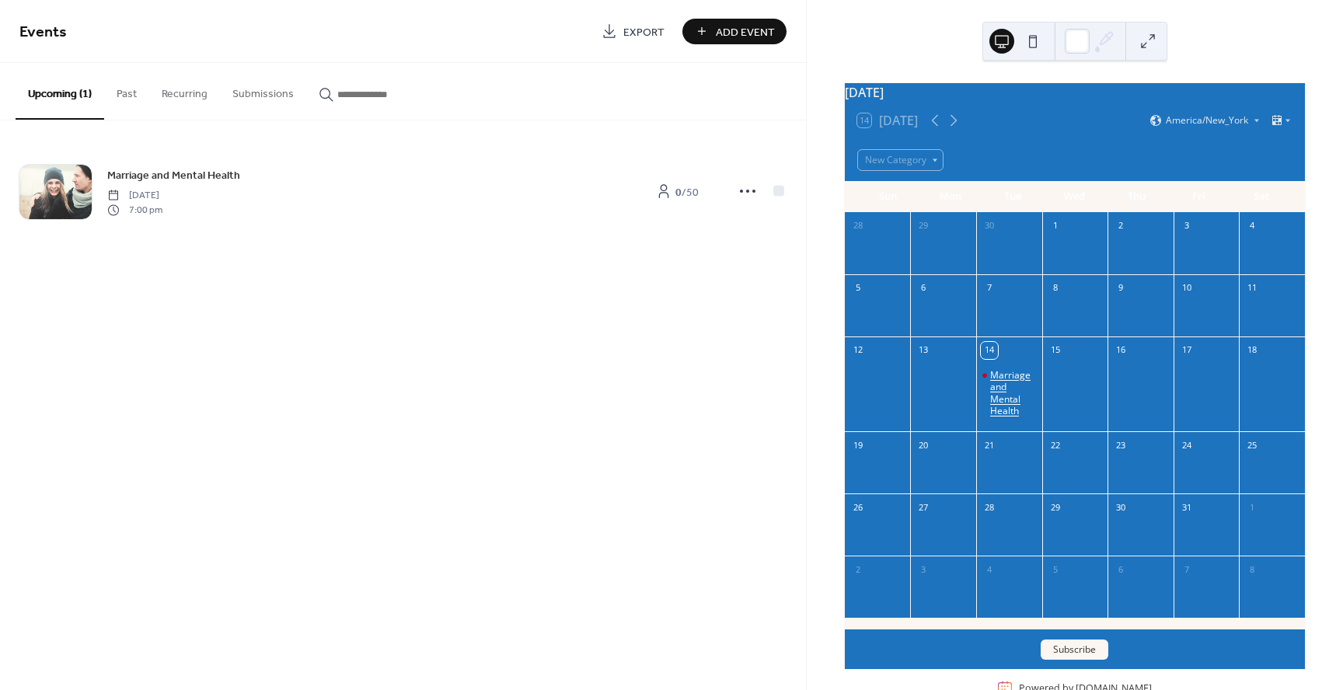
click at [1016, 409] on div "Marriage and Mental Health" at bounding box center [1013, 393] width 46 height 48
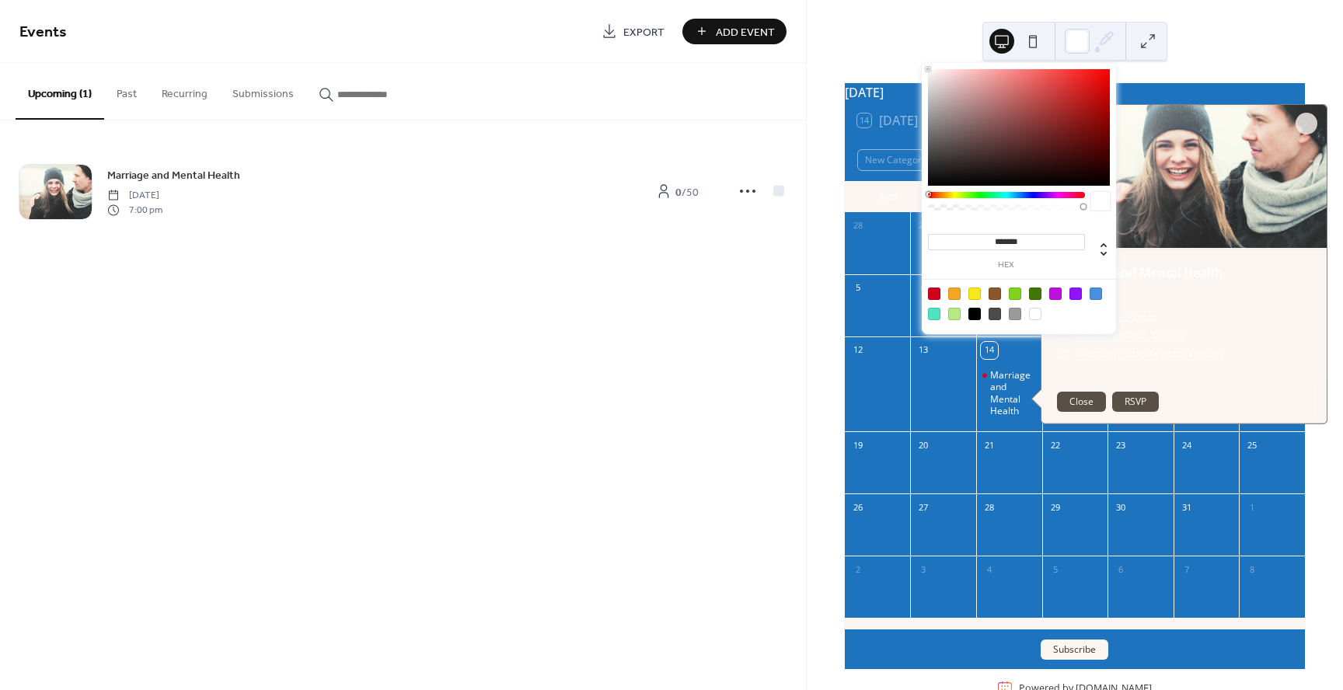
click at [1105, 41] on icon at bounding box center [1106, 39] width 12 height 12
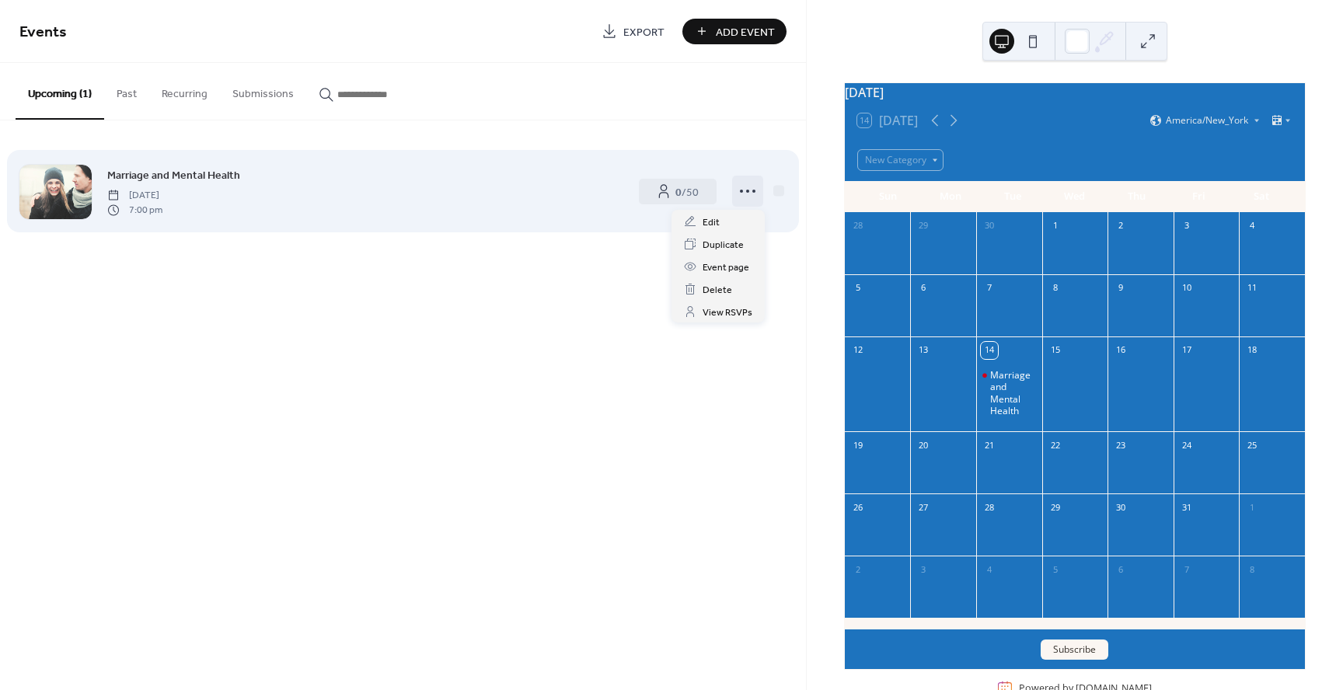
click at [750, 190] on icon at bounding box center [747, 191] width 25 height 25
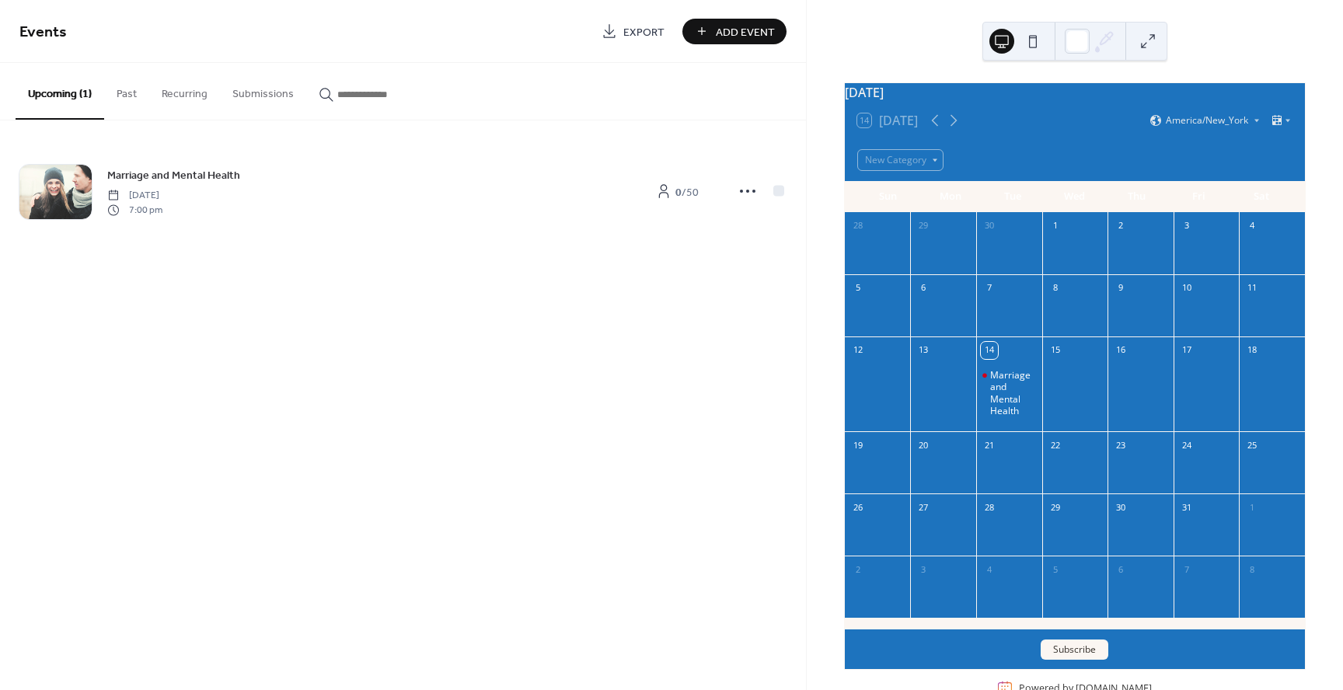
click at [1156, 38] on button at bounding box center [1147, 41] width 25 height 25
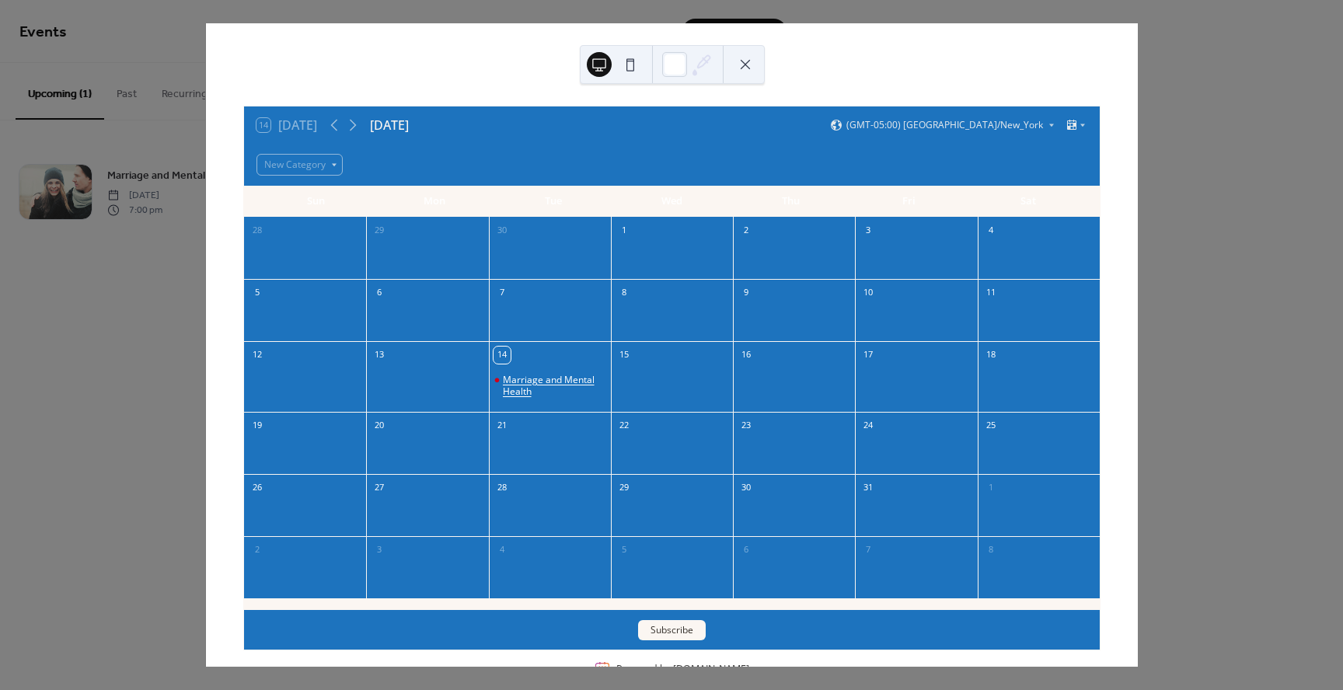
click at [568, 380] on div "Marriage and Mental Health" at bounding box center [554, 386] width 102 height 24
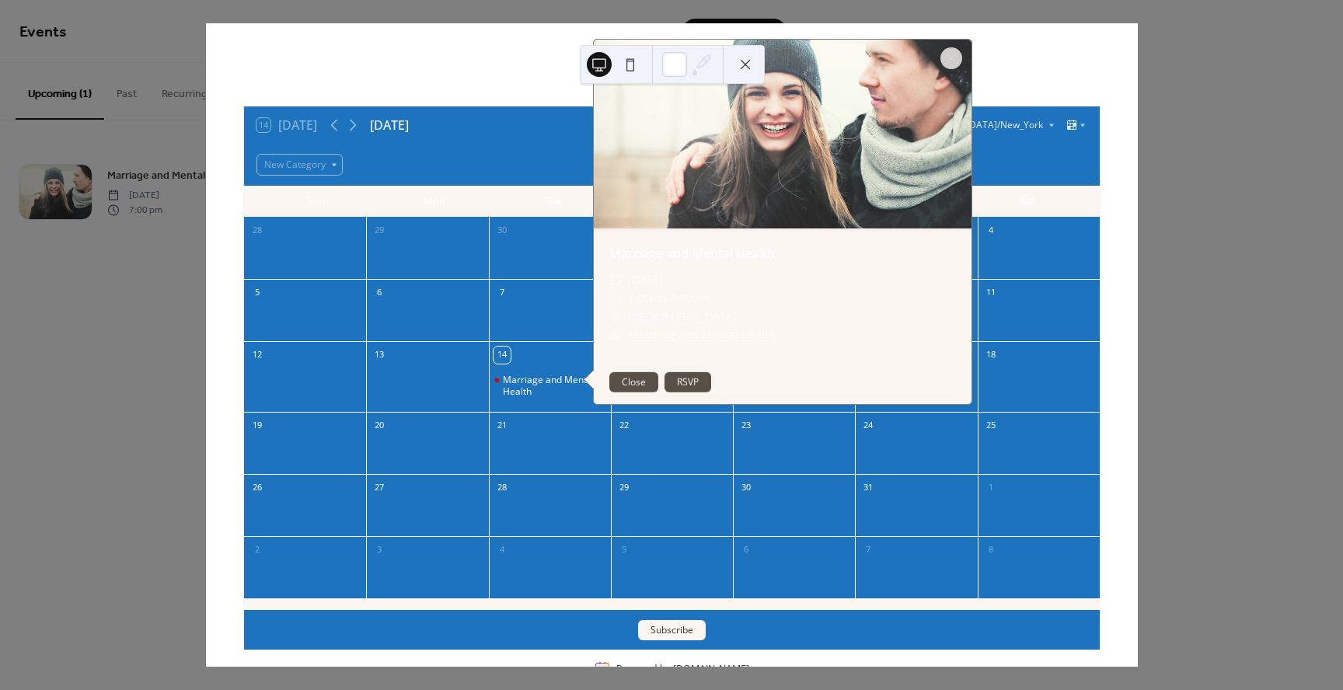
click at [751, 310] on div "​ House of Hope Chapel" at bounding box center [782, 317] width 347 height 19
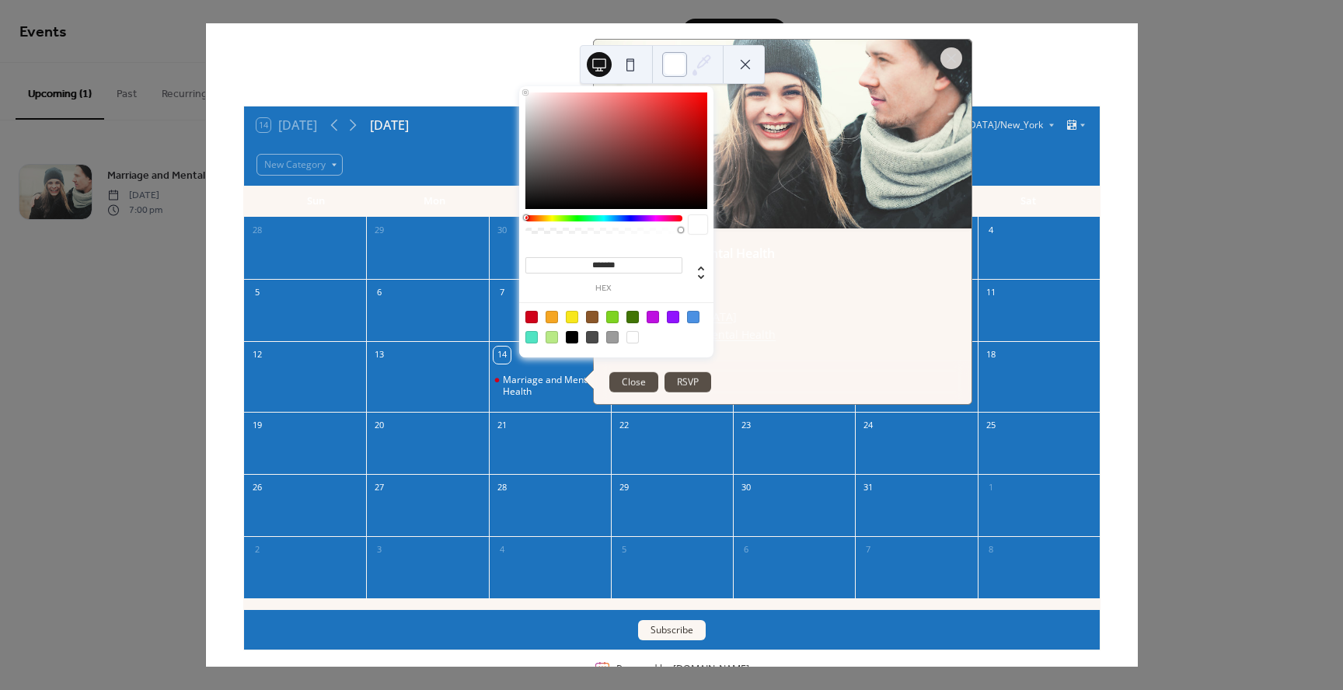
click at [675, 61] on div at bounding box center [674, 64] width 25 height 25
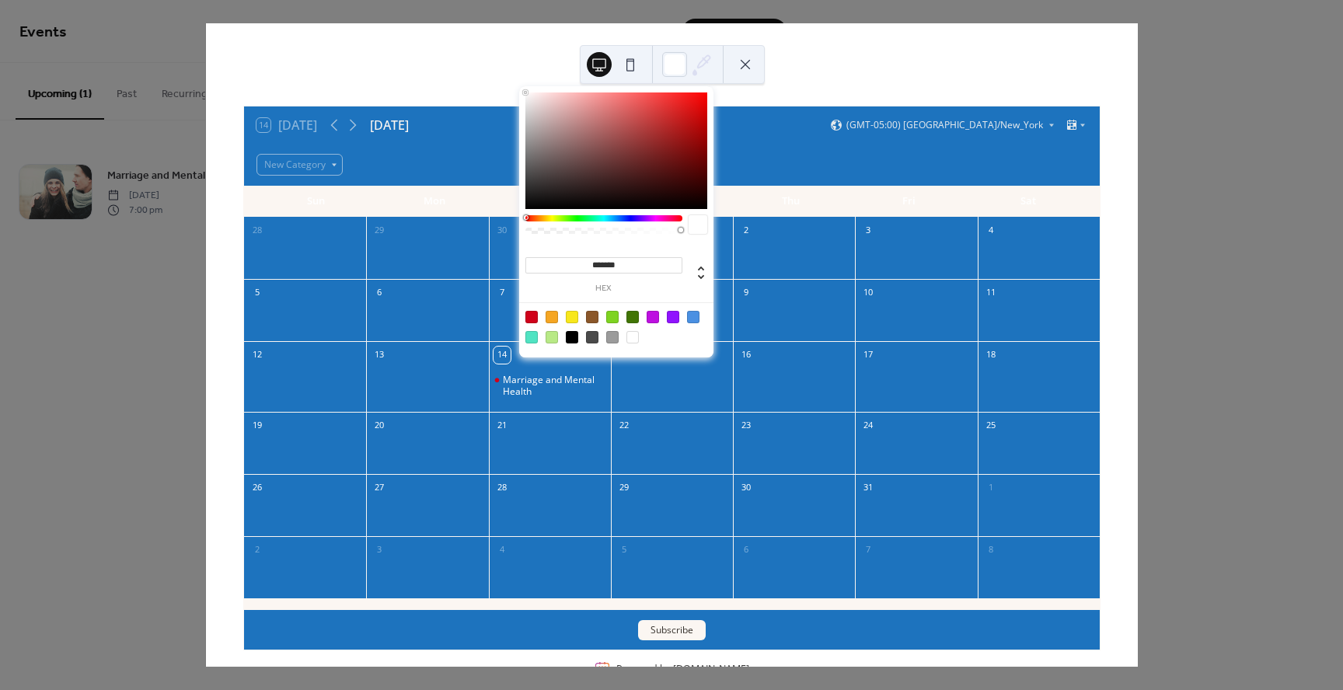
click at [689, 316] on div at bounding box center [693, 317] width 12 height 12
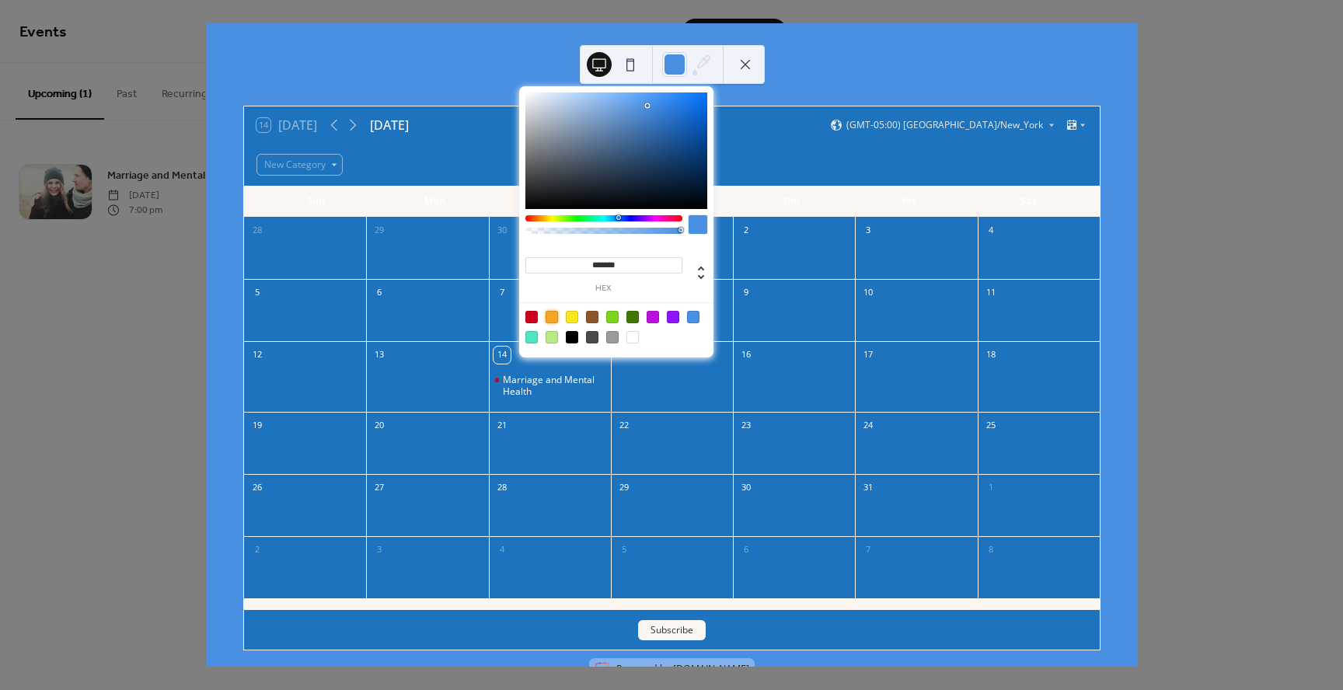
click at [549, 312] on div at bounding box center [552, 317] width 12 height 12
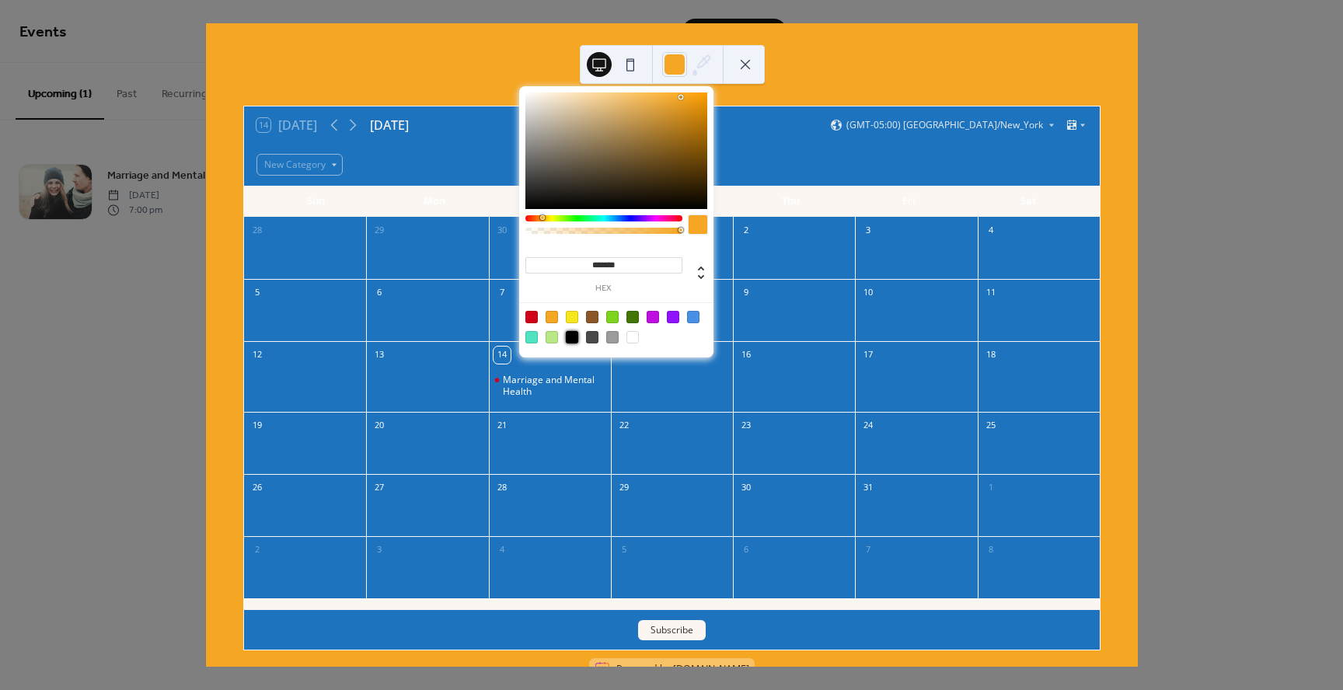
click at [571, 333] on div at bounding box center [572, 337] width 12 height 12
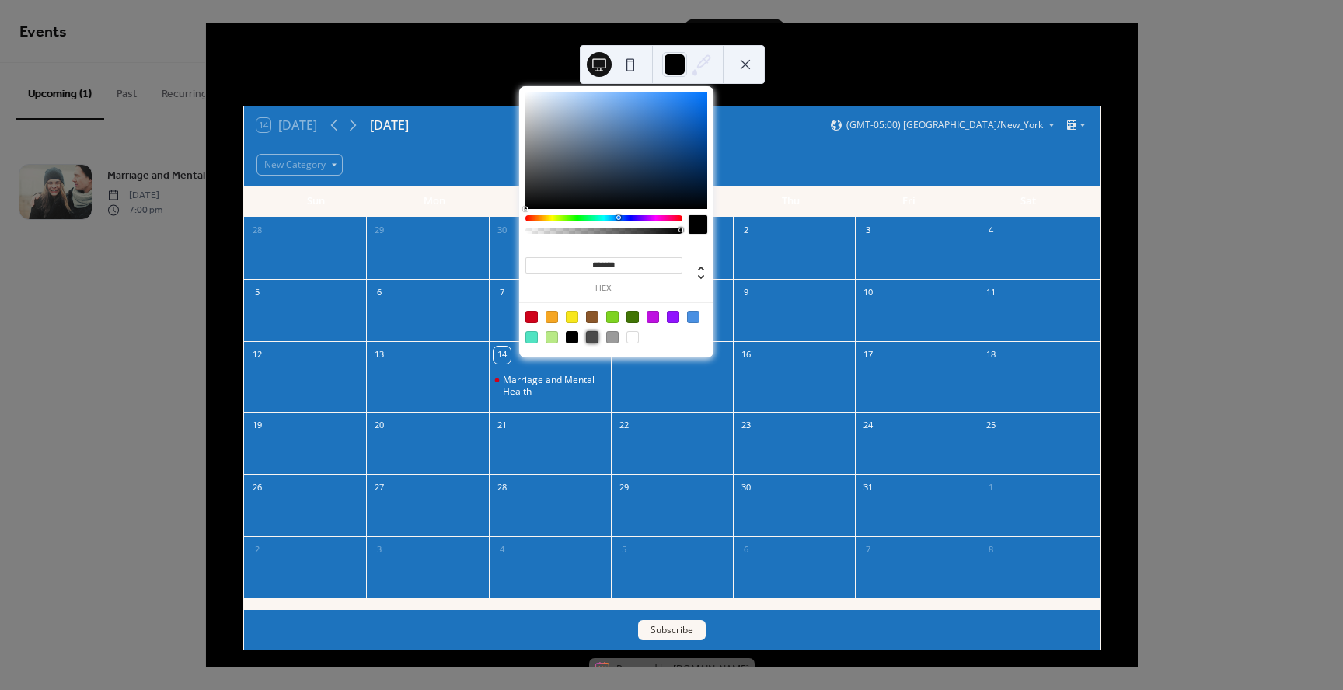
click at [586, 335] on div at bounding box center [592, 337] width 12 height 12
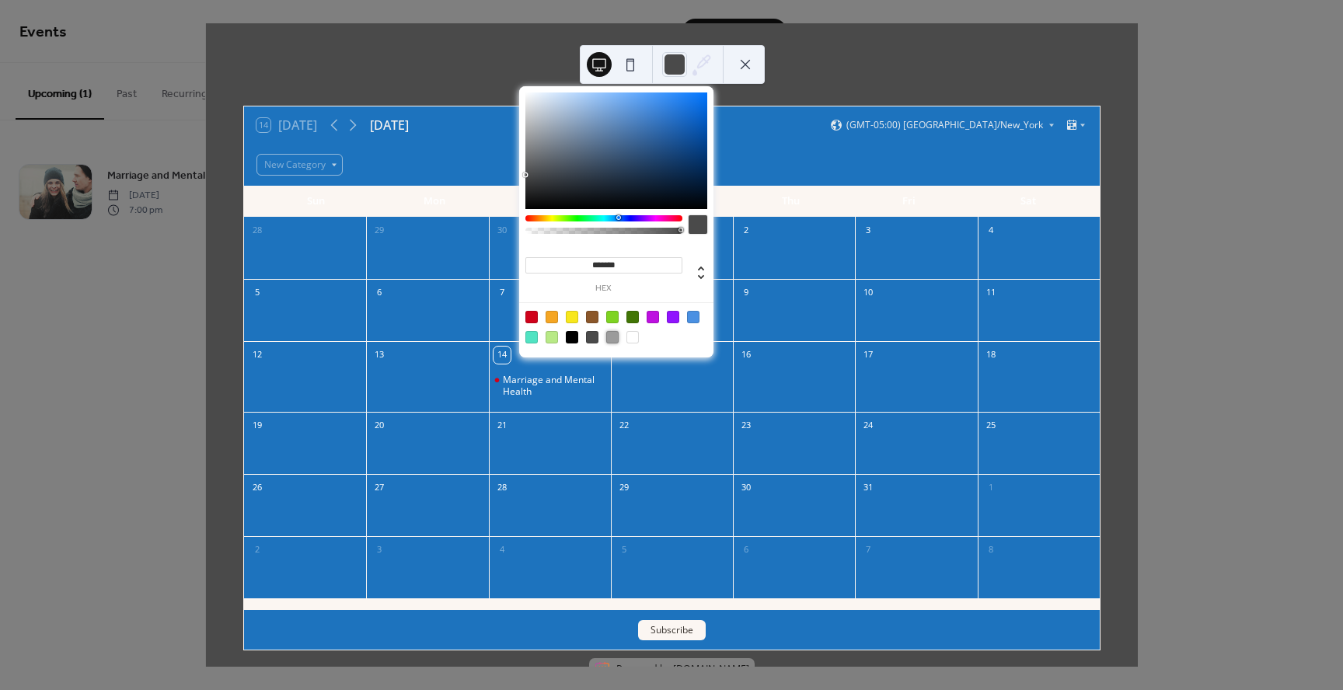
click at [613, 339] on div at bounding box center [612, 337] width 12 height 12
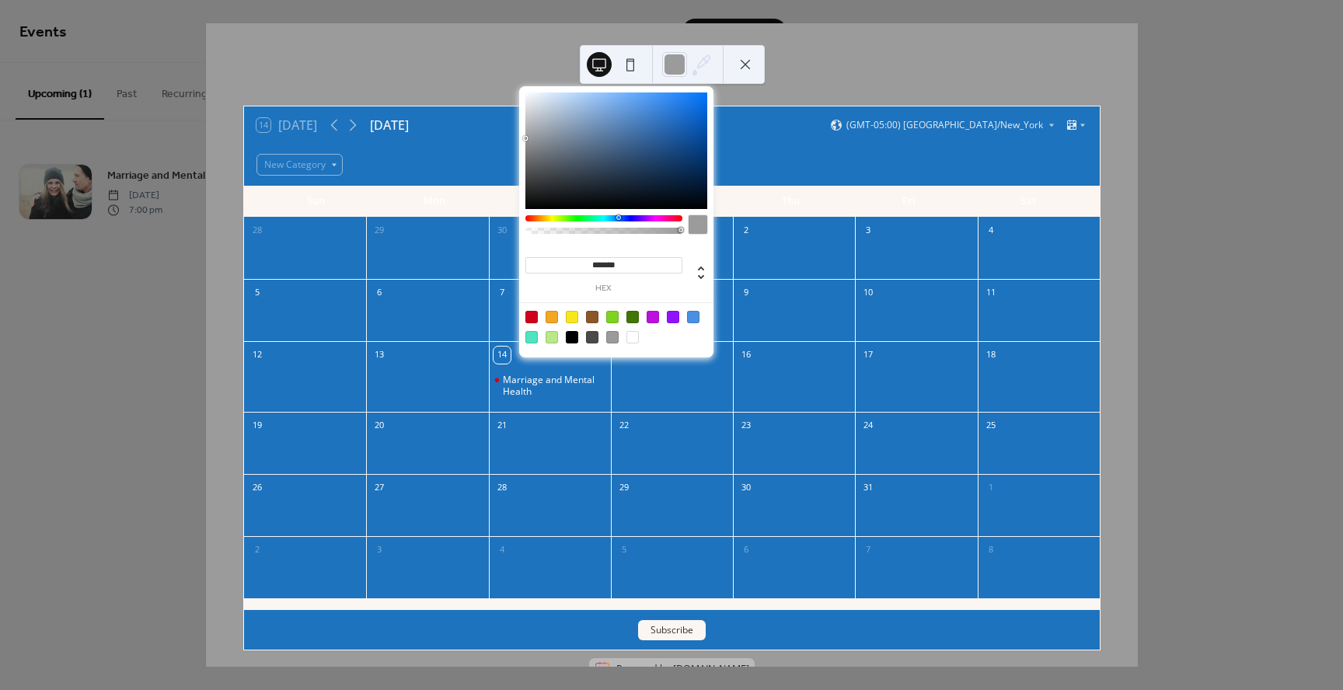
click at [631, 339] on div at bounding box center [632, 337] width 12 height 12
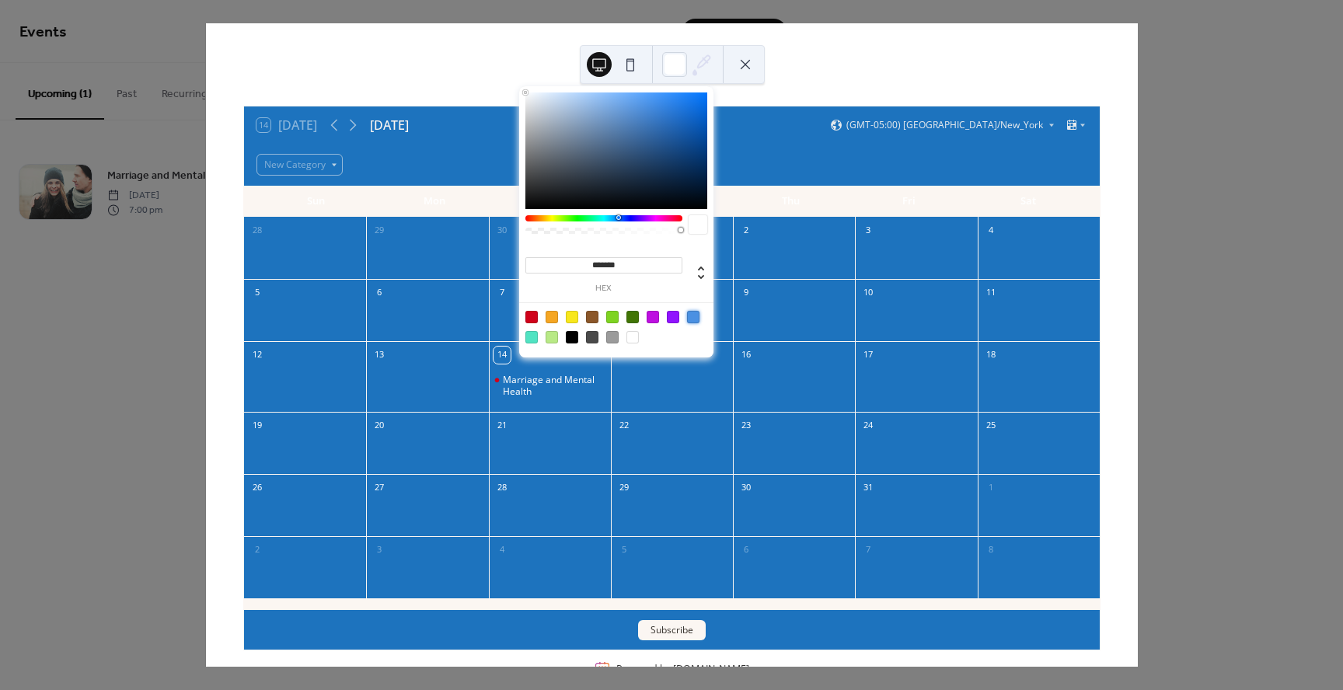
click at [695, 316] on div at bounding box center [693, 317] width 12 height 12
type input "*******"
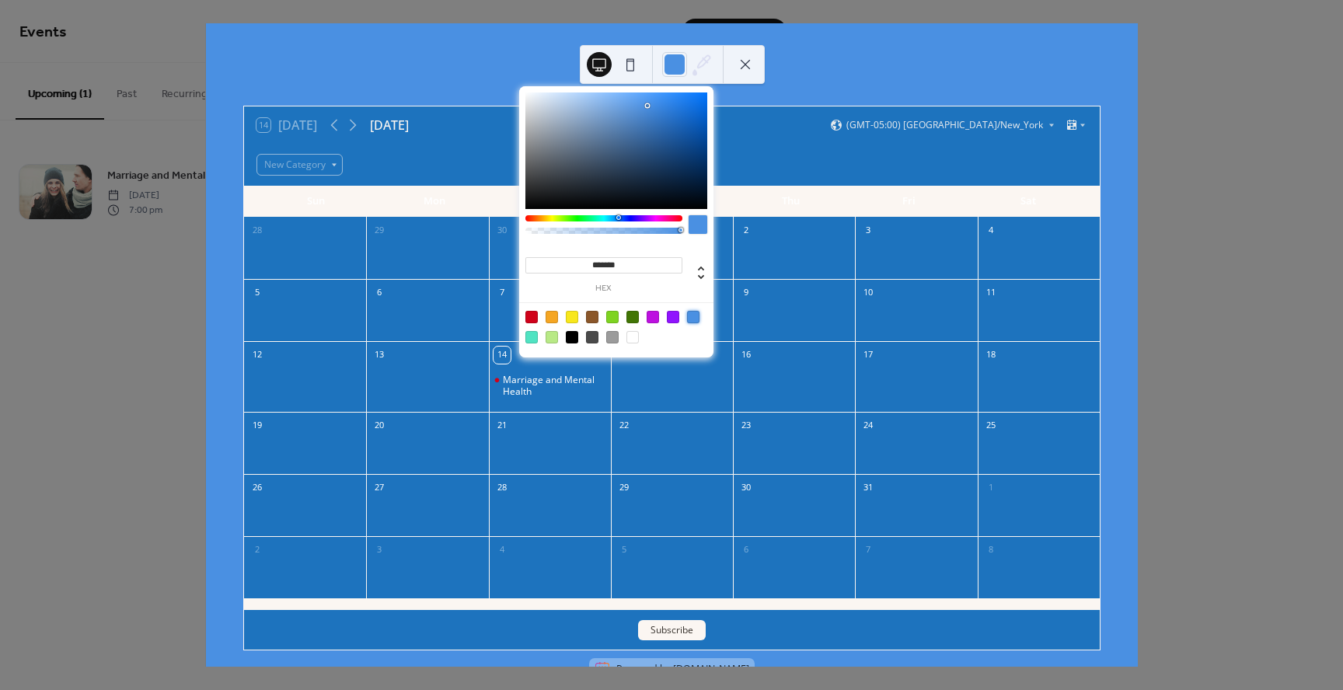
click at [1138, 125] on div "14 Today October 2025 (GMT-05:00) America/New_York New Category Sun Mon Tue Wed…" at bounding box center [671, 345] width 933 height 644
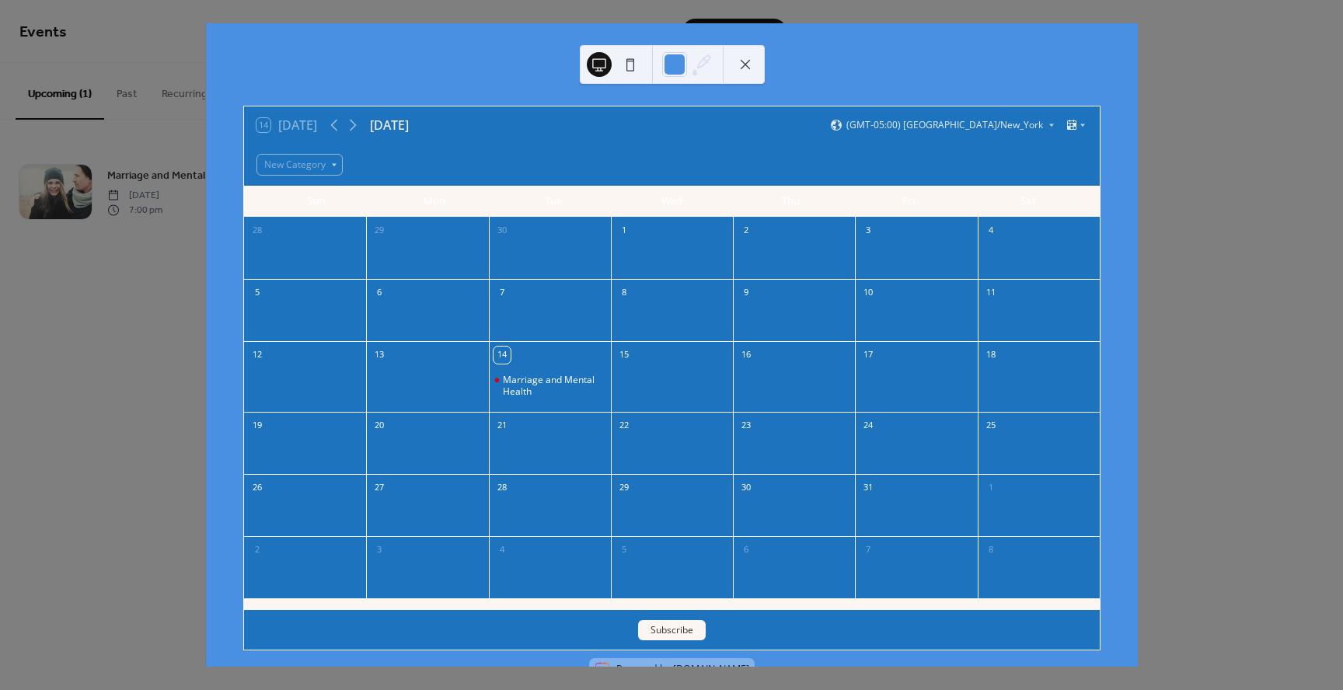
click at [631, 60] on button at bounding box center [630, 64] width 25 height 25
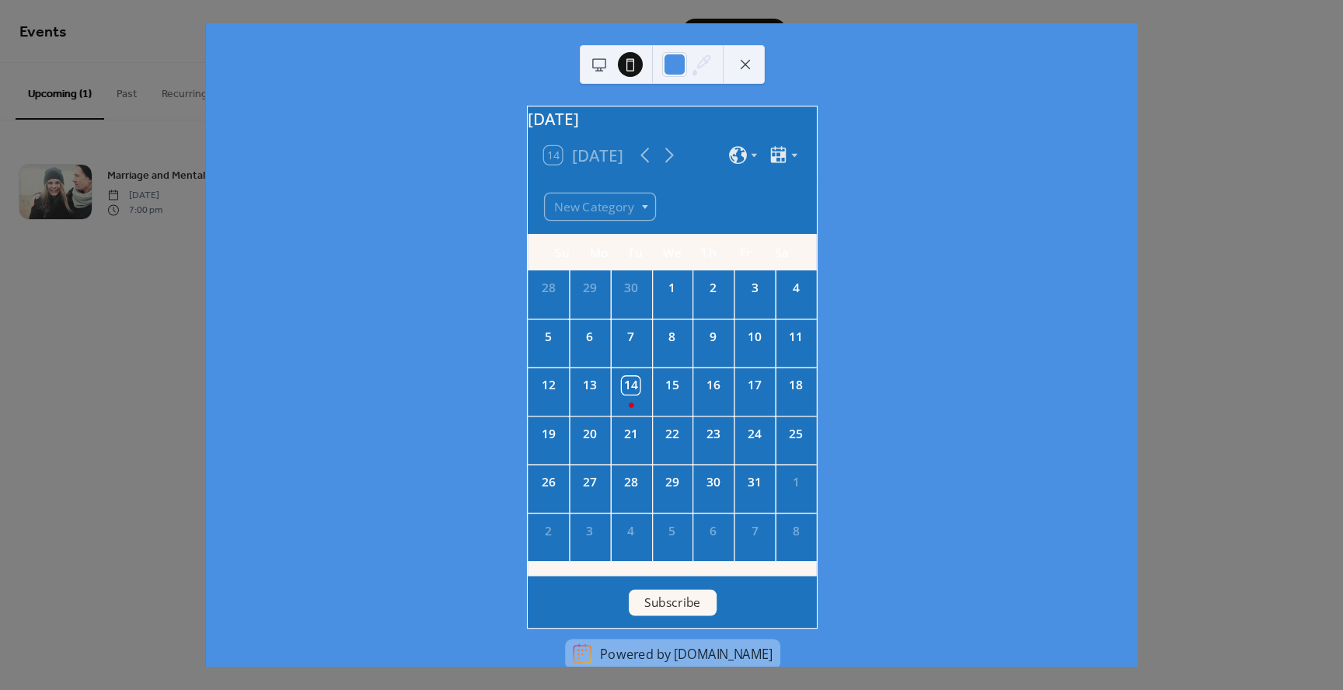
click at [753, 65] on button at bounding box center [745, 64] width 25 height 25
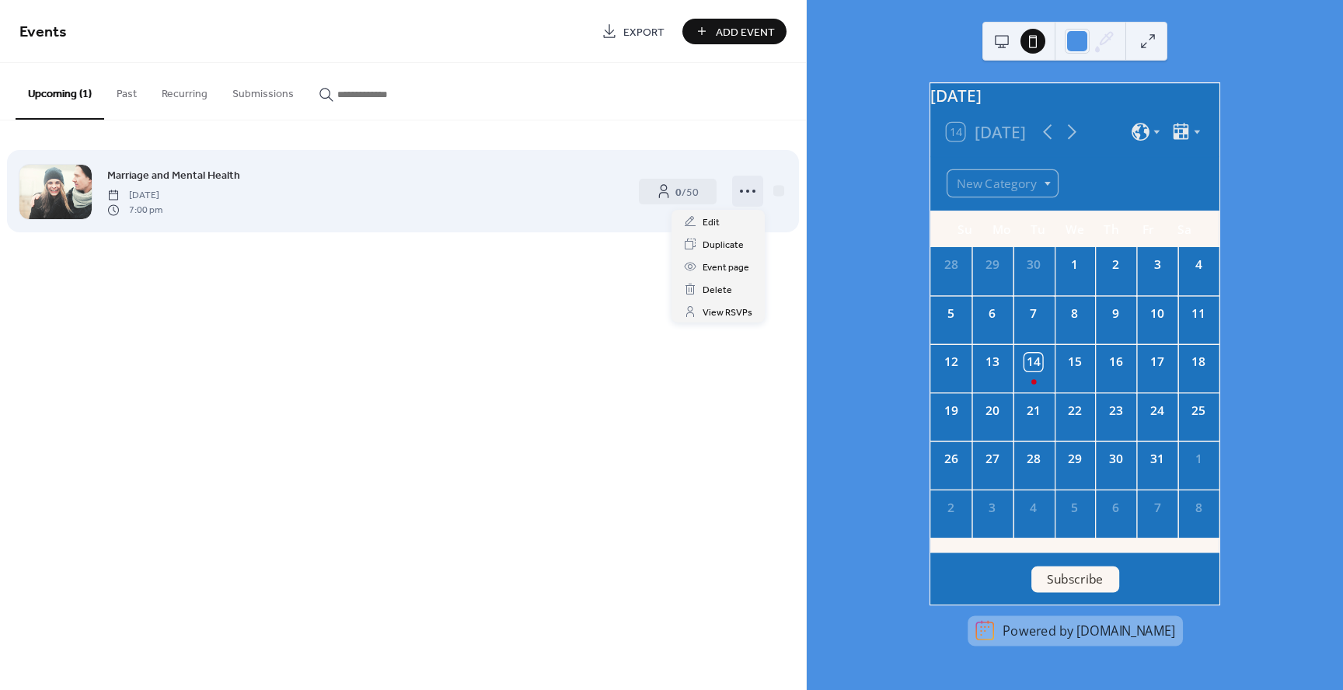
click at [741, 195] on icon at bounding box center [747, 191] width 25 height 25
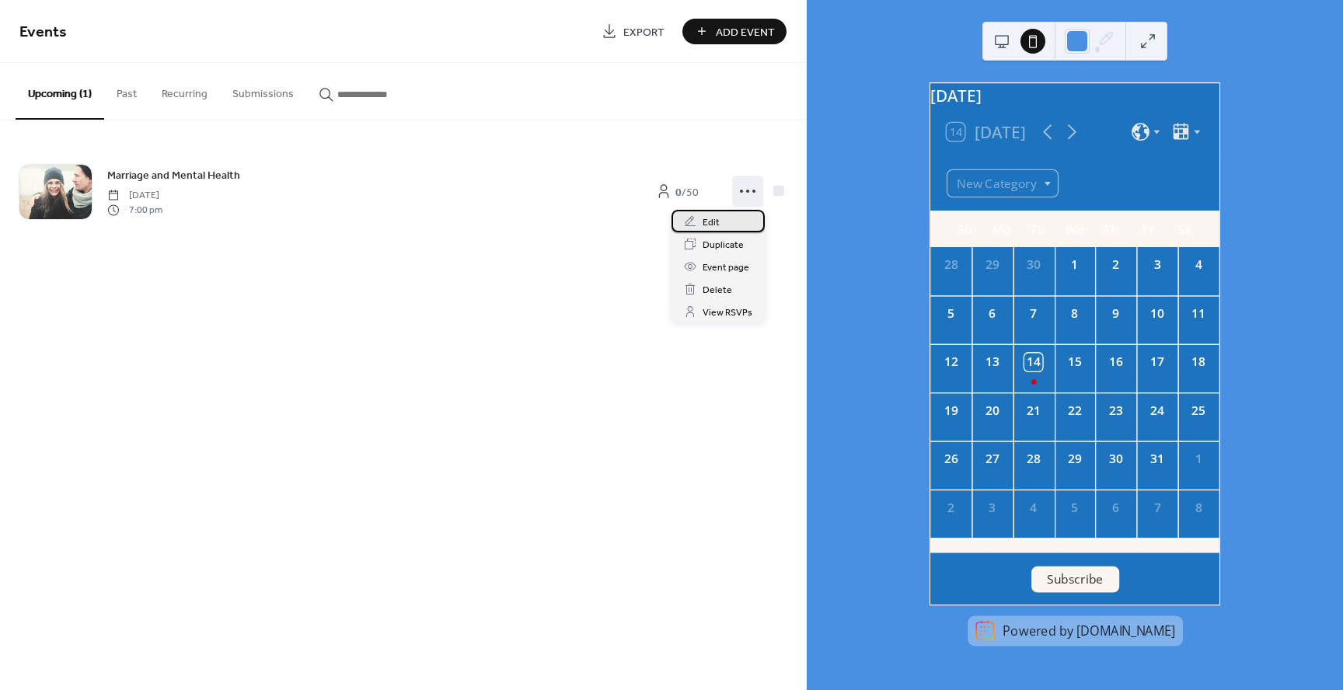
click at [720, 221] on div "Edit" at bounding box center [717, 221] width 93 height 23
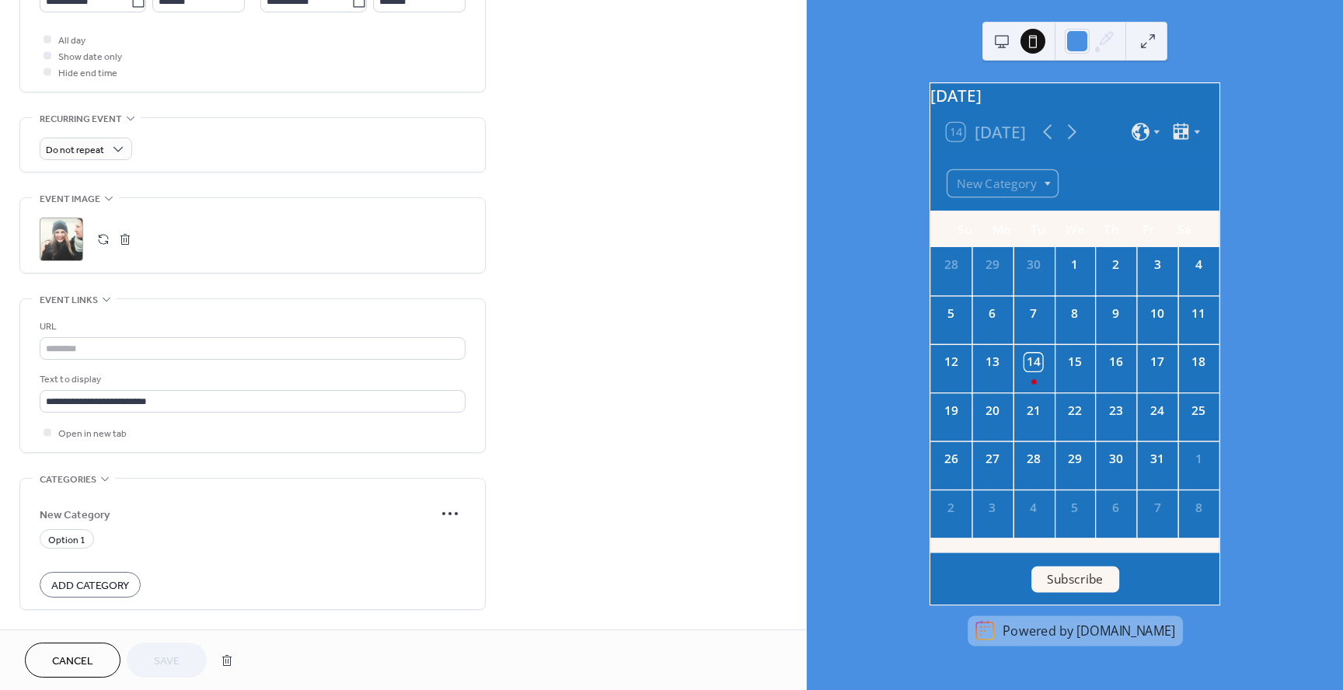
scroll to position [1, 0]
click at [439, 517] on icon at bounding box center [450, 513] width 25 height 25
click at [85, 538] on div "Option 1" at bounding box center [67, 538] width 54 height 19
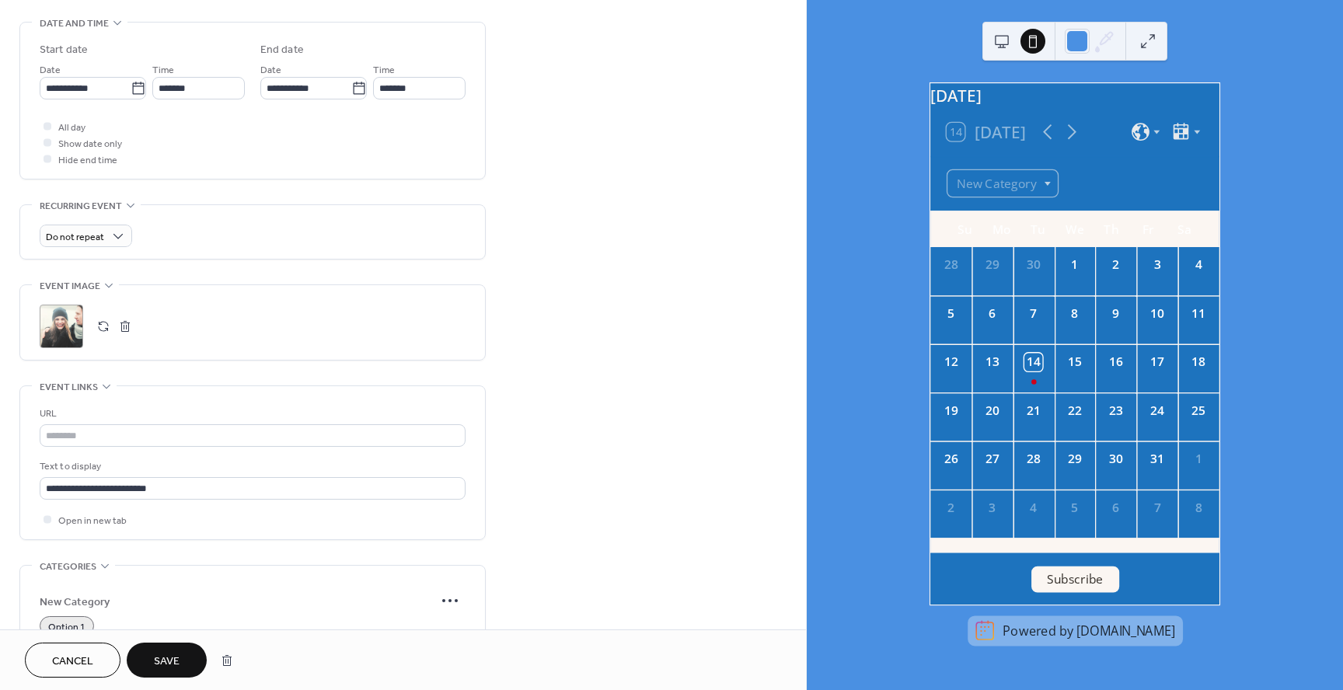
scroll to position [483, 0]
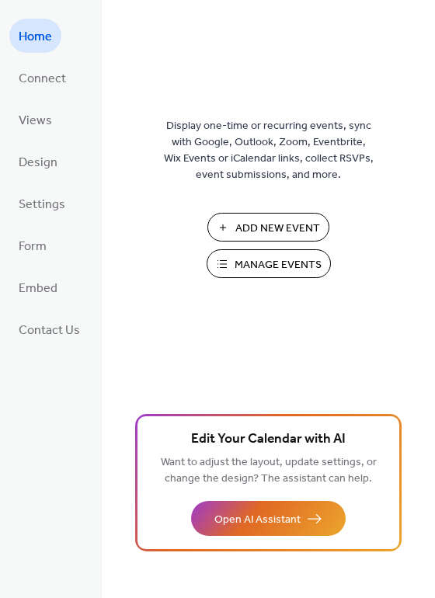
click at [255, 261] on span "Manage Events" at bounding box center [278, 265] width 87 height 16
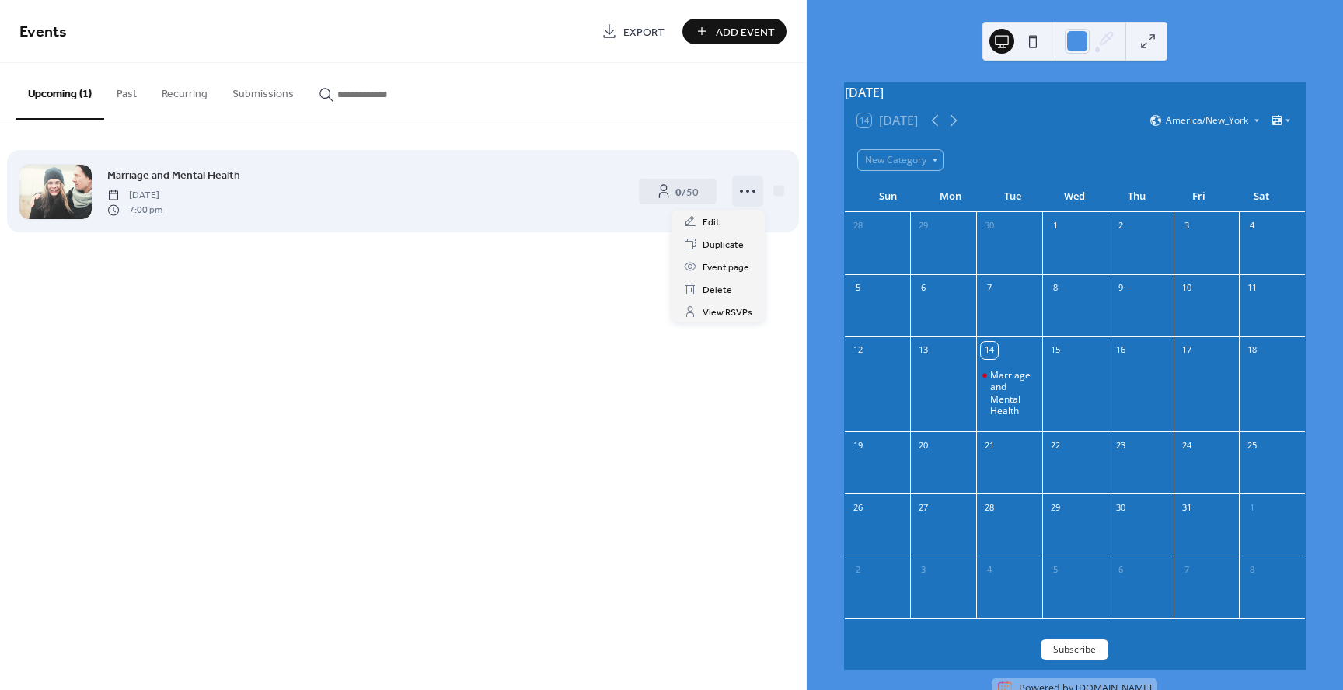
click at [748, 196] on icon at bounding box center [747, 191] width 25 height 25
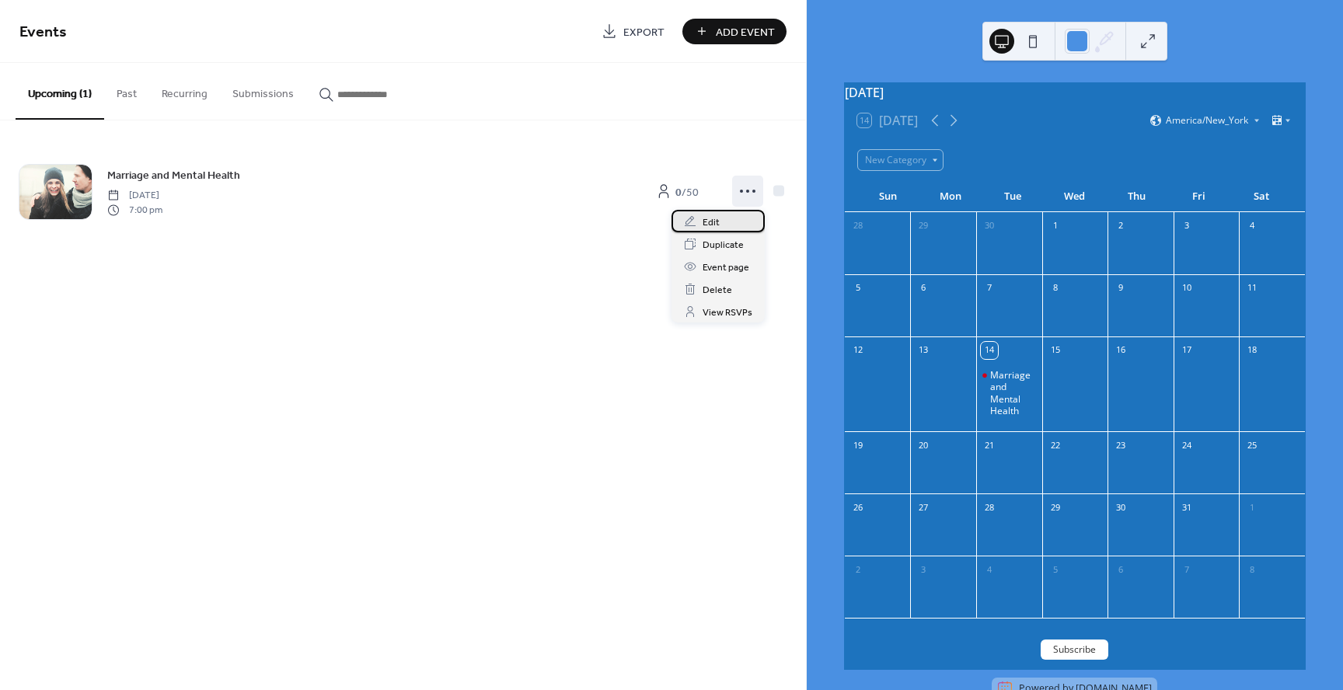
click at [710, 226] on span "Edit" at bounding box center [711, 223] width 17 height 16
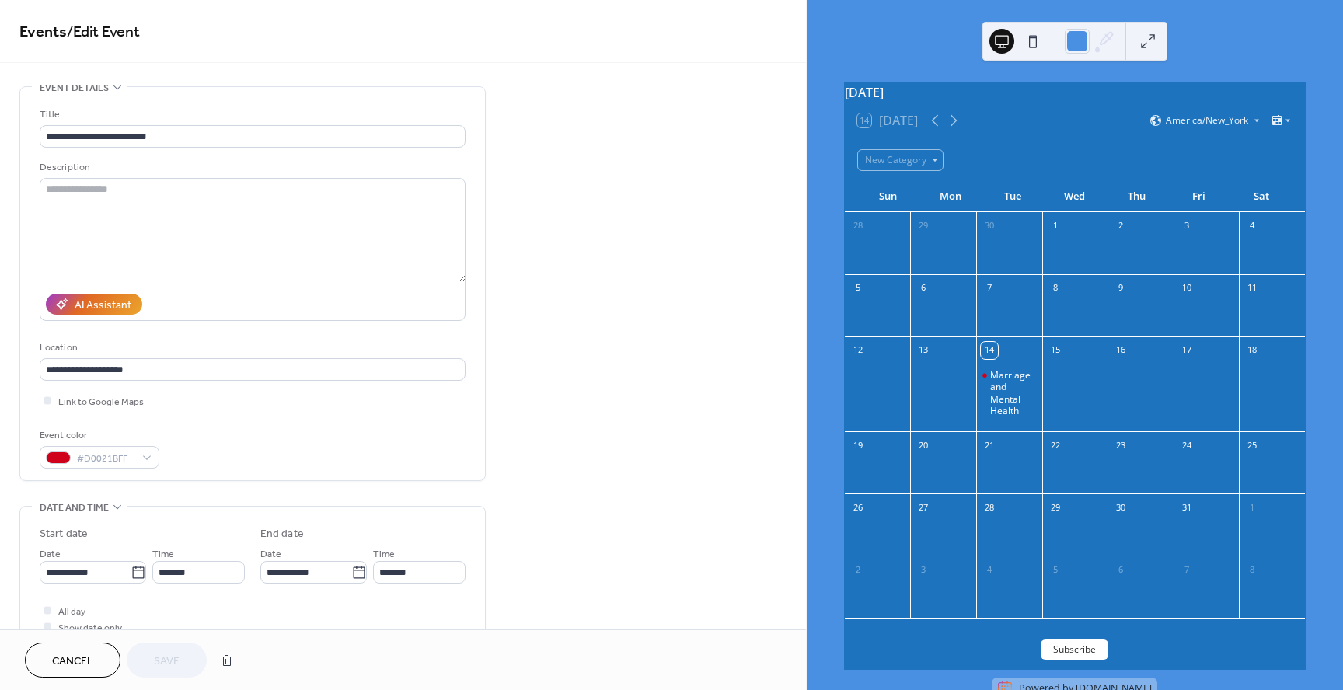
click at [1140, 44] on button at bounding box center [1147, 41] width 25 height 25
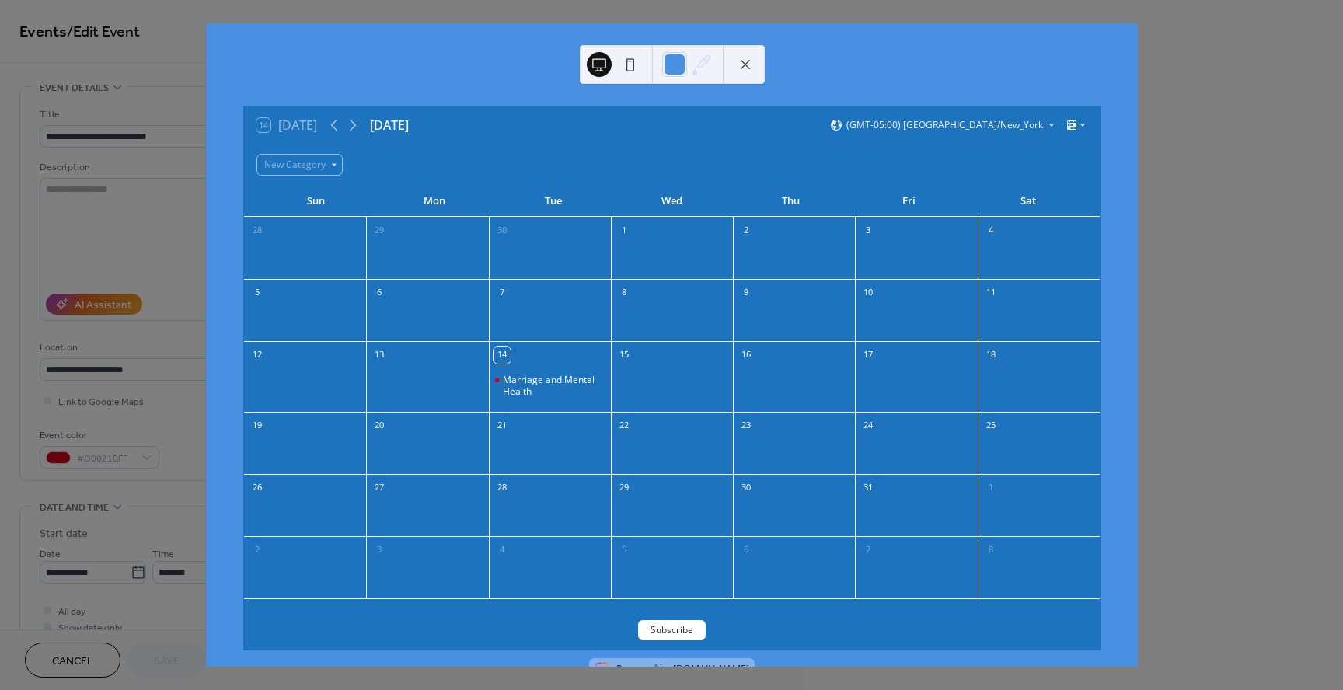
click at [748, 65] on button at bounding box center [745, 64] width 25 height 25
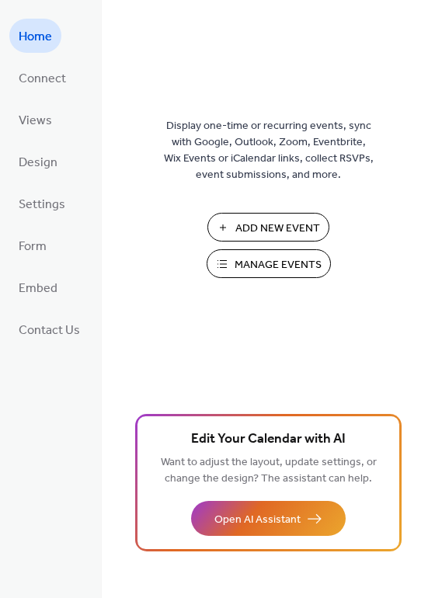
click at [239, 259] on span "Manage Events" at bounding box center [278, 265] width 87 height 16
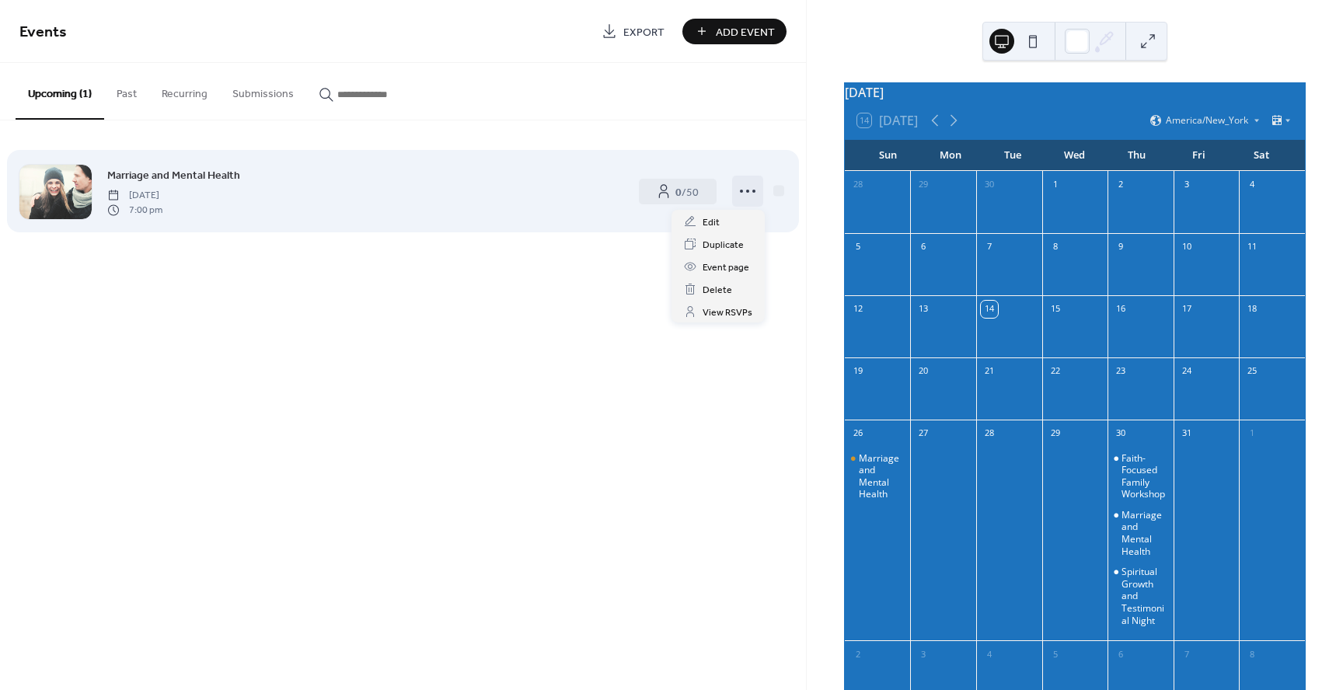
click at [740, 194] on icon at bounding box center [747, 191] width 25 height 25
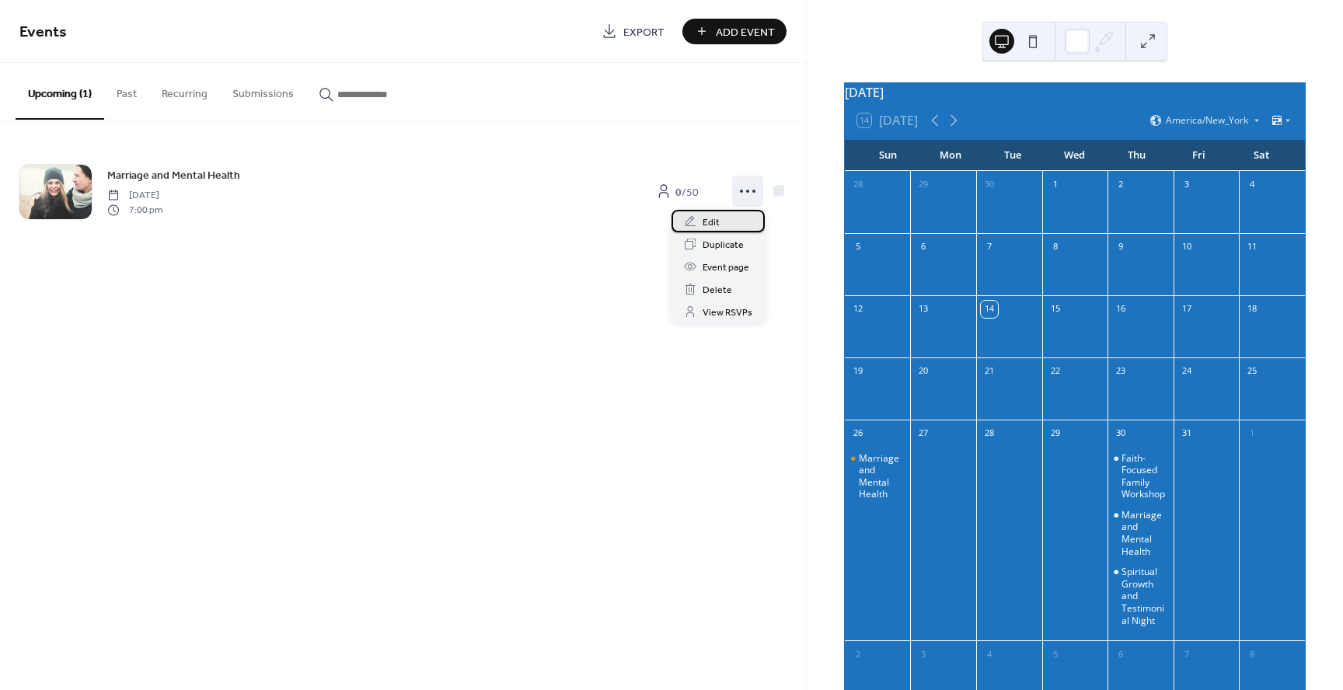
click at [724, 215] on div "Edit" at bounding box center [717, 221] width 93 height 23
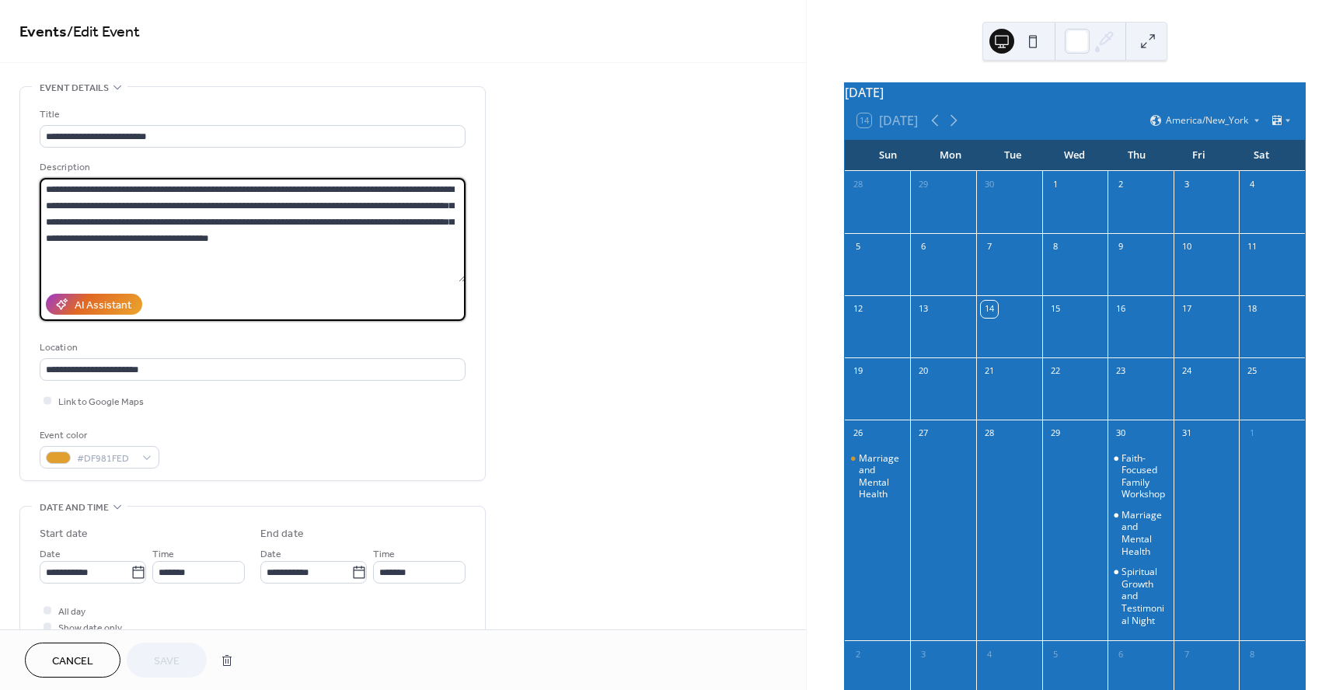
drag, startPoint x: 47, startPoint y: 187, endPoint x: 327, endPoint y: 250, distance: 287.5
click at [327, 250] on textarea "**********" at bounding box center [253, 230] width 426 height 104
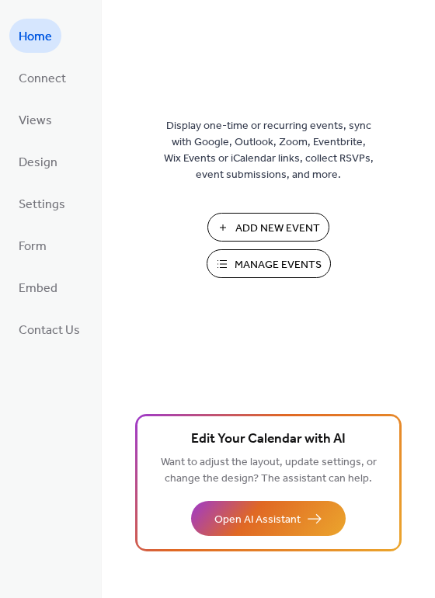
click at [244, 266] on span "Manage Events" at bounding box center [278, 265] width 87 height 16
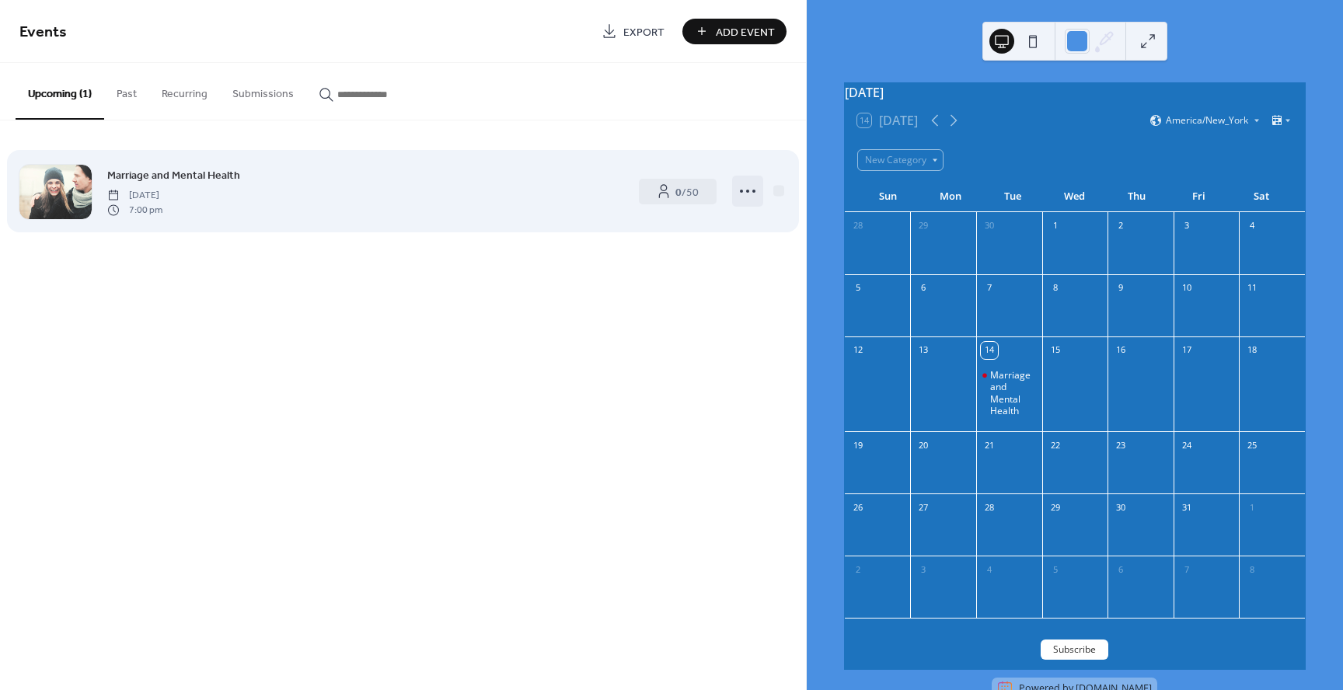
click at [750, 196] on icon at bounding box center [747, 191] width 25 height 25
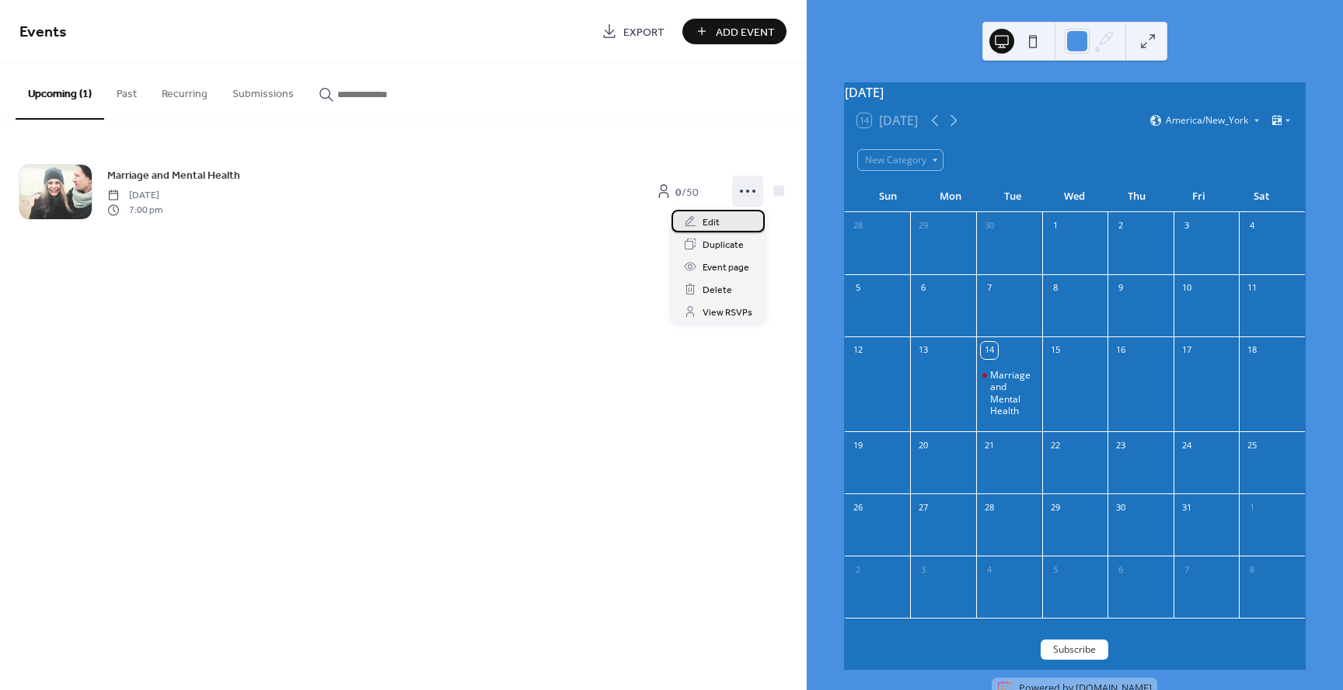
click at [723, 225] on div "Edit" at bounding box center [717, 221] width 93 height 23
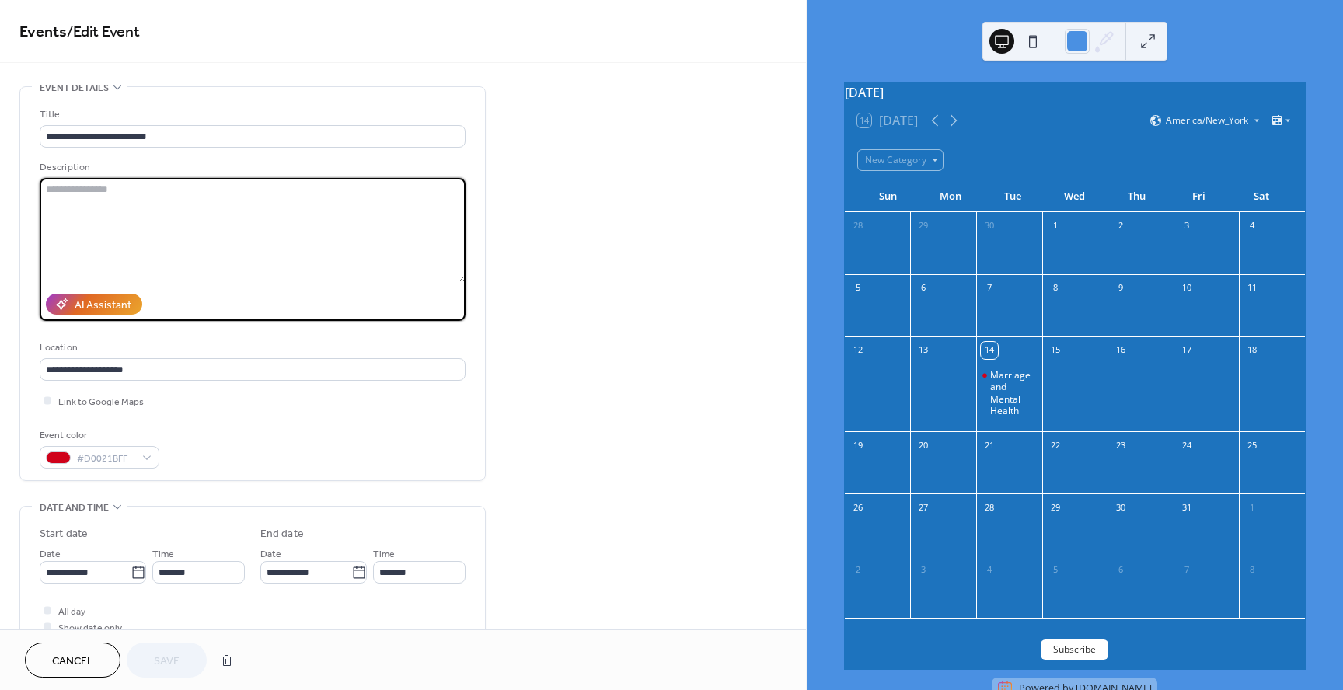
click at [54, 197] on textarea at bounding box center [253, 230] width 426 height 104
paste textarea "**********"
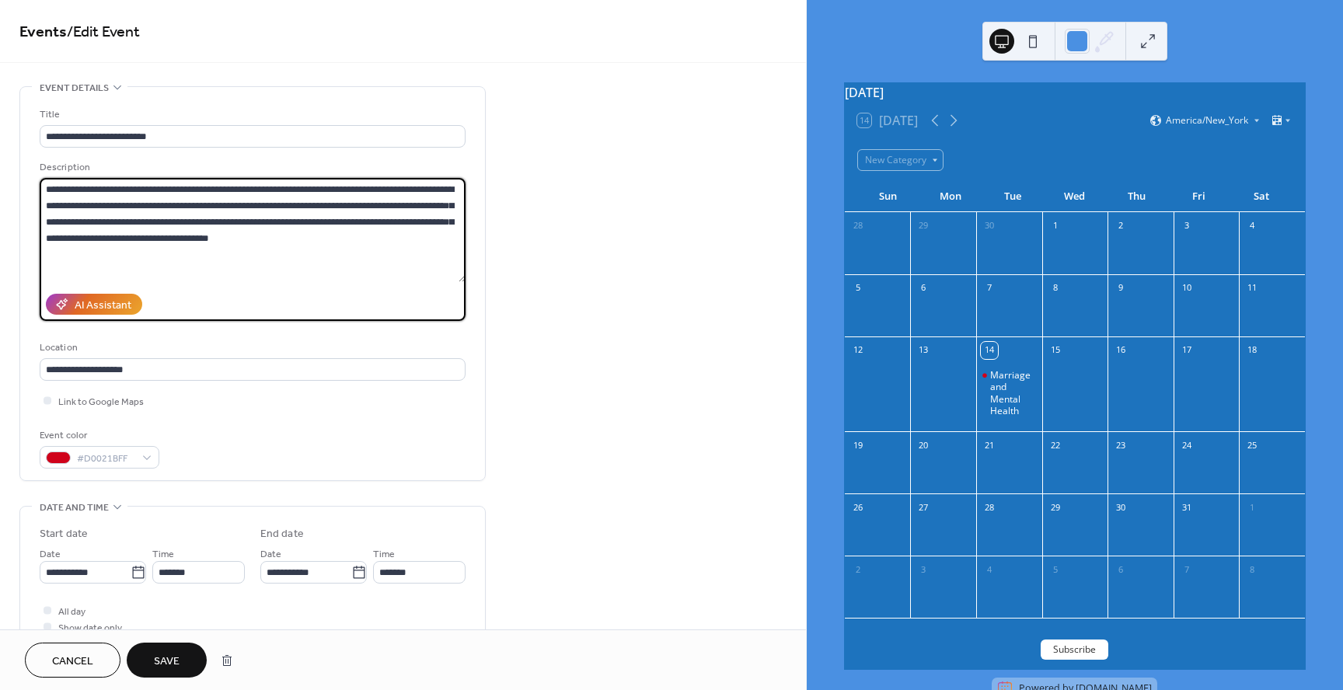
type textarea "**********"
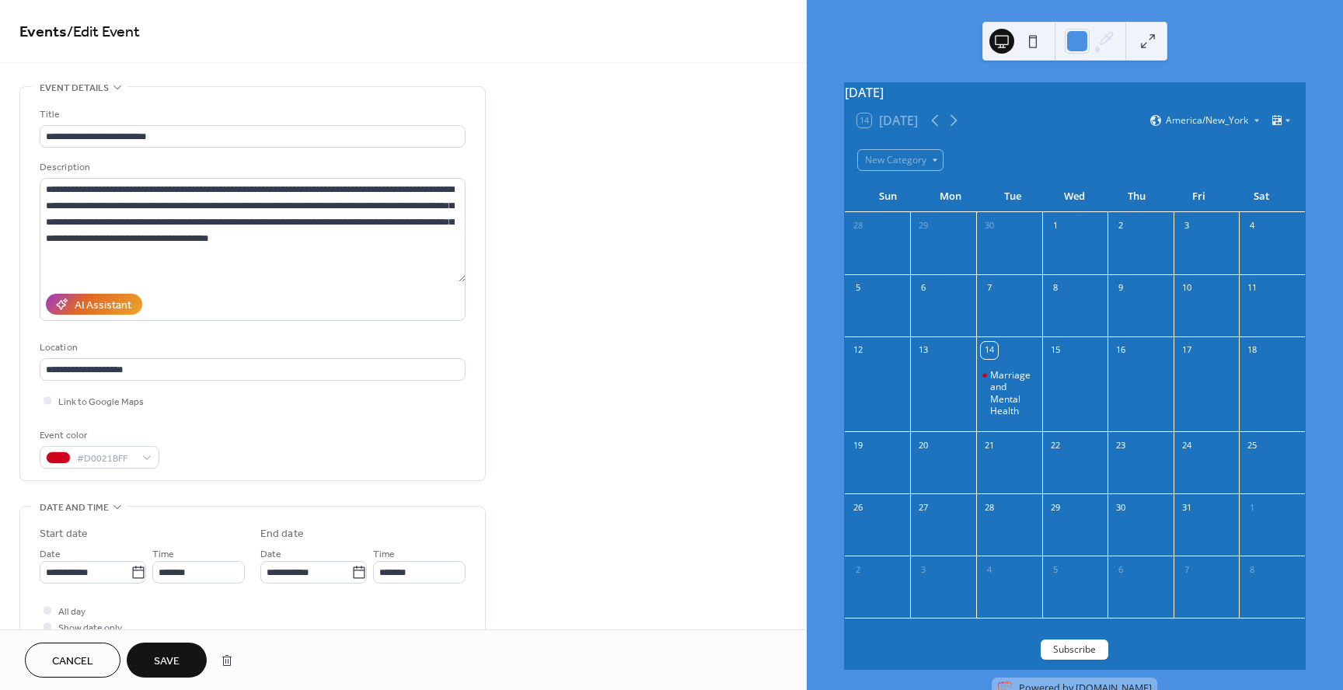
click at [151, 649] on button "Save" at bounding box center [167, 660] width 80 height 35
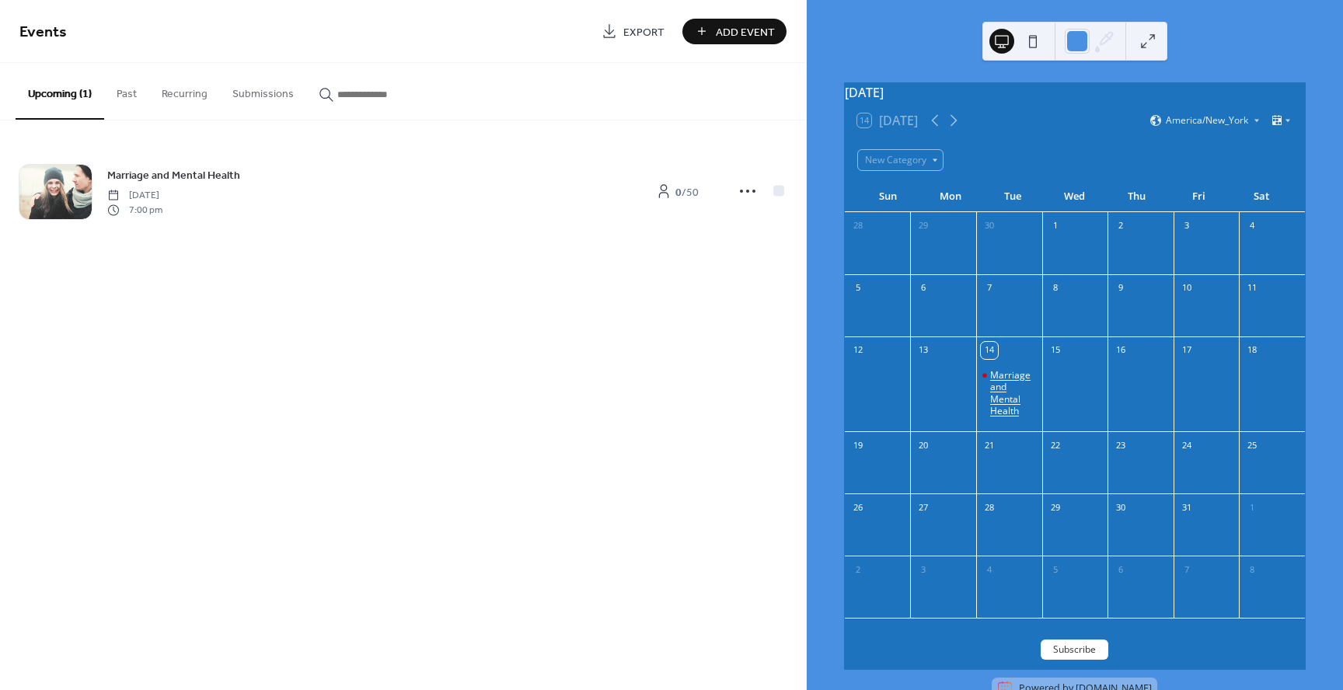
click at [1020, 385] on div "Marriage and Mental Health" at bounding box center [1013, 393] width 46 height 48
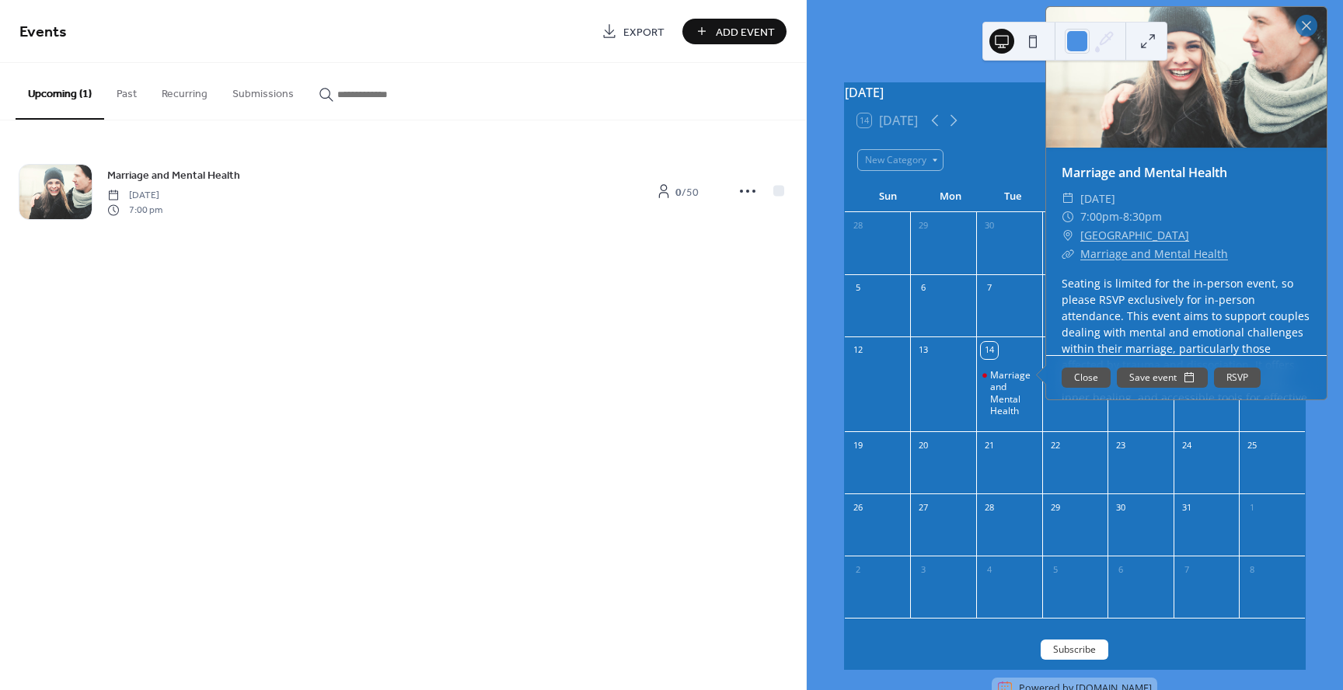
click at [1200, 261] on link "Marriage and Mental Health" at bounding box center [1154, 253] width 148 height 15
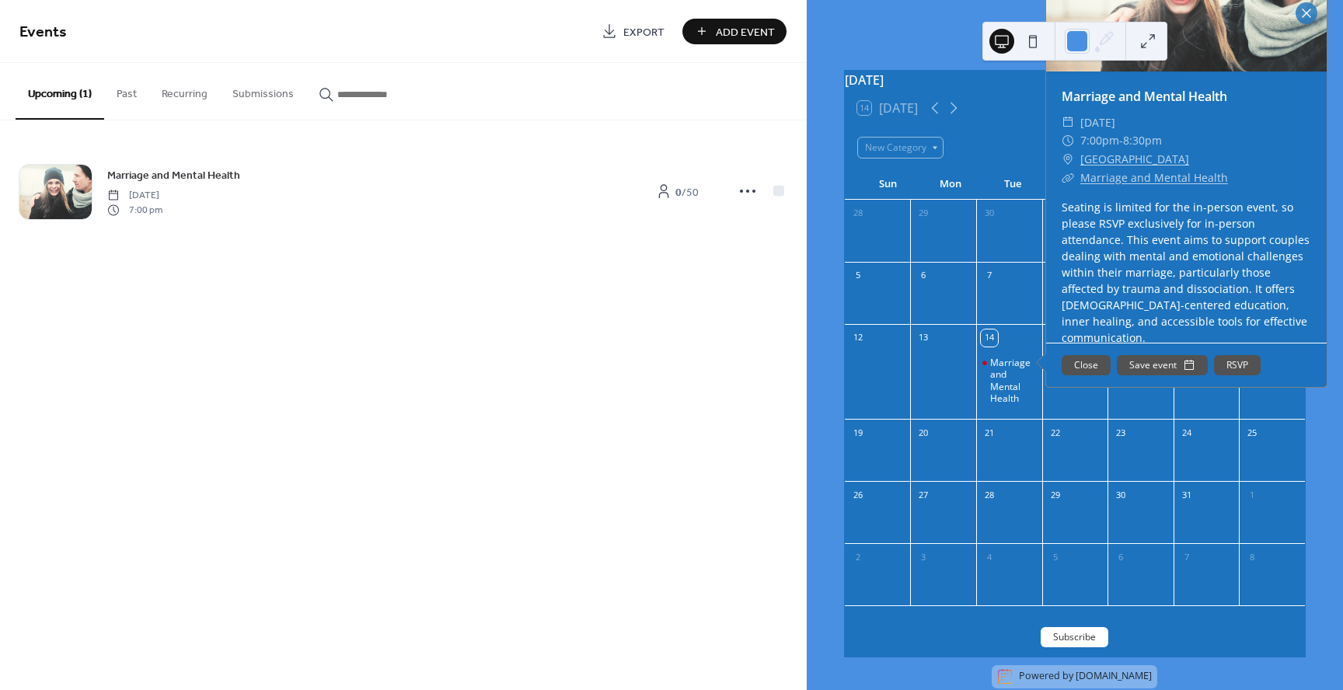
scroll to position [15, 0]
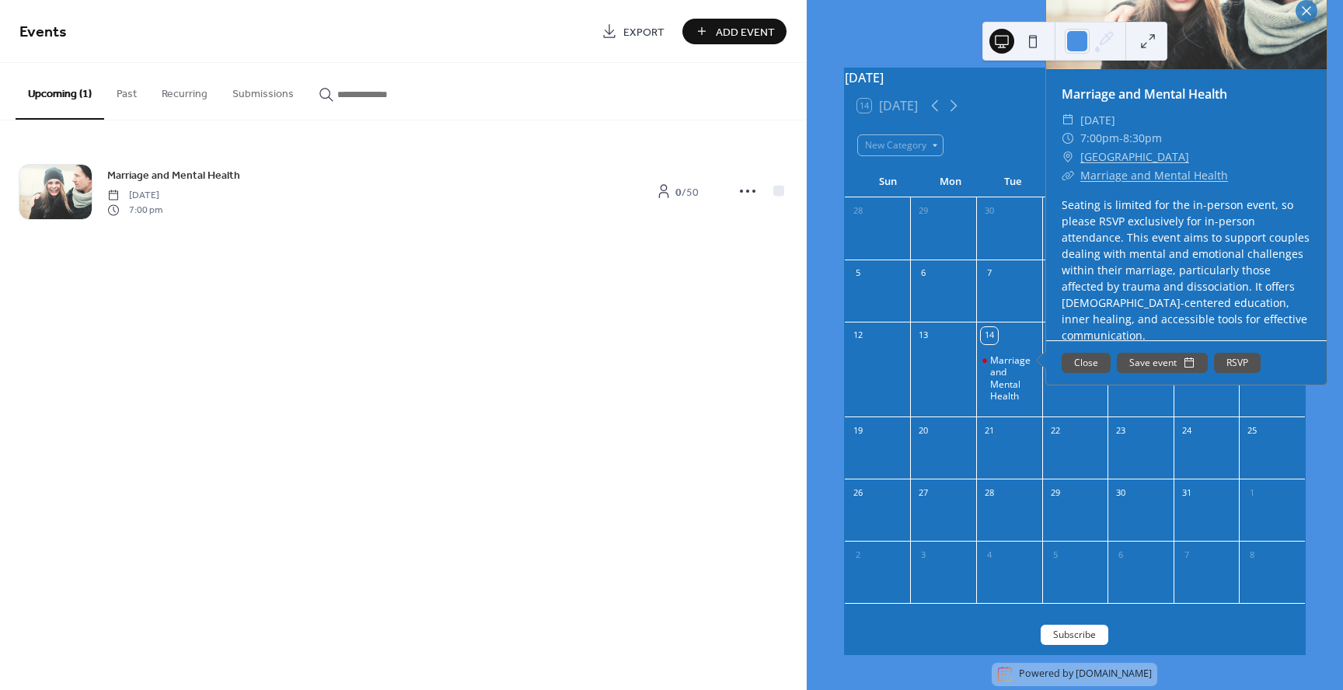
click at [1233, 373] on button "RSVP" at bounding box center [1237, 363] width 47 height 20
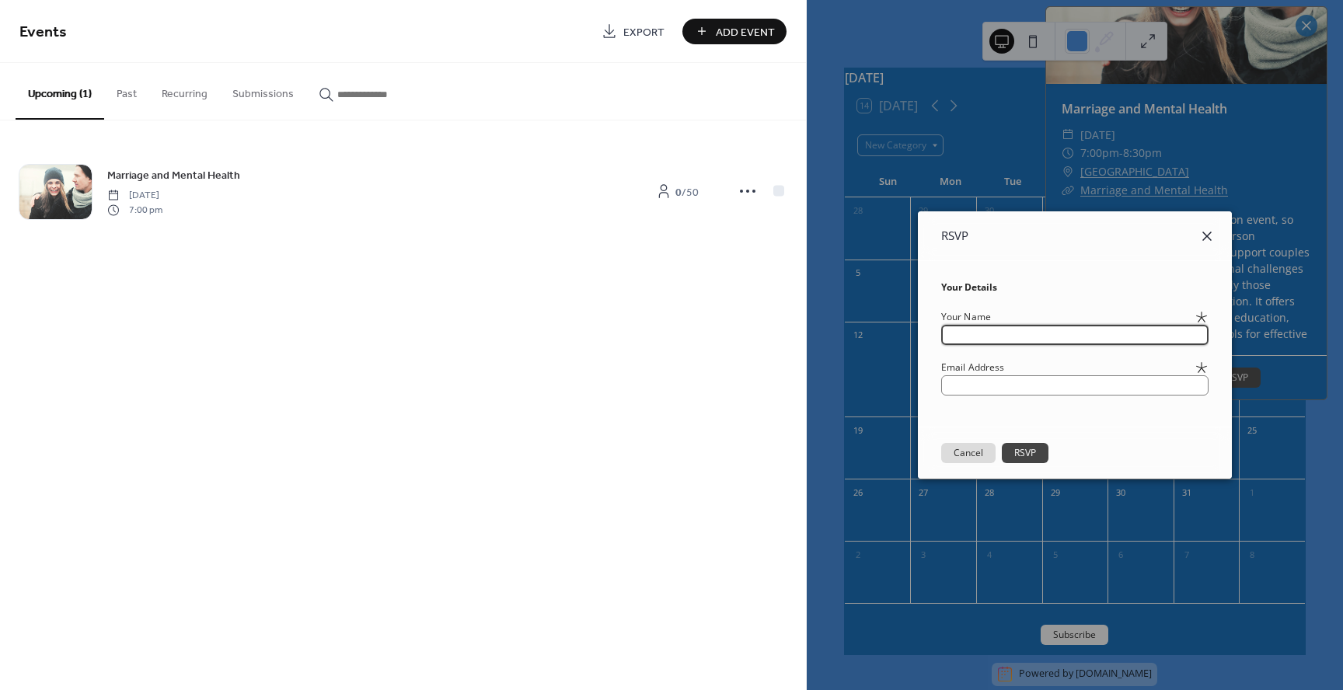
click at [1215, 236] on icon at bounding box center [1207, 236] width 19 height 19
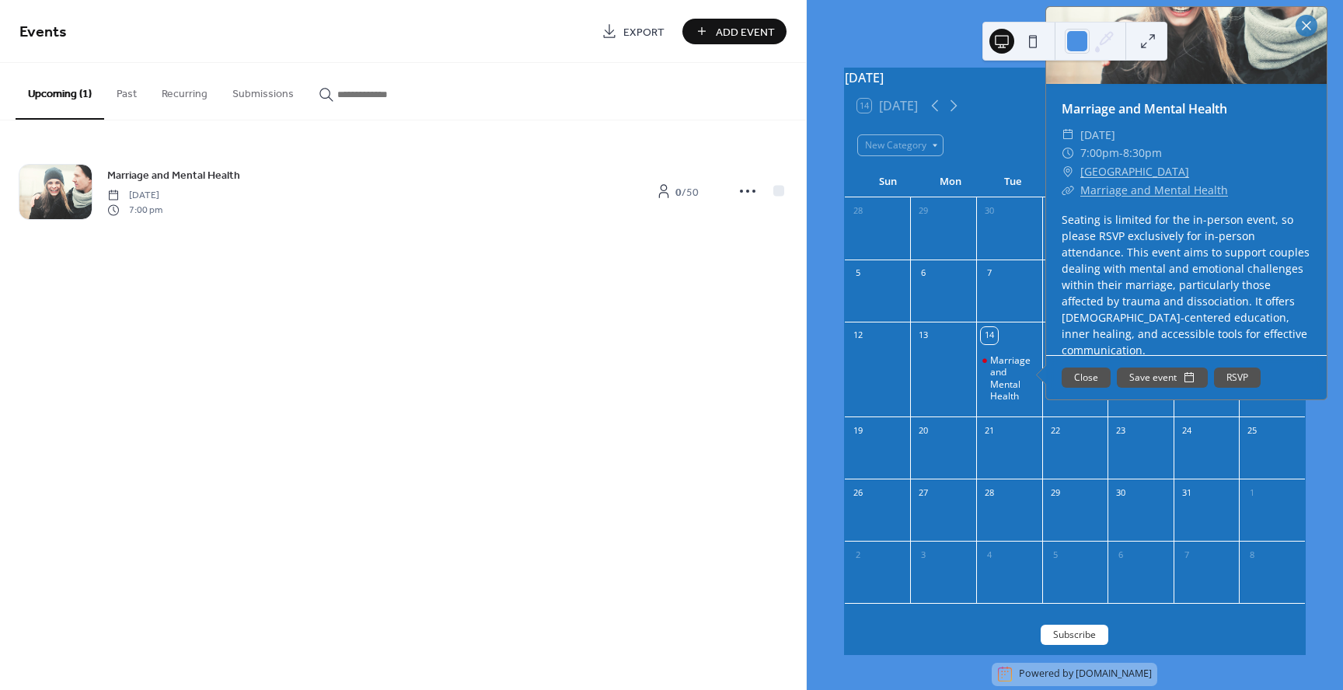
click at [1104, 387] on button "Close" at bounding box center [1086, 378] width 49 height 20
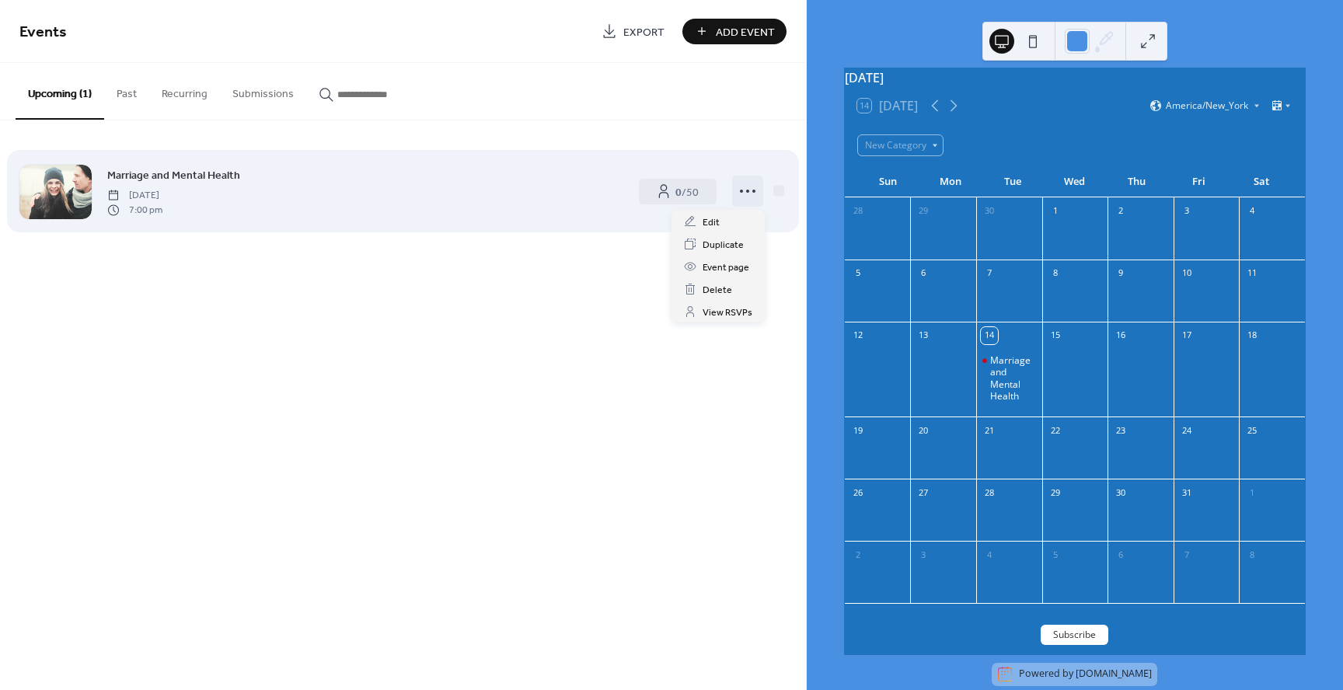
click at [754, 194] on icon at bounding box center [747, 191] width 25 height 25
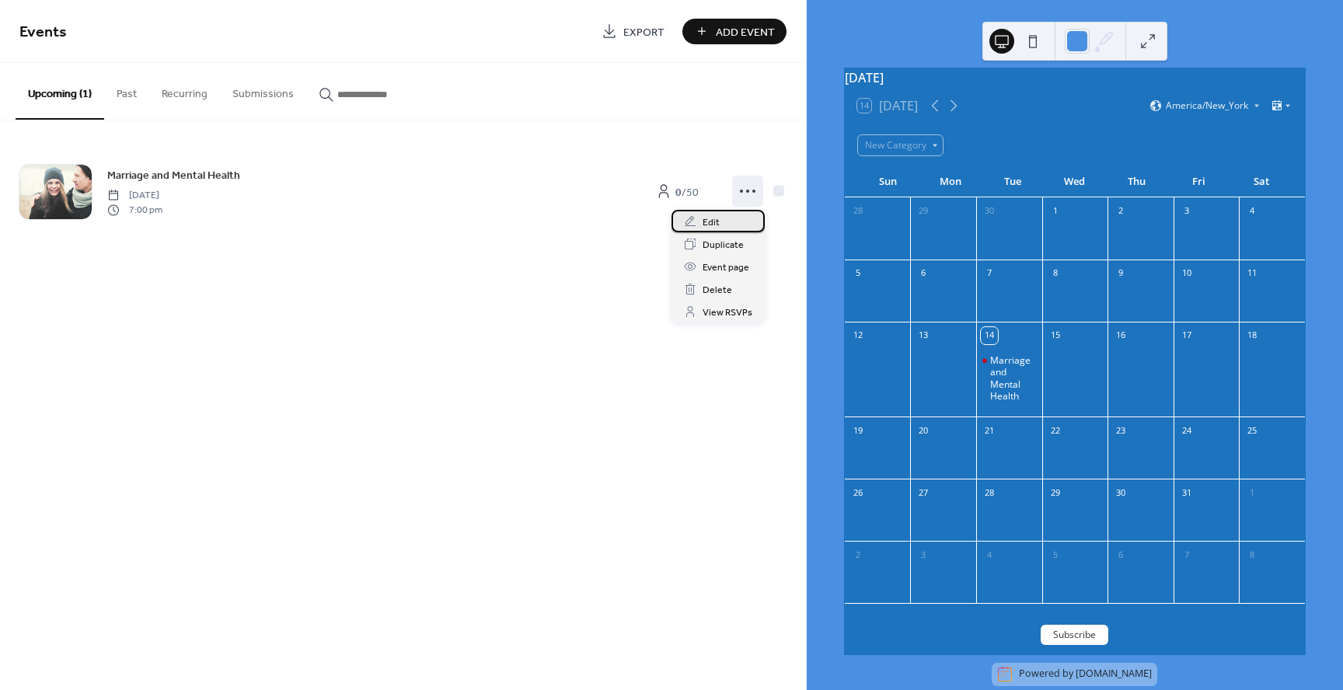
click at [731, 228] on div "Edit" at bounding box center [717, 221] width 93 height 23
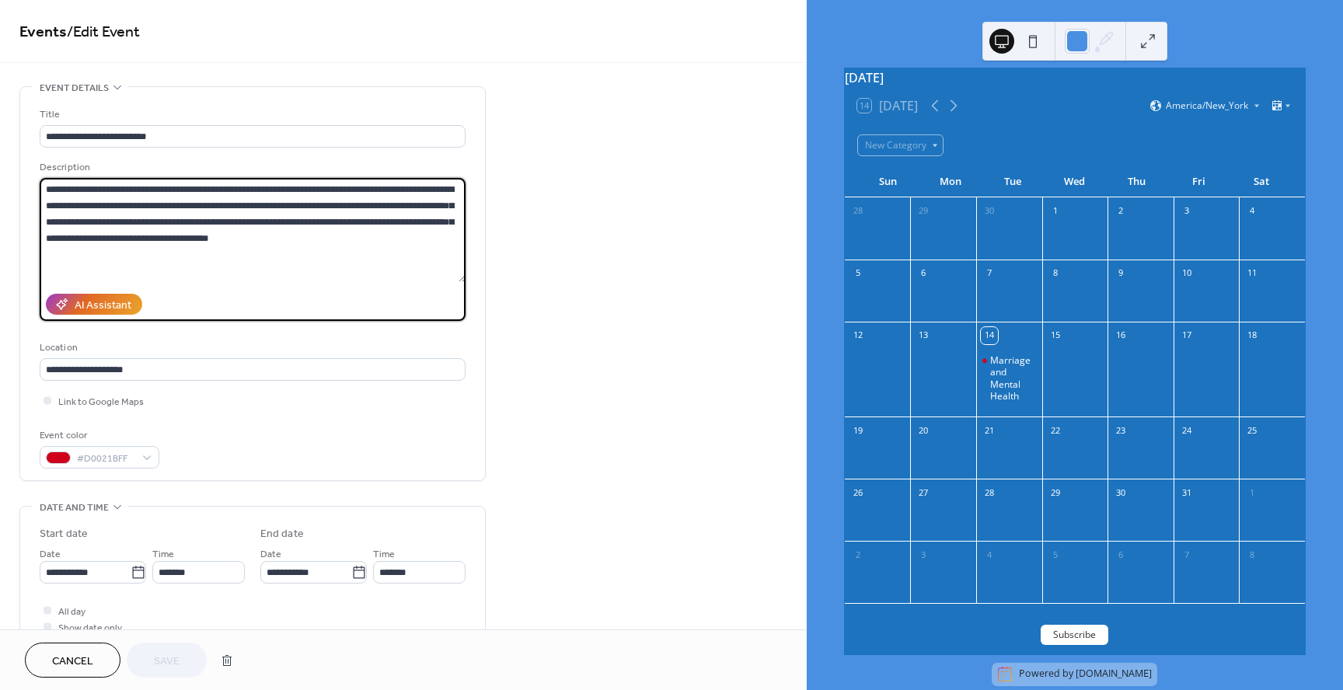
click at [284, 241] on textarea "**********" at bounding box center [253, 230] width 426 height 104
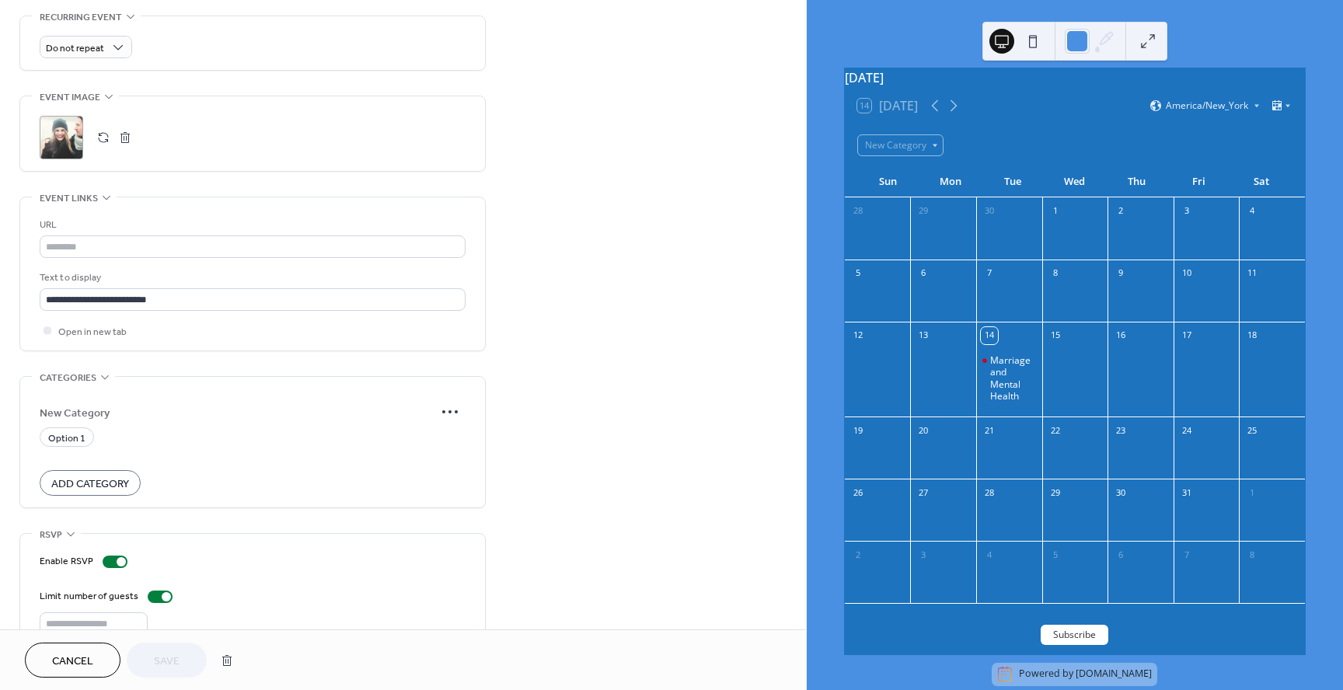
scroll to position [689, 0]
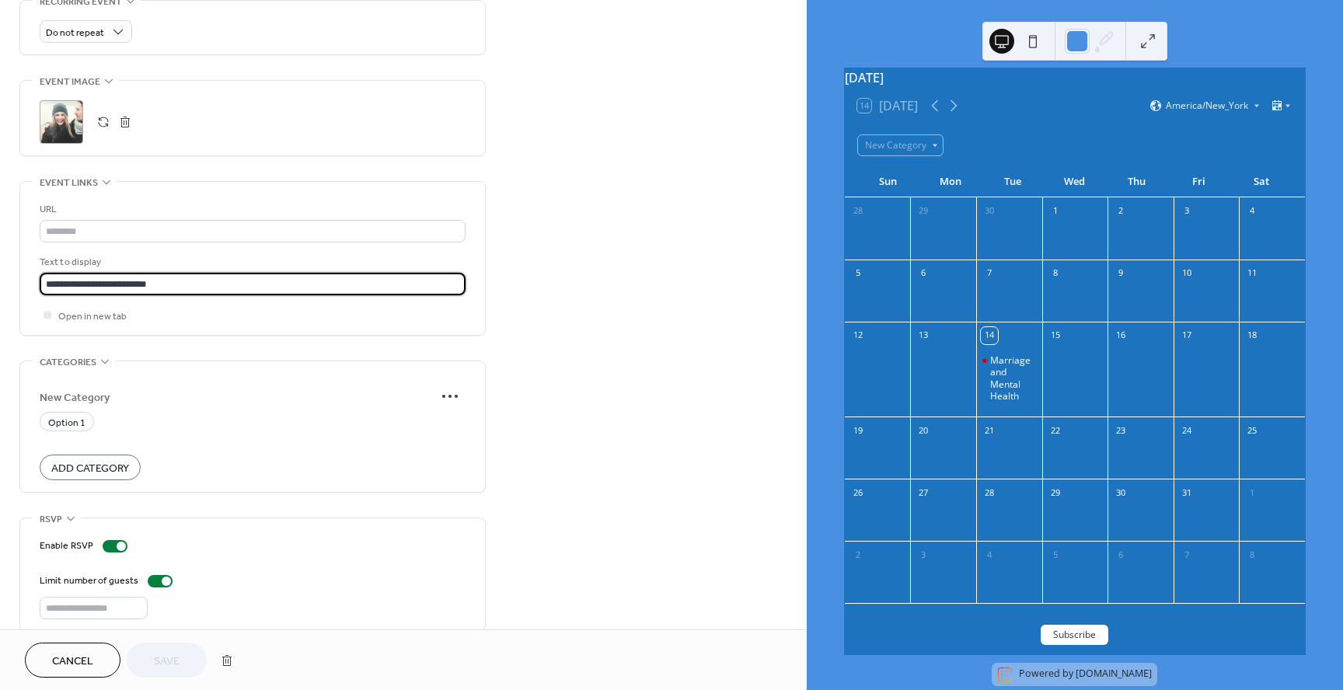
click at [169, 286] on input "**********" at bounding box center [253, 284] width 426 height 23
type input "*"
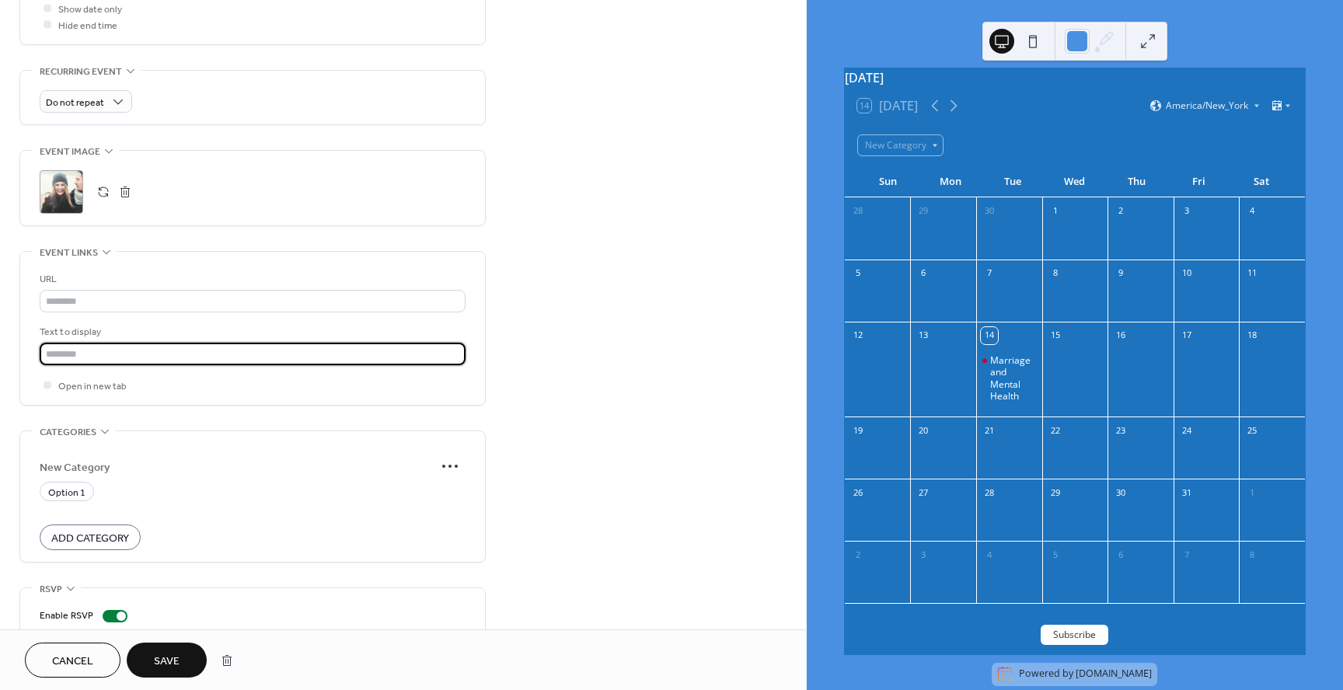
scroll to position [612, 0]
click at [209, 354] on input "text" at bounding box center [253, 360] width 426 height 23
type input "**********"
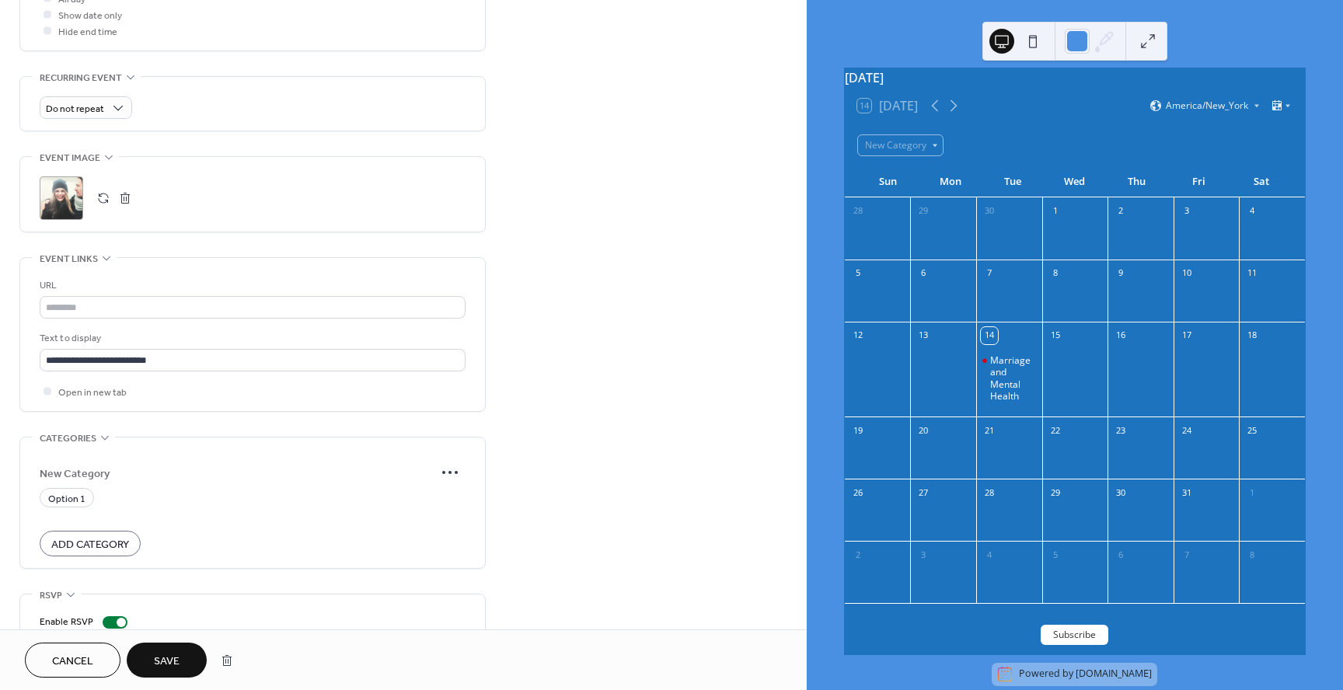
click at [186, 657] on button "Save" at bounding box center [167, 660] width 80 height 35
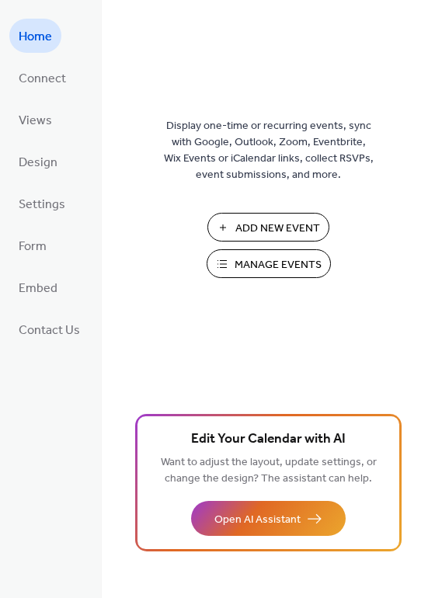
click at [250, 268] on span "Manage Events" at bounding box center [278, 265] width 87 height 16
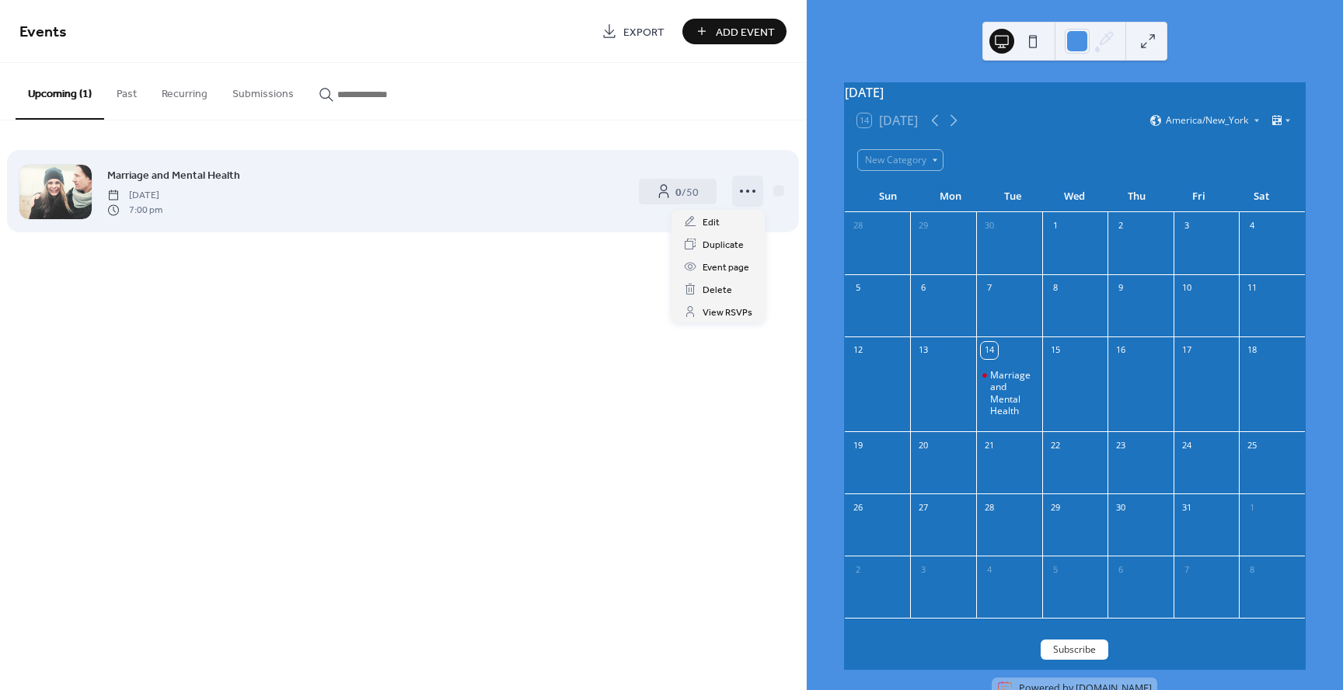
click at [748, 192] on icon at bounding box center [747, 191] width 25 height 25
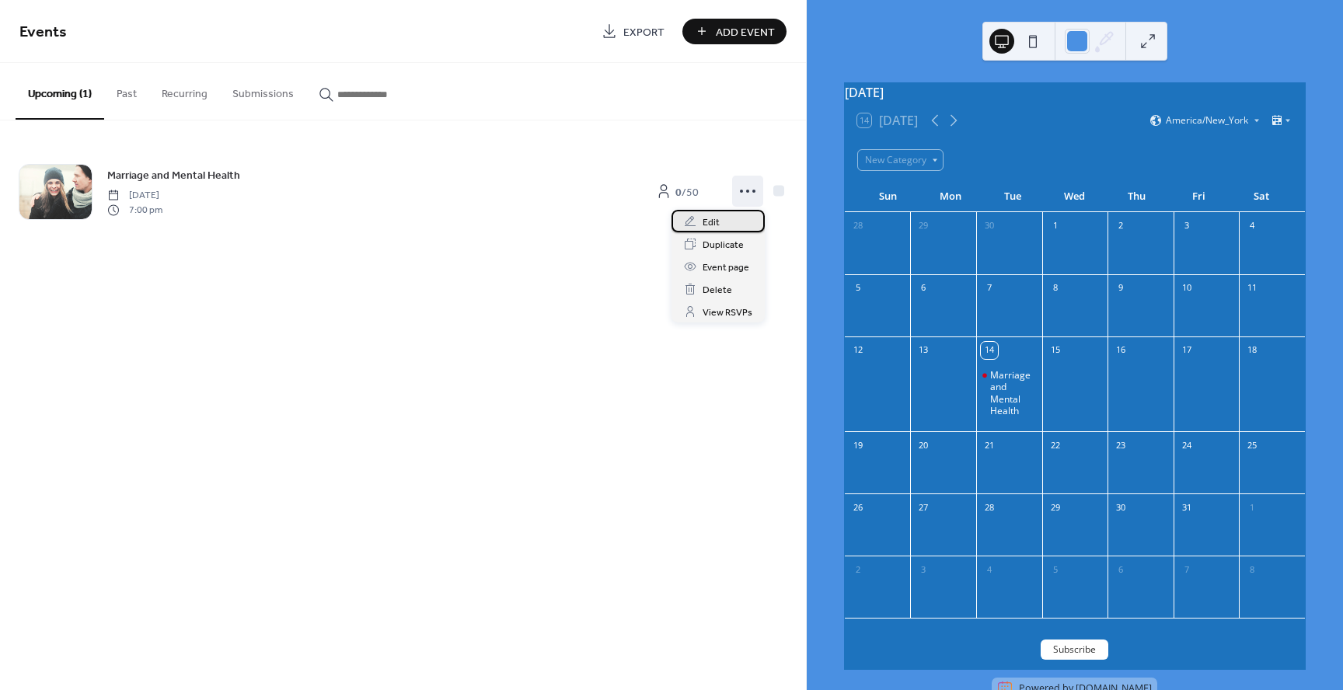
click at [725, 218] on div "Edit" at bounding box center [717, 221] width 93 height 23
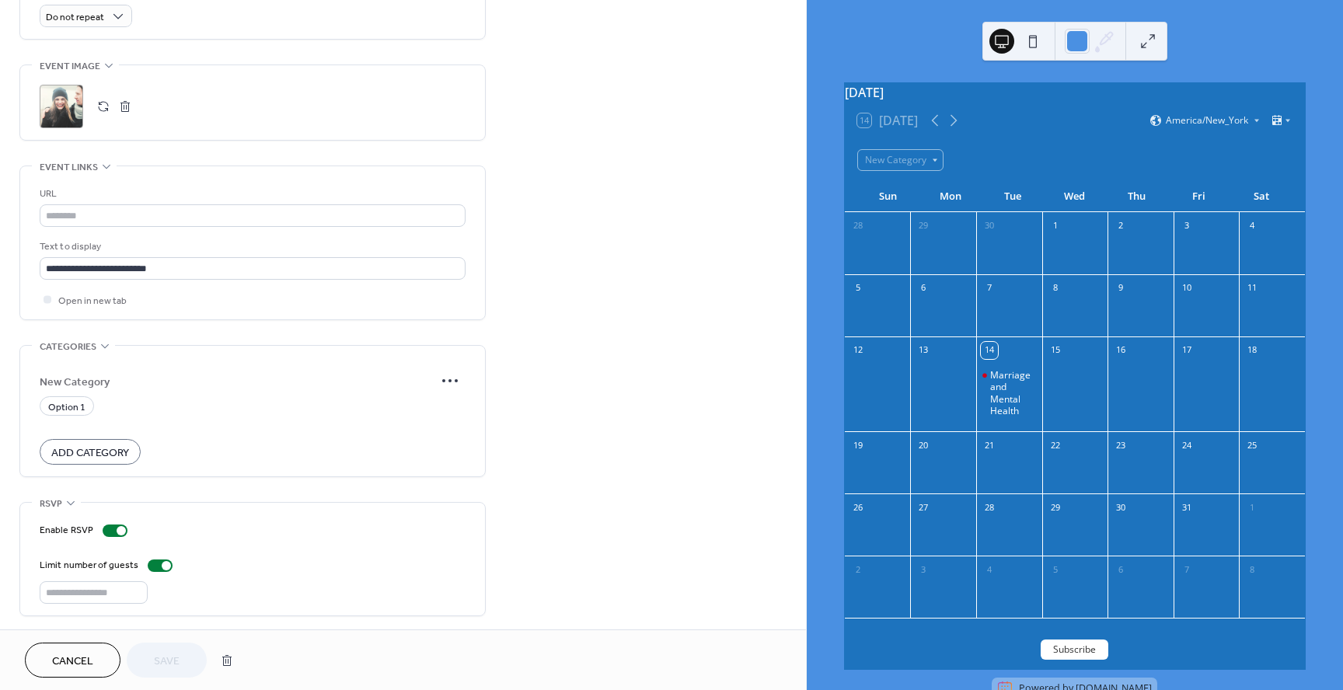
scroll to position [706, 0]
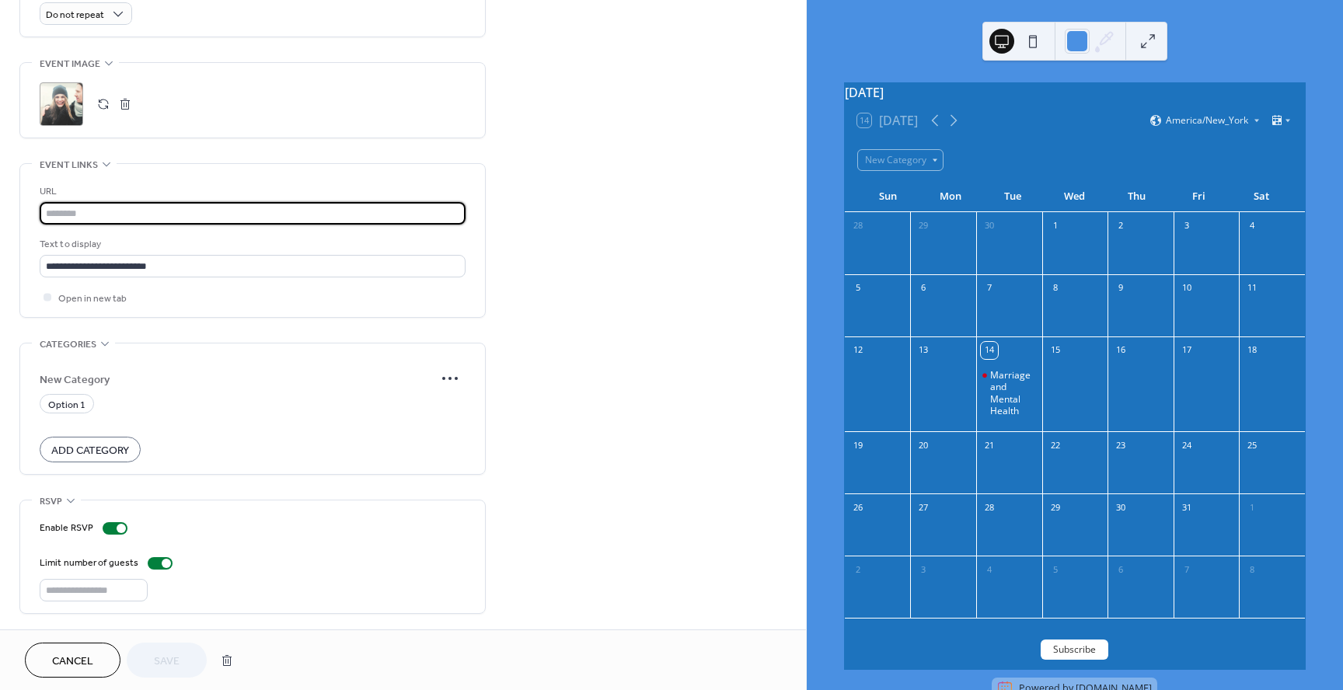
click at [107, 211] on input "text" at bounding box center [253, 213] width 426 height 23
paste input "**********"
type input "**********"
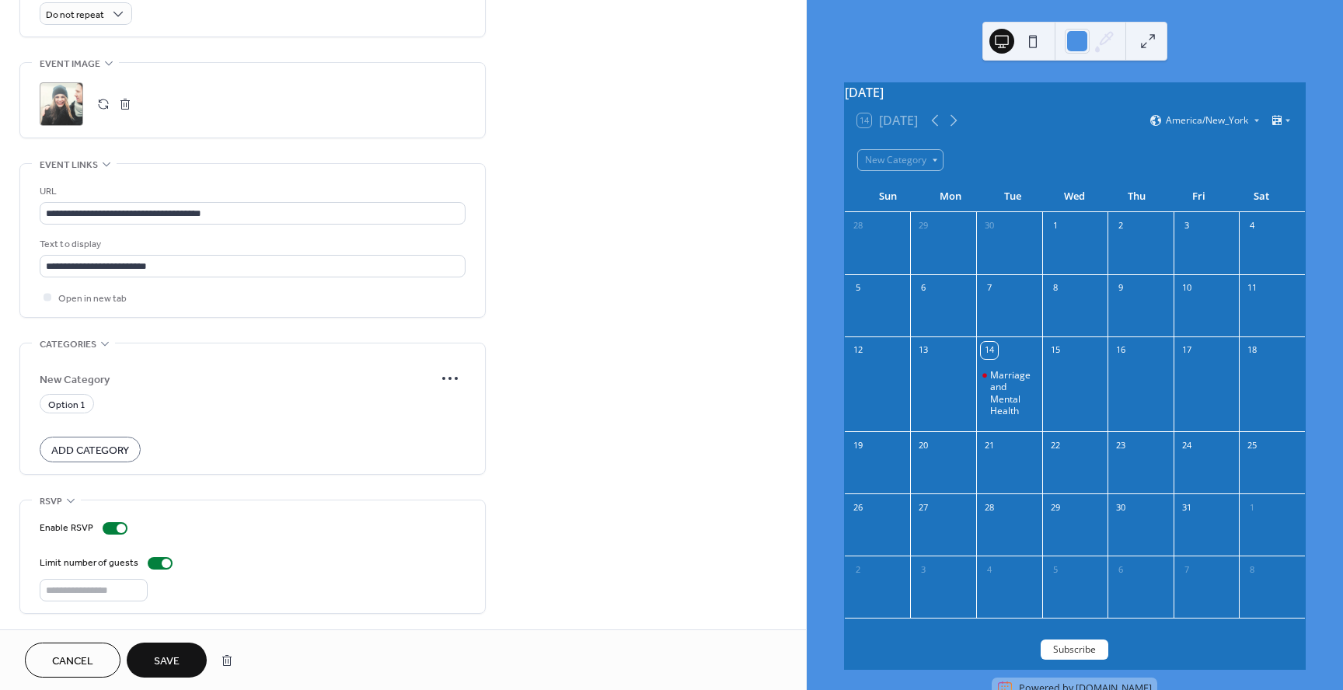
click at [171, 659] on span "Save" at bounding box center [167, 662] width 26 height 16
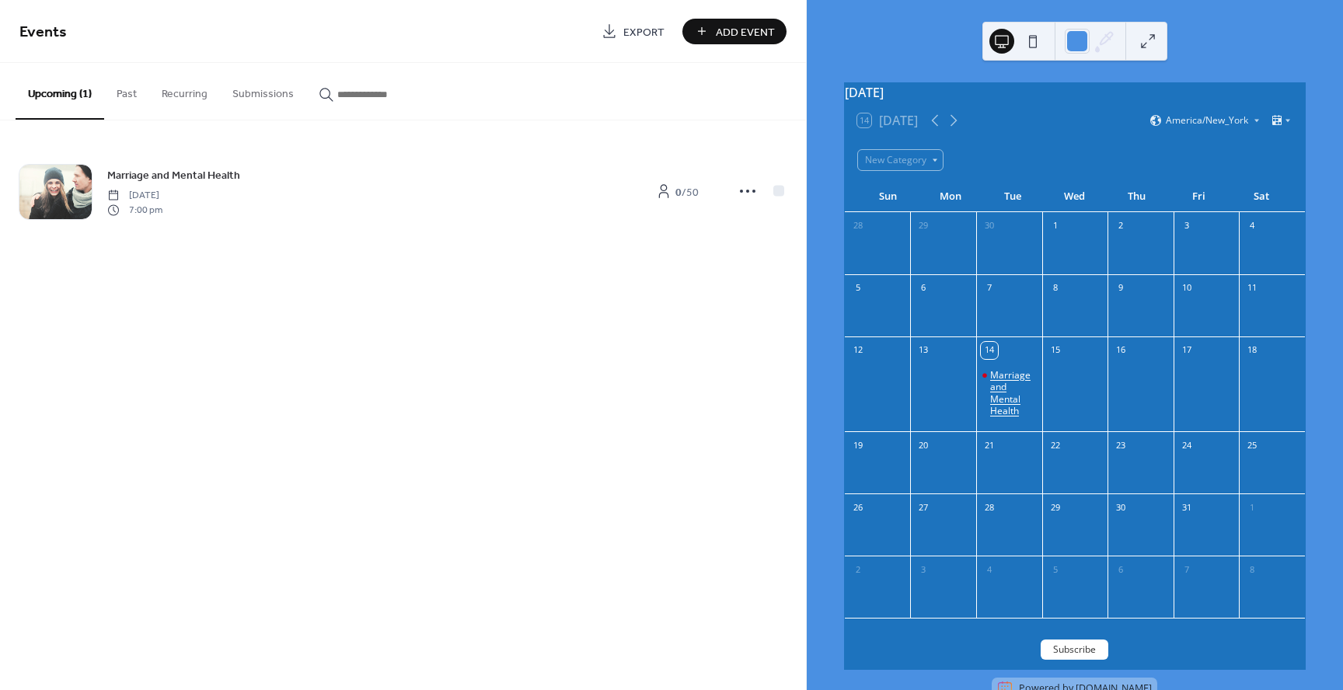
click at [1015, 387] on div "Marriage and Mental Health" at bounding box center [1013, 393] width 46 height 48
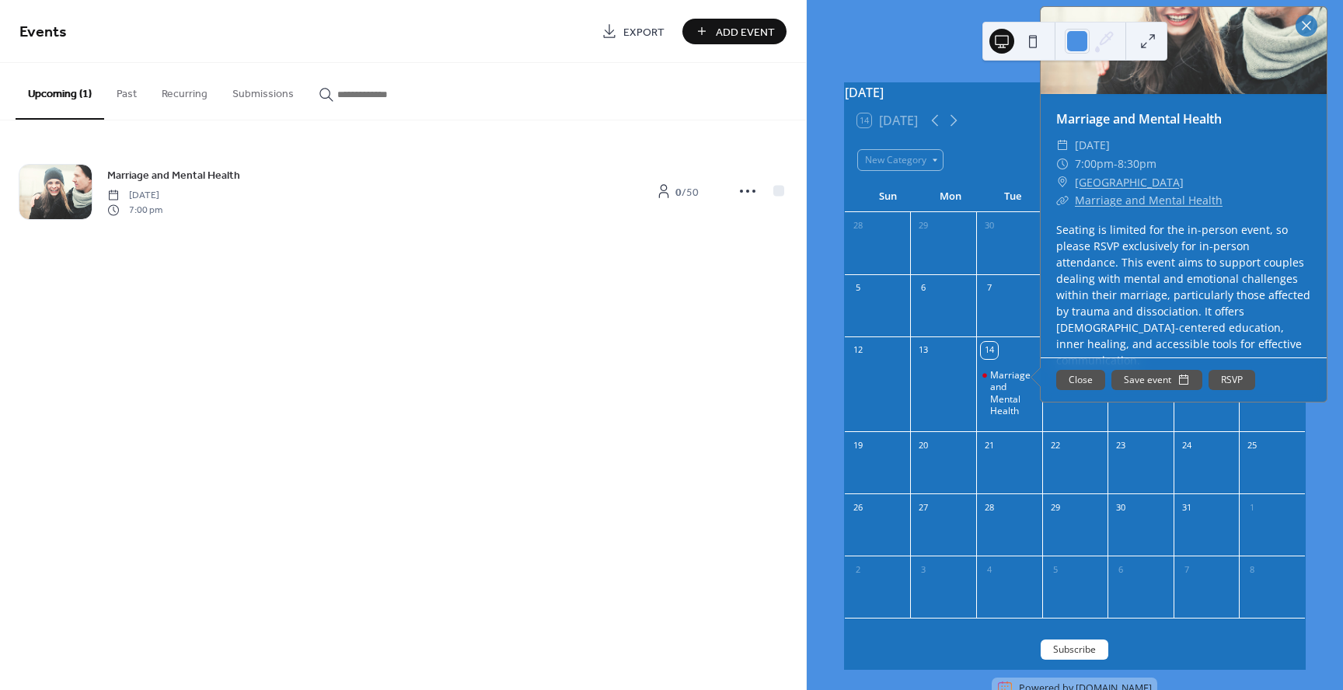
scroll to position [64, 0]
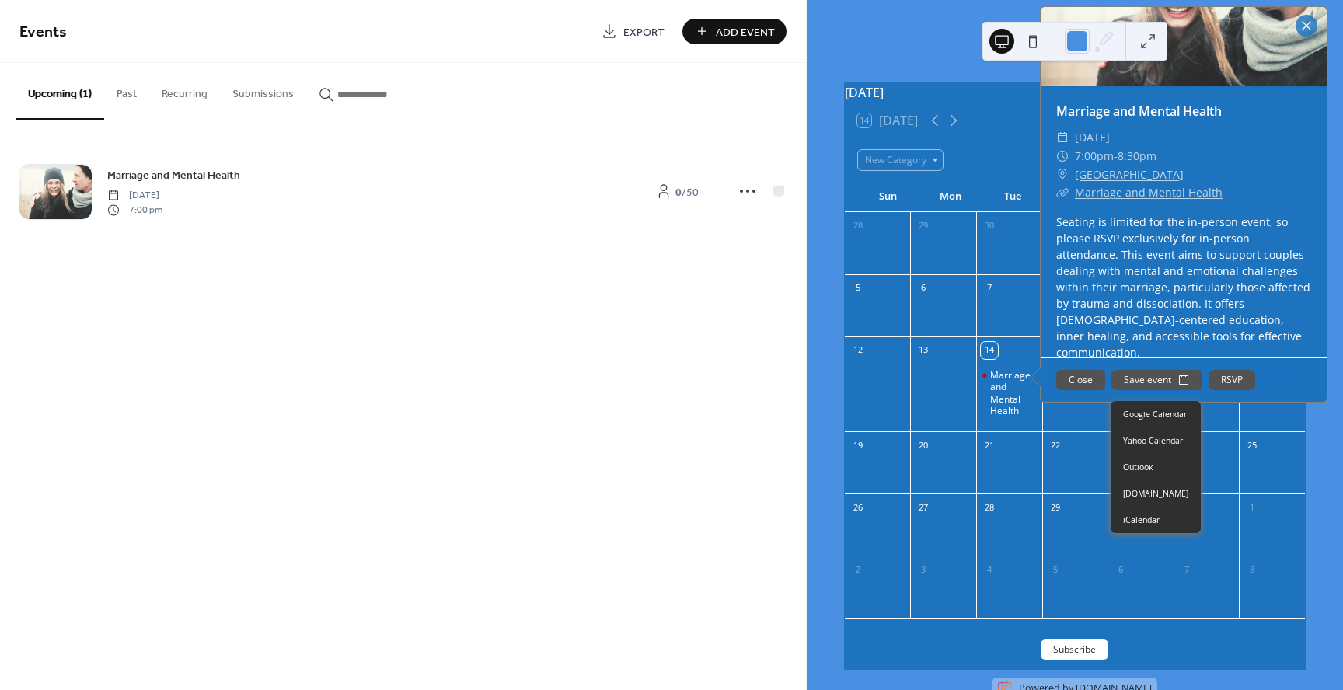
click at [1141, 387] on button "Save event" at bounding box center [1156, 380] width 91 height 20
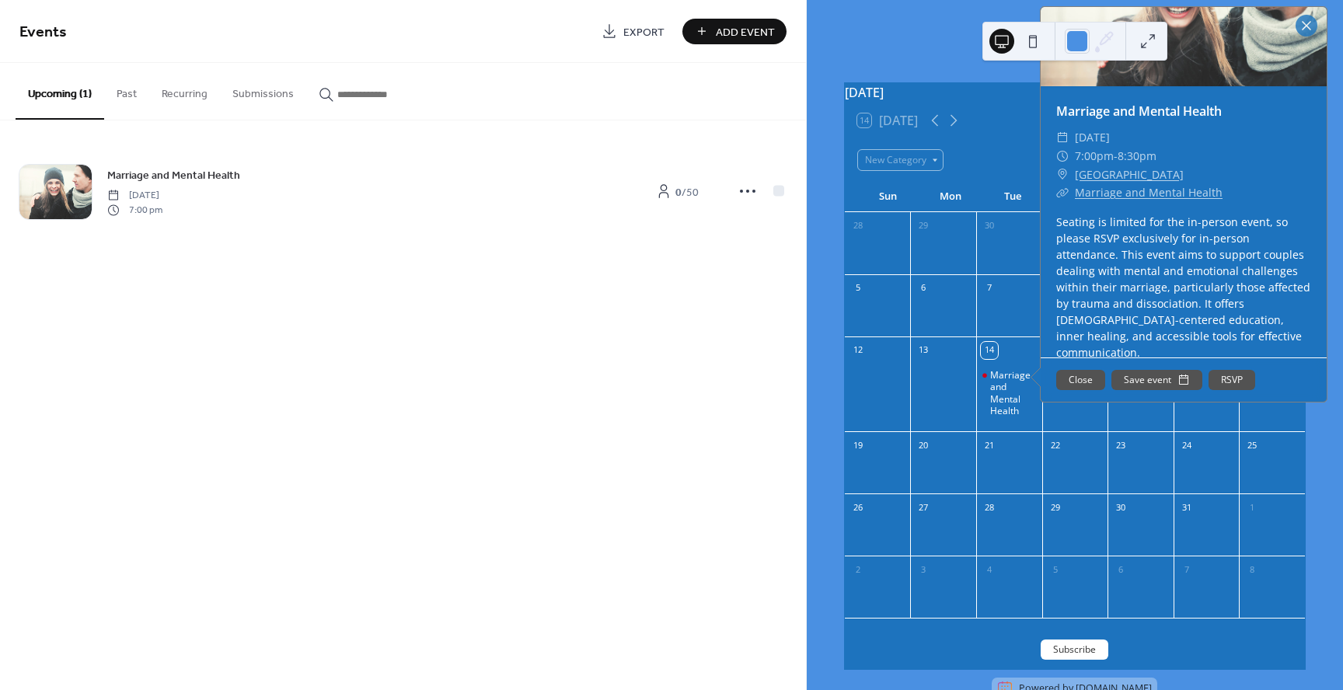
click at [1233, 390] on button "RSVP" at bounding box center [1232, 380] width 47 height 20
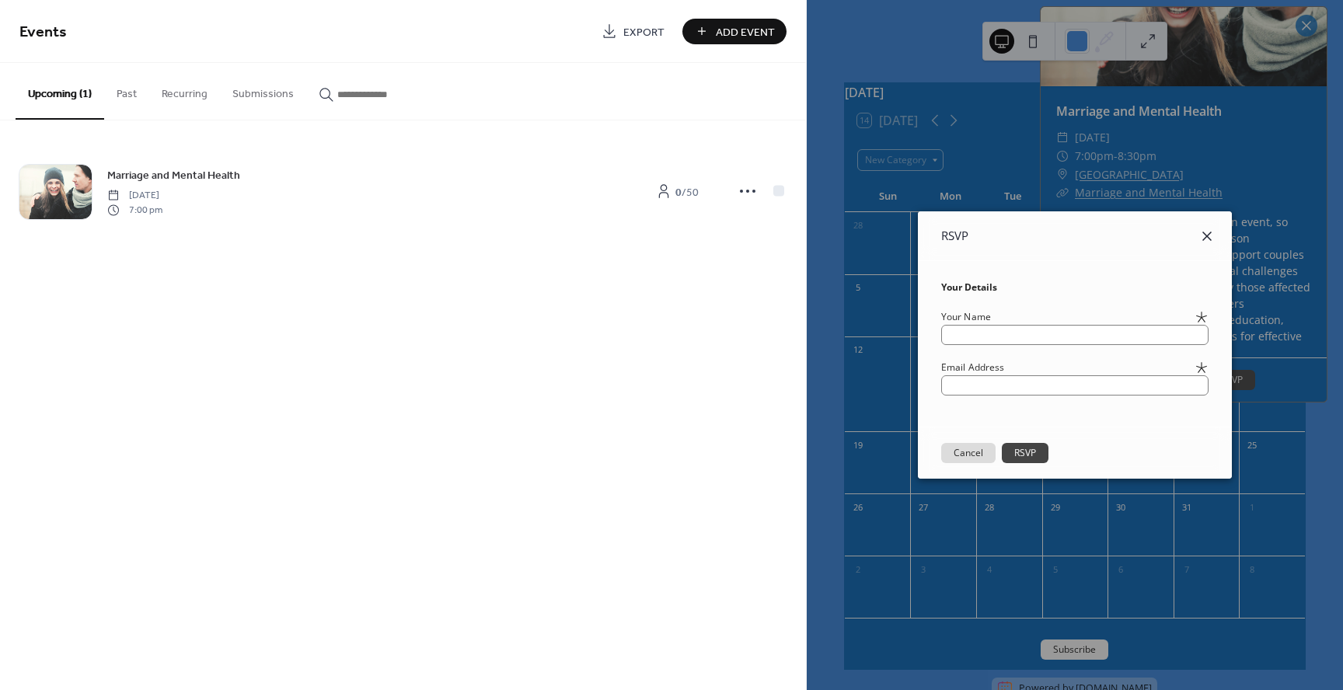
click at [1216, 235] on icon at bounding box center [1207, 236] width 19 height 19
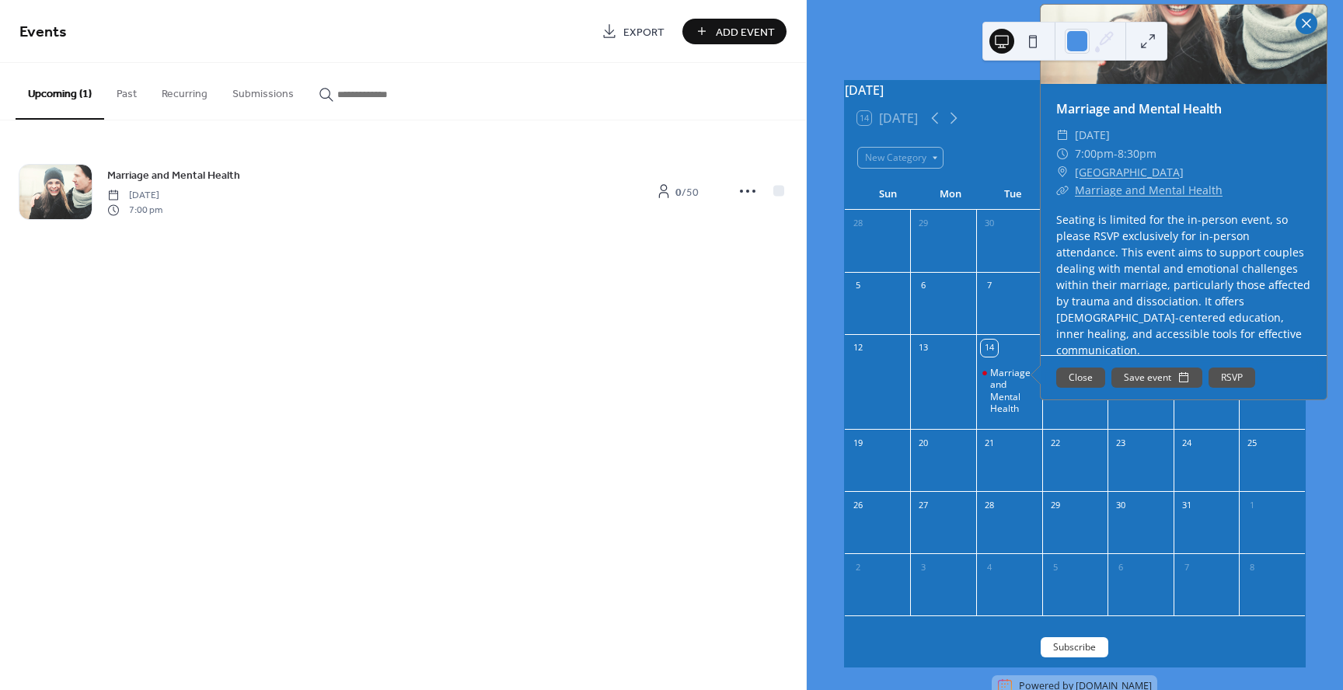
scroll to position [0, 0]
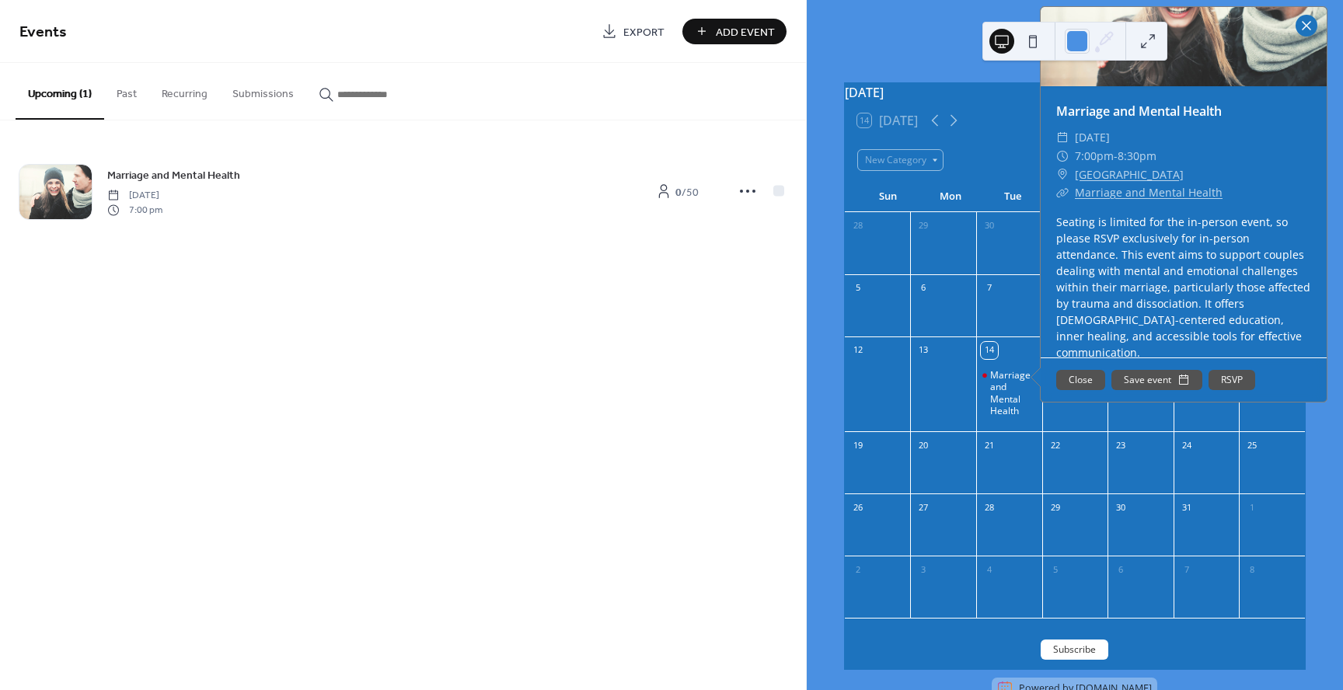
click at [1303, 30] on div at bounding box center [1307, 26] width 22 height 22
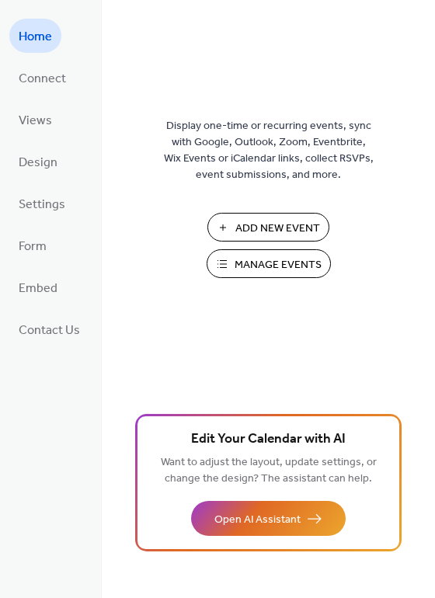
click at [270, 260] on span "Manage Events" at bounding box center [278, 265] width 87 height 16
click at [237, 269] on span "Manage Events" at bounding box center [278, 265] width 87 height 16
click at [251, 262] on span "Manage Events" at bounding box center [278, 265] width 87 height 16
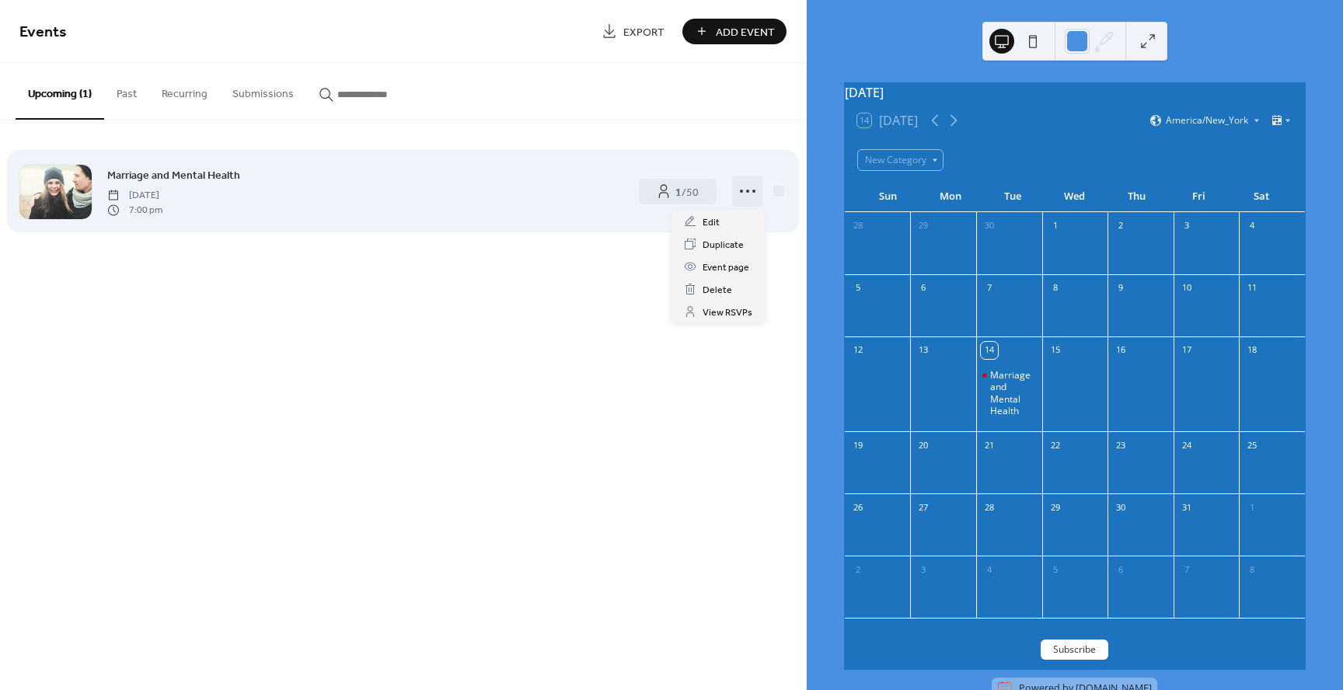
click at [741, 190] on circle at bounding box center [741, 191] width 3 height 3
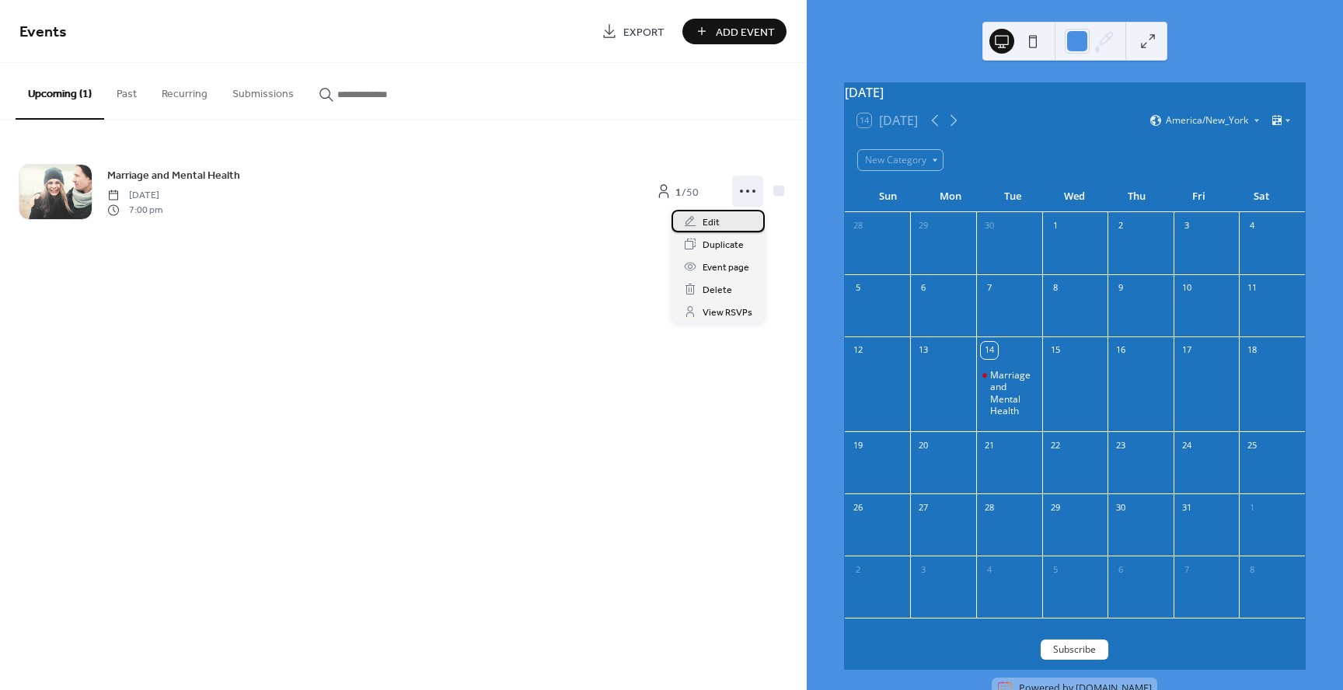
click at [721, 218] on div "Edit" at bounding box center [717, 221] width 93 height 23
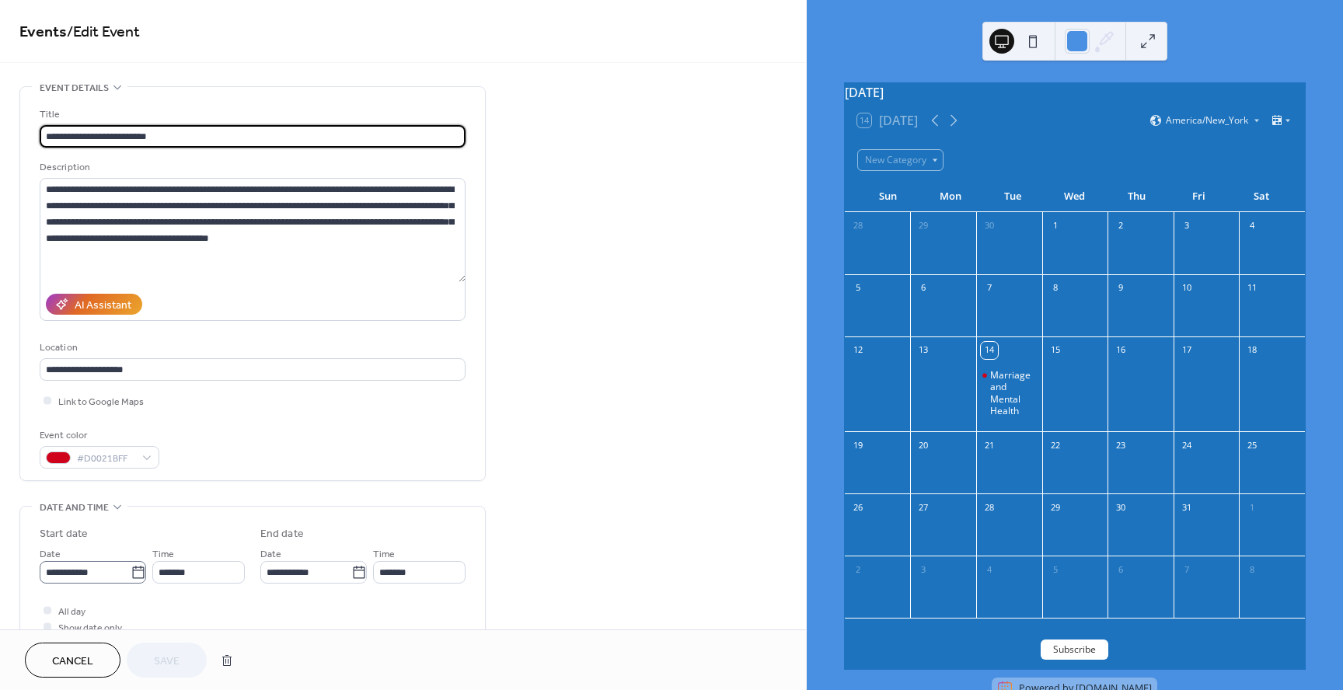
click at [132, 573] on icon at bounding box center [138, 572] width 12 height 12
click at [128, 573] on input "**********" at bounding box center [85, 572] width 91 height 23
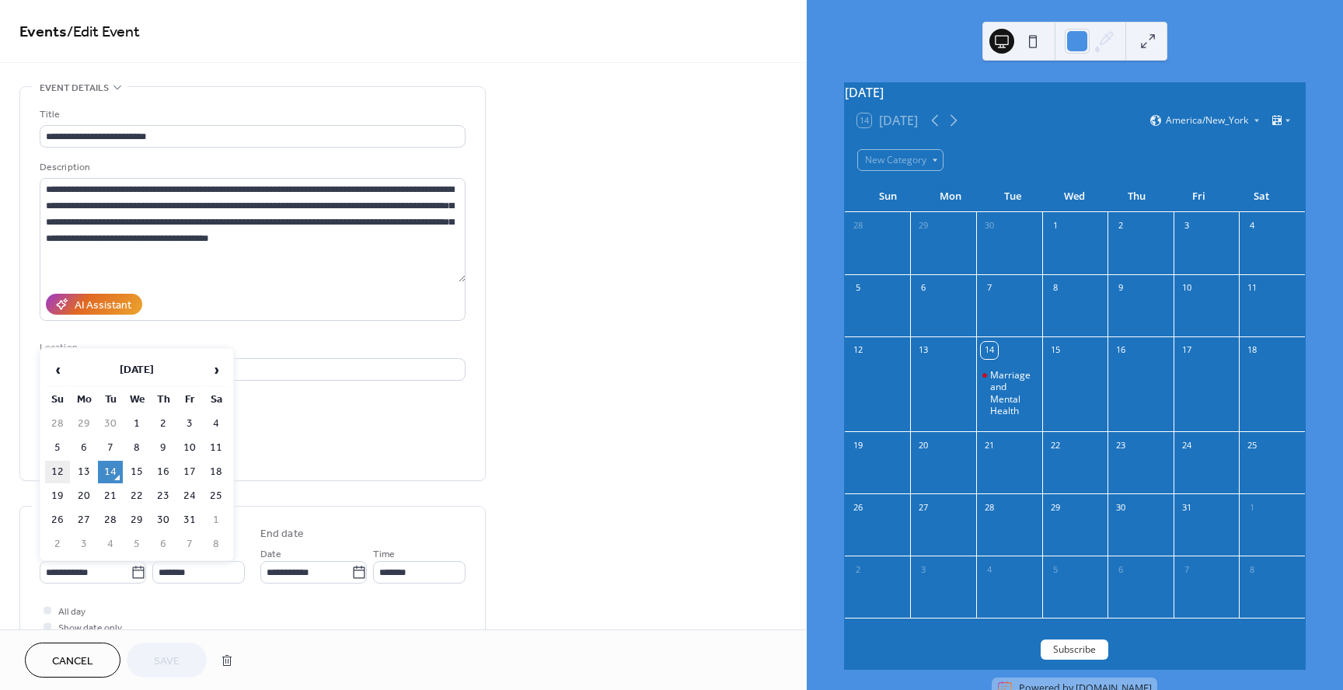
click at [62, 474] on td "12" at bounding box center [57, 472] width 25 height 23
type input "**********"
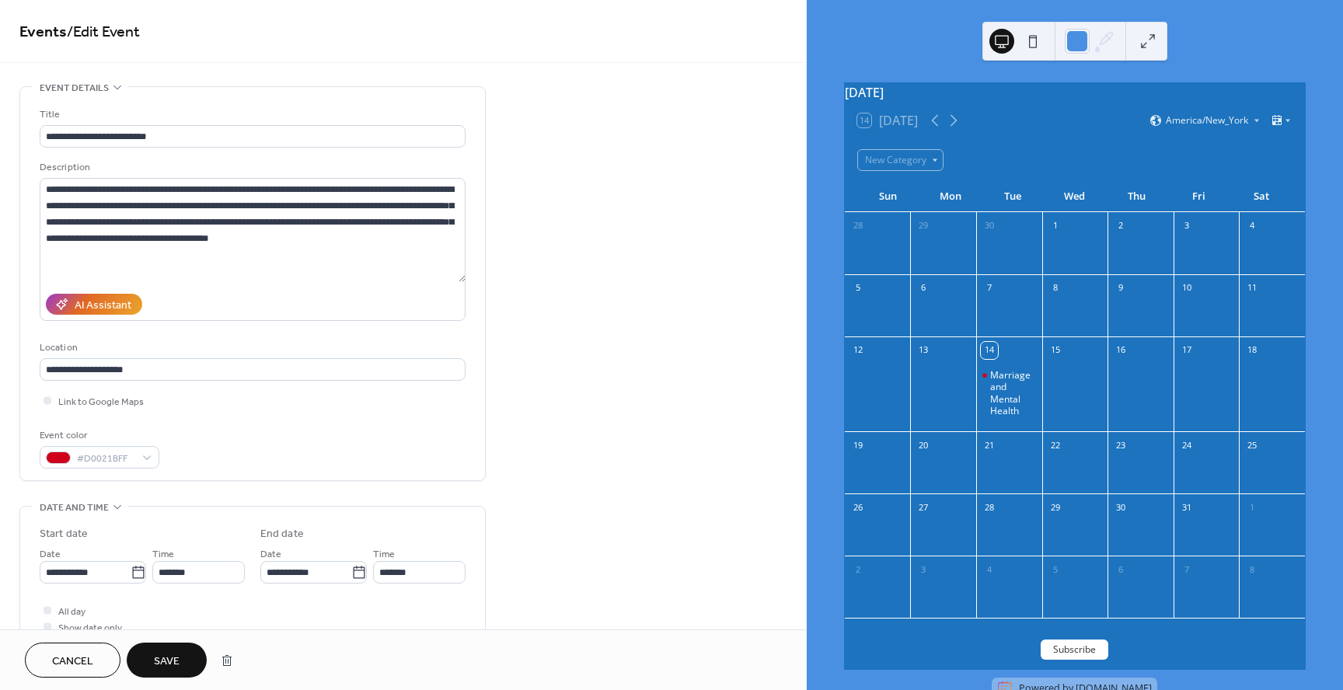
click at [166, 658] on span "Save" at bounding box center [167, 662] width 26 height 16
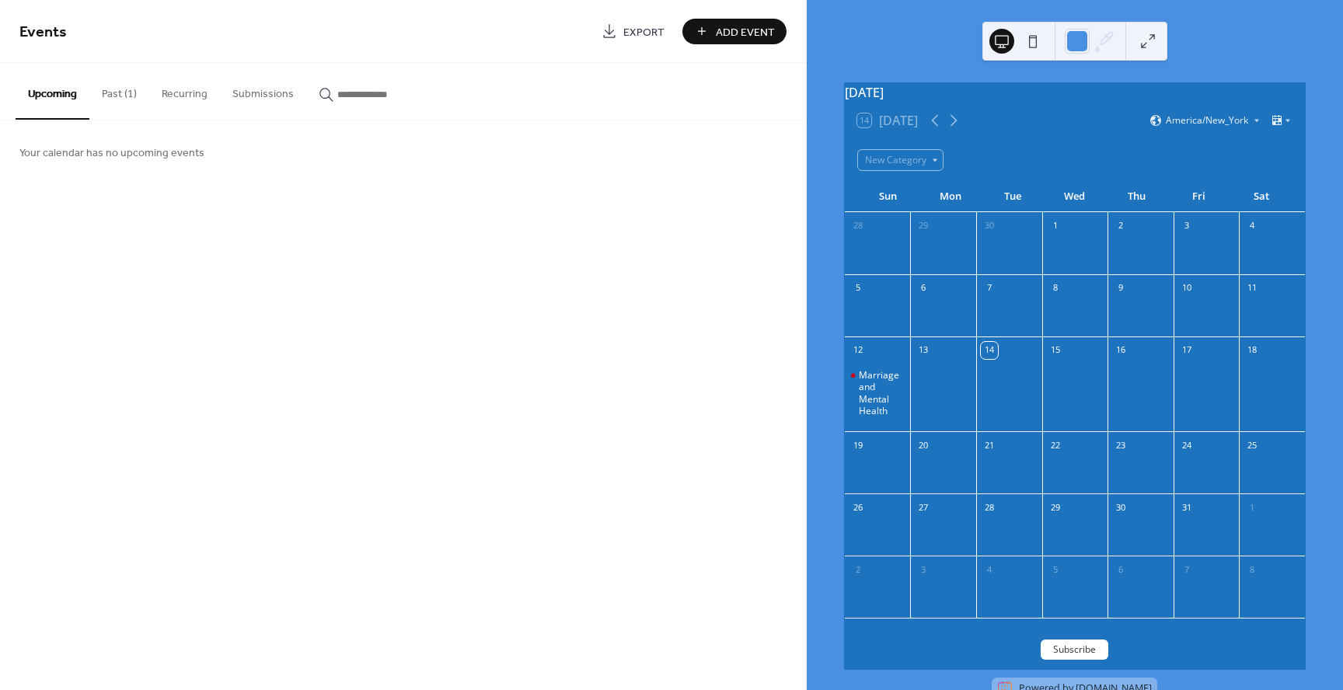
click at [1033, 40] on button at bounding box center [1032, 41] width 25 height 25
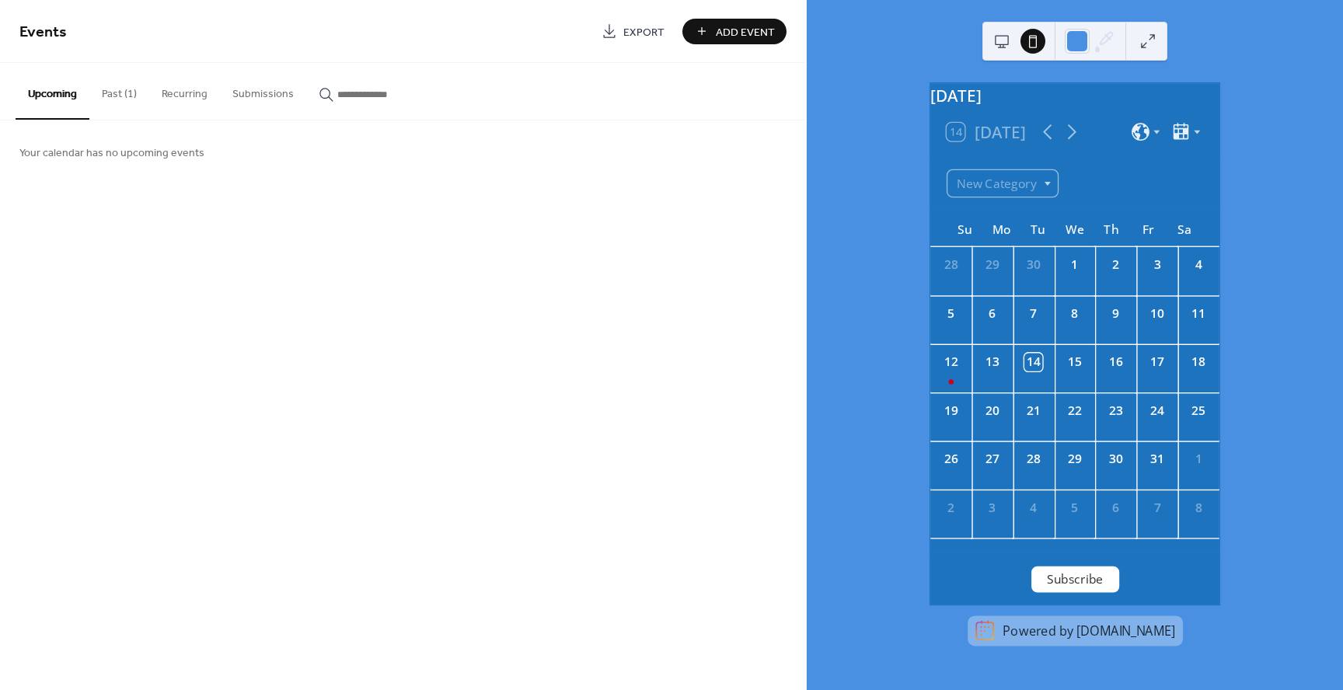
click at [1153, 47] on button at bounding box center [1147, 41] width 25 height 25
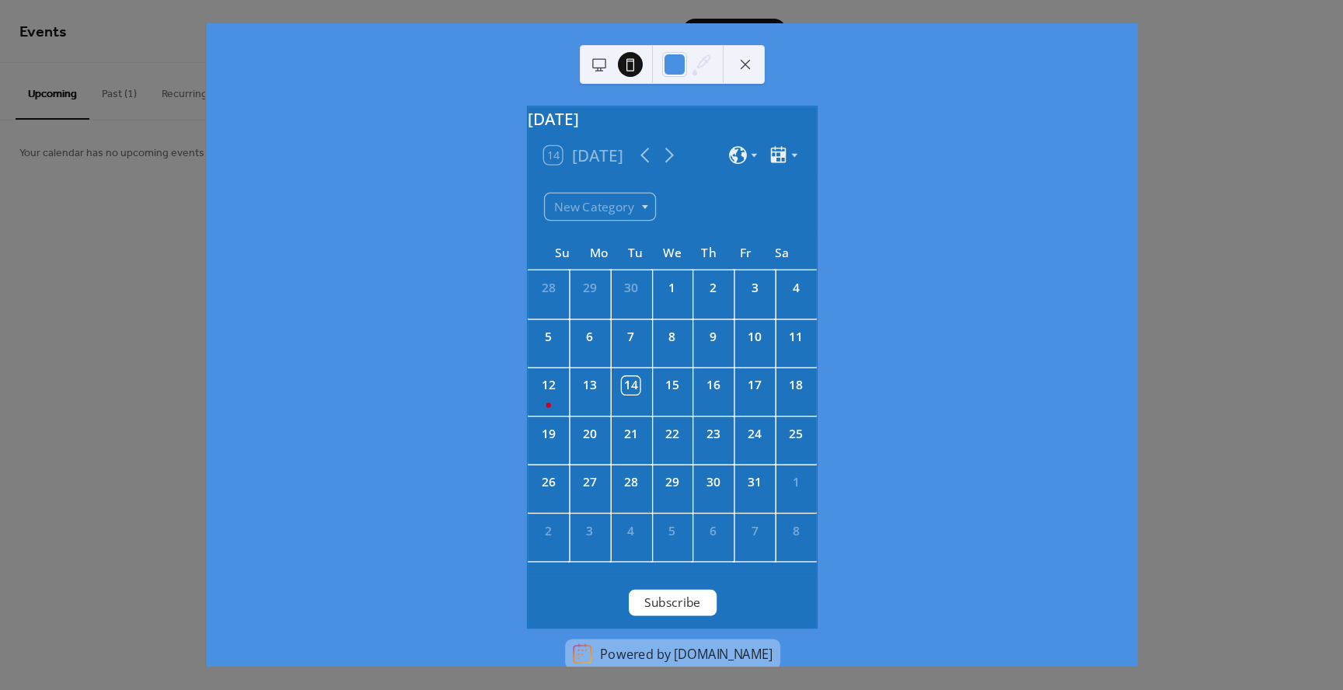
click at [747, 60] on button at bounding box center [745, 64] width 25 height 25
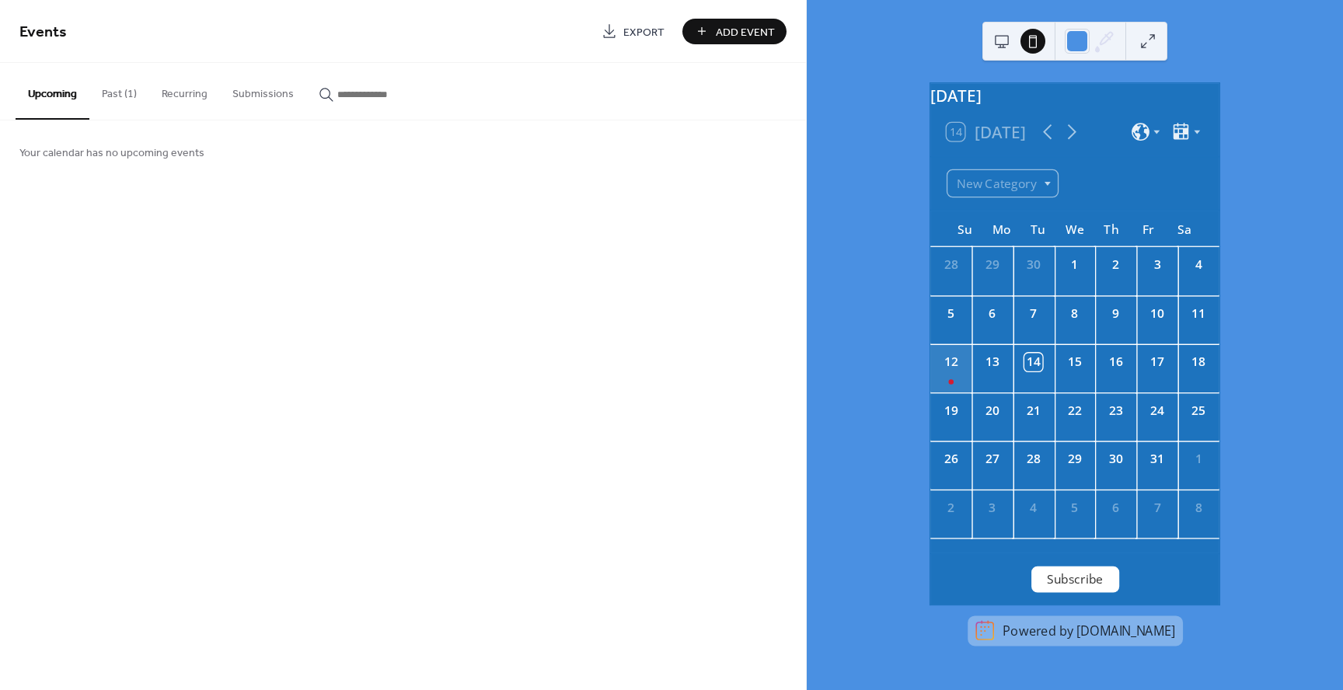
click at [969, 392] on div "12" at bounding box center [950, 368] width 41 height 48
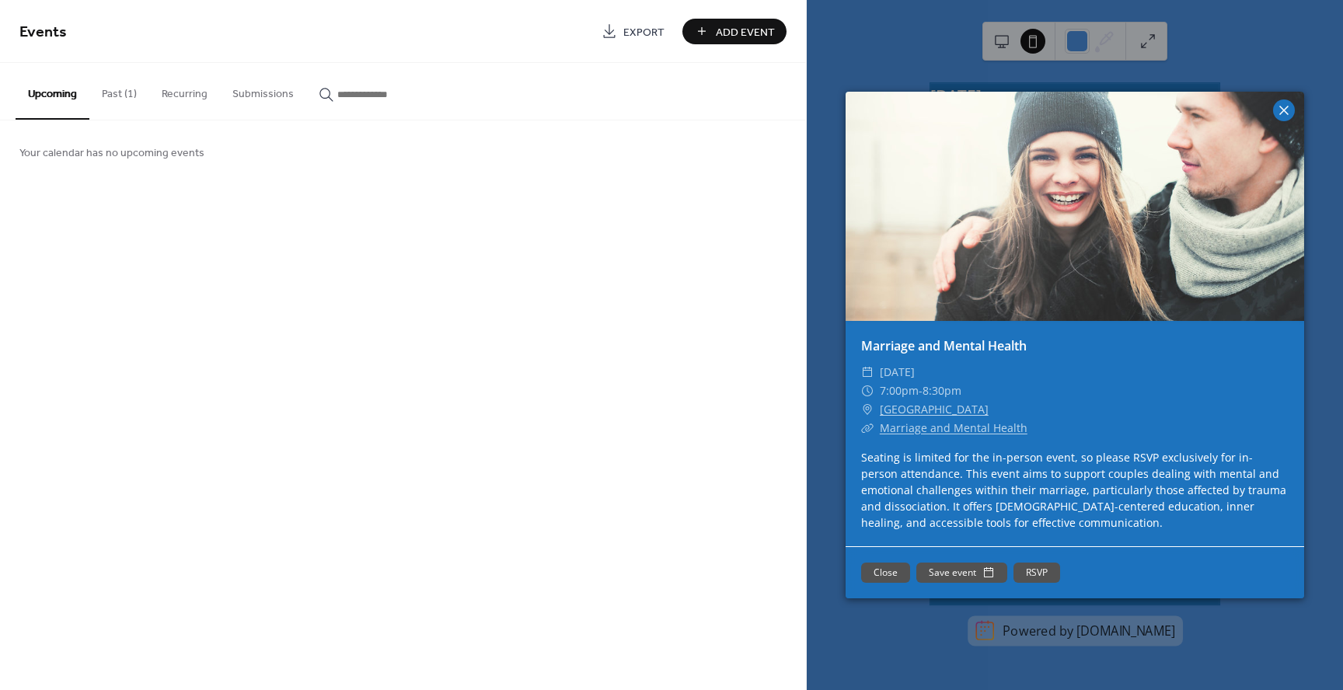
click at [1285, 109] on icon at bounding box center [1283, 110] width 9 height 9
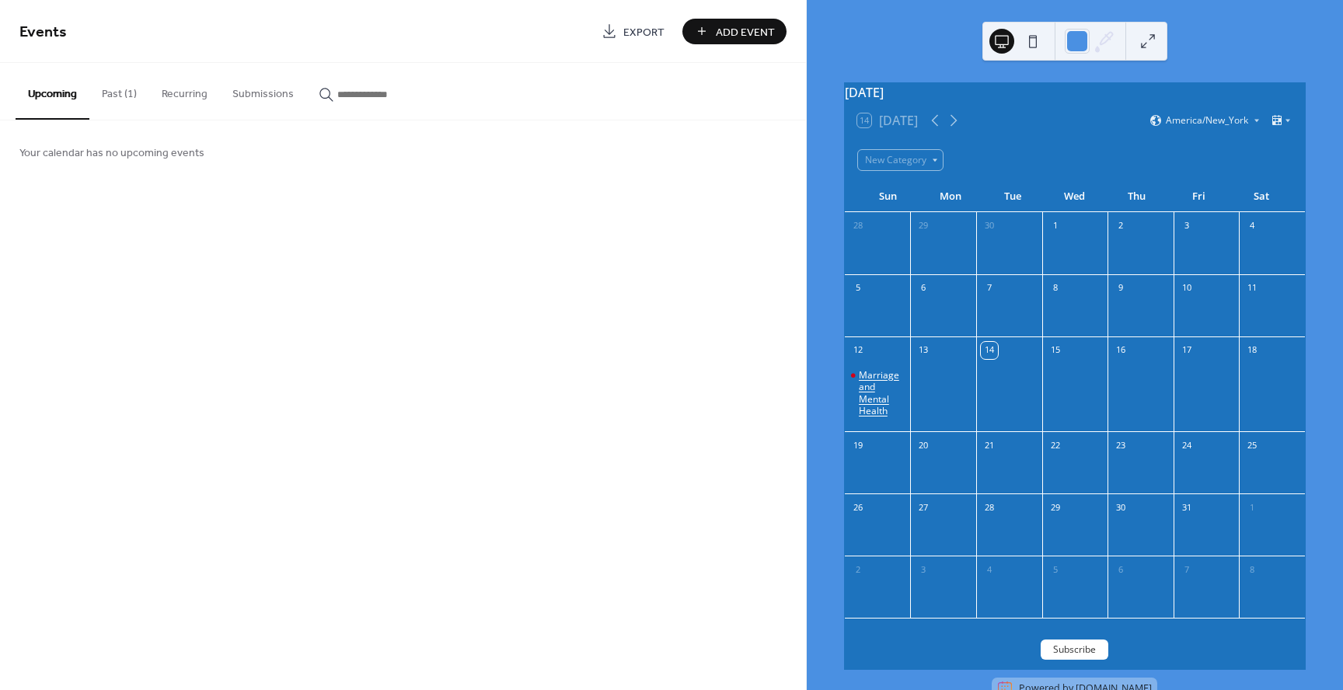
click at [875, 417] on div "Marriage and Mental Health" at bounding box center [882, 393] width 46 height 48
click at [204, 95] on button "Recurring" at bounding box center [184, 90] width 71 height 55
click at [258, 96] on button "Submissions" at bounding box center [263, 90] width 86 height 55
click at [69, 93] on button "Upcoming" at bounding box center [53, 90] width 74 height 55
click at [126, 90] on button "Past (1)" at bounding box center [119, 90] width 60 height 55
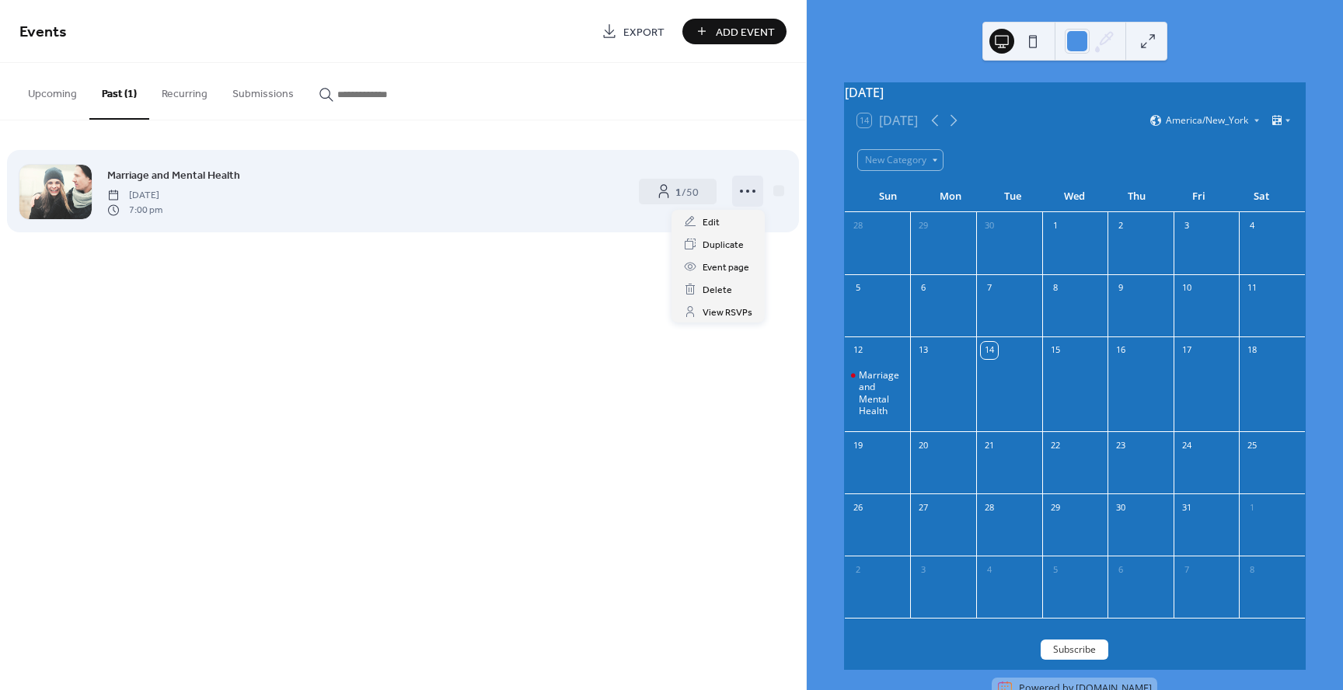
click at [741, 194] on icon at bounding box center [747, 191] width 25 height 25
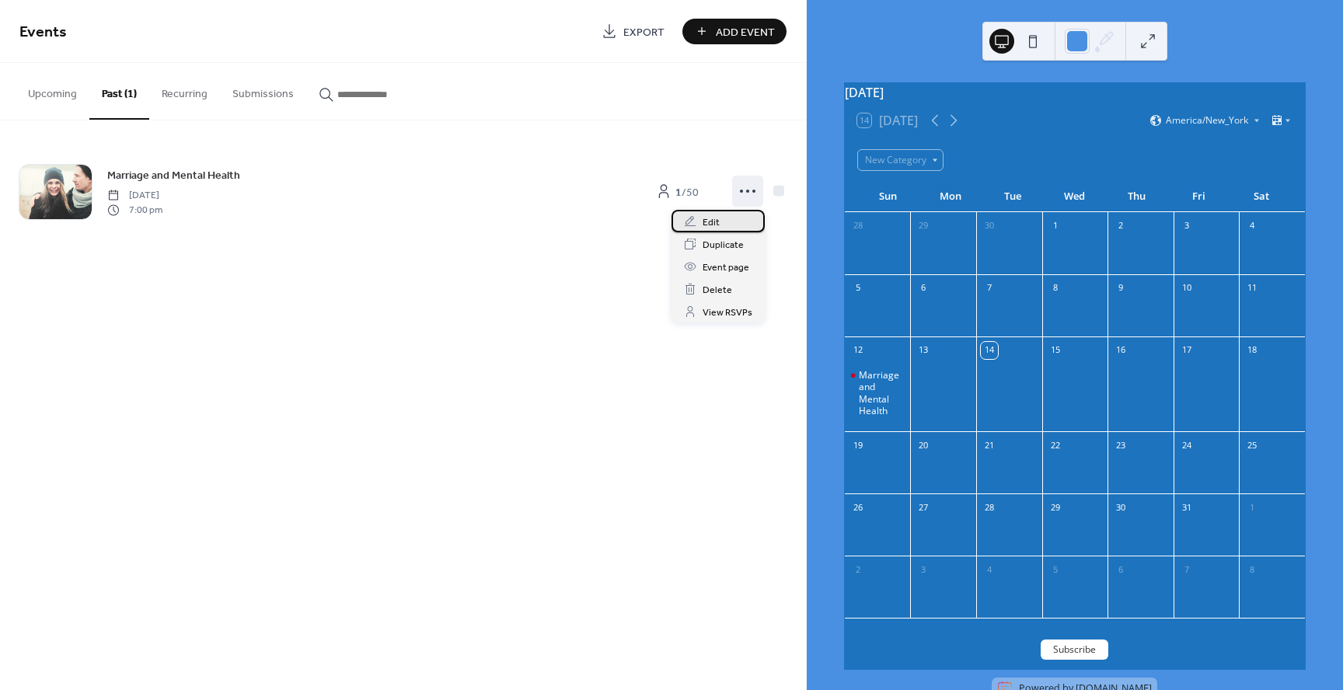
click at [732, 218] on div "Edit" at bounding box center [717, 221] width 93 height 23
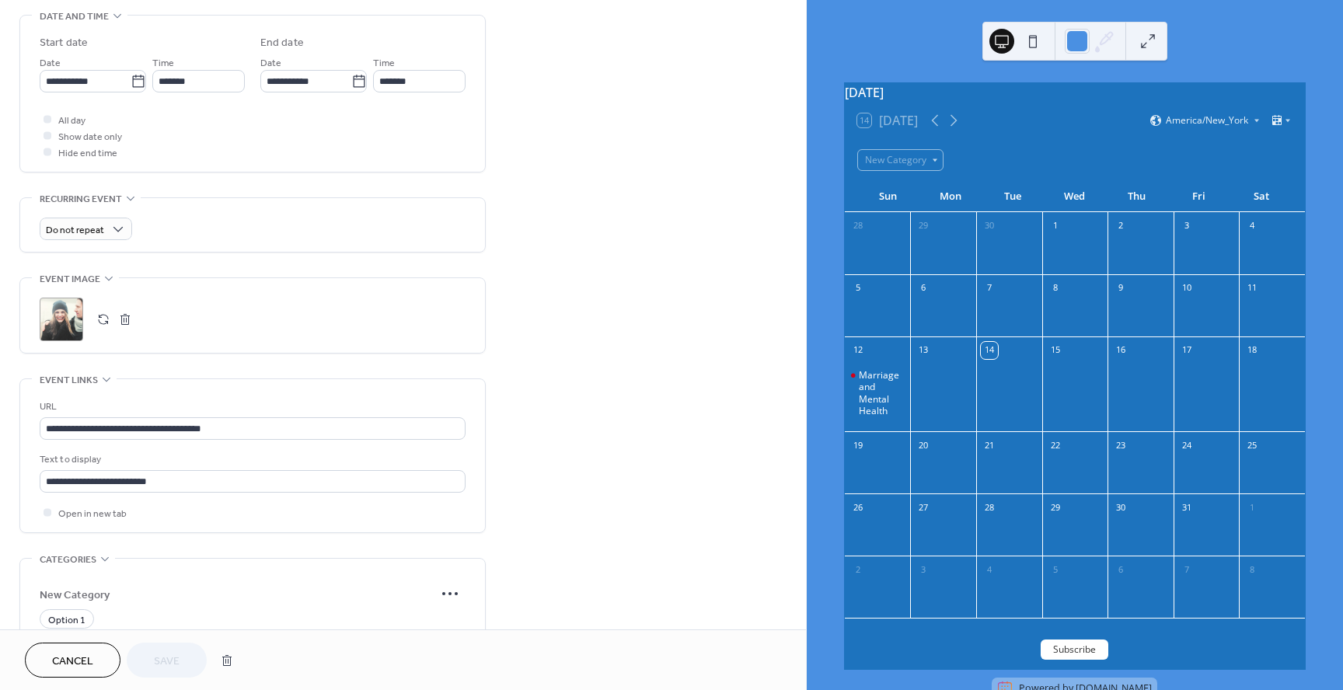
scroll to position [1, 0]
click at [78, 620] on span "Option 1" at bounding box center [66, 620] width 37 height 16
click at [449, 588] on icon at bounding box center [450, 593] width 25 height 25
click at [438, 619] on span "Edit" at bounding box center [434, 625] width 17 height 16
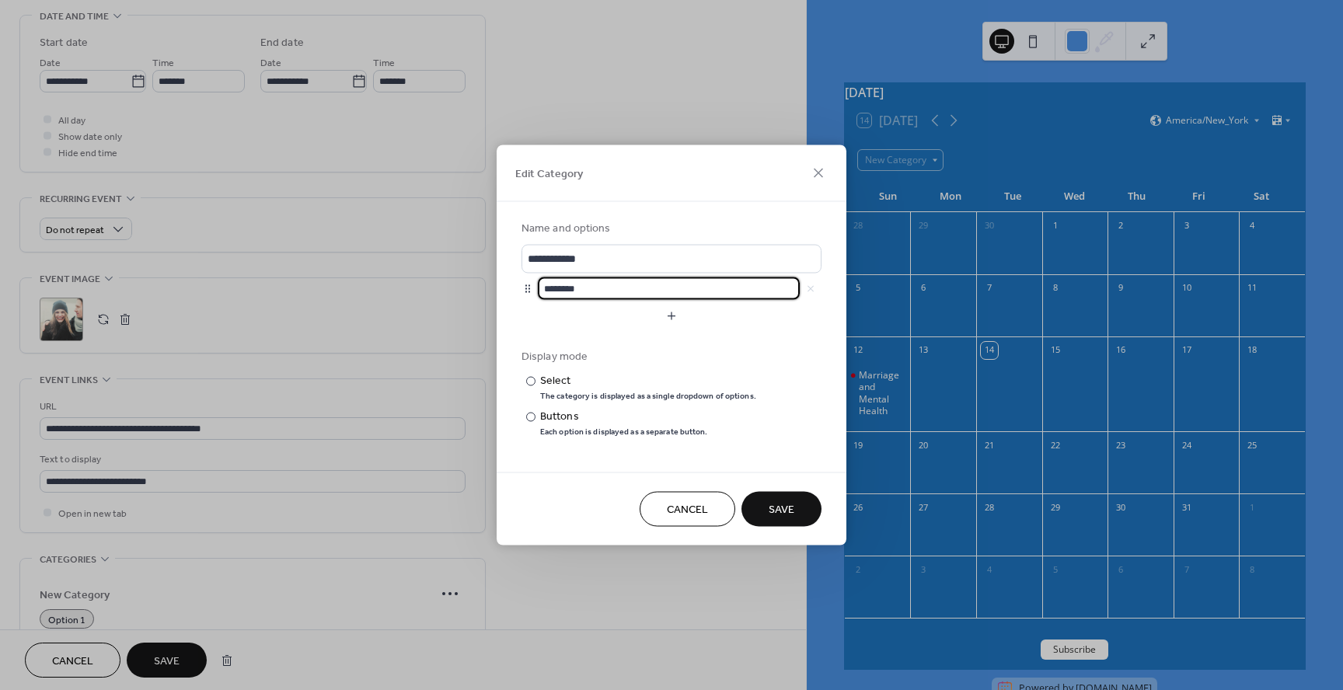
click at [707, 291] on input "********" at bounding box center [669, 288] width 262 height 23
type input "*"
type input "**********"
click at [674, 313] on button "button" at bounding box center [671, 316] width 300 height 25
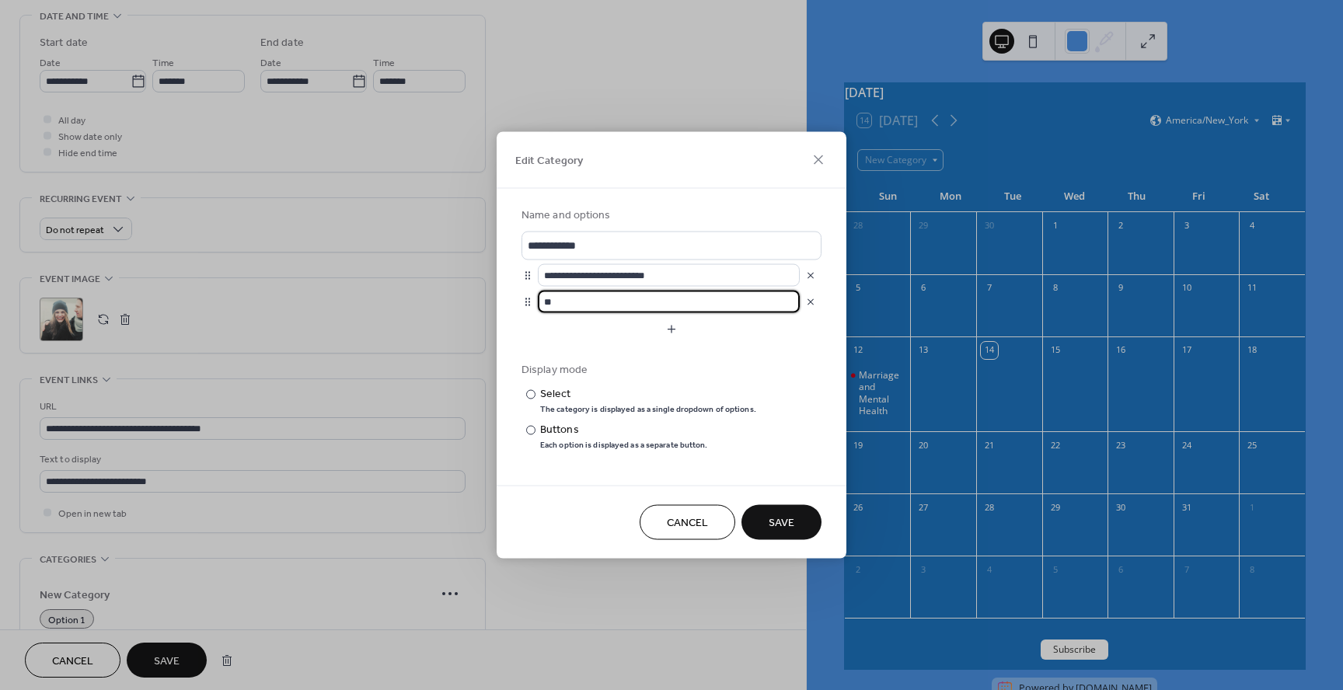
type input "*"
type input "**********"
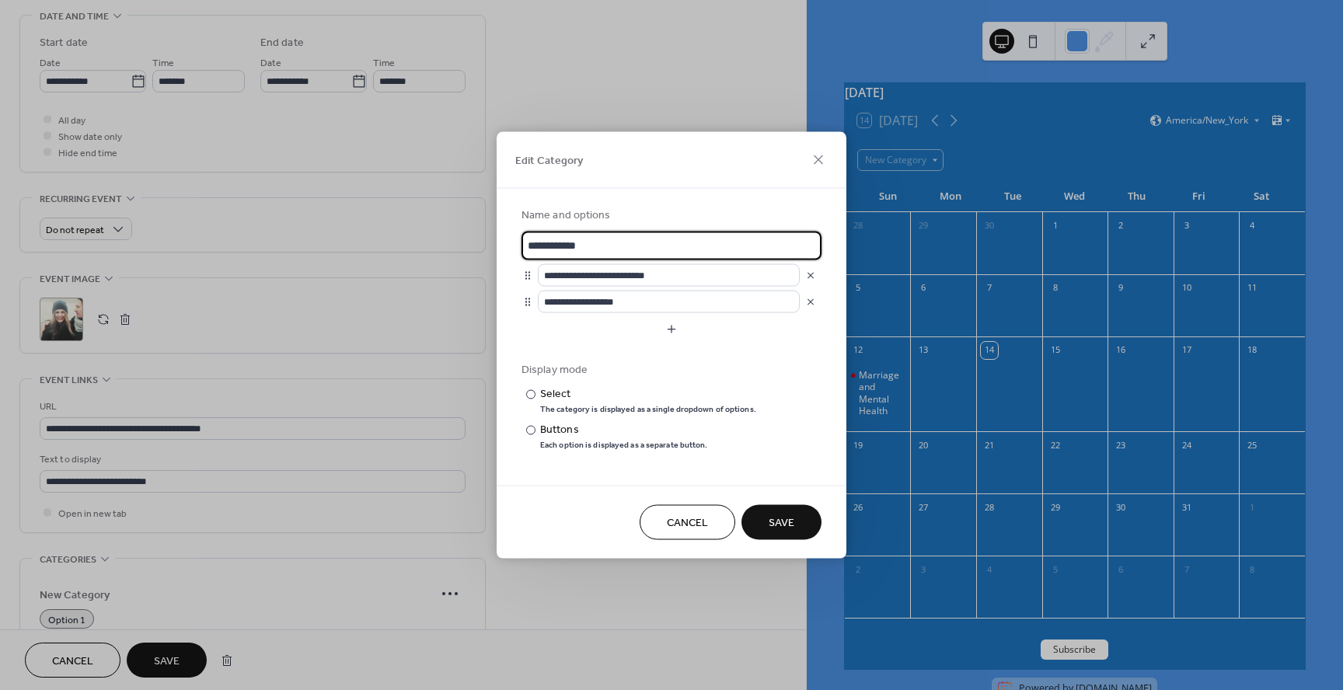
click at [666, 256] on input "**********" at bounding box center [671, 246] width 300 height 29
click at [550, 247] on input "**********" at bounding box center [671, 246] width 300 height 29
type input "********"
click at [667, 442] on div "Each option is displayed as a separate button." at bounding box center [624, 445] width 168 height 11
click at [800, 514] on button "Save" at bounding box center [781, 522] width 80 height 35
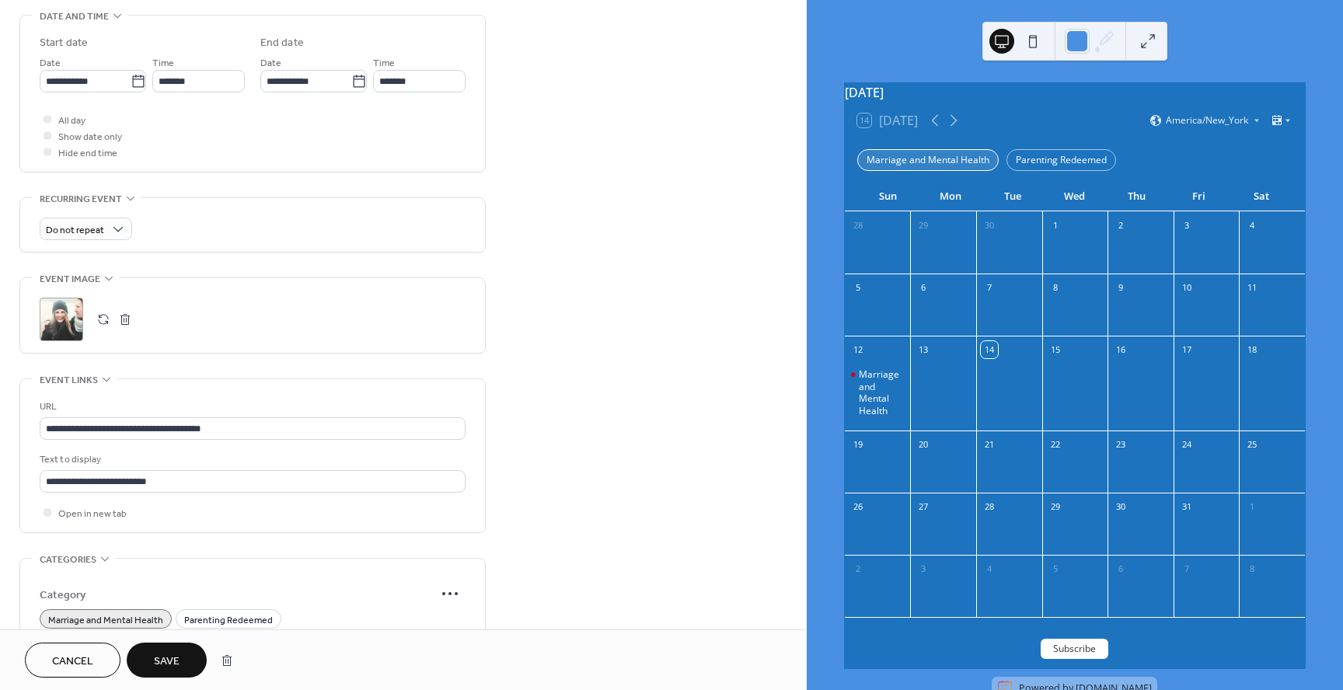
click at [953, 171] on div "Marriage and Mental Health" at bounding box center [927, 160] width 141 height 22
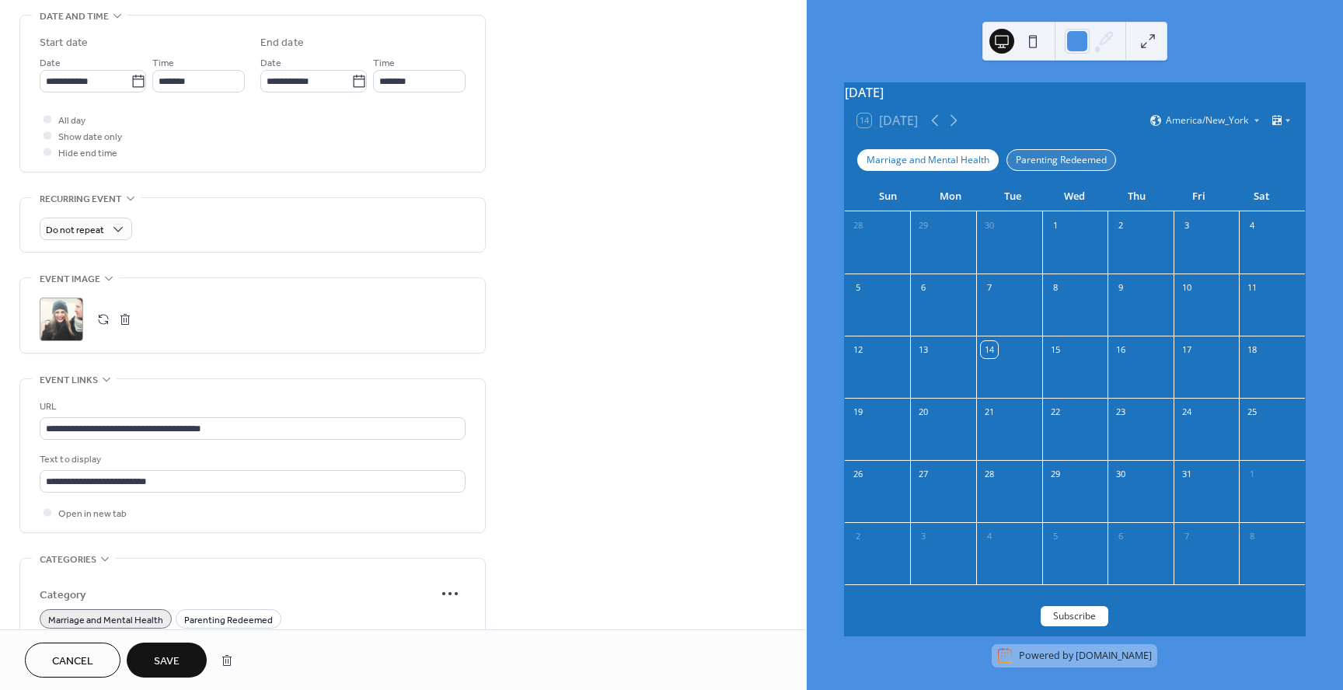
click at [1032, 171] on div "Parenting Redeemed" at bounding box center [1061, 160] width 110 height 22
click at [958, 171] on div "Marriage and Mental Health" at bounding box center [927, 160] width 141 height 22
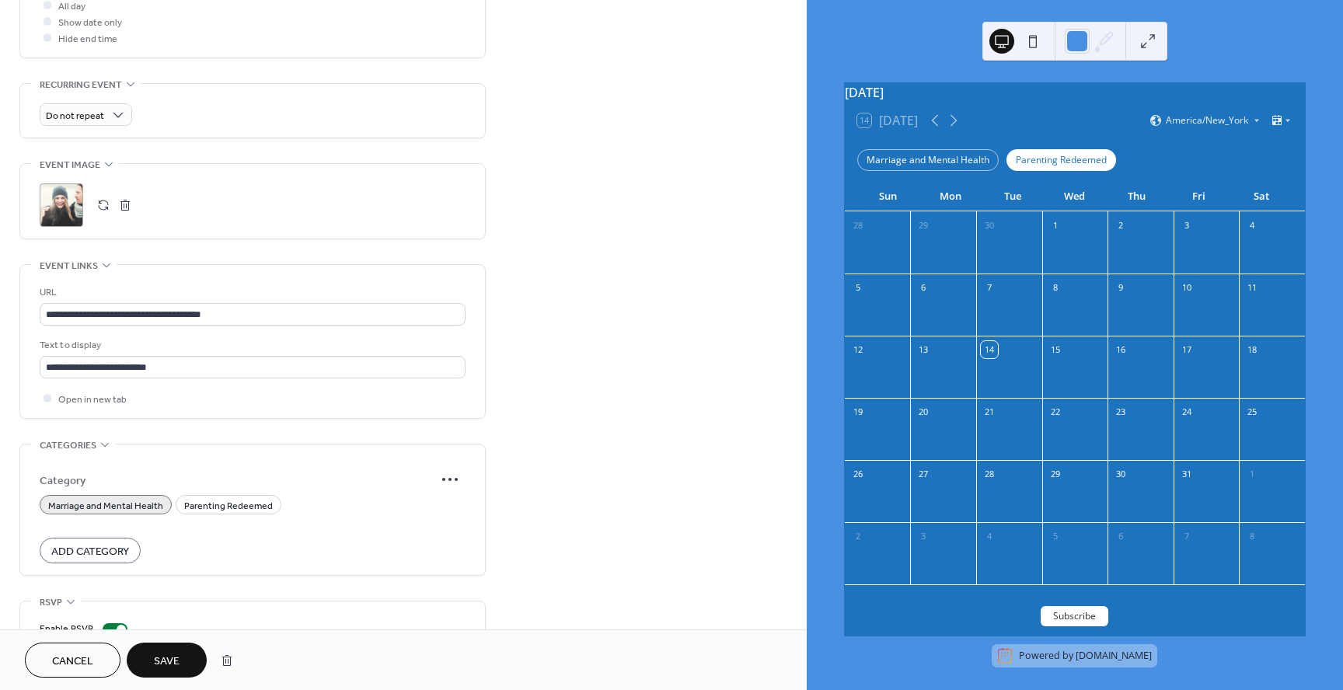
scroll to position [627, 0]
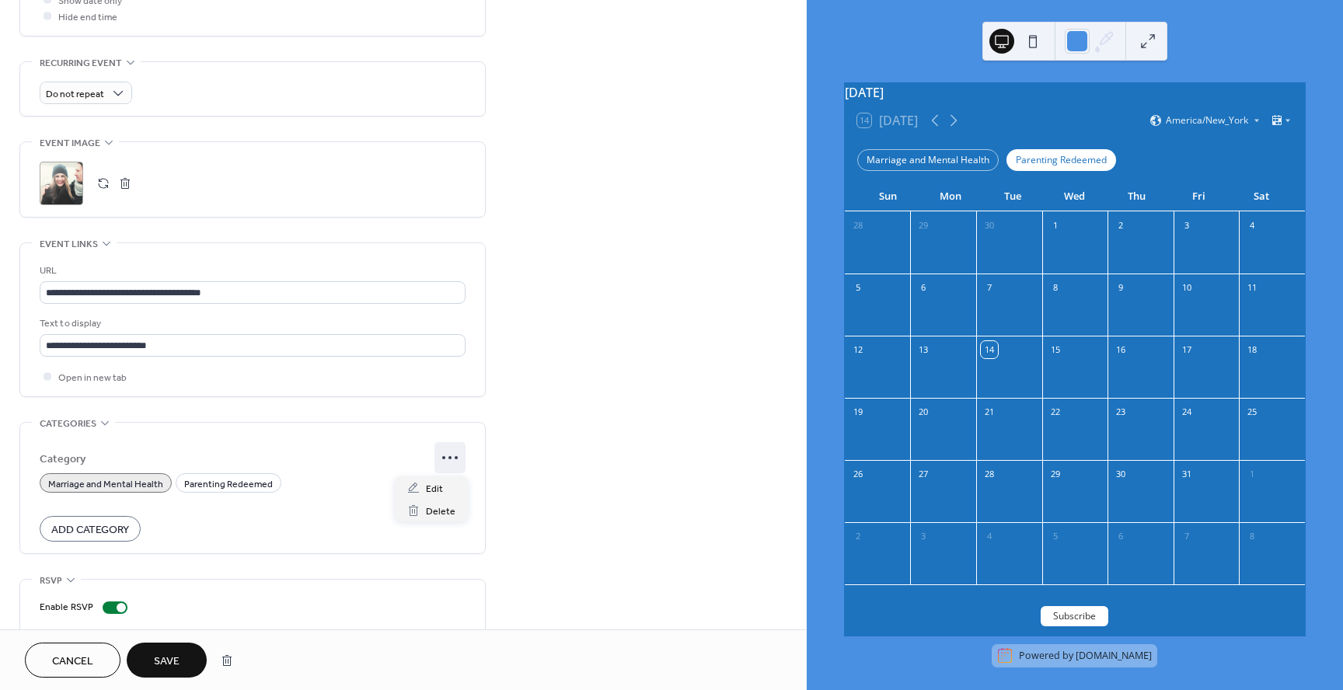
click at [457, 459] on icon at bounding box center [450, 457] width 25 height 25
click at [447, 488] on div "Edit" at bounding box center [431, 487] width 73 height 23
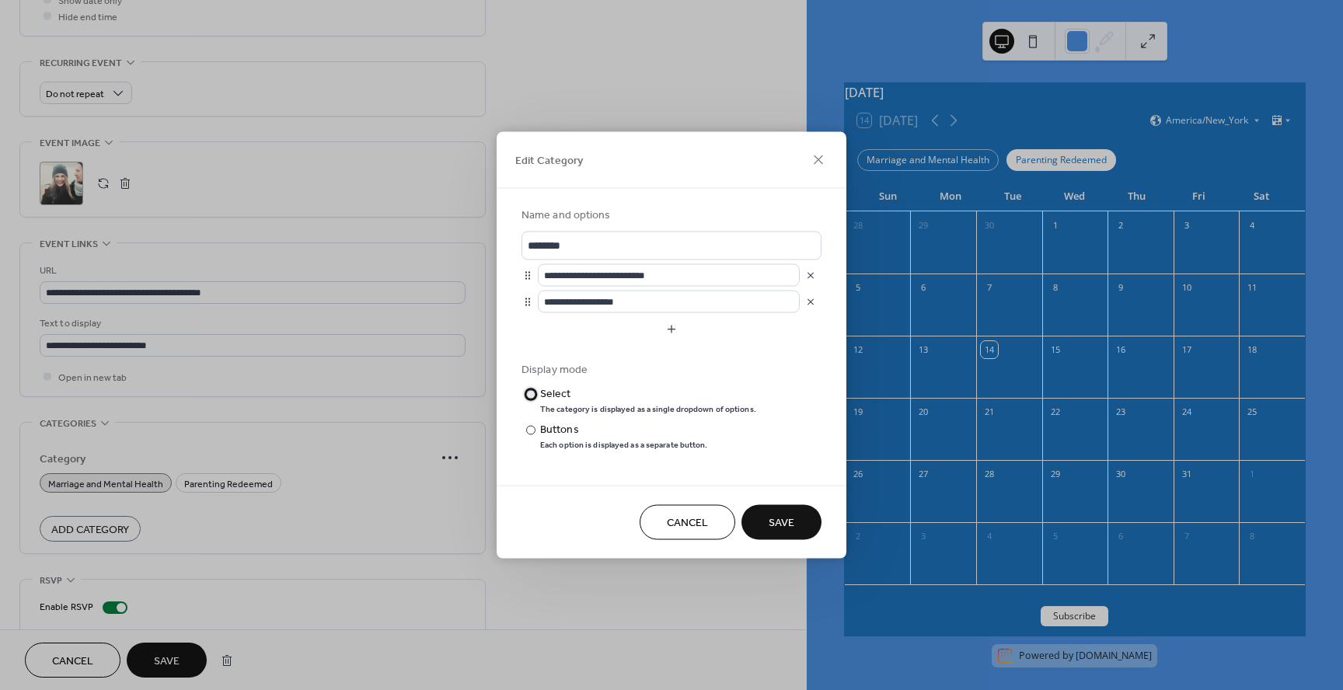
click at [528, 394] on div at bounding box center [530, 393] width 9 height 9
click at [779, 517] on span "Save" at bounding box center [782, 523] width 26 height 16
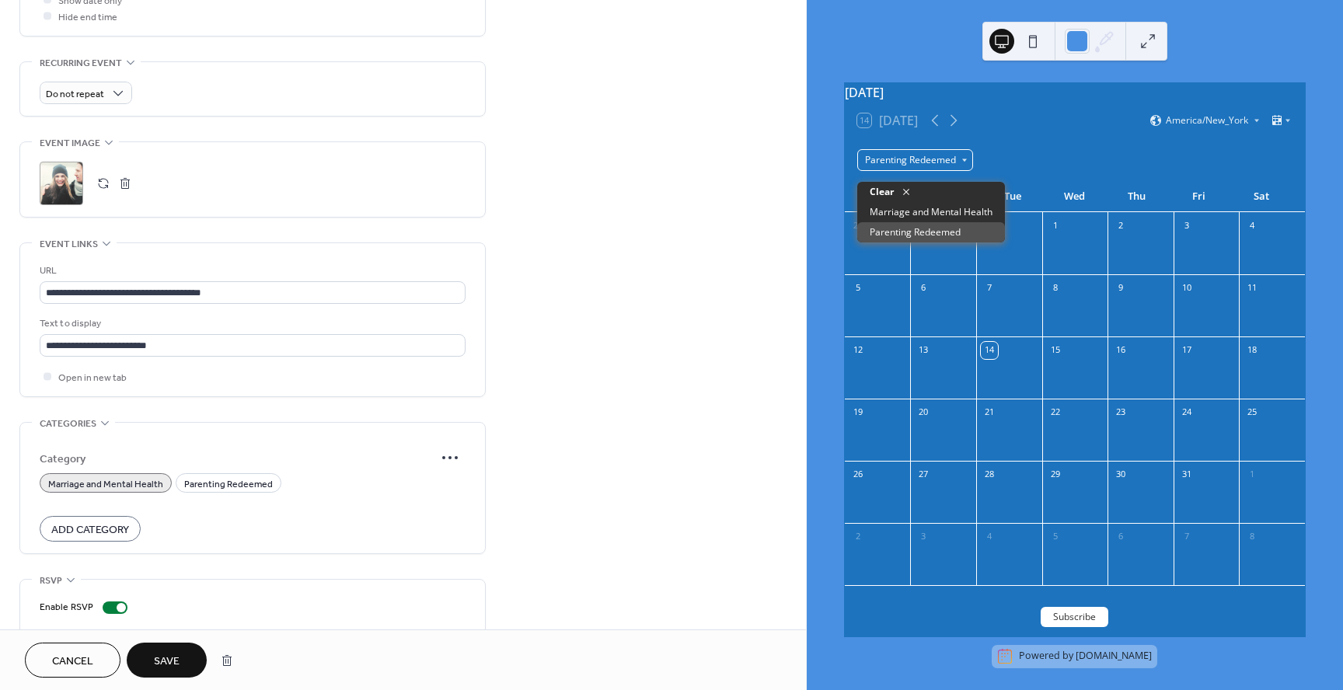
click at [964, 169] on div "Parenting Redeemed" at bounding box center [915, 160] width 116 height 22
click at [940, 207] on span "Marriage and Mental Health" at bounding box center [931, 212] width 123 height 14
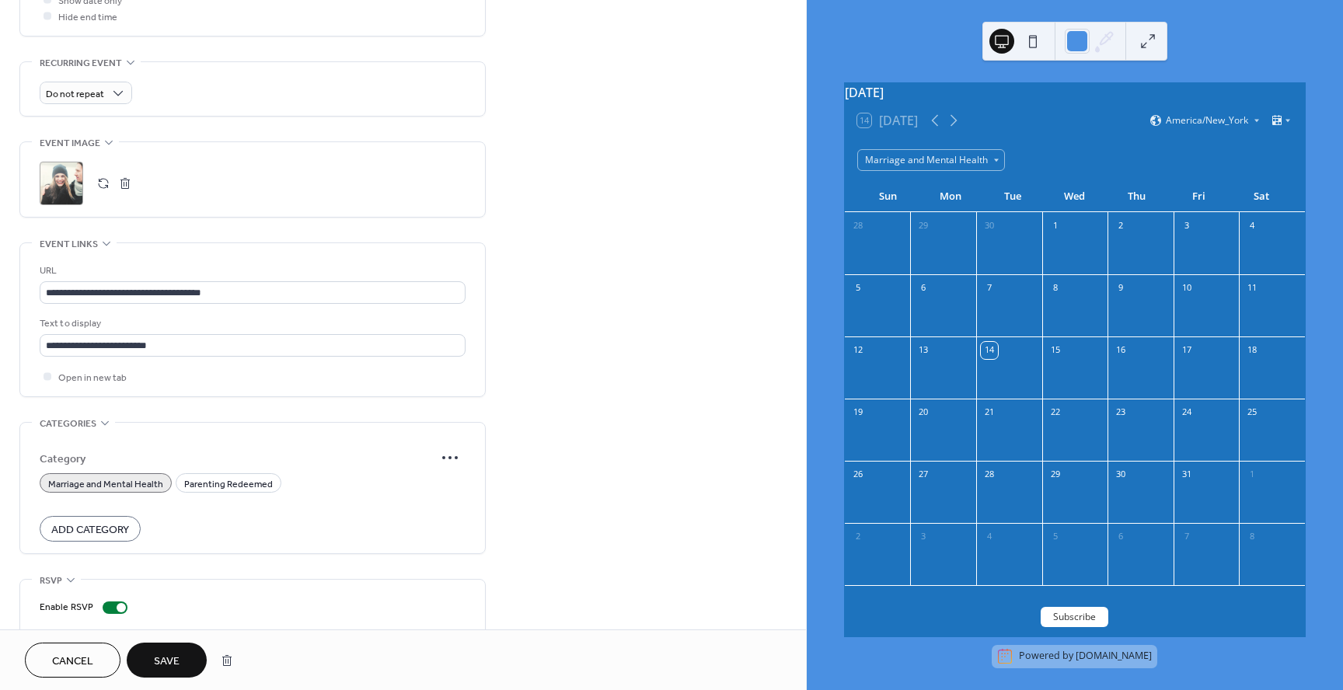
scroll to position [462, 0]
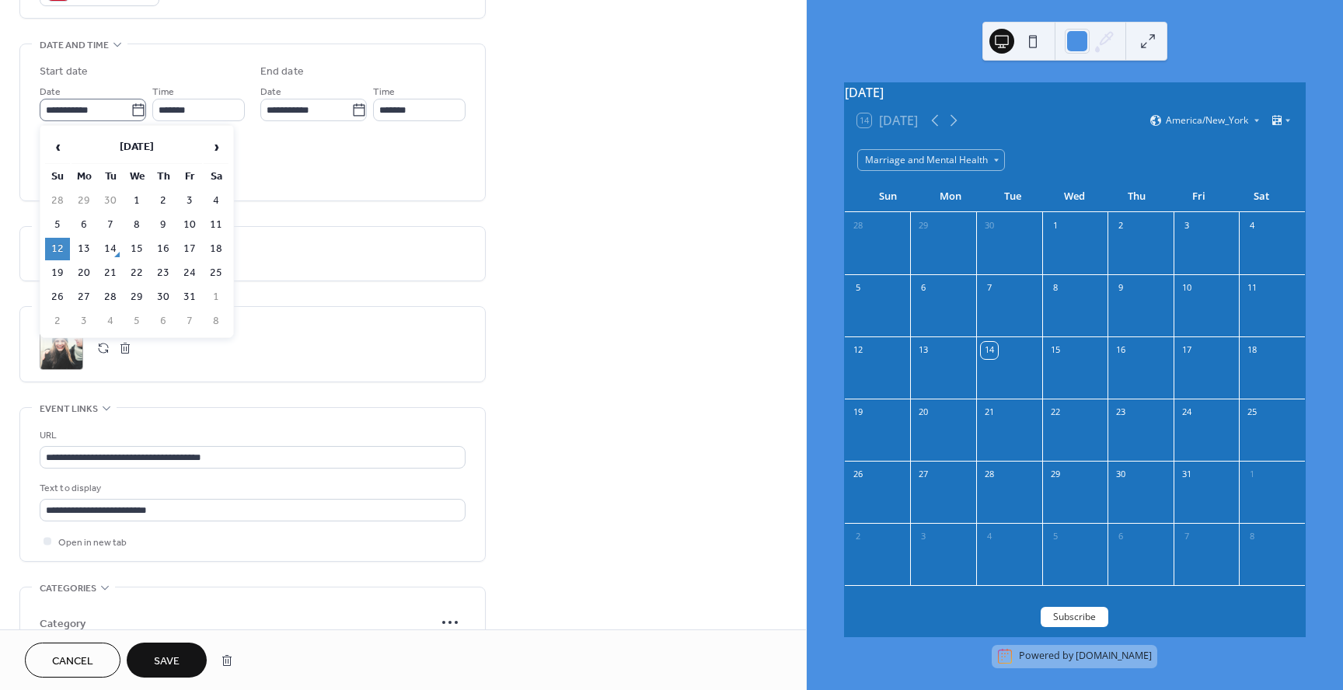
click at [134, 113] on icon at bounding box center [139, 111] width 16 height 16
click at [131, 113] on input "**********" at bounding box center [85, 110] width 91 height 23
click at [50, 268] on td "19" at bounding box center [57, 273] width 25 height 23
type input "**********"
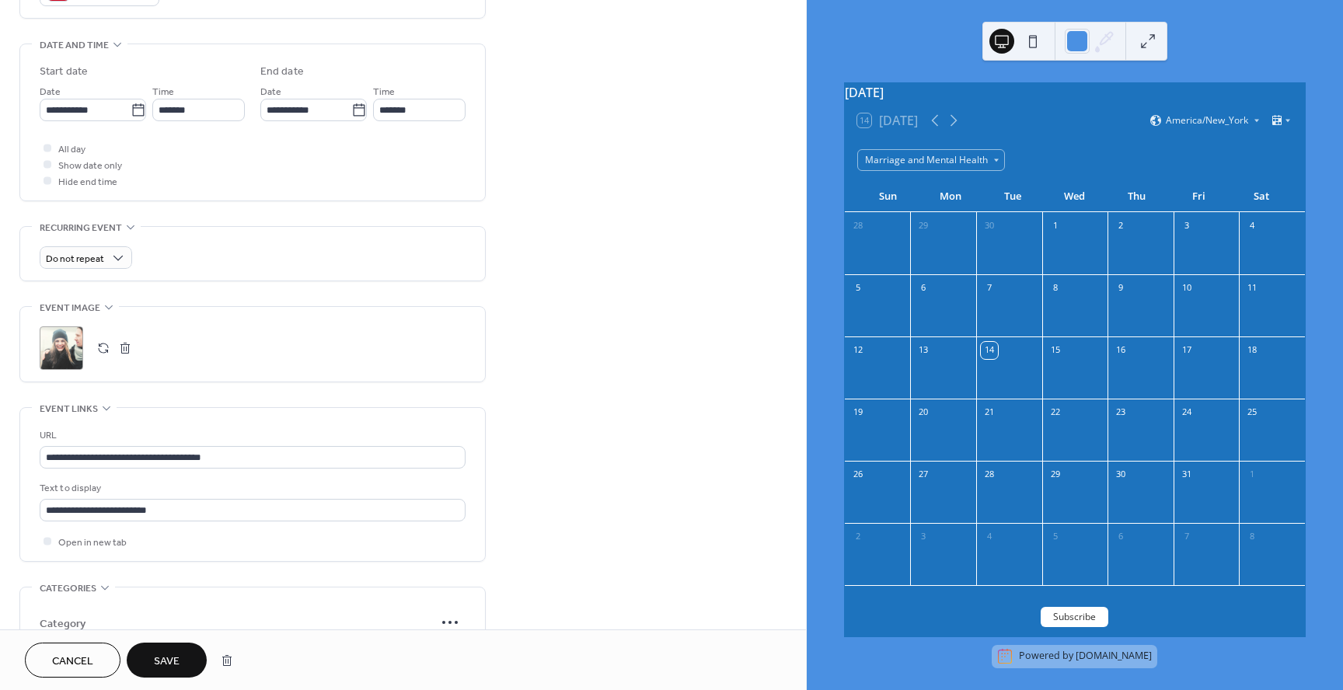
click at [169, 656] on span "Save" at bounding box center [167, 662] width 26 height 16
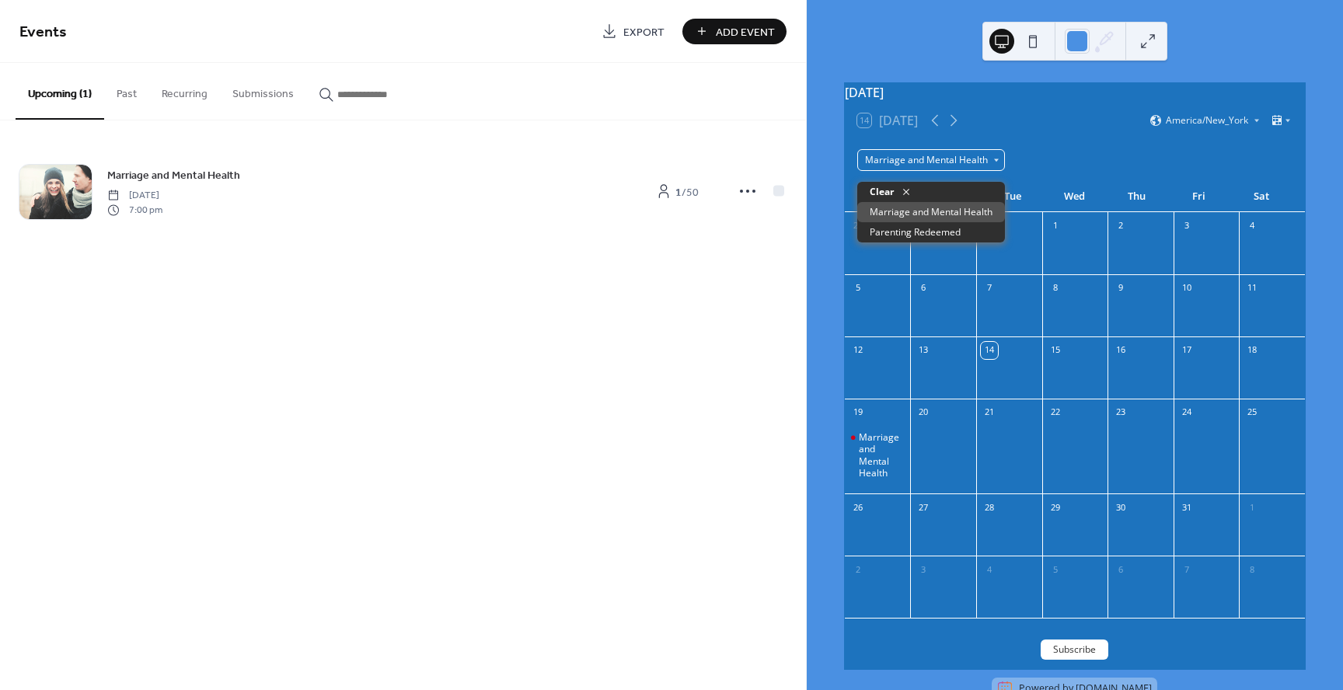
click at [996, 171] on div "Marriage and Mental Health" at bounding box center [931, 160] width 148 height 22
click at [957, 233] on span "Parenting Redeemed" at bounding box center [915, 232] width 91 height 14
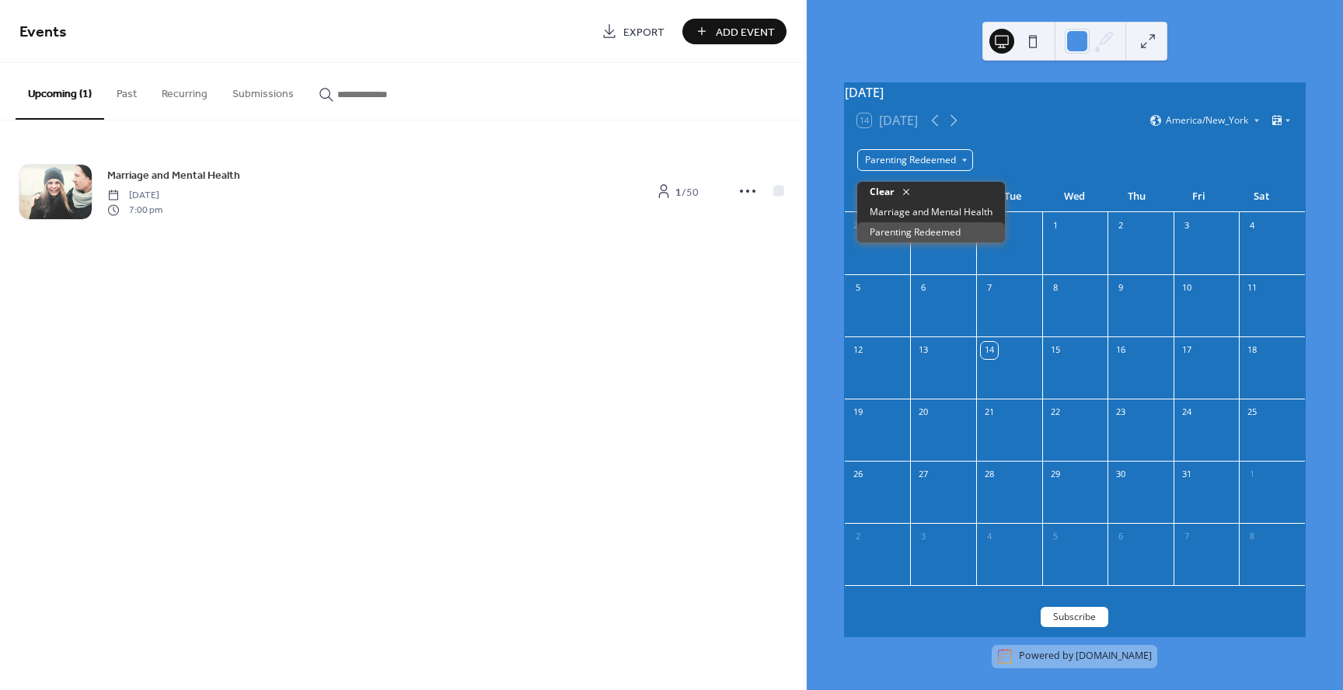
click at [966, 171] on div "Parenting Redeemed" at bounding box center [915, 160] width 116 height 22
click at [940, 215] on span "Marriage and Mental Health" at bounding box center [931, 212] width 123 height 14
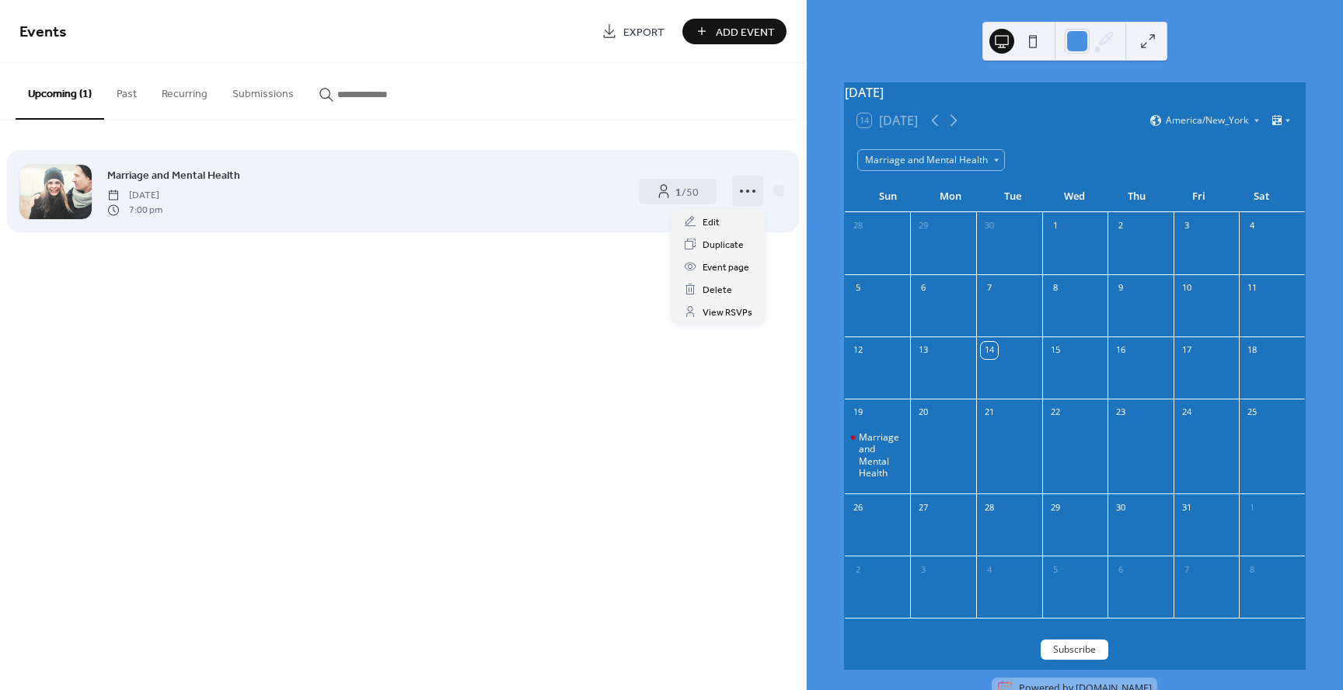
click at [746, 195] on icon at bounding box center [747, 191] width 25 height 25
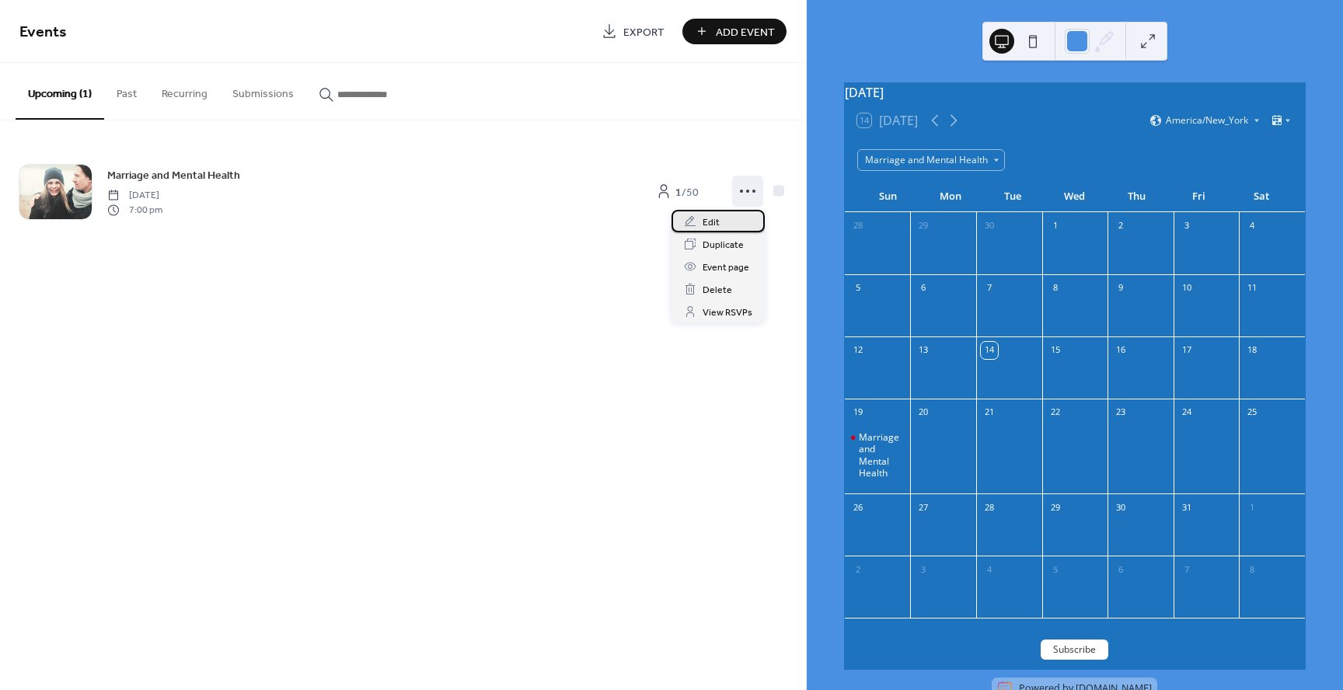
click at [720, 228] on div "Edit" at bounding box center [717, 221] width 93 height 23
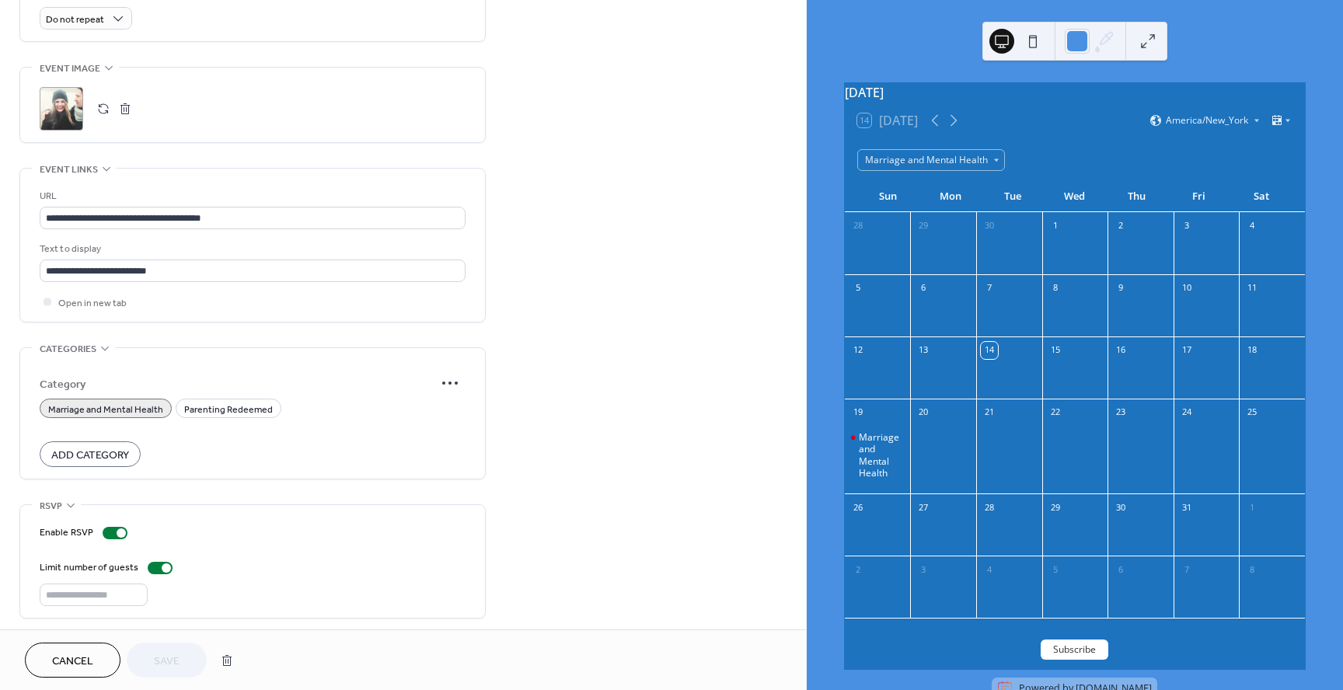
scroll to position [699, 0]
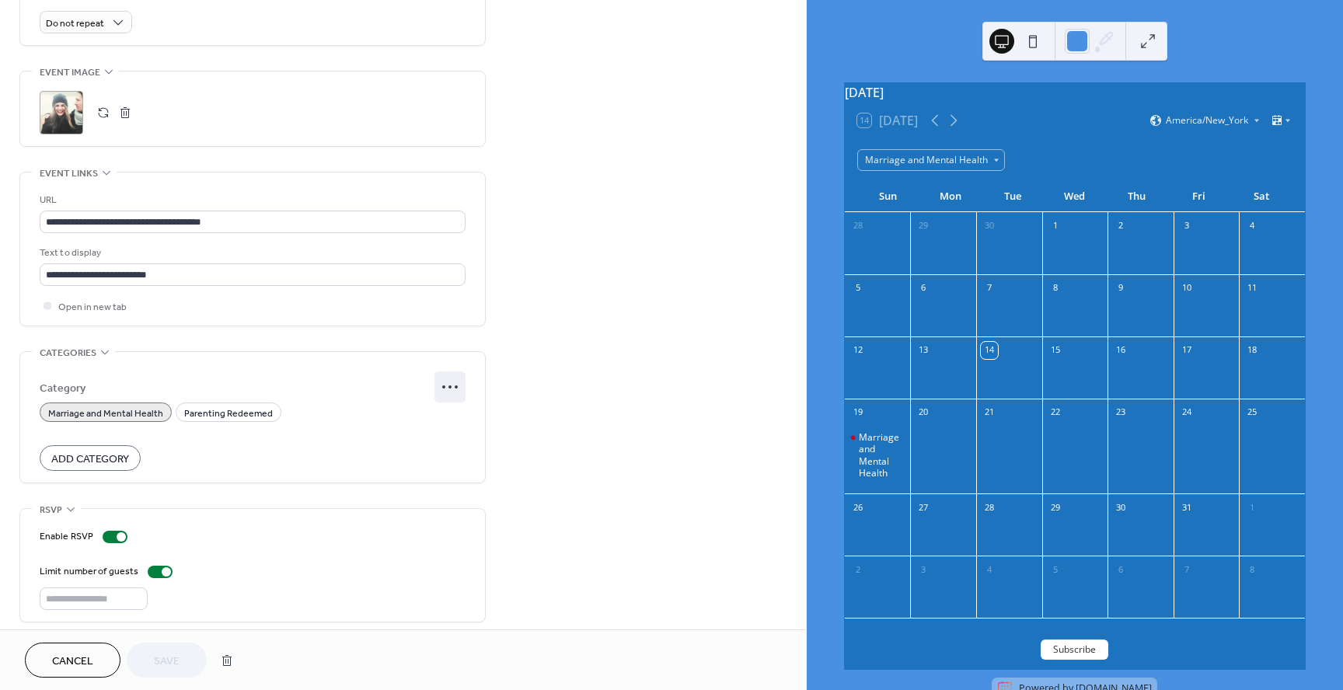
click at [448, 389] on icon at bounding box center [450, 387] width 25 height 25
click at [431, 414] on span "Edit" at bounding box center [434, 417] width 17 height 16
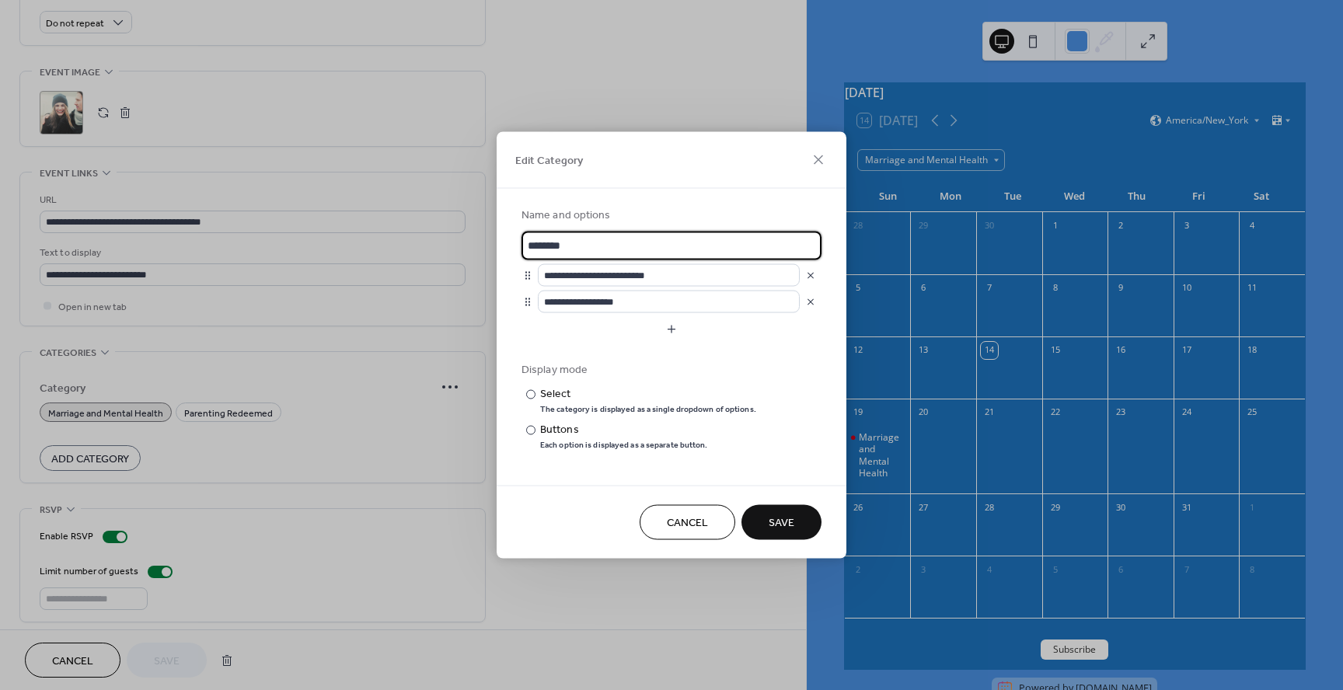
scroll to position [699, 0]
click at [535, 431] on div at bounding box center [530, 429] width 9 height 9
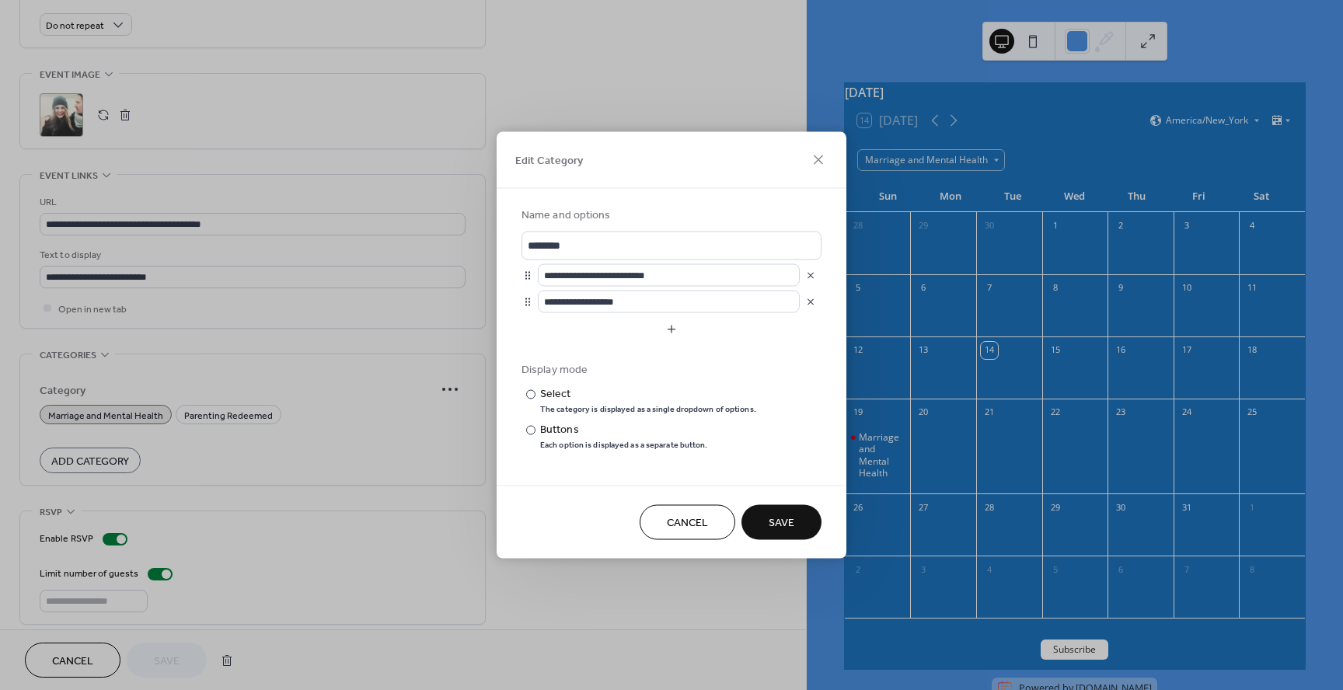
click at [783, 515] on span "Save" at bounding box center [782, 523] width 26 height 16
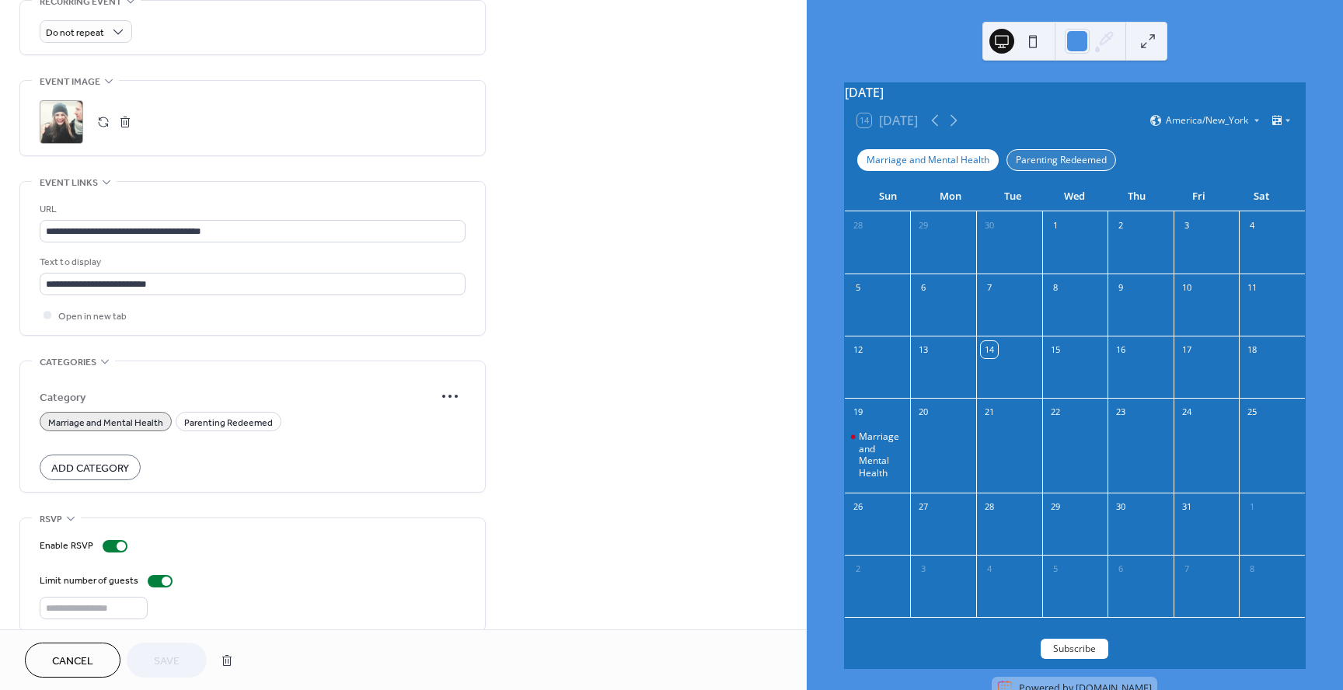
click at [1059, 166] on div "Parenting Redeemed" at bounding box center [1061, 160] width 110 height 22
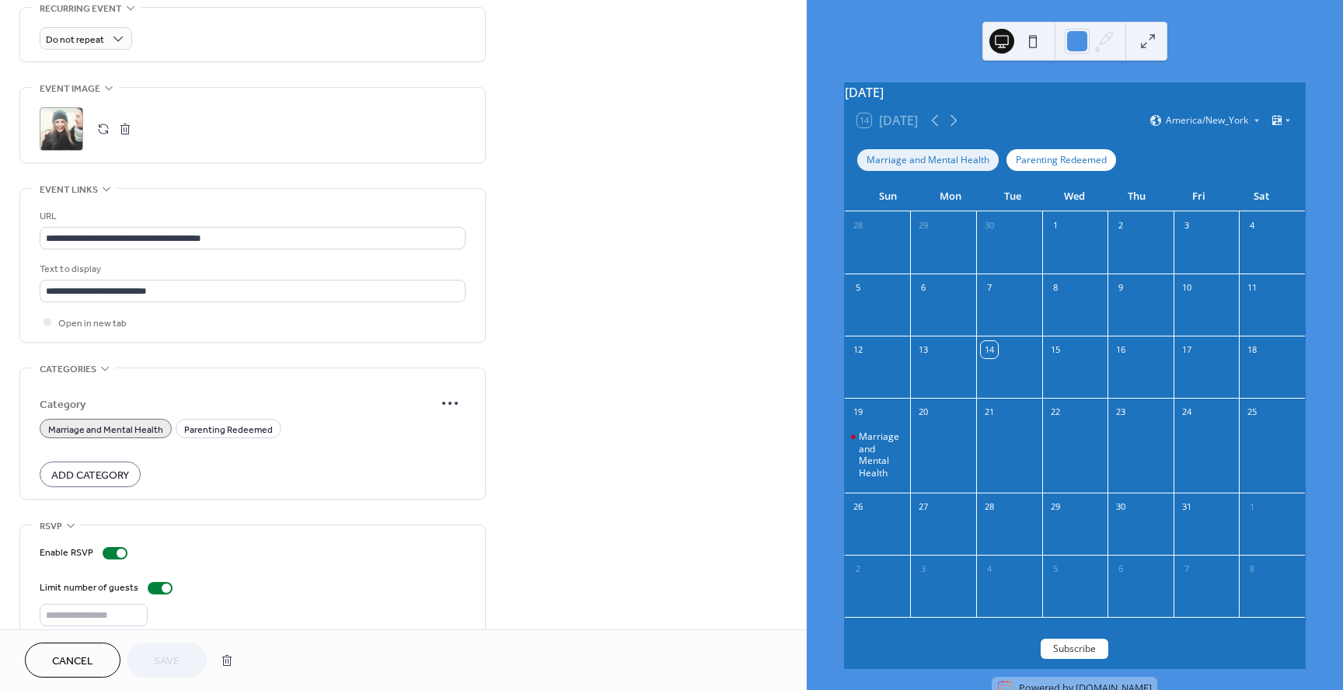
click at [972, 167] on div "Marriage and Mental Health" at bounding box center [927, 160] width 141 height 22
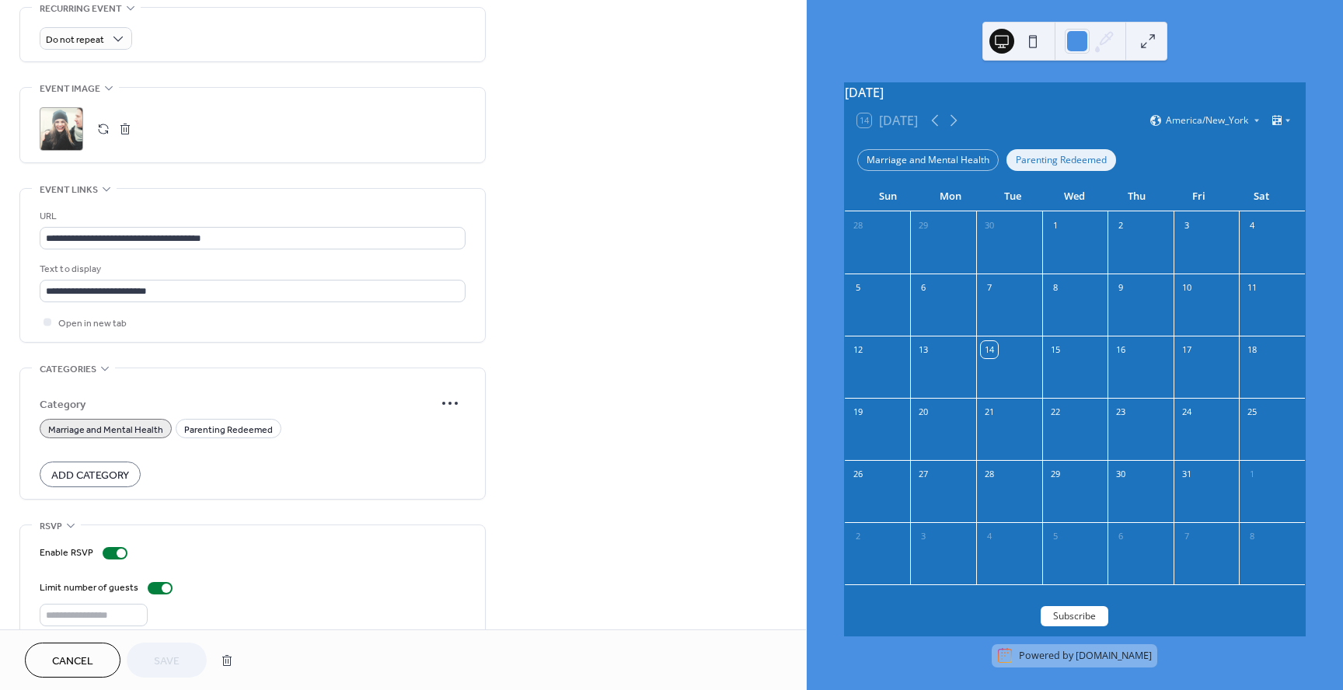
click at [1033, 167] on div "Parenting Redeemed" at bounding box center [1061, 160] width 110 height 22
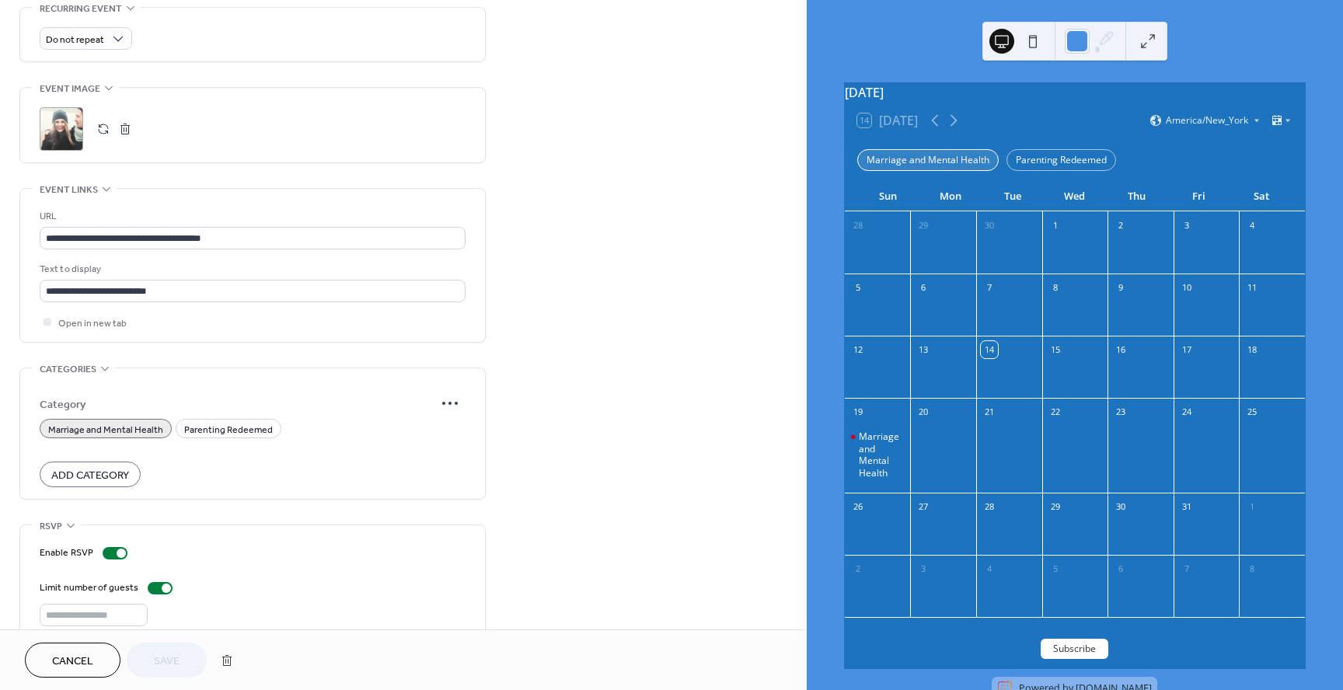
click at [979, 166] on div "Marriage and Mental Health" at bounding box center [927, 160] width 141 height 22
